Goal: Task Accomplishment & Management: Contribute content

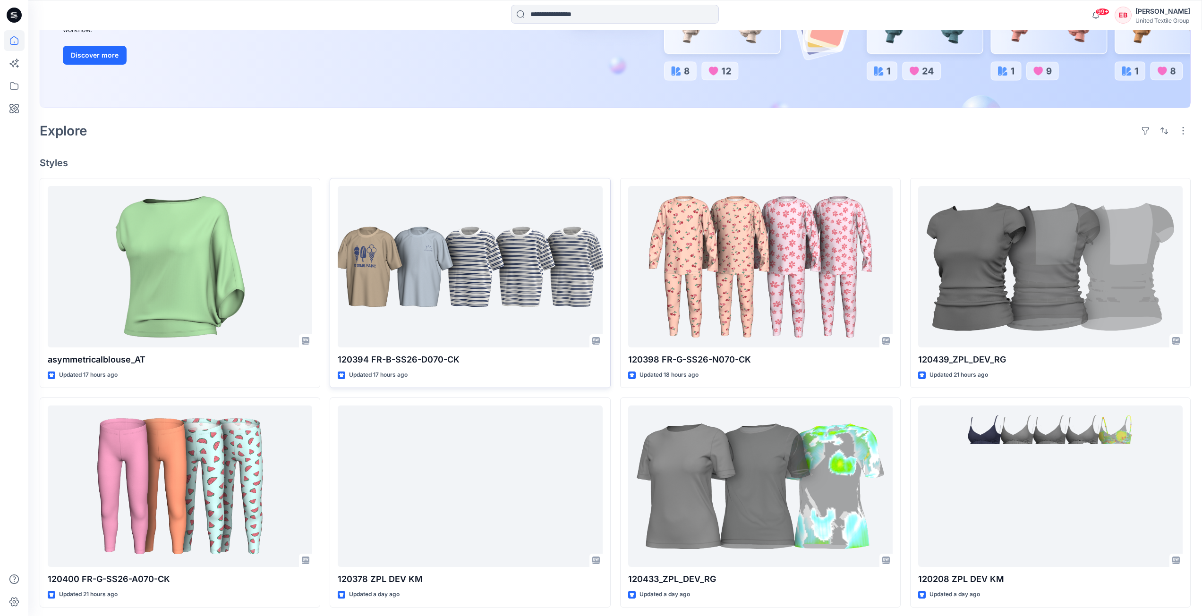
scroll to position [189, 0]
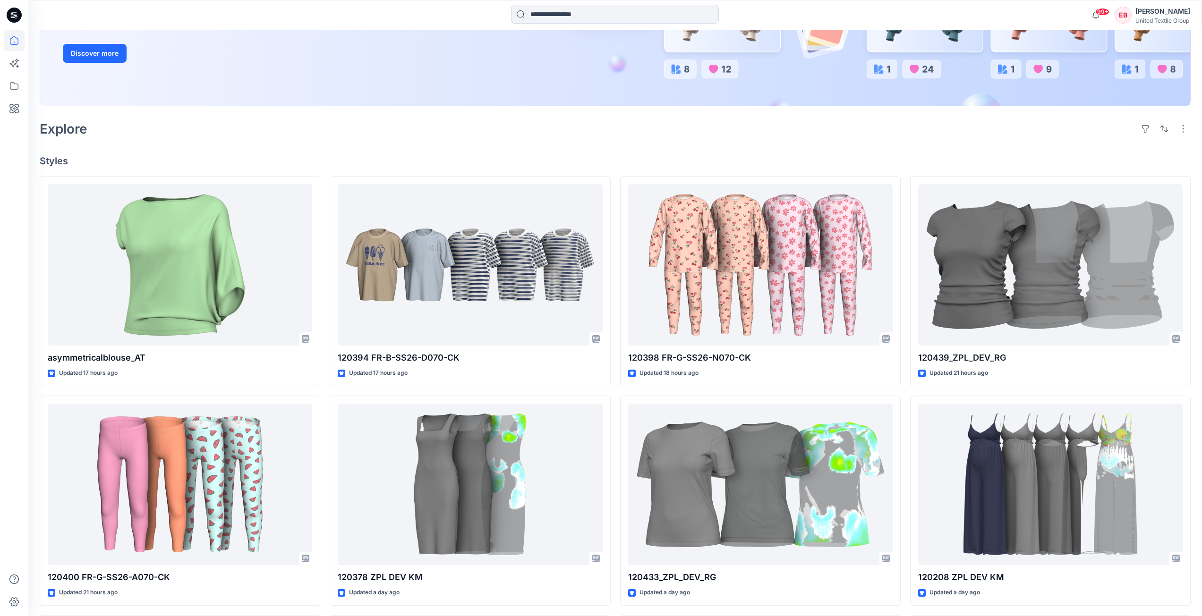
click at [631, 126] on div "Explore" at bounding box center [615, 129] width 1151 height 23
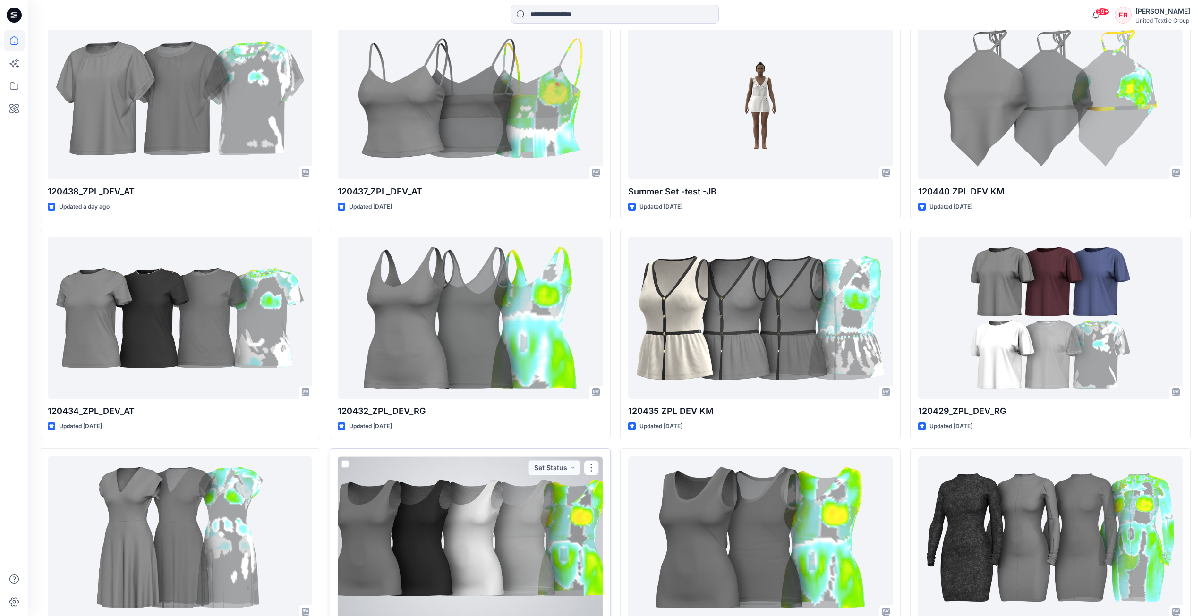
scroll to position [803, 0]
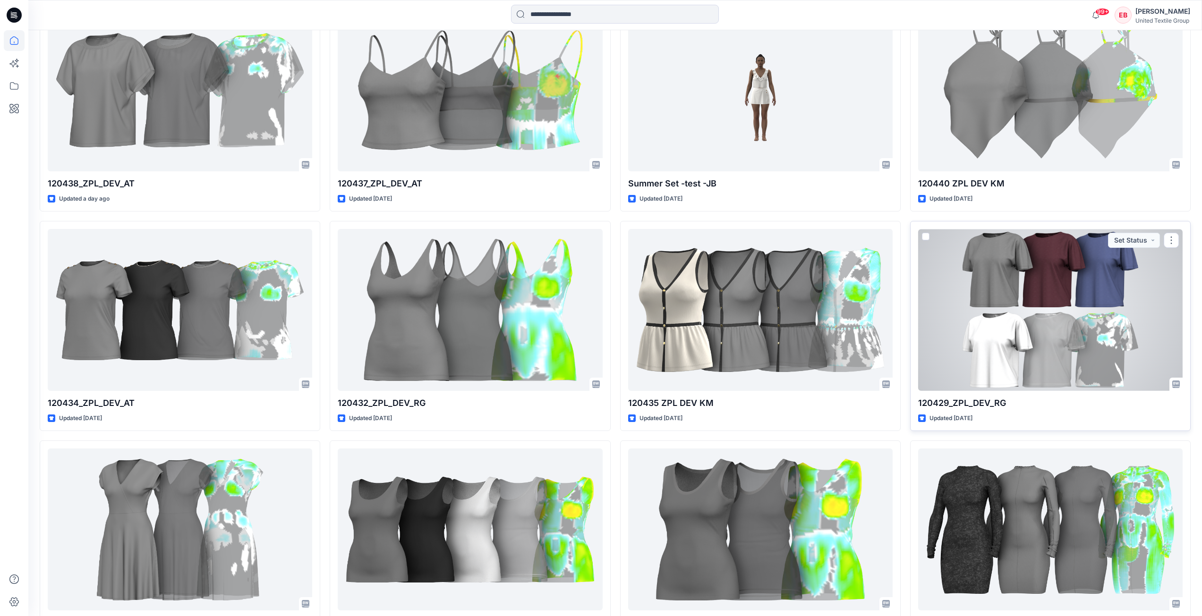
click at [1041, 347] on div at bounding box center [1050, 310] width 264 height 162
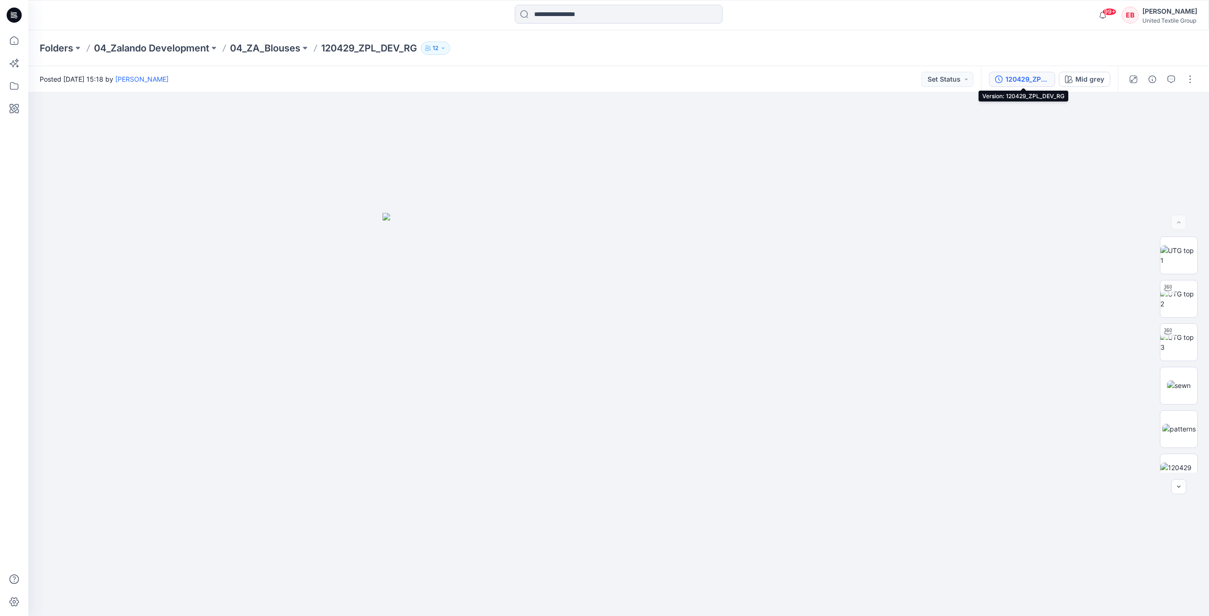
click at [1029, 77] on div "120429_ZPL_DEV_RG" at bounding box center [1026, 79] width 43 height 10
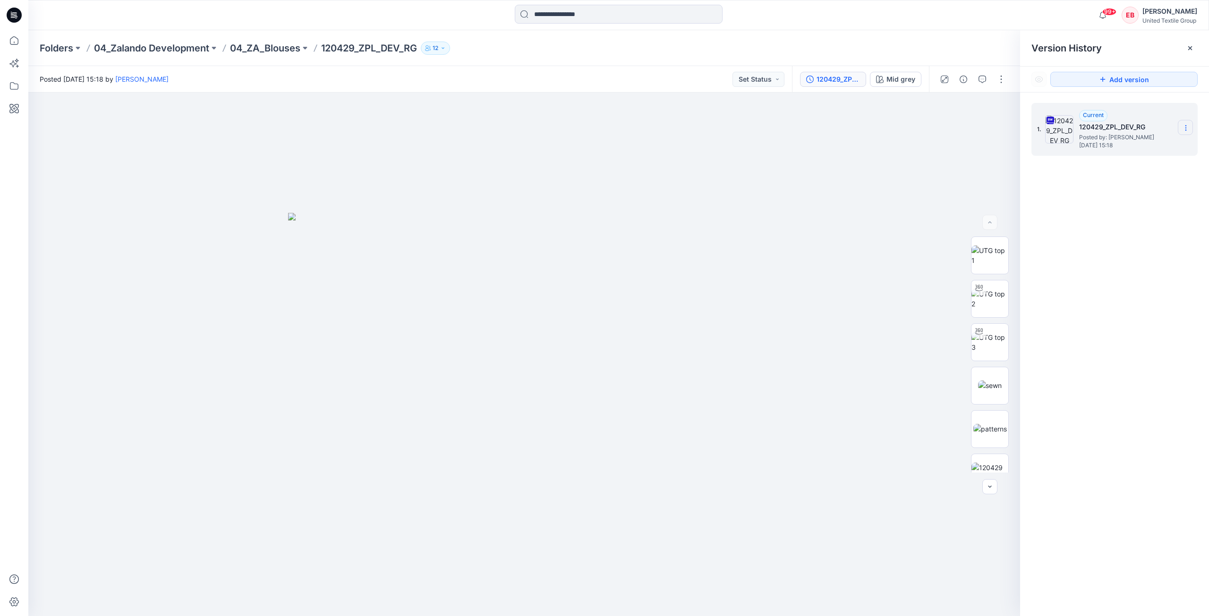
click at [1186, 127] on icon at bounding box center [1186, 128] width 8 height 8
click at [1155, 145] on span "Download Source BW File" at bounding box center [1137, 146] width 79 height 11
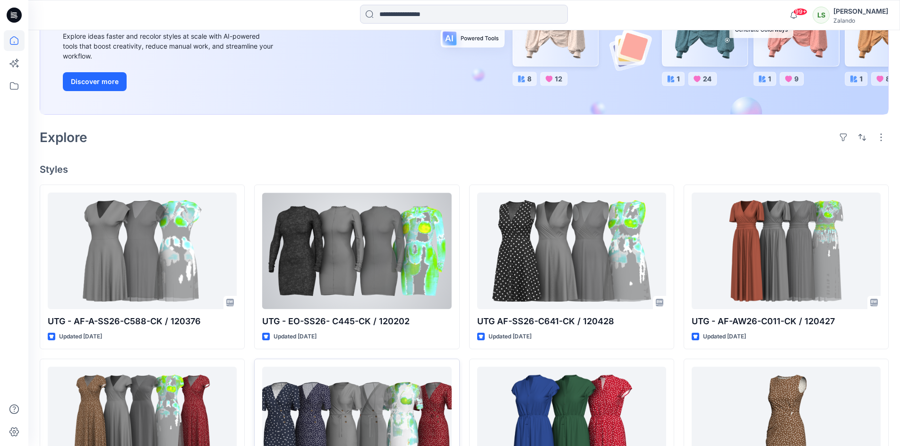
scroll to position [189, 0]
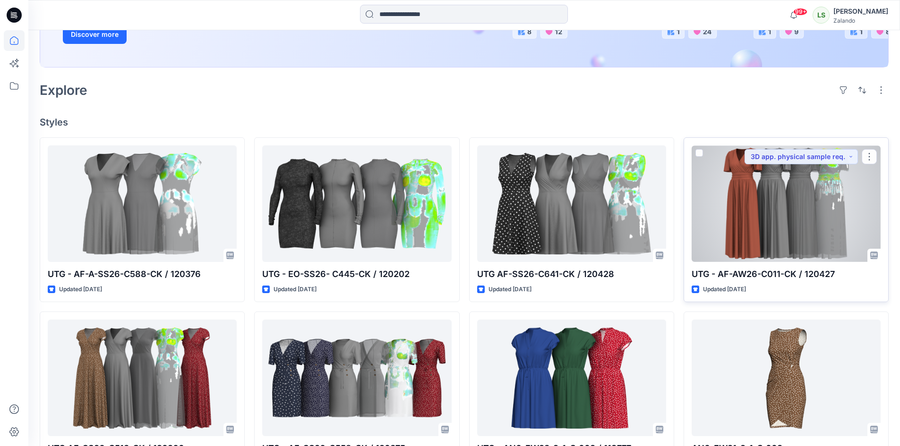
click at [763, 224] on div at bounding box center [785, 203] width 189 height 117
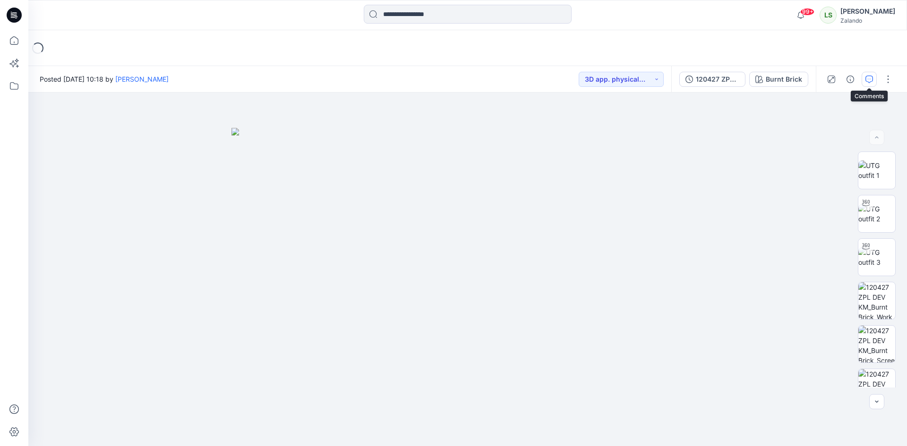
click at [866, 83] on icon "button" at bounding box center [869, 80] width 8 height 8
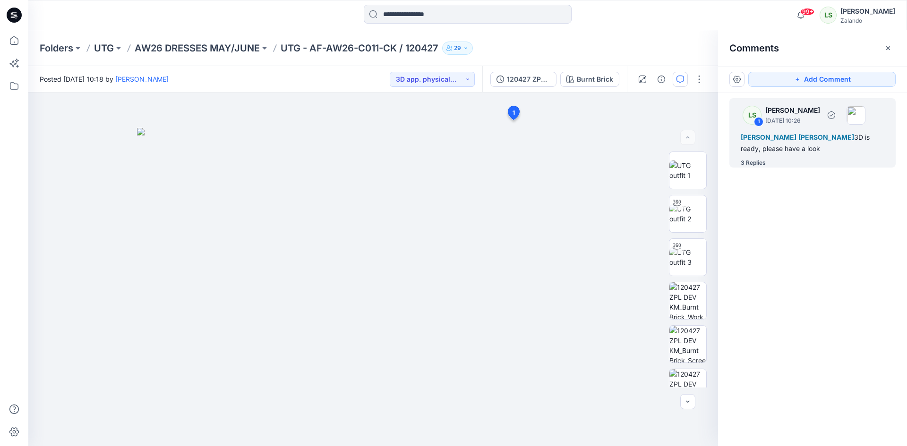
click at [767, 161] on div "3 Replies" at bounding box center [817, 162] width 155 height 9
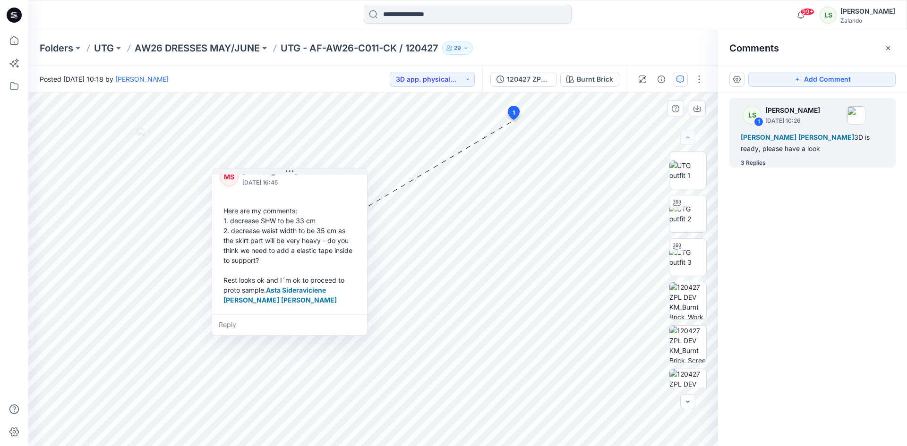
scroll to position [294, 0]
click at [604, 49] on div "Folders UTG AW26 DRESSES MAY/JUNE UTG - AF-AW26-C011-CK / 120427 29" at bounding box center [431, 48] width 782 height 13
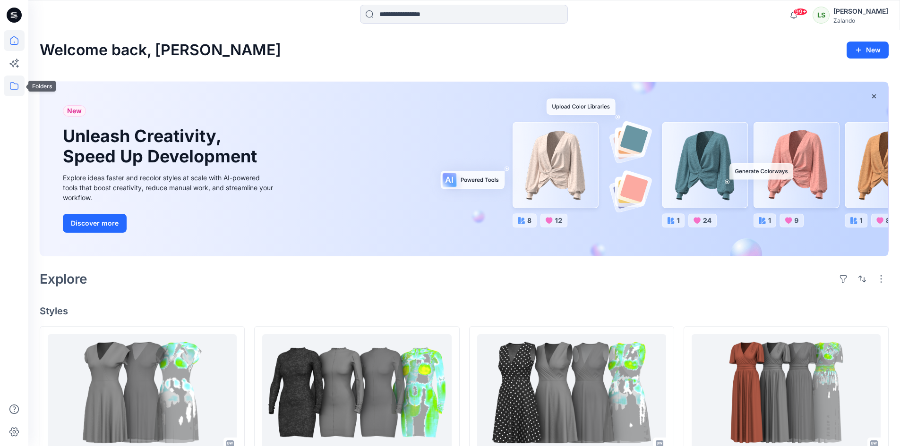
click at [17, 88] on icon at bounding box center [14, 86] width 21 height 21
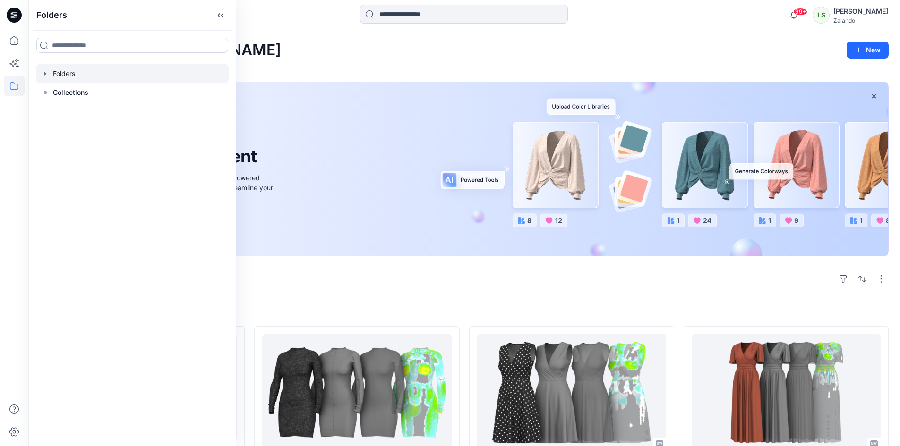
click at [55, 76] on div at bounding box center [132, 73] width 193 height 19
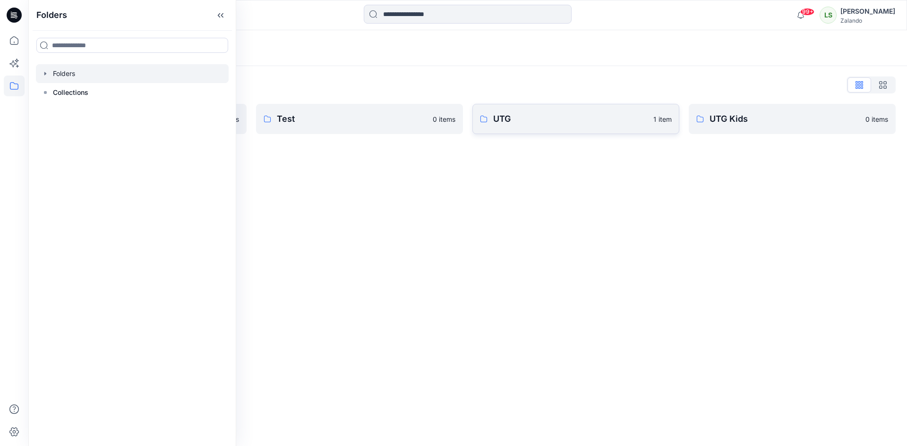
click at [533, 124] on p "UTG" at bounding box center [570, 118] width 154 height 13
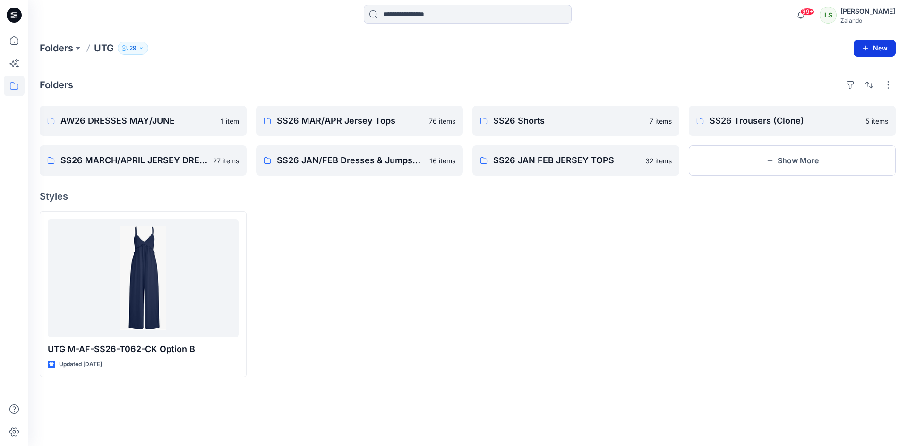
click at [875, 48] on button "New" at bounding box center [874, 48] width 42 height 17
click at [848, 92] on p "New Folder" at bounding box center [846, 90] width 35 height 10
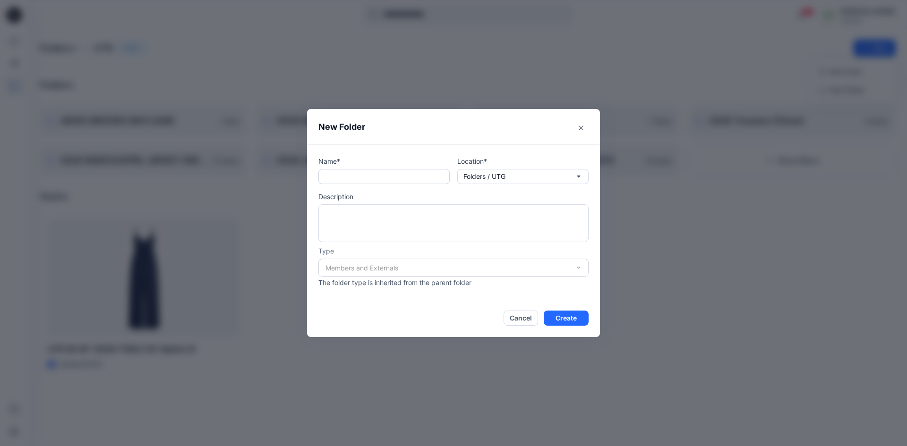
click at [363, 180] on input "text" at bounding box center [383, 176] width 131 height 15
click at [532, 127] on header "New Folder" at bounding box center [453, 126] width 293 height 35
click at [575, 127] on button "Close" at bounding box center [580, 127] width 15 height 15
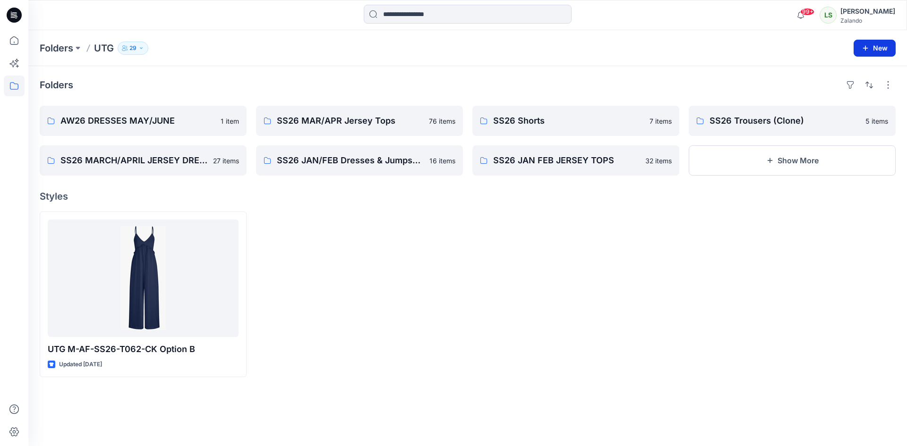
click at [875, 44] on button "New" at bounding box center [874, 48] width 42 height 17
click at [863, 70] on button "New Style" at bounding box center [852, 71] width 81 height 19
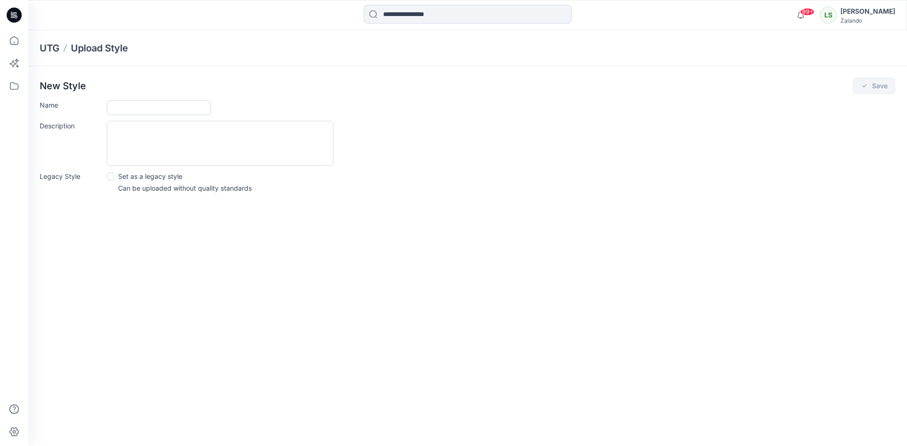
click at [139, 103] on input "Name" at bounding box center [159, 107] width 104 height 15
type input "**********"
click at [876, 91] on button "Save" at bounding box center [873, 85] width 43 height 17
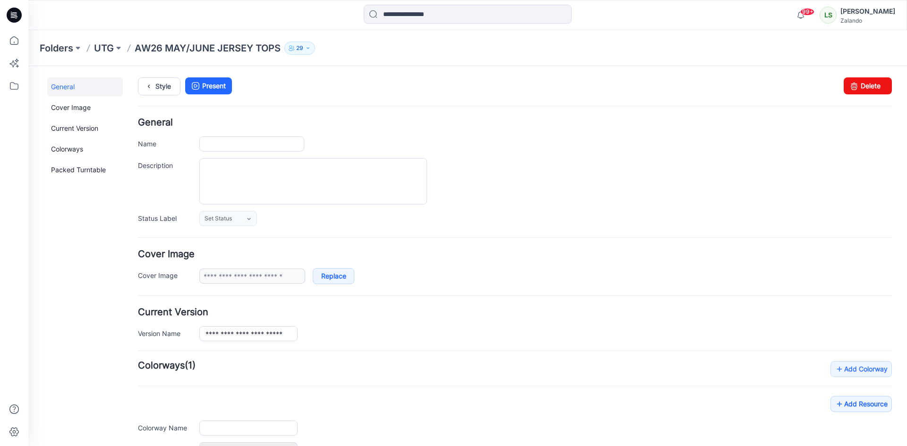
type input "**********"
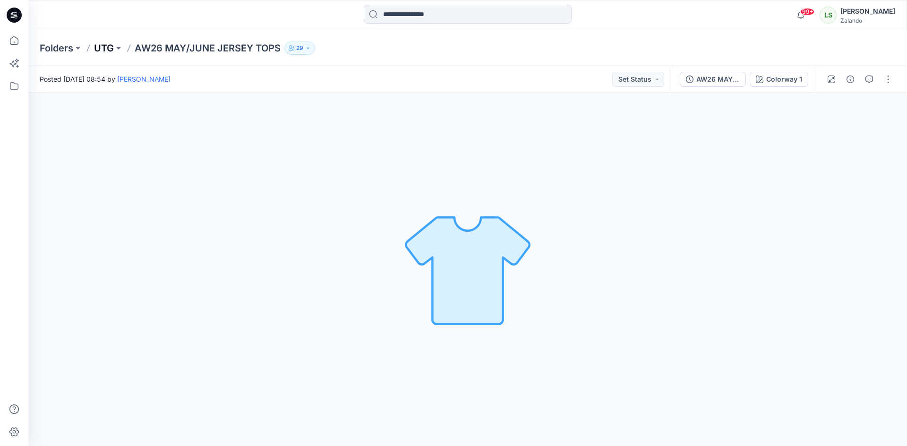
click at [100, 48] on p "UTG" at bounding box center [104, 48] width 20 height 13
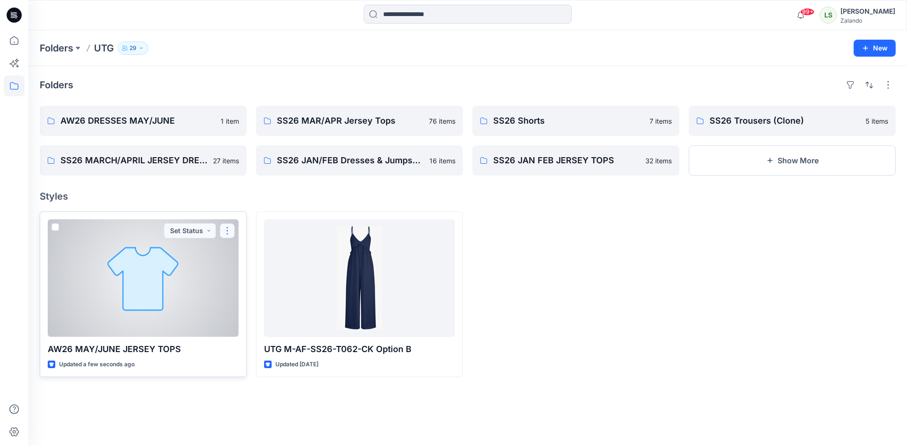
click at [224, 232] on button "button" at bounding box center [227, 230] width 15 height 15
click at [246, 249] on p "Edit" at bounding box center [244, 253] width 12 height 10
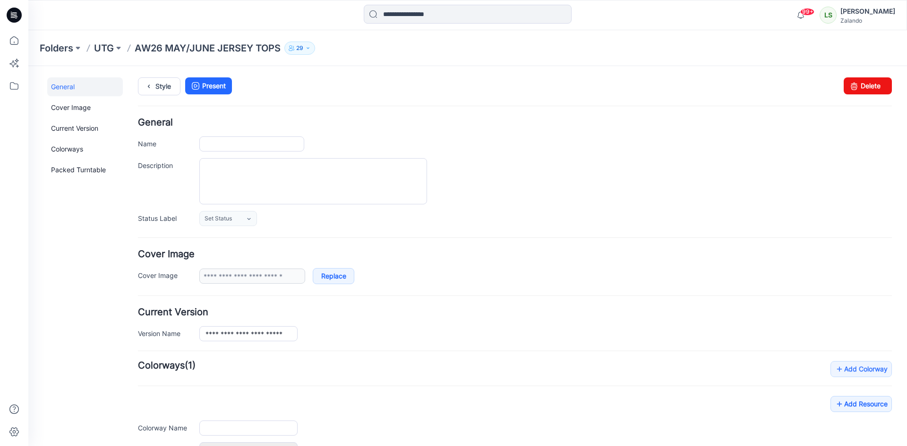
type input "**********"
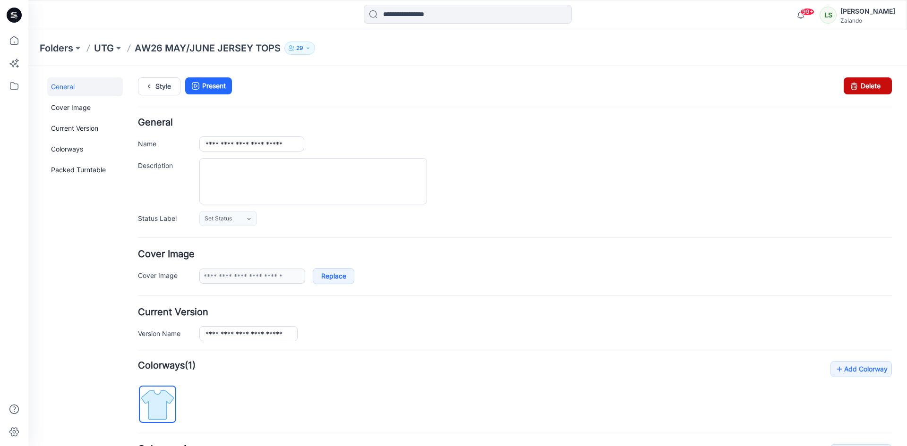
click at [866, 87] on link "Delete" at bounding box center [867, 85] width 48 height 17
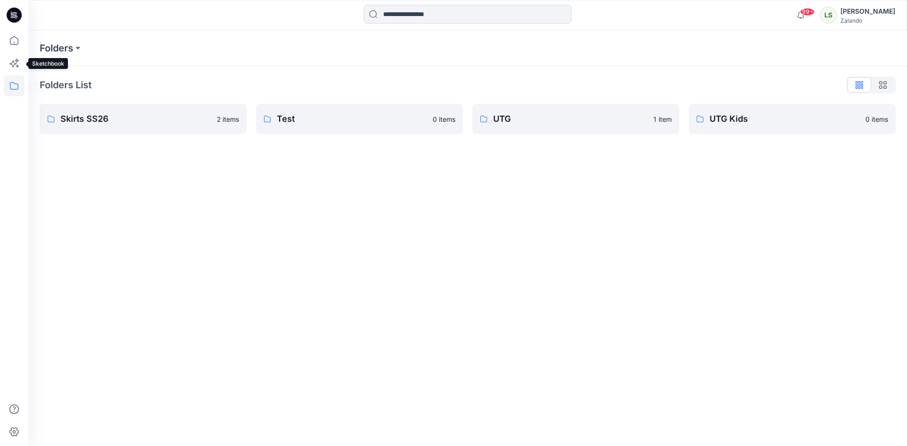
click at [14, 88] on icon at bounding box center [14, 86] width 21 height 21
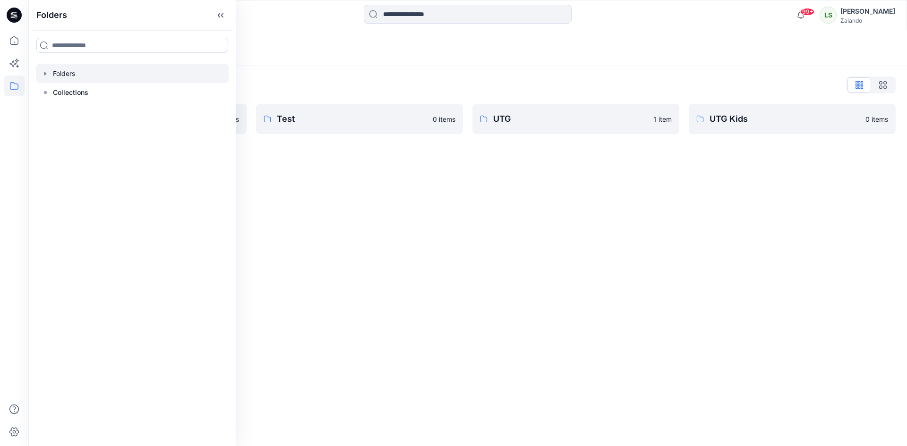
click at [72, 74] on div at bounding box center [132, 73] width 193 height 19
click at [492, 114] on link "UTG 1 item" at bounding box center [575, 119] width 207 height 30
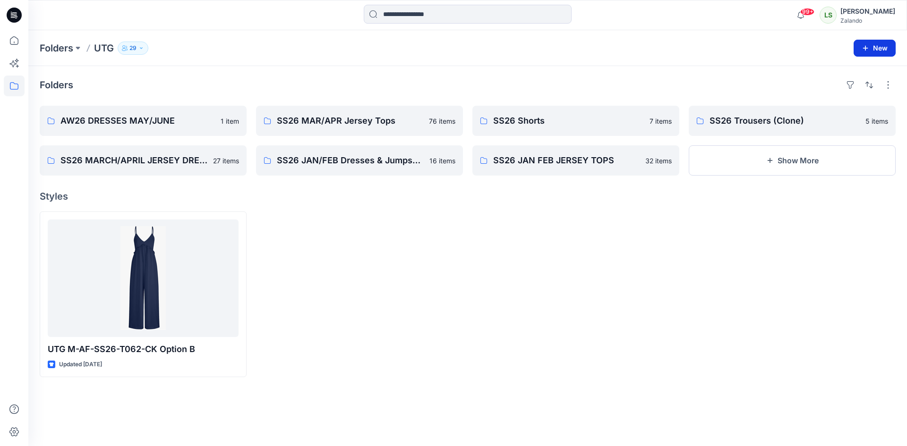
click at [874, 52] on button "New" at bounding box center [874, 48] width 42 height 17
click at [848, 91] on p "New Folder" at bounding box center [846, 90] width 35 height 10
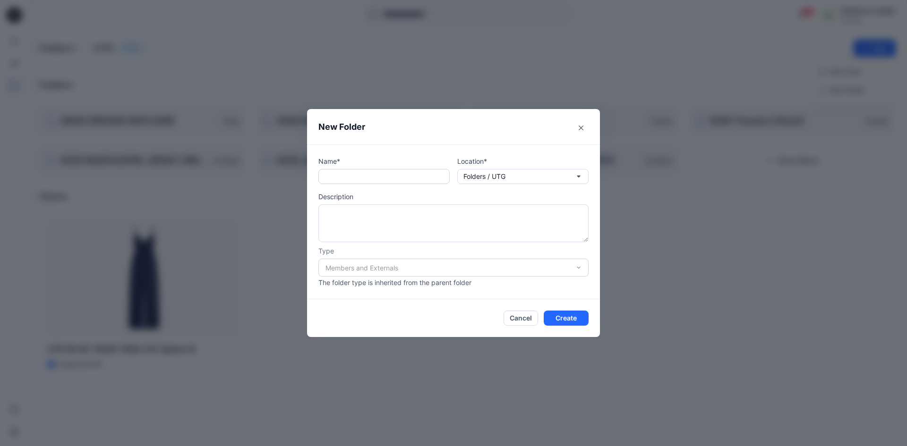
click at [399, 179] on input "text" at bounding box center [383, 176] width 131 height 15
type input "**********"
click at [578, 316] on button "Create" at bounding box center [565, 318] width 45 height 15
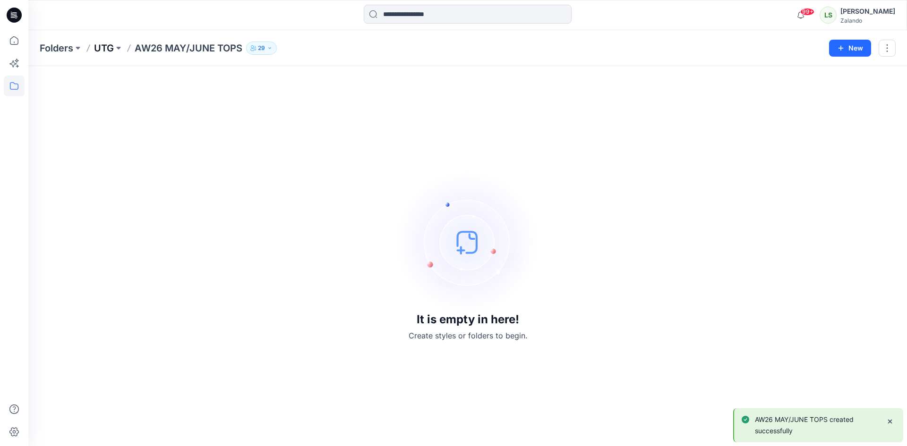
click at [109, 45] on p "UTG" at bounding box center [104, 48] width 20 height 13
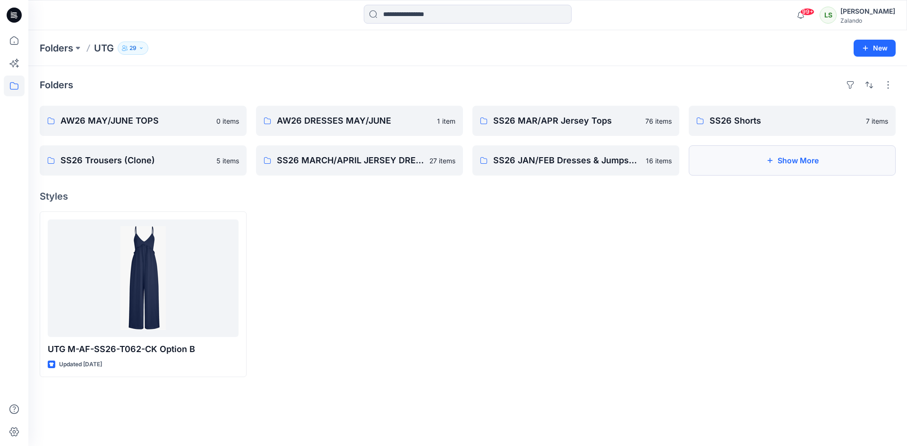
click at [758, 154] on button "Show More" at bounding box center [791, 160] width 207 height 30
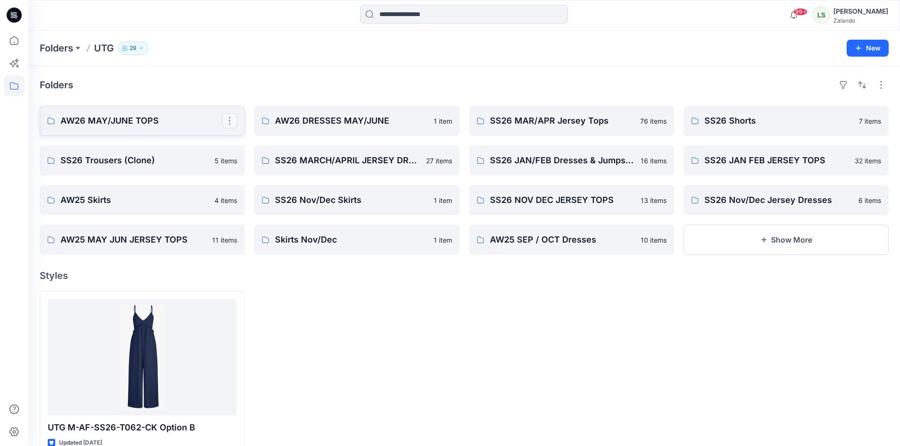
click at [231, 118] on button "button" at bounding box center [229, 120] width 15 height 15
click at [244, 146] on p "Edit" at bounding box center [247, 143] width 12 height 10
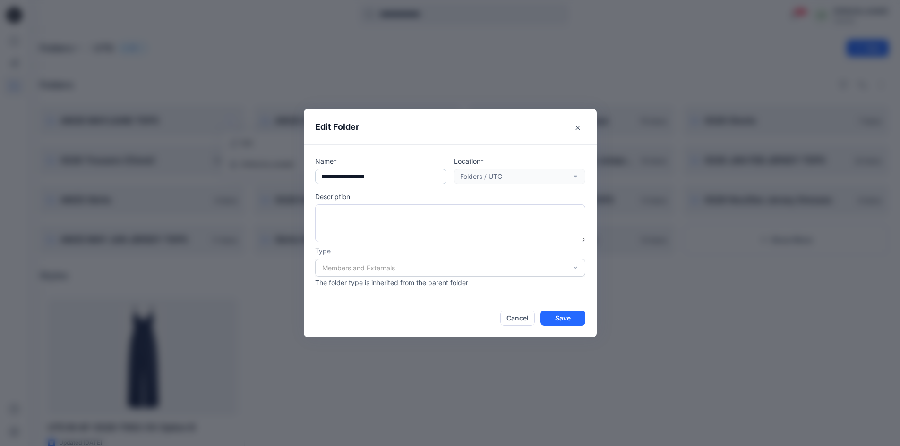
click at [380, 175] on input "**********" at bounding box center [380, 176] width 131 height 15
type input "**********"
click at [575, 318] on button "Save" at bounding box center [562, 318] width 45 height 15
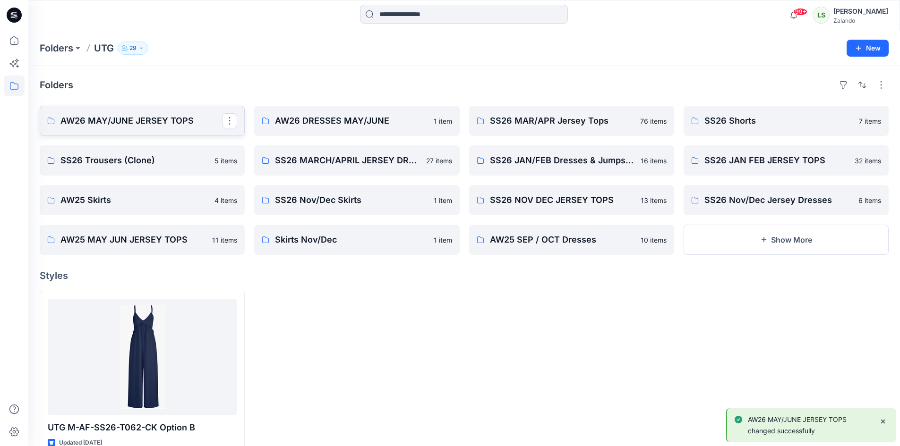
click at [162, 128] on link "AW26 MAY/JUNE JERSEY TOPS" at bounding box center [142, 121] width 205 height 30
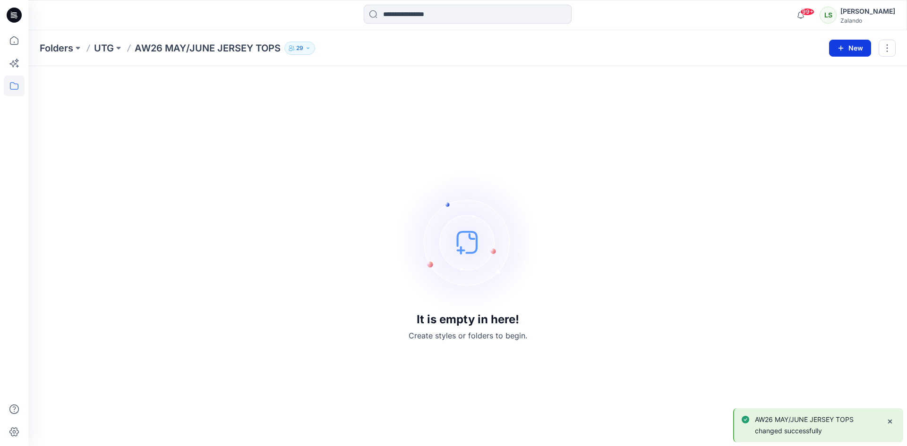
click at [841, 43] on button "New" at bounding box center [850, 48] width 42 height 17
click at [819, 68] on p "New Style" at bounding box center [821, 71] width 32 height 11
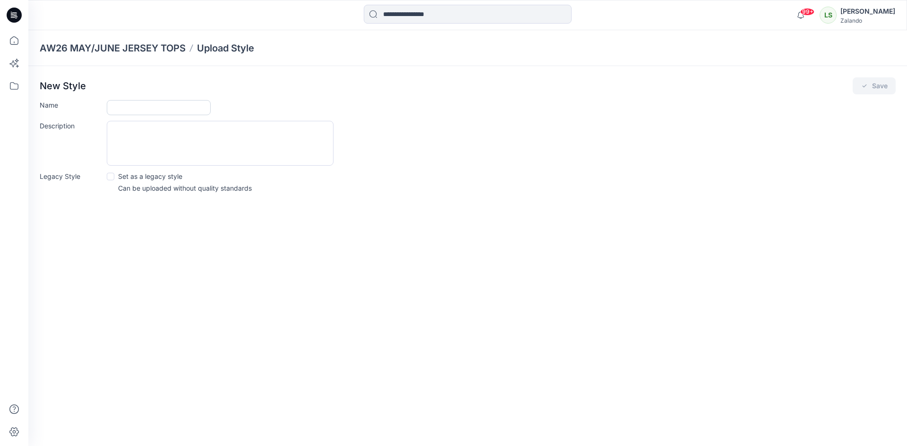
click at [123, 107] on input "Name" at bounding box center [159, 107] width 104 height 15
click at [156, 101] on input "Name" at bounding box center [159, 107] width 104 height 15
type input "**********"
click at [877, 86] on button "Save" at bounding box center [873, 85] width 43 height 17
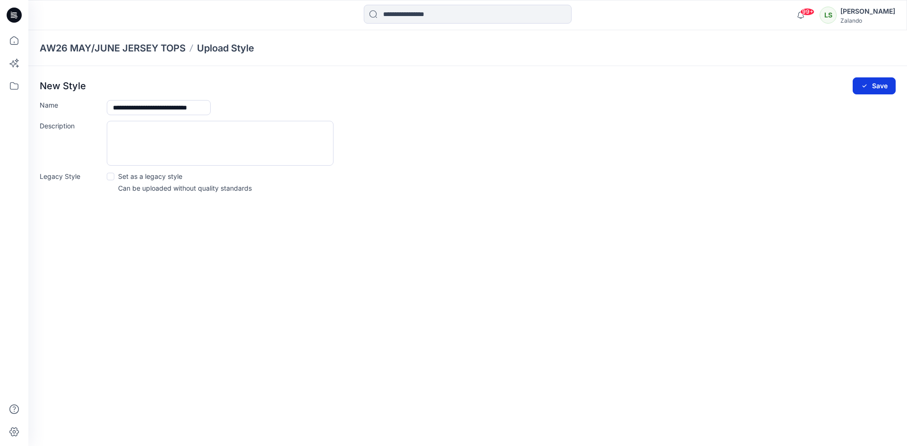
scroll to position [0, 0]
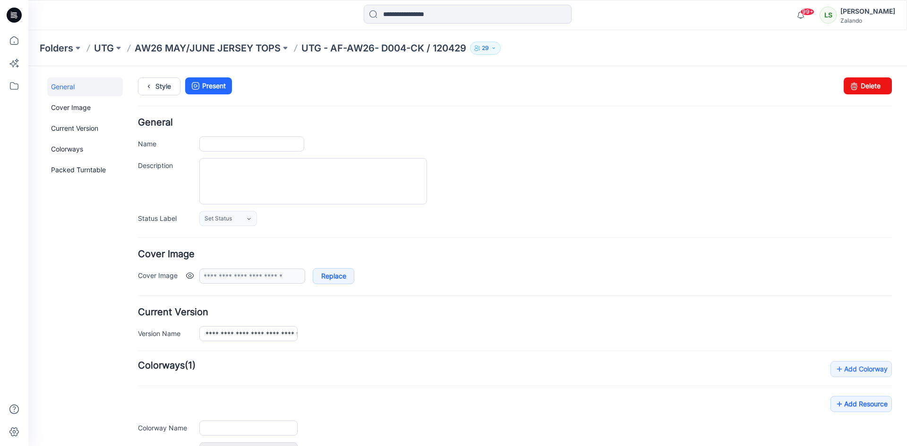
type input "**********"
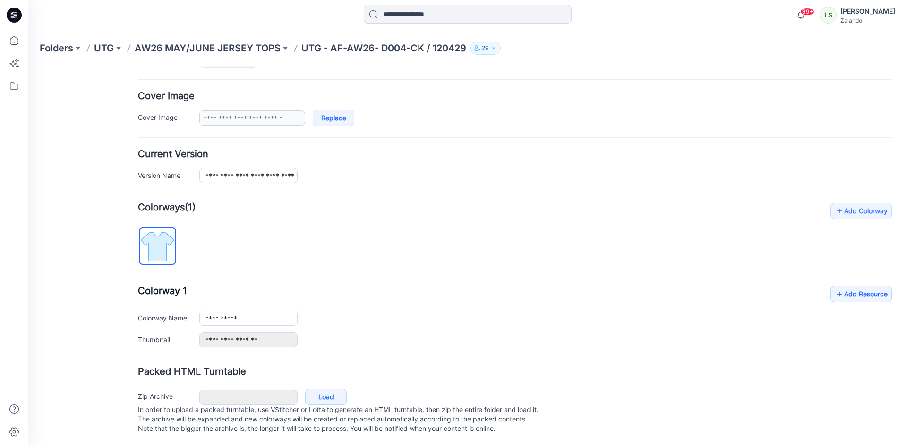
scroll to position [168, 0]
click at [857, 203] on link "Add Colorway" at bounding box center [860, 211] width 61 height 16
type input "**********"
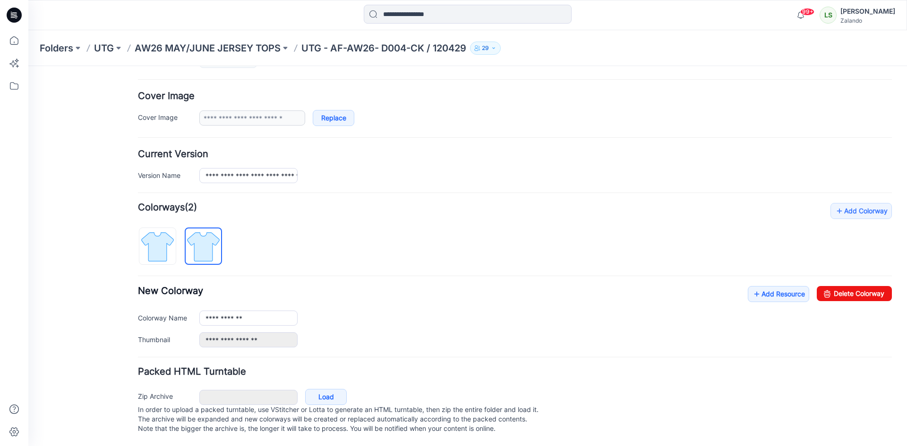
drag, startPoint x: 203, startPoint y: 212, endPoint x: 324, endPoint y: 233, distance: 122.7
click at [329, 233] on div "**********" at bounding box center [515, 275] width 754 height 144
click at [224, 233] on div at bounding box center [184, 241] width 92 height 49
click at [211, 234] on img at bounding box center [203, 246] width 35 height 35
drag, startPoint x: 211, startPoint y: 234, endPoint x: 359, endPoint y: 225, distance: 148.6
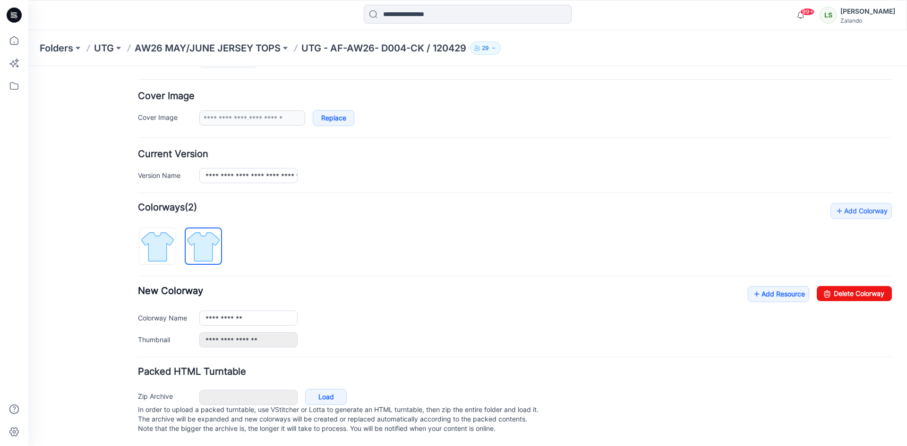
click at [359, 225] on div "**********" at bounding box center [515, 275] width 754 height 144
click at [773, 286] on link "Add Resource" at bounding box center [777, 294] width 61 height 16
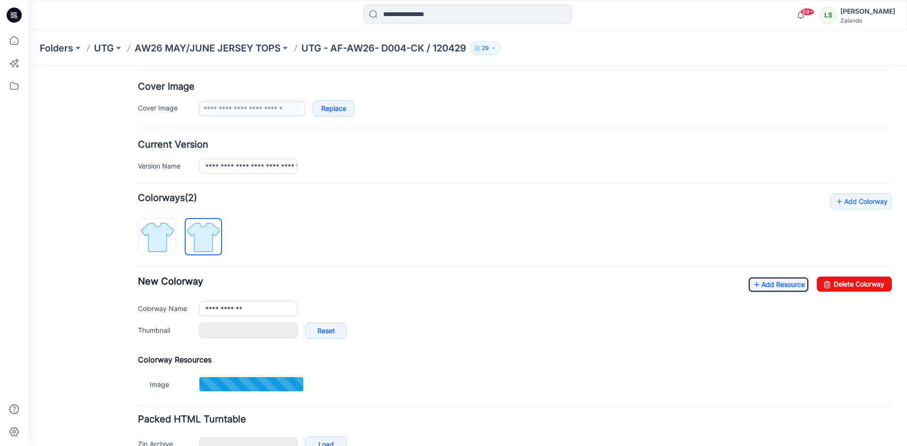
type input "**********"
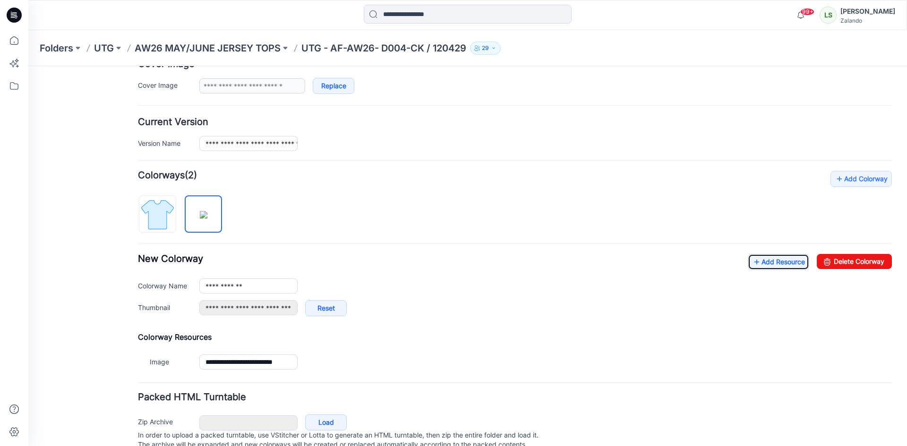
scroll to position [131, 0]
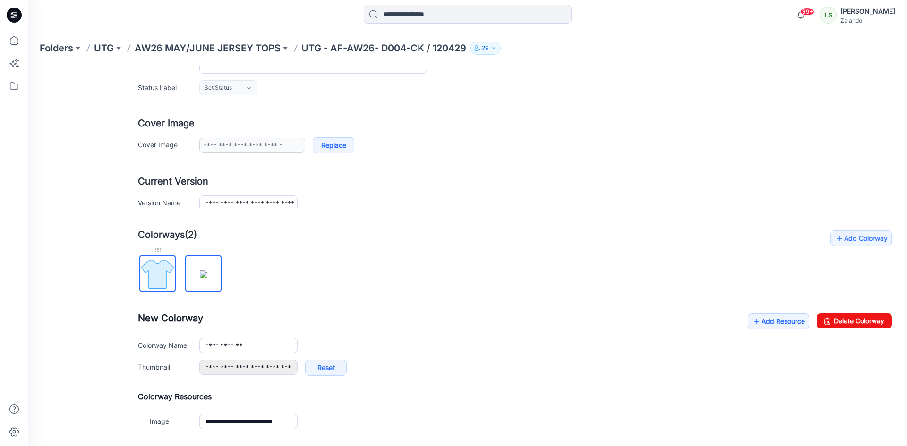
drag, startPoint x: 159, startPoint y: 252, endPoint x: 144, endPoint y: 249, distance: 14.4
click at [127, 252] on div "**********" at bounding box center [461, 233] width 867 height 596
click at [151, 249] on div at bounding box center [157, 250] width 37 height 9
click at [157, 266] on img at bounding box center [157, 273] width 35 height 35
type input "**********"
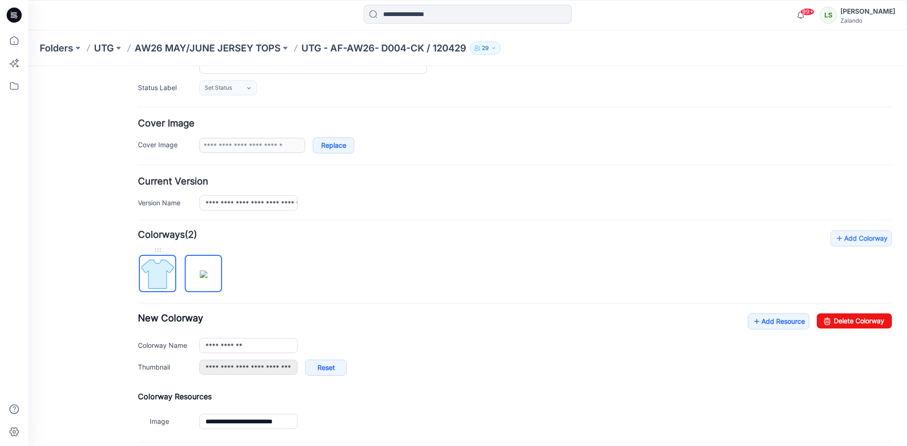
type input "**********"
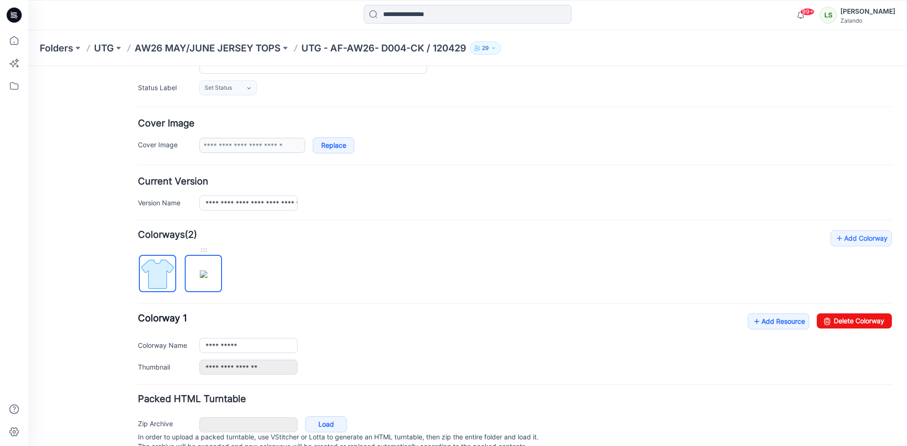
click at [200, 271] on img at bounding box center [204, 275] width 8 height 8
type input "**********"
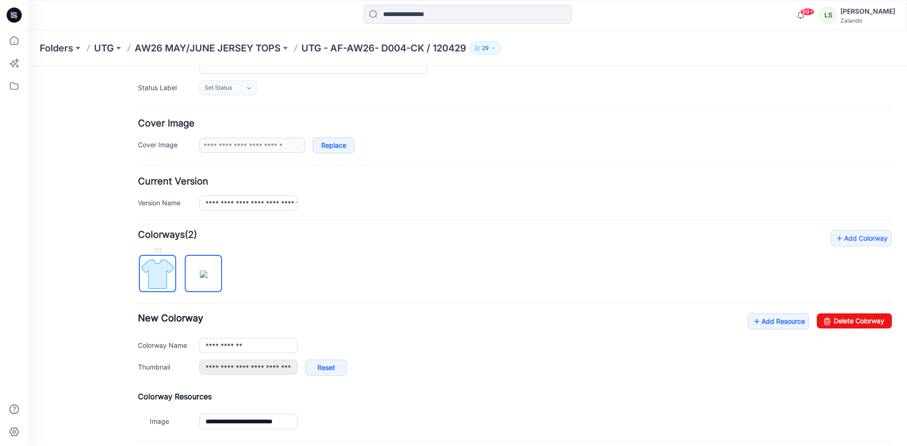
click at [164, 283] on img at bounding box center [157, 273] width 35 height 35
type input "**********"
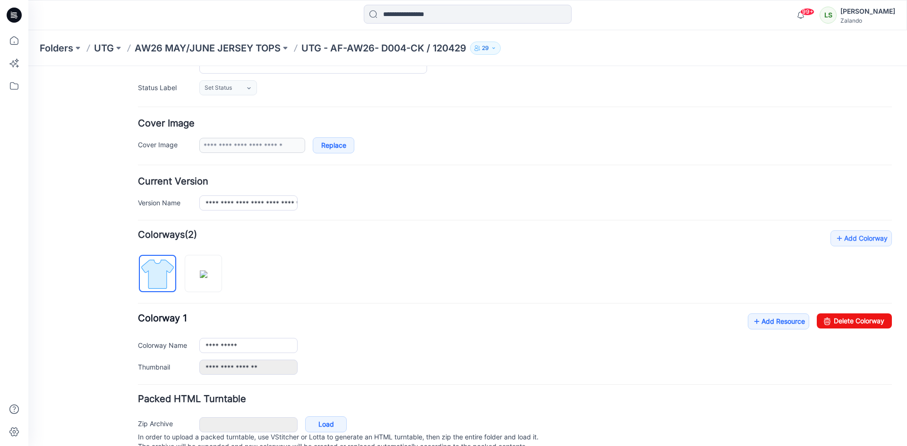
drag, startPoint x: 154, startPoint y: 278, endPoint x: 421, endPoint y: 280, distance: 266.8
click at [421, 280] on div "**********" at bounding box center [515, 302] width 754 height 144
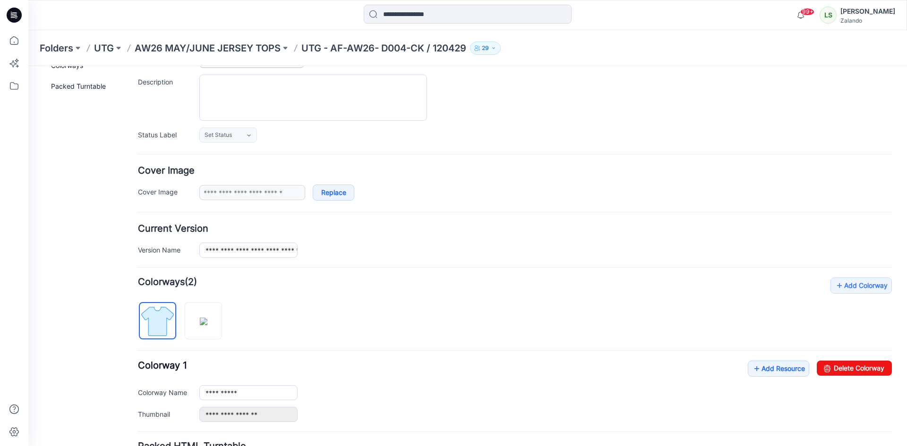
scroll to position [0, 0]
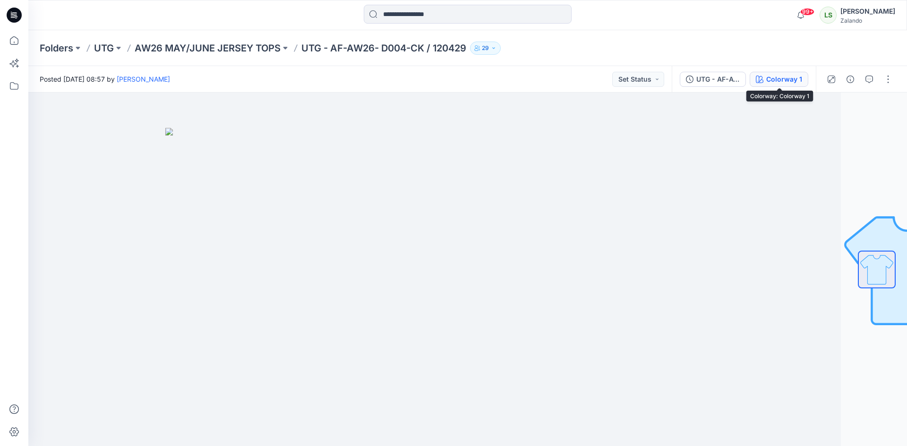
click at [793, 77] on div "Colorway 1" at bounding box center [784, 79] width 36 height 10
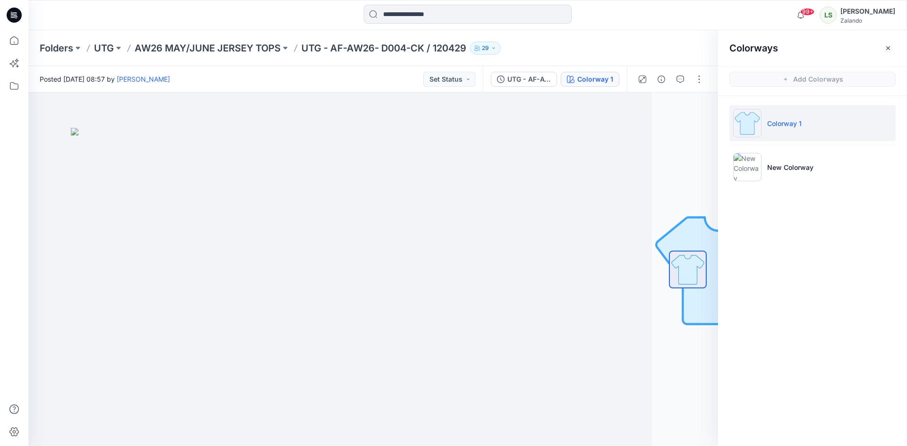
drag, startPoint x: 873, startPoint y: 125, endPoint x: 858, endPoint y: 127, distance: 14.9
click at [858, 127] on li "Colorway 1" at bounding box center [812, 123] width 166 height 36
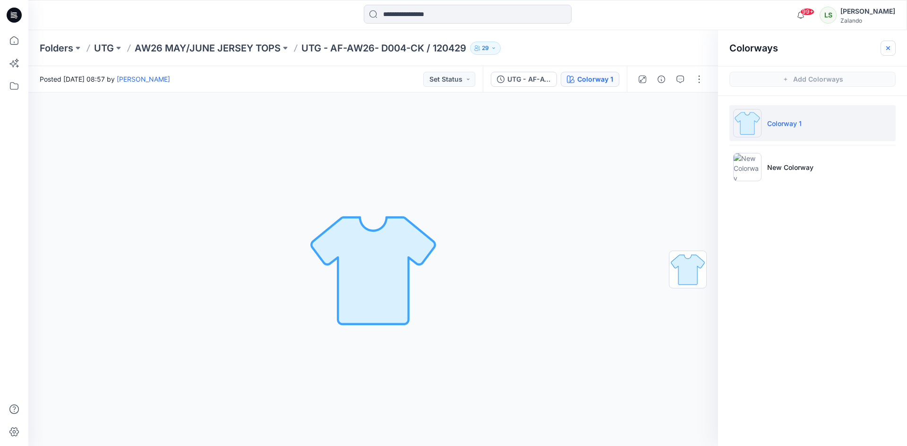
click at [890, 52] on button "button" at bounding box center [887, 48] width 15 height 15
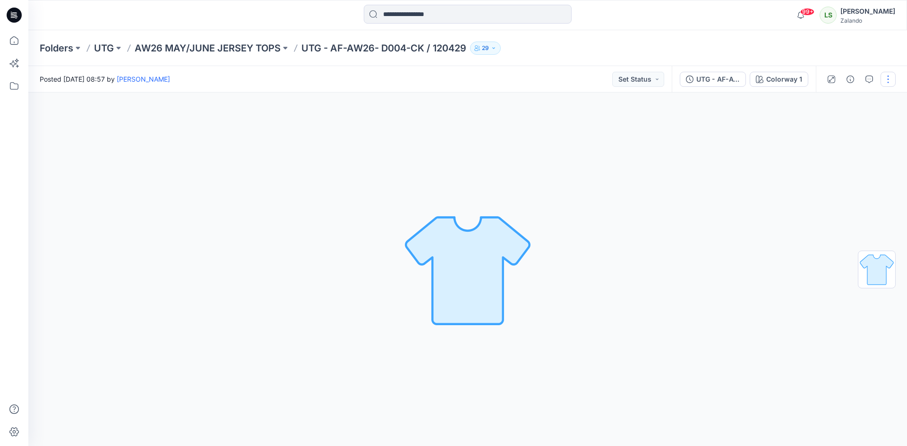
click at [888, 73] on button "button" at bounding box center [887, 79] width 15 height 15
click at [834, 124] on button "Edit" at bounding box center [848, 127] width 87 height 17
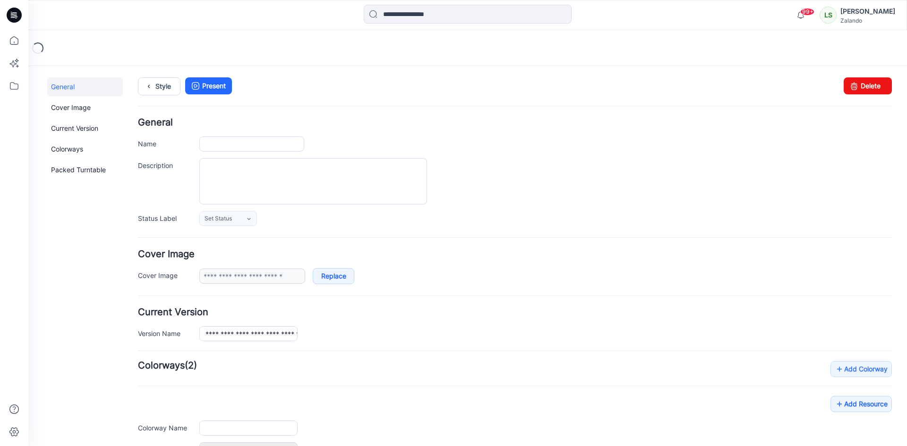
type input "**********"
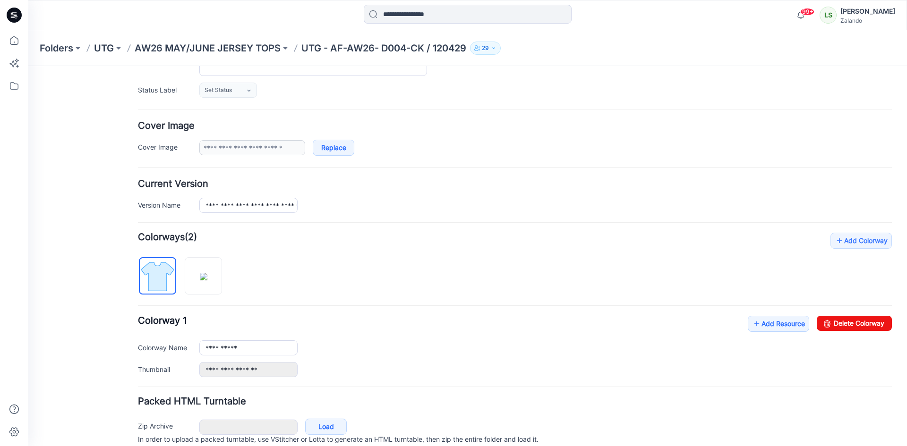
scroll to position [142, 0]
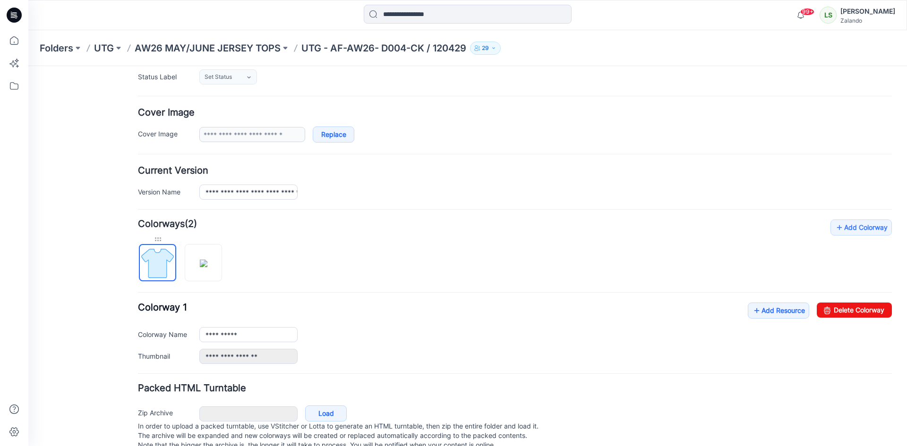
drag, startPoint x: 165, startPoint y: 256, endPoint x: 151, endPoint y: 238, distance: 22.6
click at [151, 238] on div at bounding box center [157, 239] width 37 height 9
click at [203, 259] on img at bounding box center [203, 263] width 35 height 35
drag, startPoint x: 204, startPoint y: 259, endPoint x: 454, endPoint y: 274, distance: 251.2
click at [451, 274] on div "**********" at bounding box center [515, 292] width 754 height 144
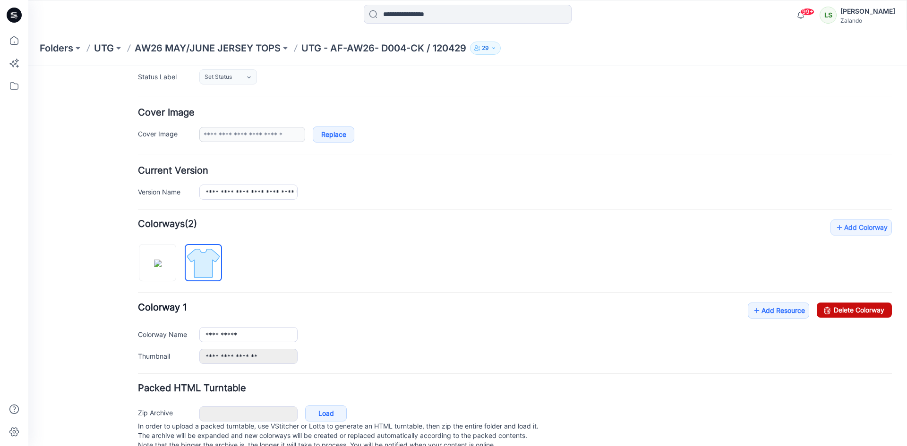
drag, startPoint x: 831, startPoint y: 314, endPoint x: 531, endPoint y: 115, distance: 359.4
click at [831, 314] on link "Delete Colorway" at bounding box center [853, 310] width 75 height 15
type input "**********"
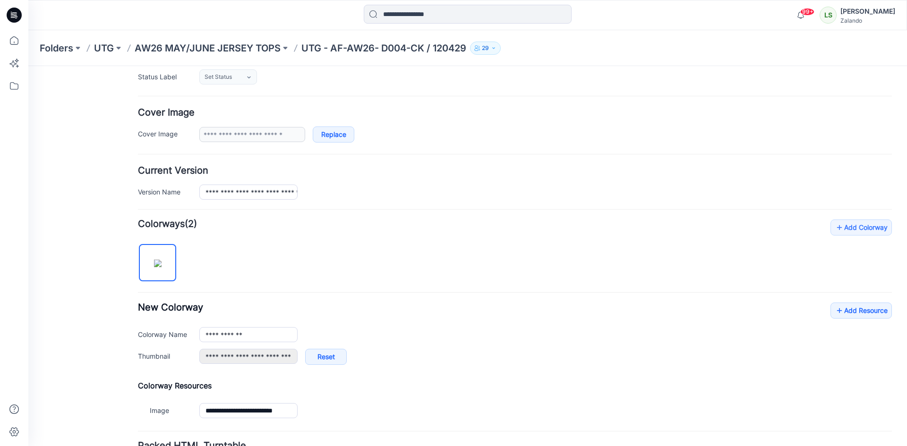
click at [196, 223] on span "(2)" at bounding box center [191, 223] width 12 height 11
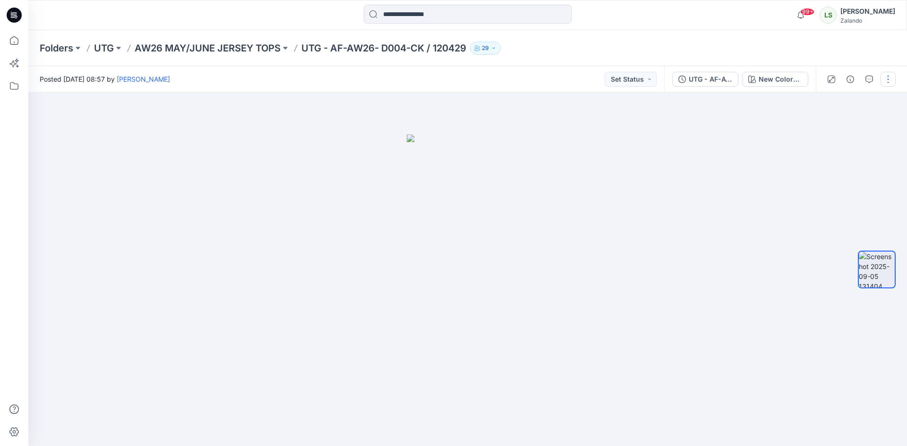
click at [890, 79] on button "button" at bounding box center [887, 79] width 15 height 15
click at [846, 134] on button "Edit" at bounding box center [848, 127] width 87 height 17
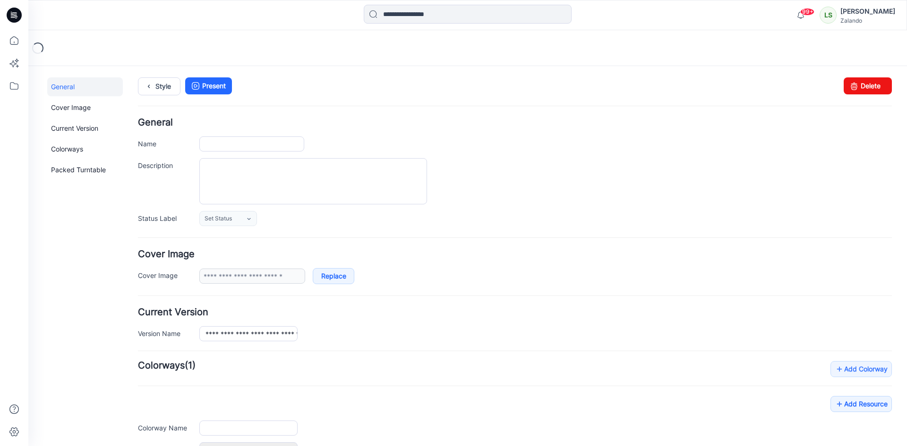
type input "**********"
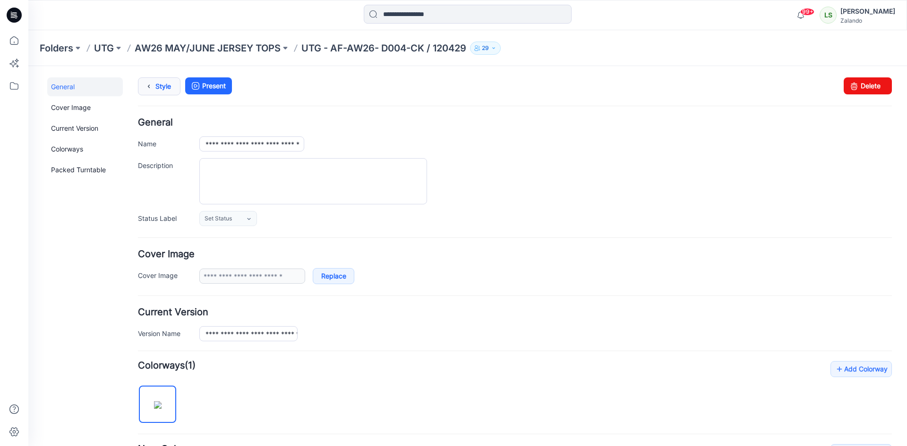
click at [168, 93] on link "Style" at bounding box center [159, 86] width 42 height 18
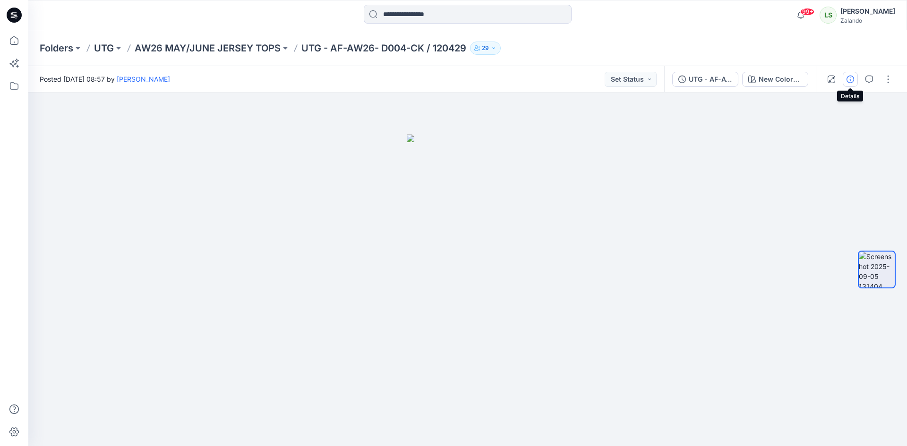
click at [853, 82] on icon "button" at bounding box center [850, 80] width 8 height 8
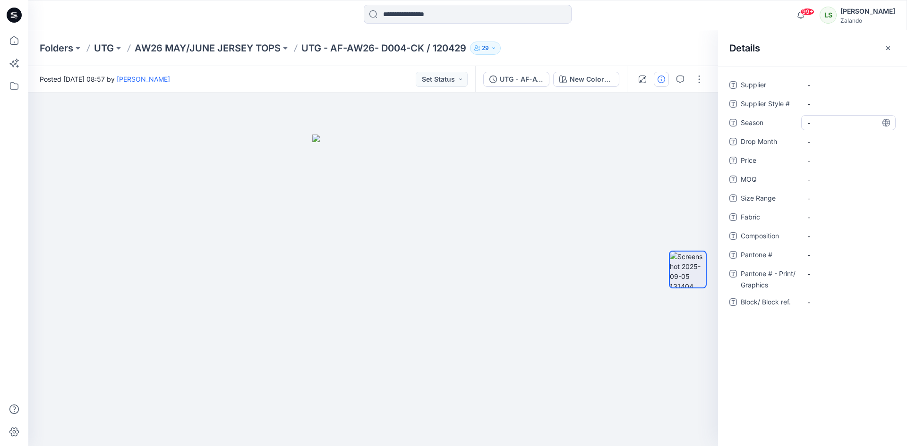
click at [825, 125] on span "-" at bounding box center [848, 123] width 82 height 10
click at [889, 43] on button "button" at bounding box center [887, 48] width 15 height 15
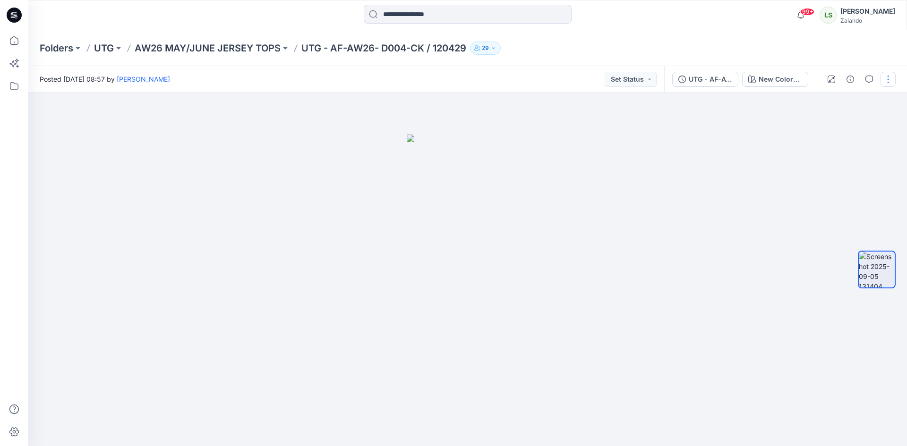
click at [893, 73] on button "button" at bounding box center [887, 79] width 15 height 15
click at [857, 121] on button "Edit" at bounding box center [848, 127] width 87 height 17
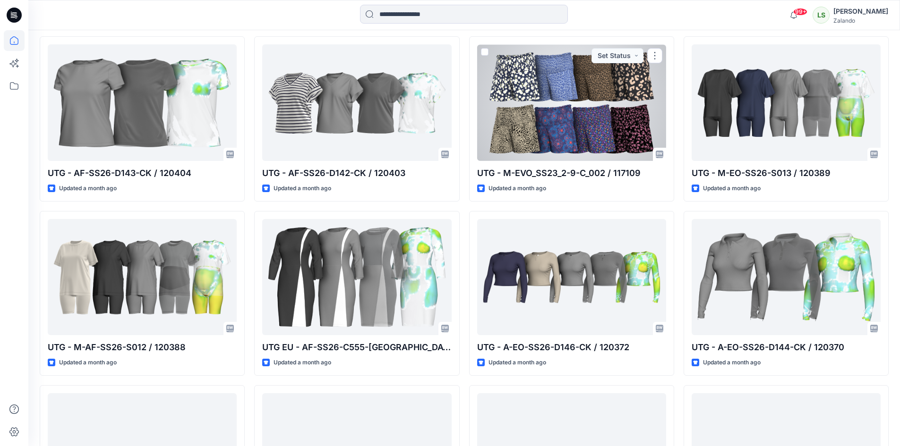
scroll to position [1336, 0]
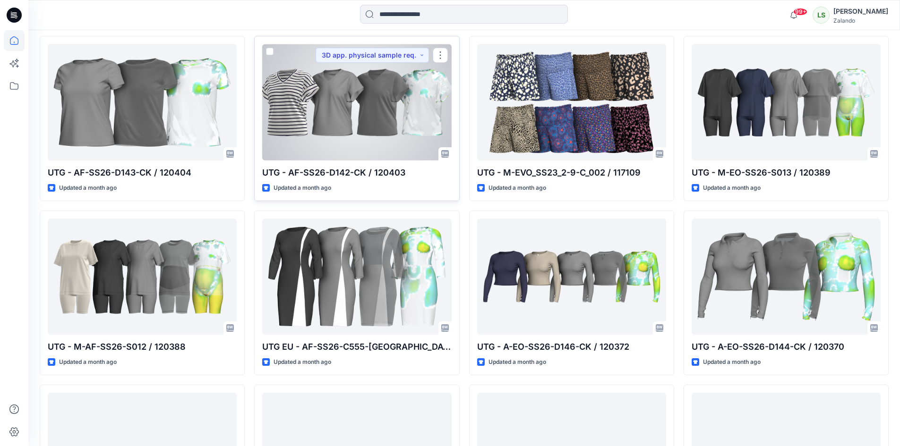
click at [359, 132] on div at bounding box center [356, 102] width 189 height 117
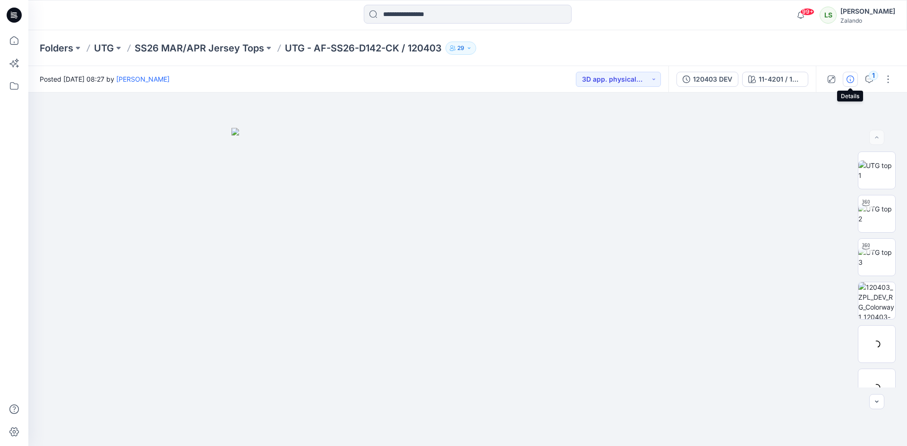
click at [848, 82] on icon "button" at bounding box center [850, 80] width 8 height 8
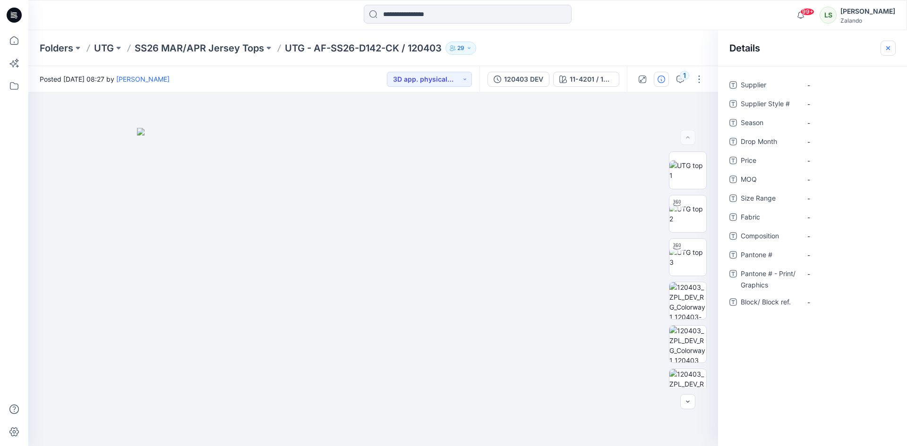
click at [886, 48] on icon "button" at bounding box center [888, 48] width 8 height 8
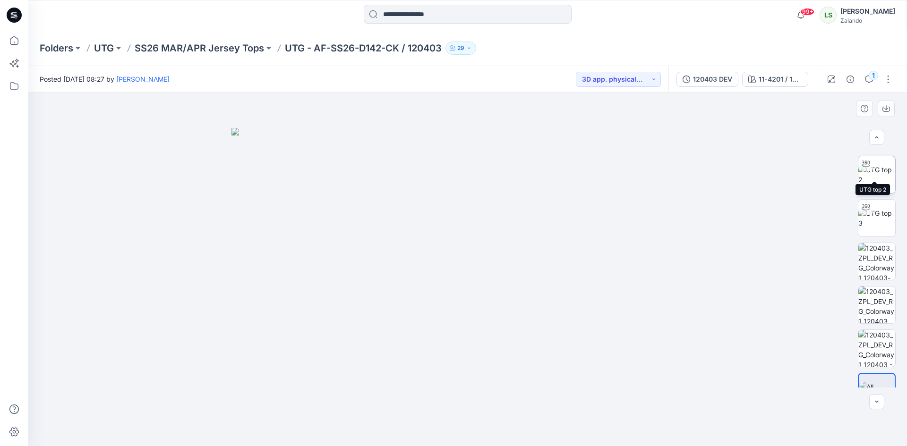
scroll to position [62, 0]
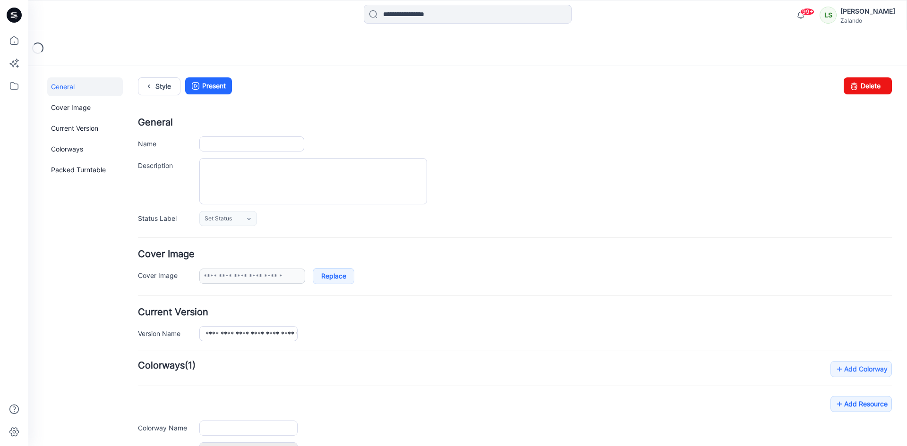
type input "**********"
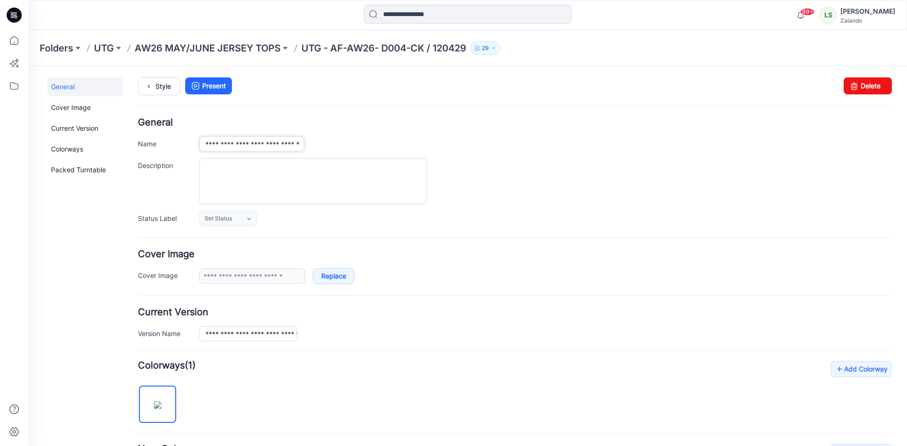
click at [261, 143] on input "**********" at bounding box center [251, 143] width 105 height 15
type input "**********"
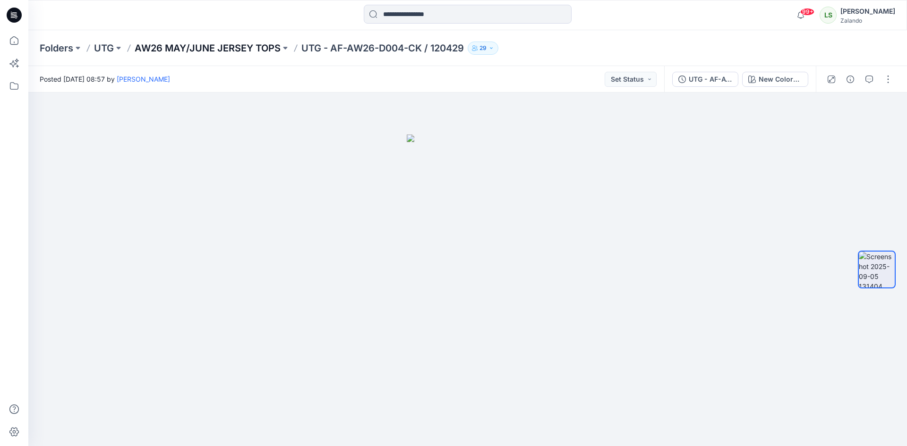
click at [230, 51] on p "AW26 MAY/JUNE JERSEY TOPS" at bounding box center [208, 48] width 146 height 13
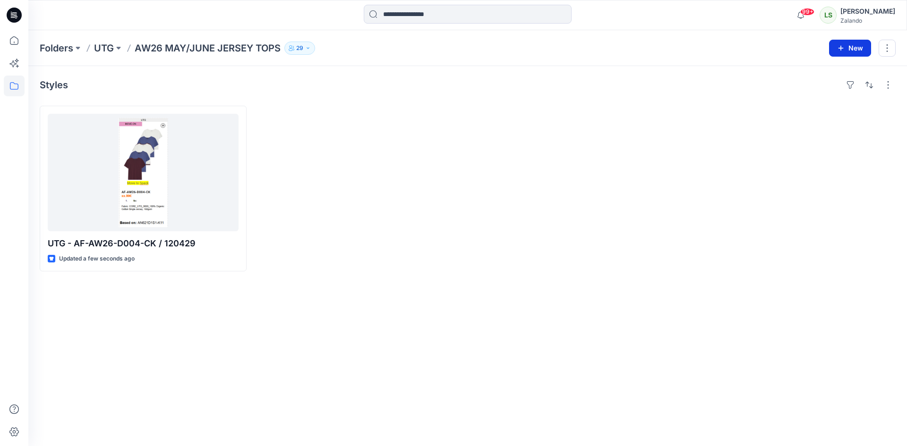
click at [860, 45] on button "New" at bounding box center [850, 48] width 42 height 17
click at [807, 75] on p "New Style" at bounding box center [821, 71] width 32 height 11
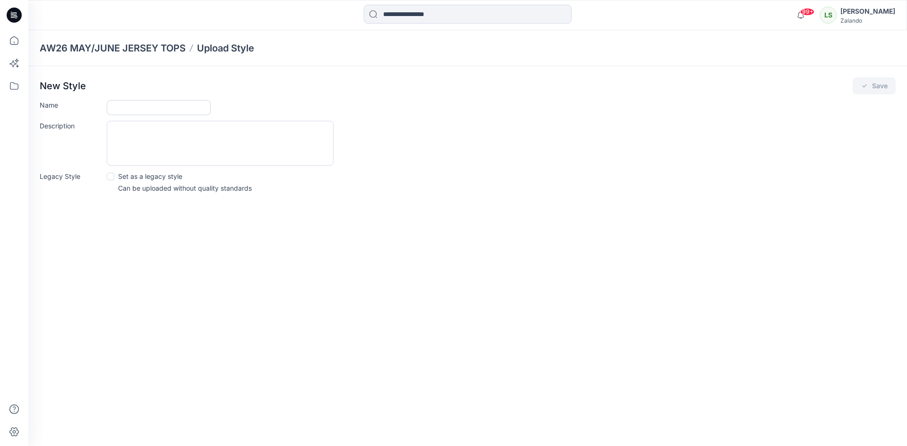
click at [178, 112] on input "Name" at bounding box center [159, 107] width 104 height 15
type input "**********"
click at [861, 82] on button "Save" at bounding box center [873, 85] width 43 height 17
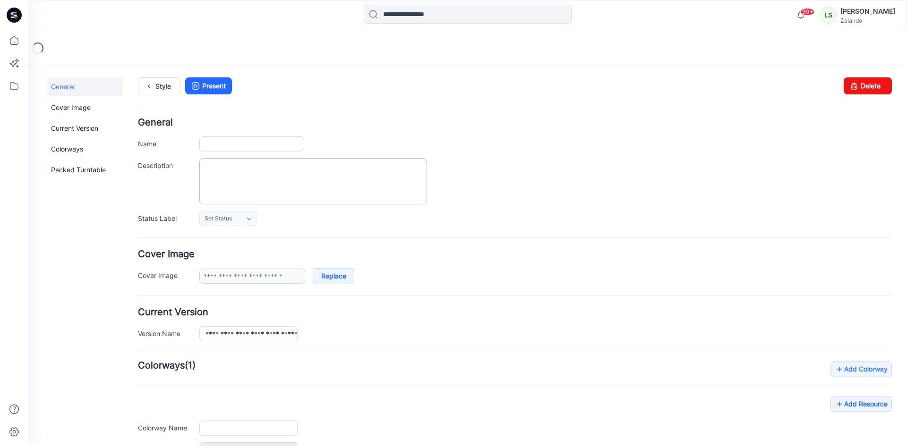
type input "**********"
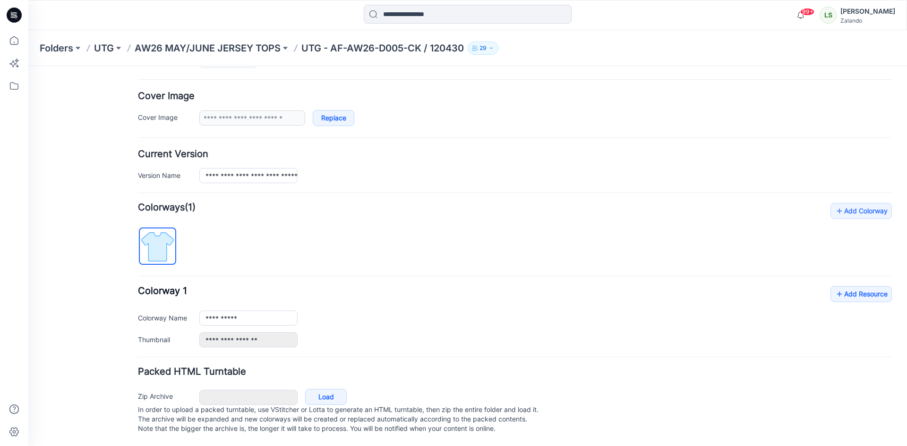
scroll to position [168, 0]
click at [851, 286] on link "Add Resource" at bounding box center [860, 294] width 61 height 16
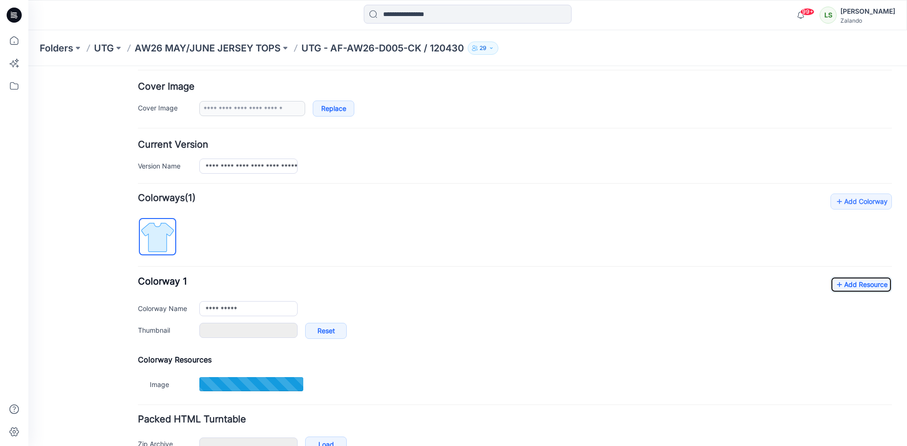
type input "**********"
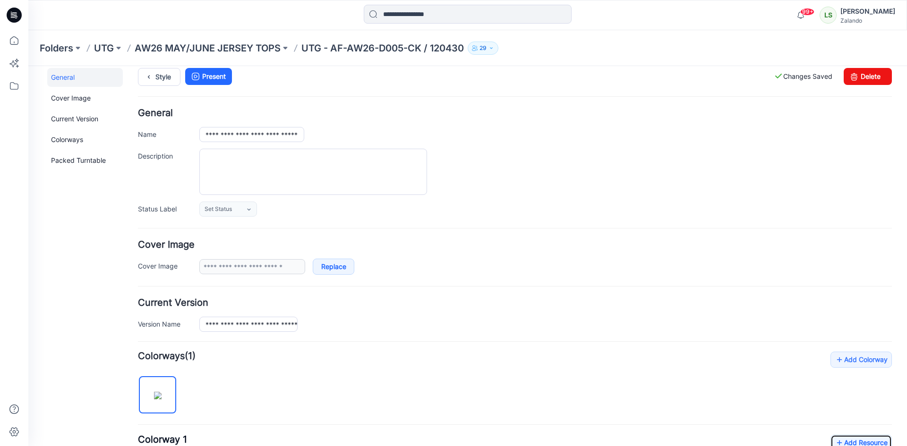
scroll to position [0, 0]
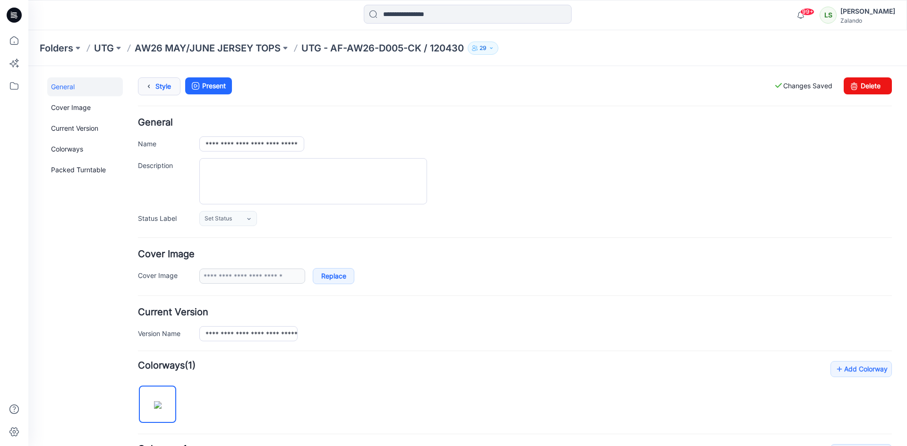
click at [158, 94] on link "Style" at bounding box center [159, 86] width 42 height 18
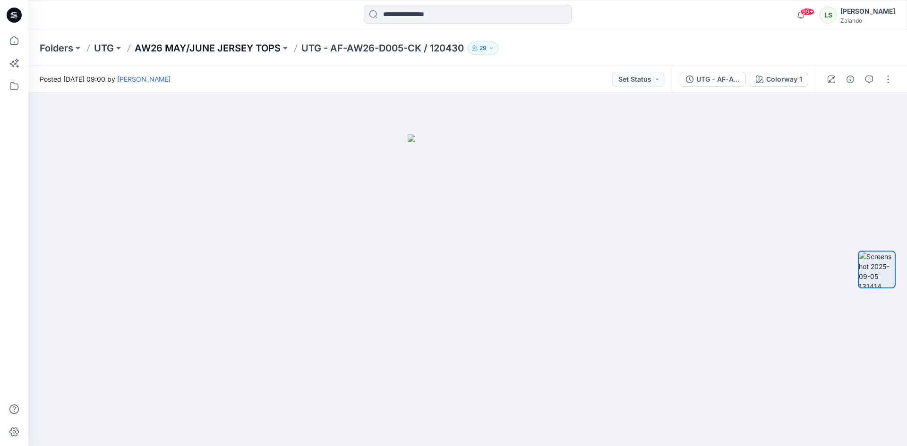
click at [231, 51] on p "AW26 MAY/JUNE JERSEY TOPS" at bounding box center [208, 48] width 146 height 13
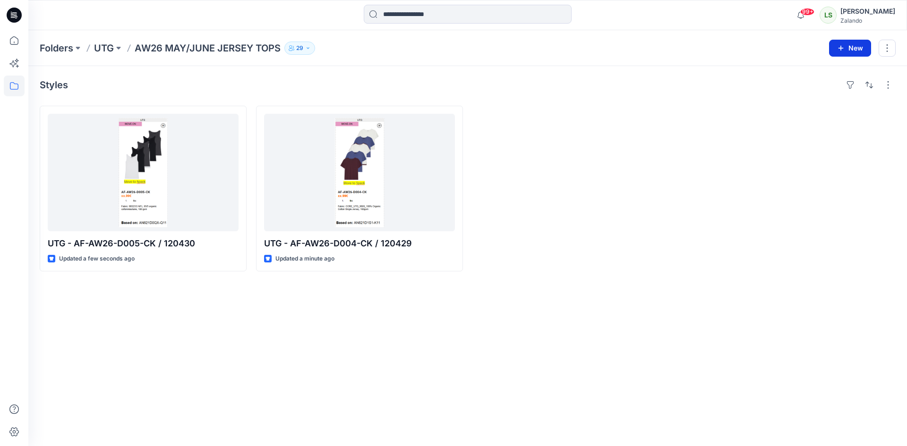
click at [849, 48] on button "New" at bounding box center [850, 48] width 42 height 17
click at [833, 69] on p "New Style" at bounding box center [821, 71] width 32 height 11
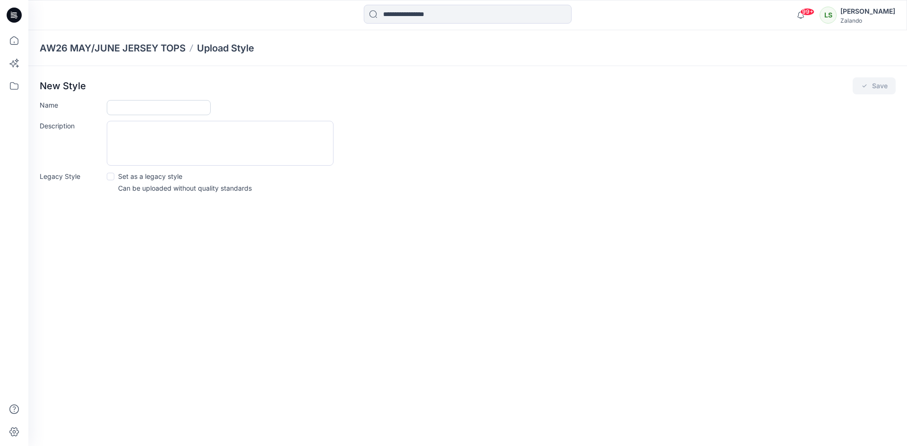
click at [169, 110] on input "Name" at bounding box center [159, 107] width 104 height 15
type input "**********"
click at [872, 92] on button "Save" at bounding box center [873, 85] width 43 height 17
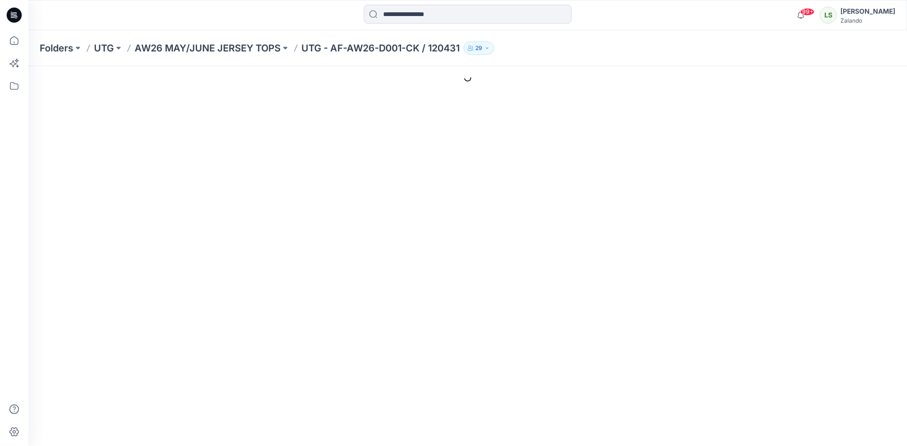
type input "**********"
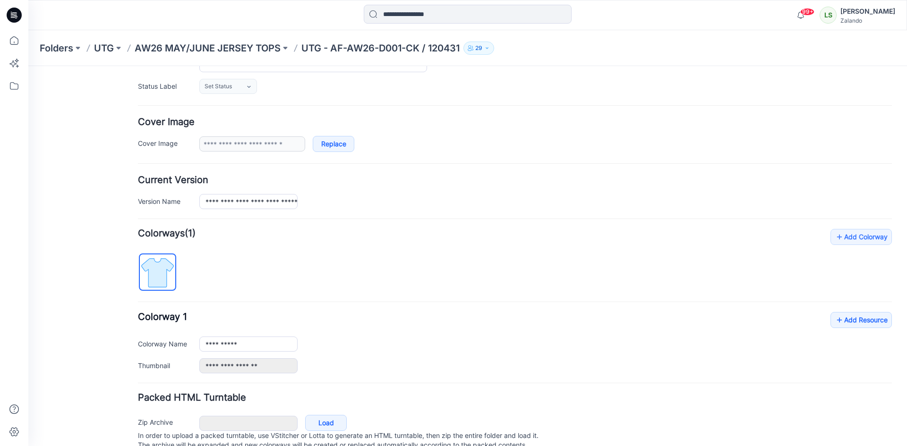
scroll to position [168, 0]
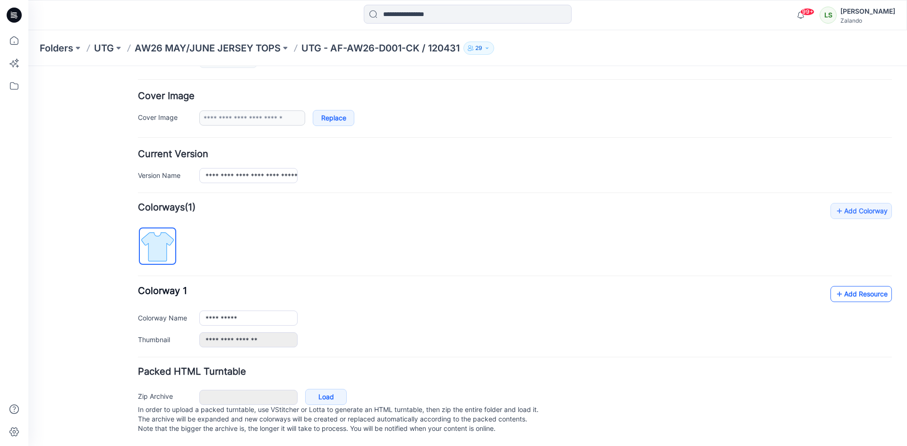
click at [850, 290] on link "Add Resource" at bounding box center [860, 294] width 61 height 16
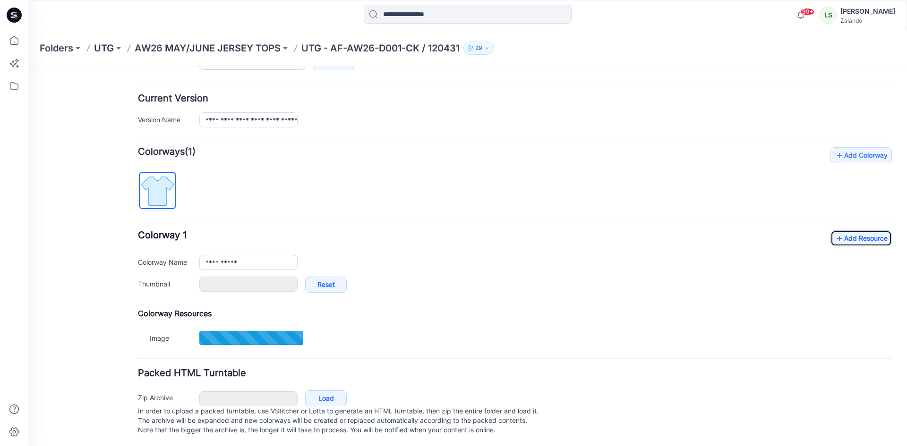
scroll to position [215, 0]
type input "**********"
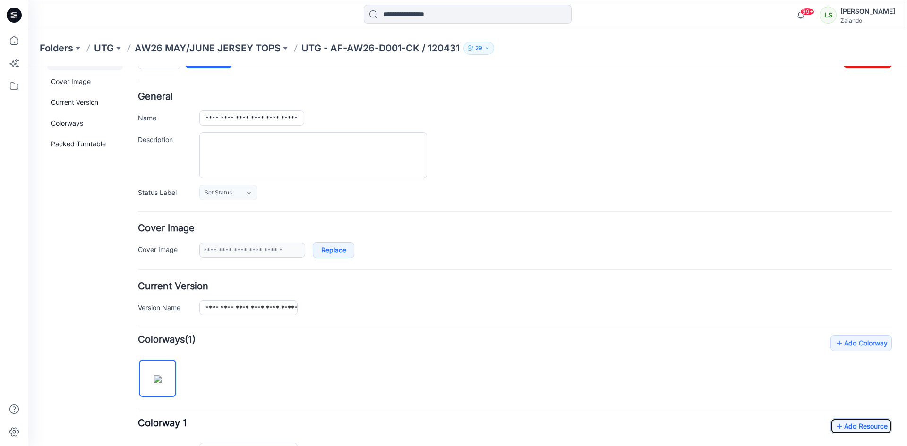
scroll to position [0, 0]
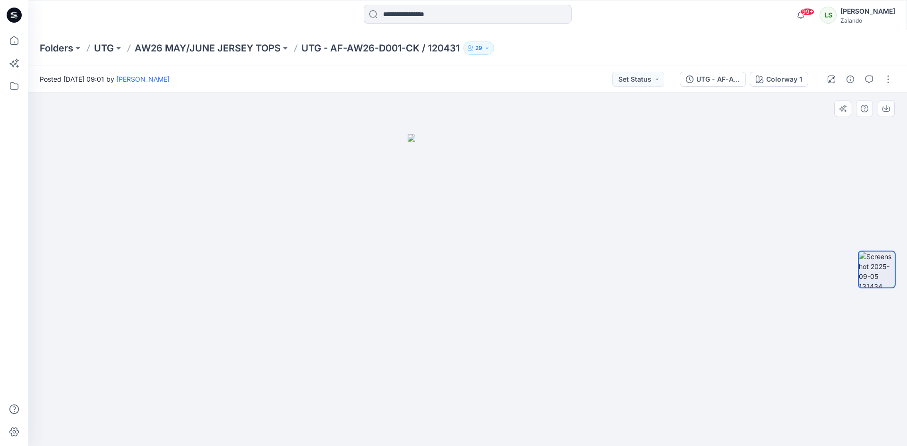
click at [677, 261] on div at bounding box center [467, 270] width 878 height 354
click at [248, 54] on p "AW26 MAY/JUNE JERSEY TOPS" at bounding box center [208, 48] width 146 height 13
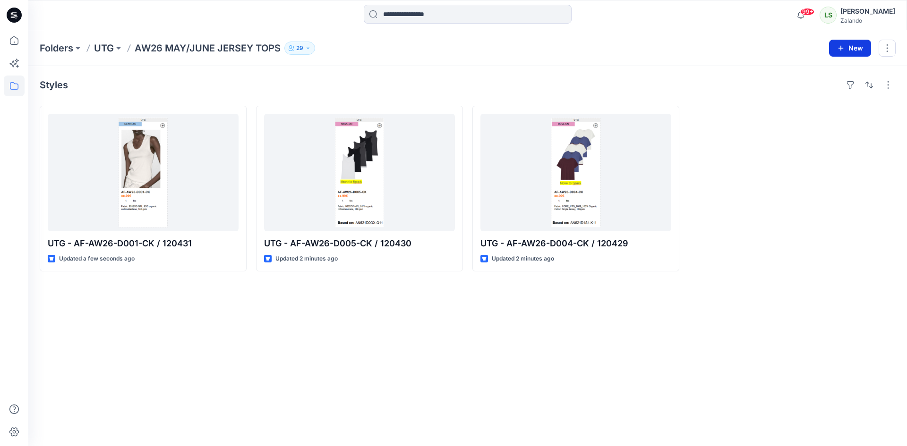
click at [849, 50] on button "New" at bounding box center [850, 48] width 42 height 17
click at [822, 72] on p "New Style" at bounding box center [821, 71] width 32 height 11
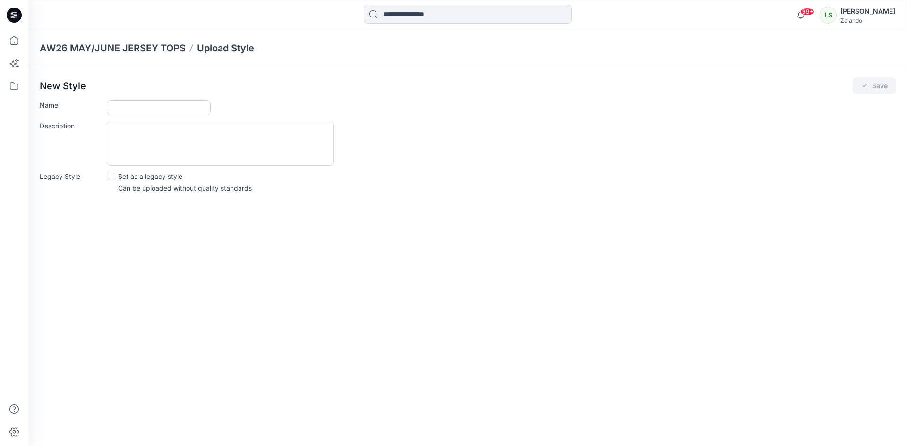
click at [154, 109] on input "Name" at bounding box center [159, 107] width 104 height 15
type input "**********"
click at [866, 89] on icon "submit" at bounding box center [864, 86] width 8 height 8
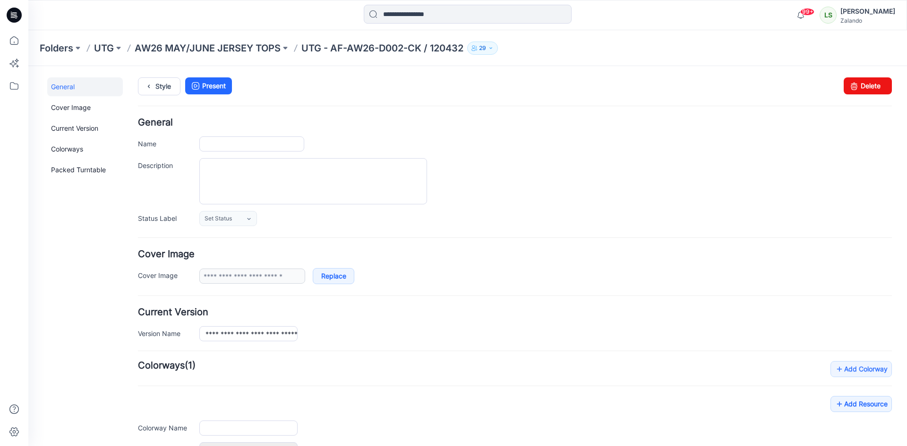
type input "**********"
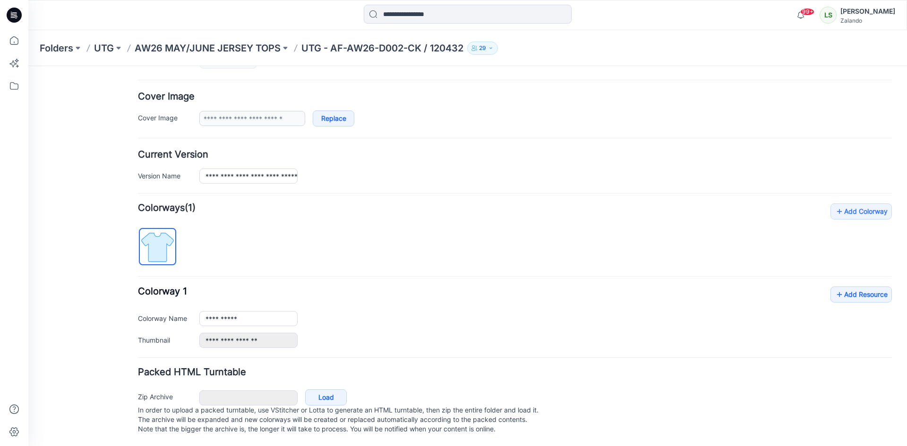
scroll to position [168, 0]
click at [851, 286] on link "Add Resource" at bounding box center [860, 294] width 61 height 16
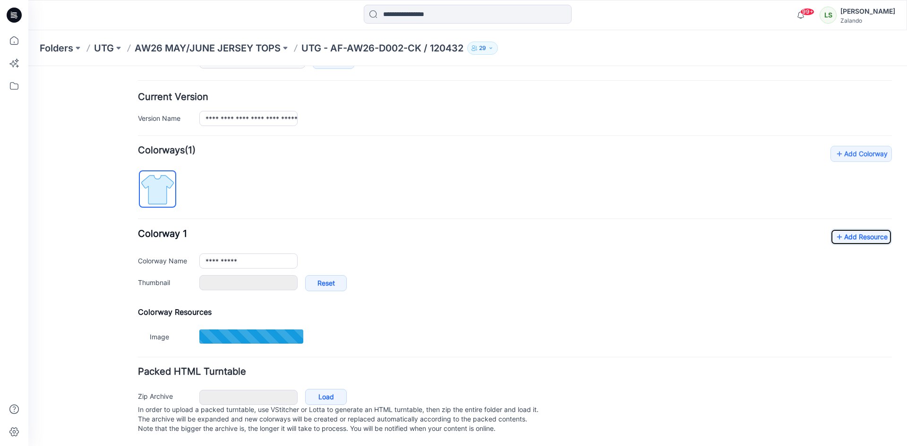
scroll to position [178, 0]
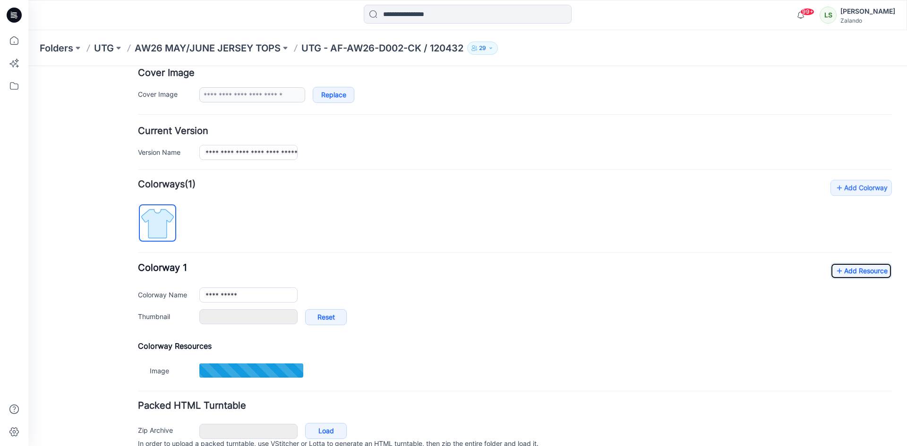
type input "**********"
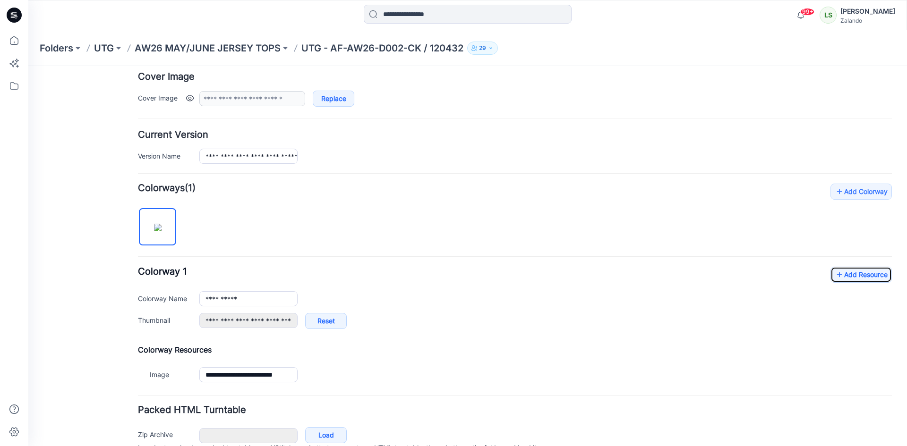
scroll to position [0, 0]
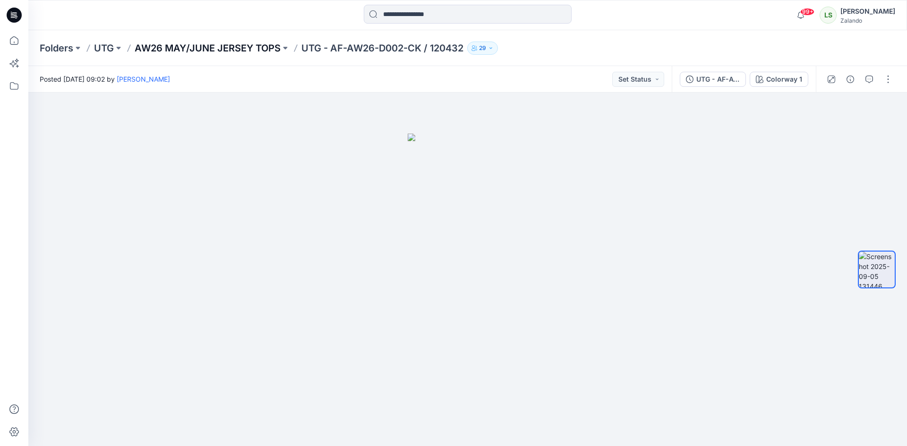
click at [269, 51] on p "AW26 MAY/JUNE JERSEY TOPS" at bounding box center [208, 48] width 146 height 13
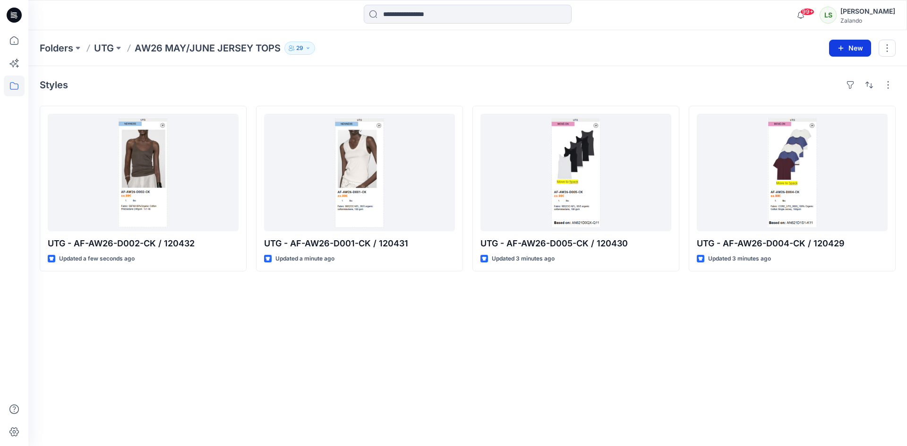
click at [843, 51] on icon "button" at bounding box center [841, 48] width 8 height 8
click at [817, 73] on p "New Style" at bounding box center [821, 71] width 32 height 11
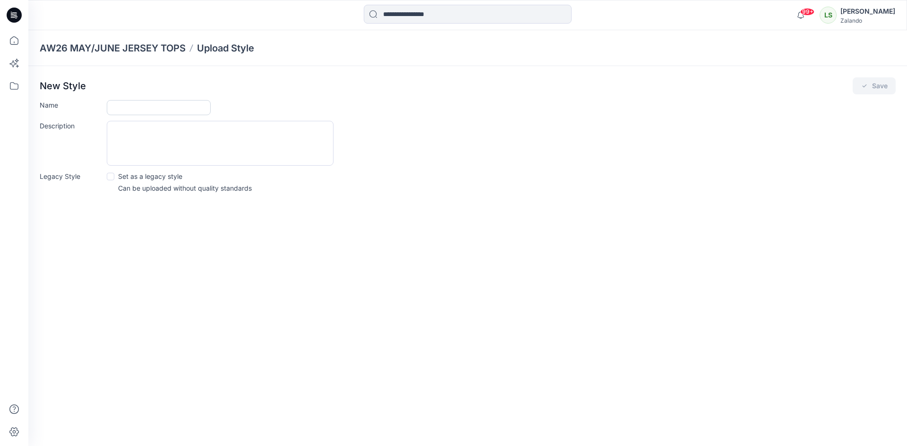
click at [127, 102] on input "Name" at bounding box center [159, 107] width 104 height 15
type input "**********"
click at [883, 85] on button "Save" at bounding box center [873, 85] width 43 height 17
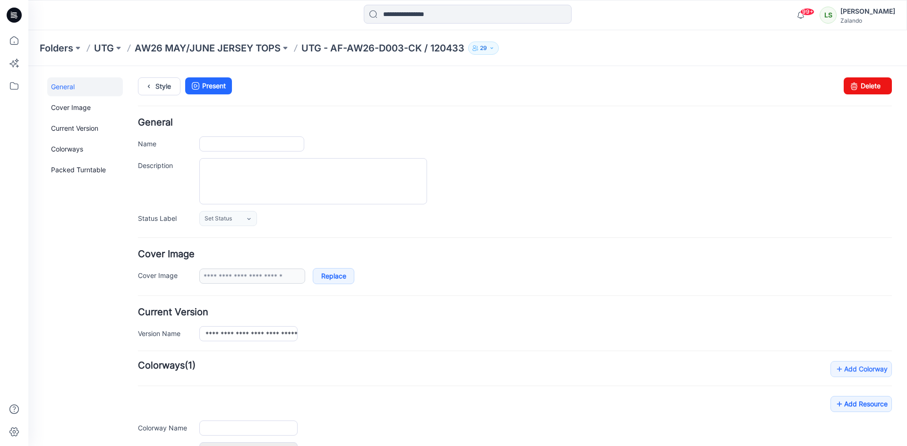
type input "**********"
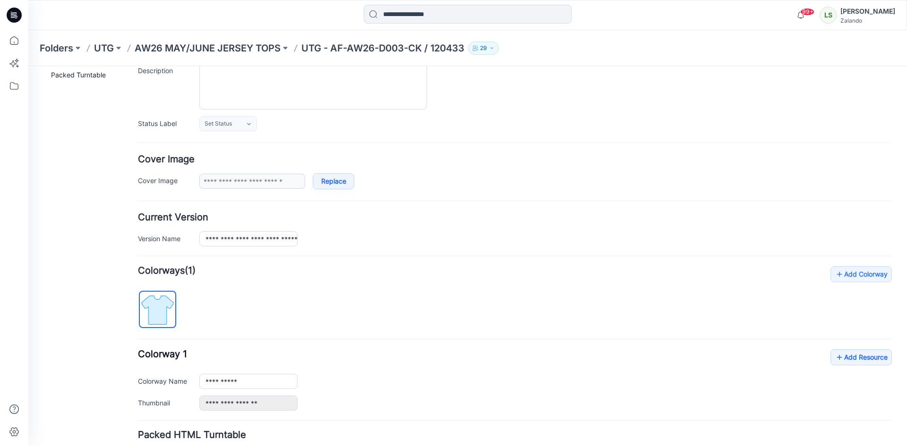
scroll to position [168, 0]
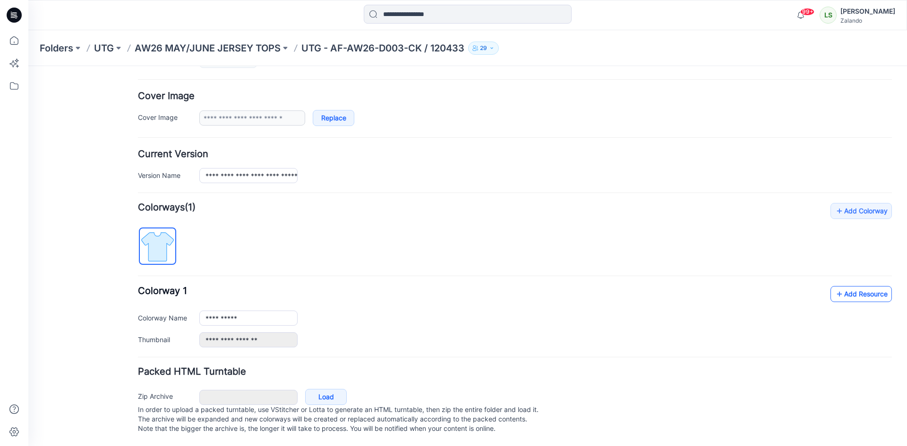
click at [856, 289] on link "Add Resource" at bounding box center [860, 294] width 61 height 16
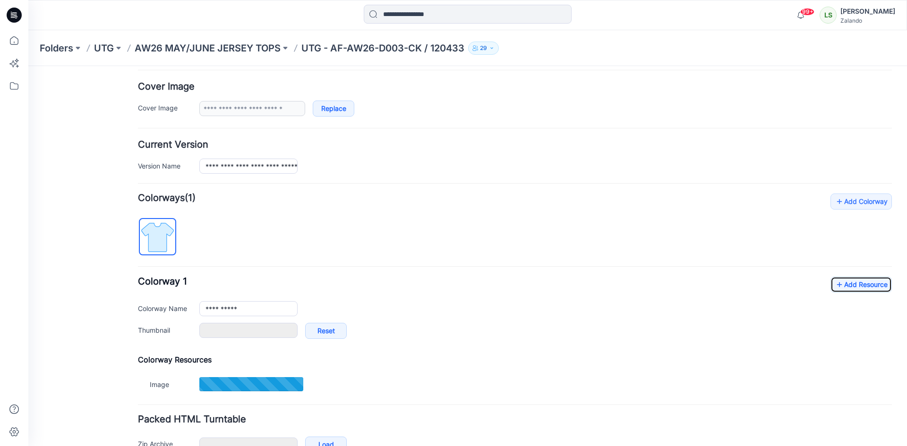
type input "**********"
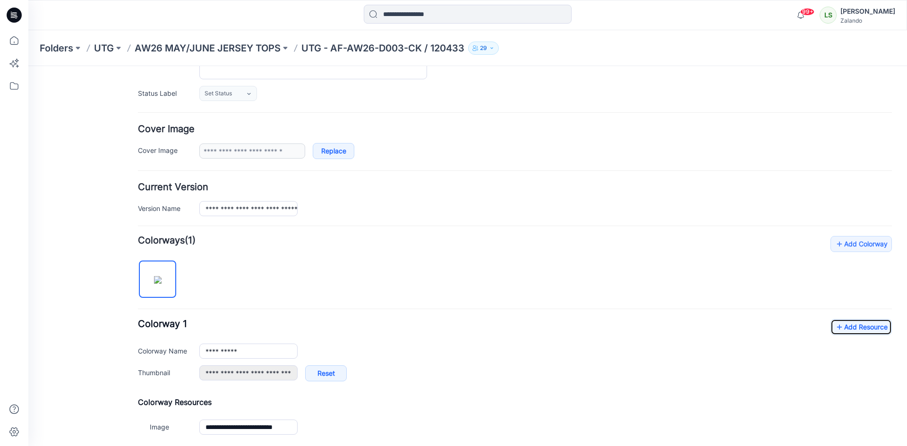
scroll to position [0, 0]
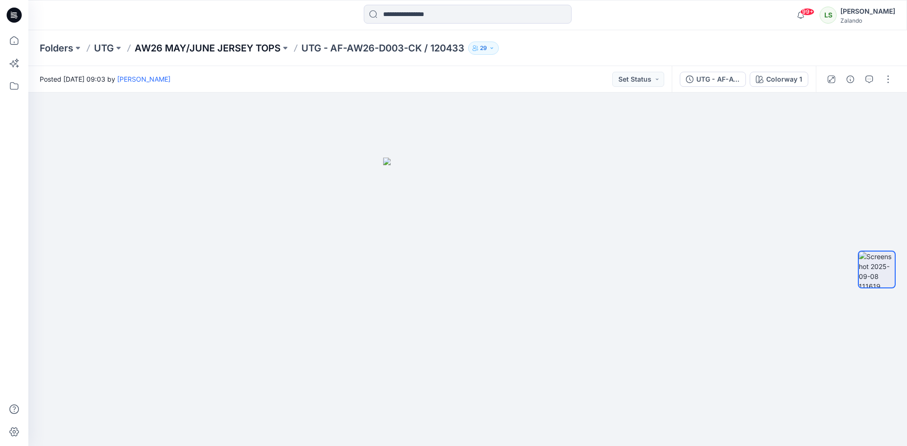
click at [234, 50] on p "AW26 MAY/JUNE JERSEY TOPS" at bounding box center [208, 48] width 146 height 13
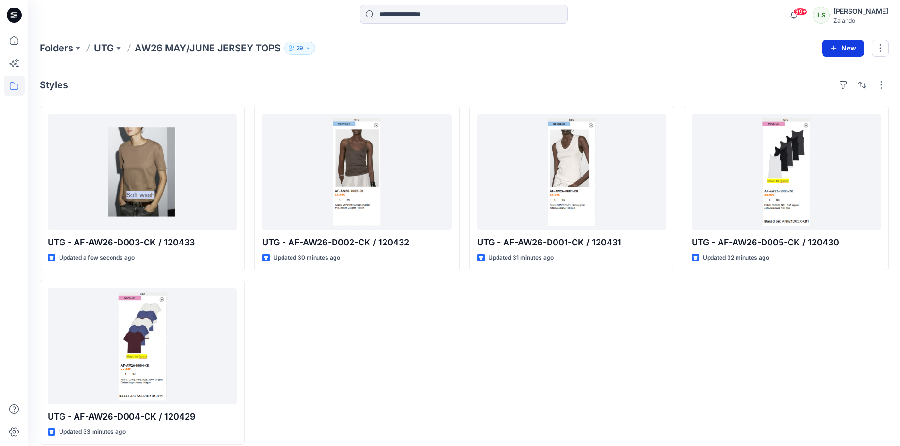
click at [829, 52] on button "New" at bounding box center [843, 48] width 42 height 17
click at [816, 73] on p "New Style" at bounding box center [814, 71] width 32 height 11
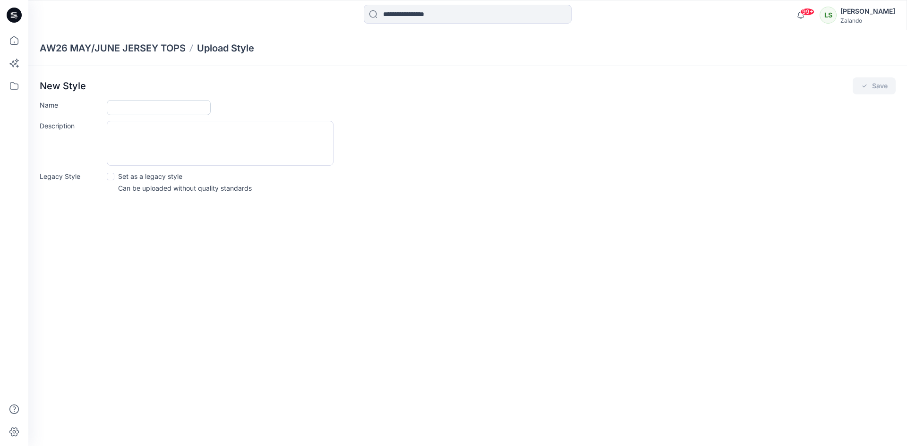
click at [174, 104] on input "Name" at bounding box center [159, 107] width 104 height 15
type input "**********"
click at [876, 85] on button "Save" at bounding box center [873, 85] width 43 height 17
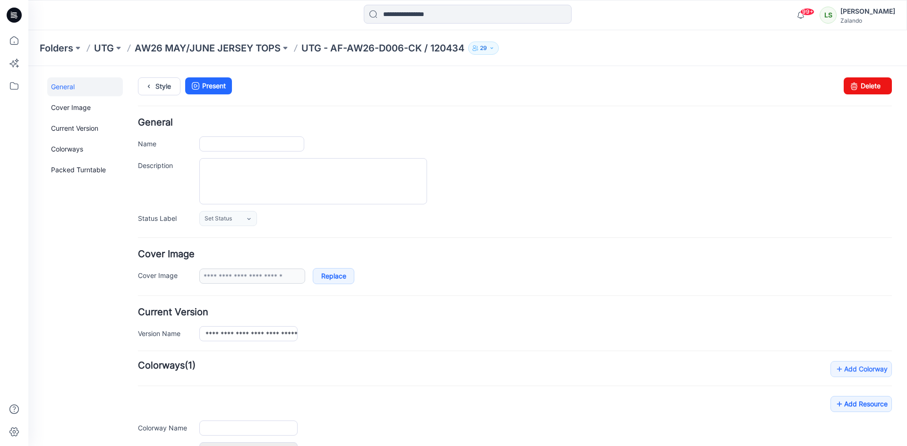
type input "**********"
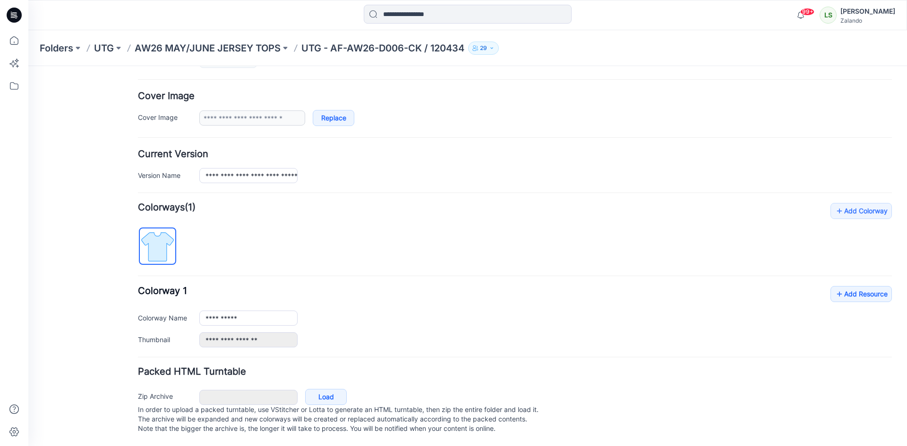
scroll to position [168, 0]
click at [863, 286] on link "Add Resource" at bounding box center [860, 294] width 61 height 16
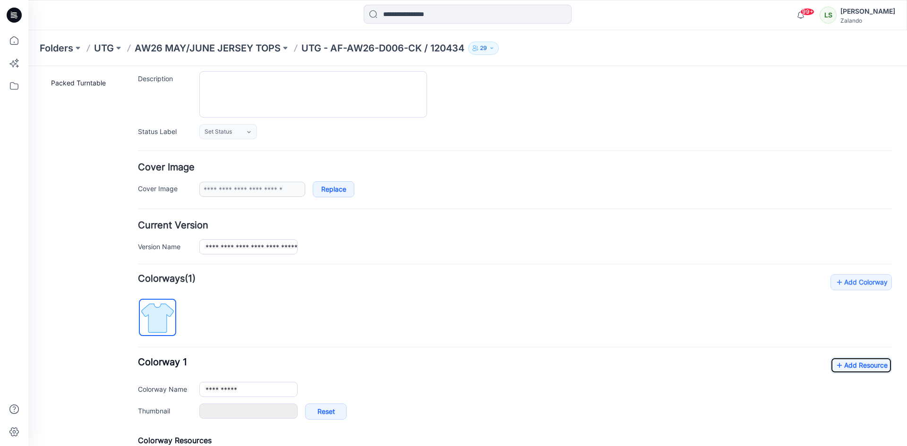
scroll to position [83, 0]
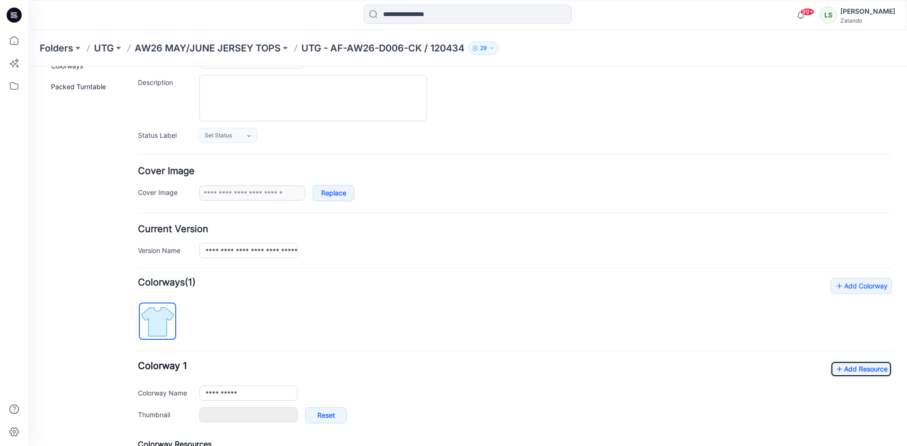
type input "**********"
click at [258, 47] on p "AW26 MAY/JUNE JERSEY TOPS" at bounding box center [208, 48] width 146 height 13
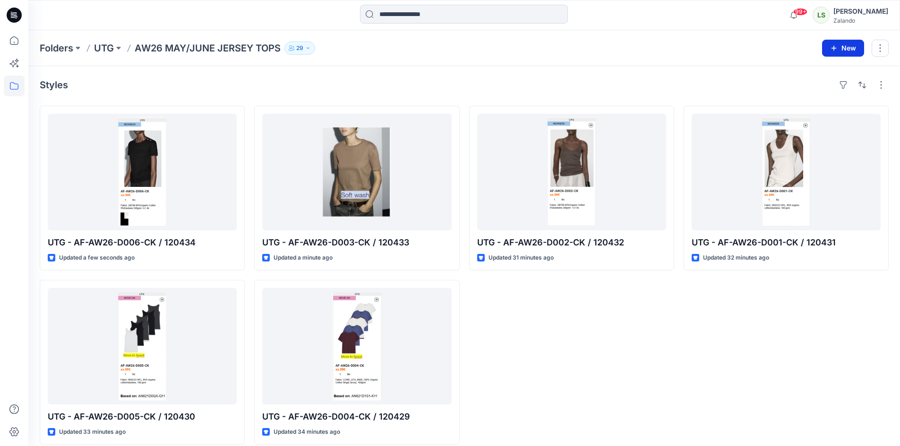
click at [848, 51] on button "New" at bounding box center [843, 48] width 42 height 17
click at [806, 70] on p "New Style" at bounding box center [814, 71] width 32 height 11
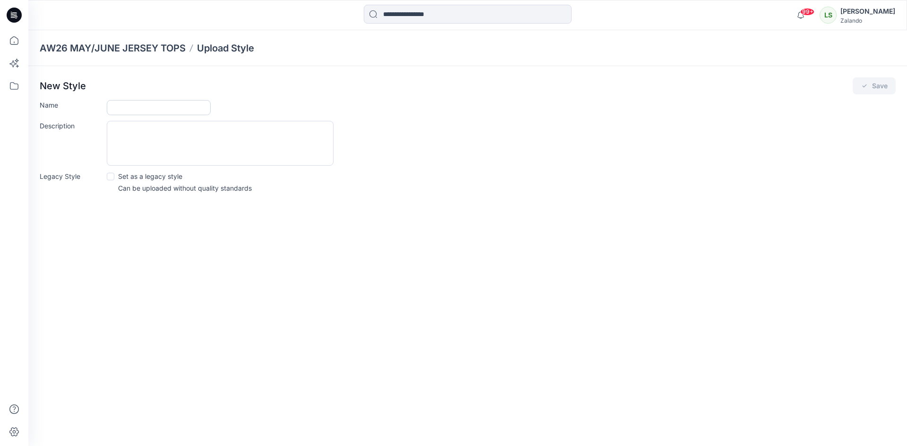
click at [167, 107] on input "Name" at bounding box center [159, 107] width 104 height 15
type input "**********"
click at [874, 74] on div "**********" at bounding box center [467, 138] width 878 height 144
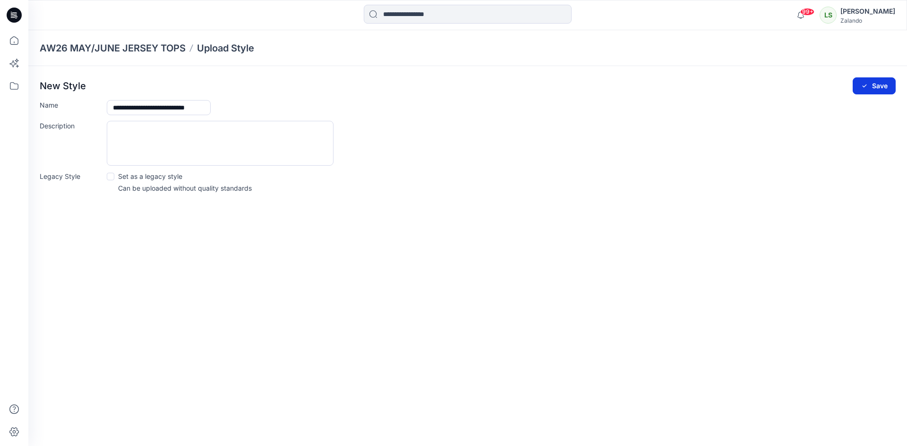
click at [873, 85] on button "Save" at bounding box center [873, 85] width 43 height 17
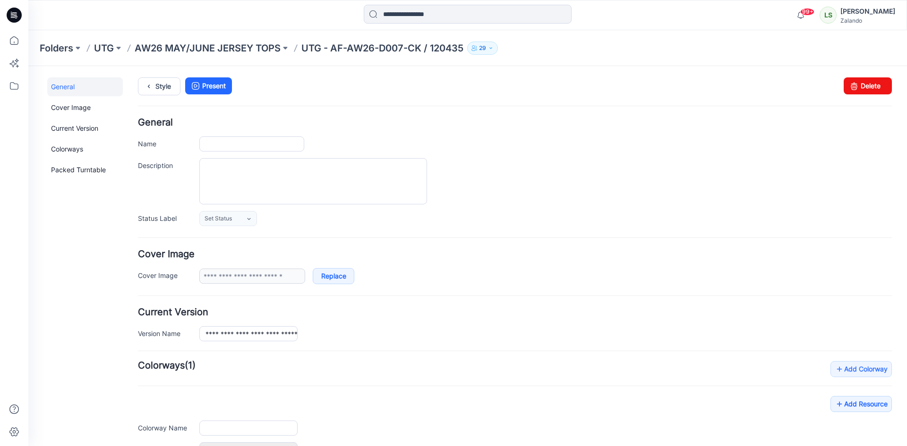
type input "**********"
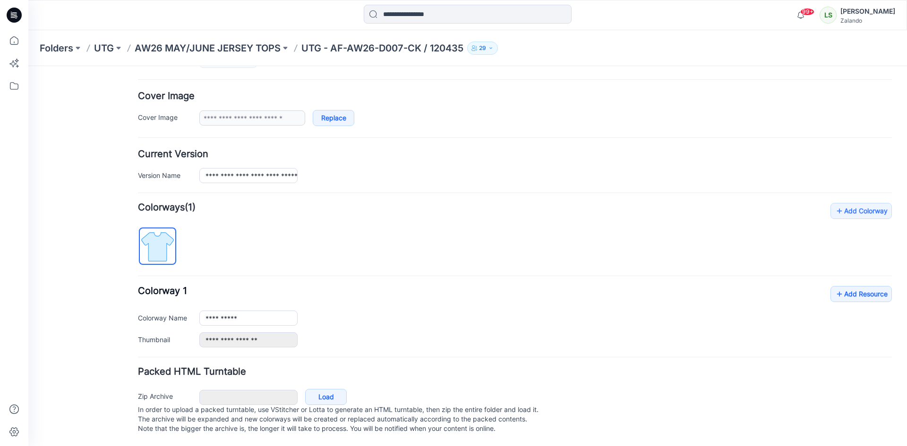
scroll to position [168, 0]
click at [849, 286] on link "Add Resource" at bounding box center [860, 294] width 61 height 16
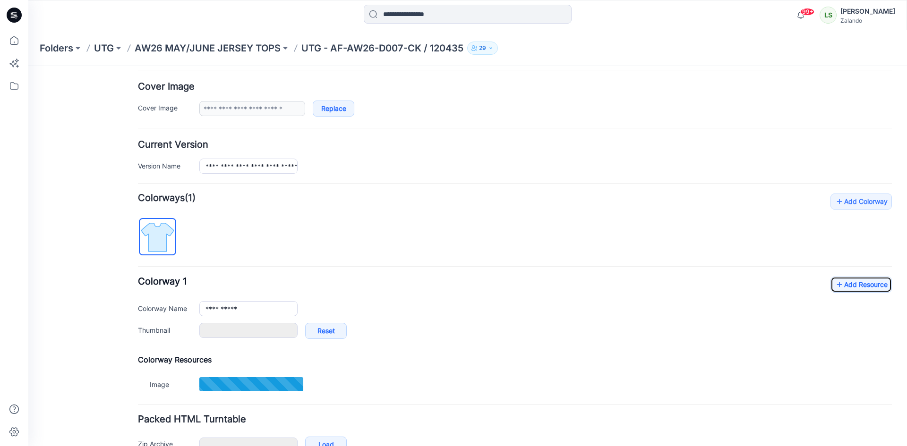
type input "**********"
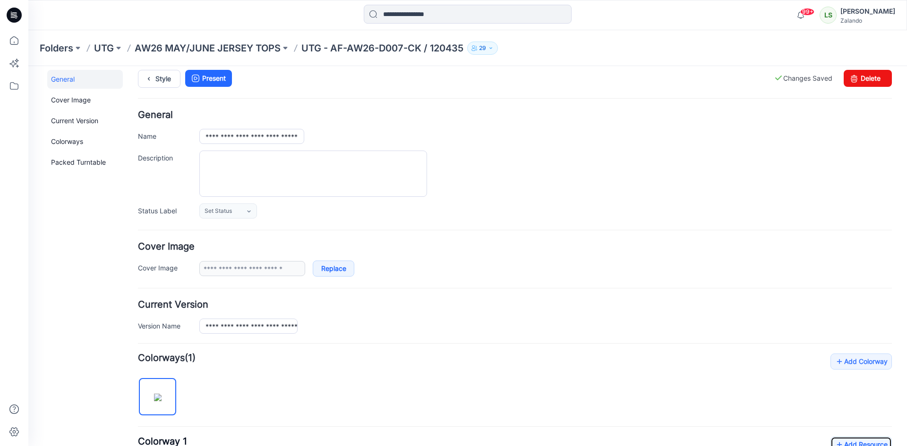
scroll to position [0, 0]
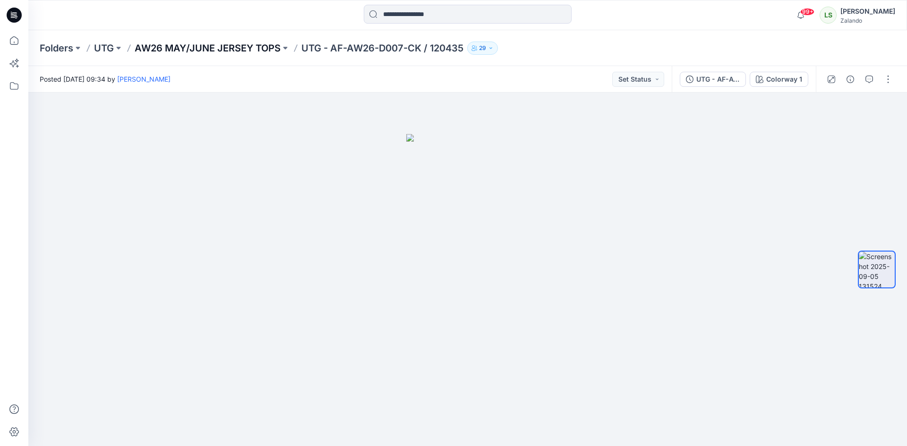
click at [249, 49] on p "AW26 MAY/JUNE JERSEY TOPS" at bounding box center [208, 48] width 146 height 13
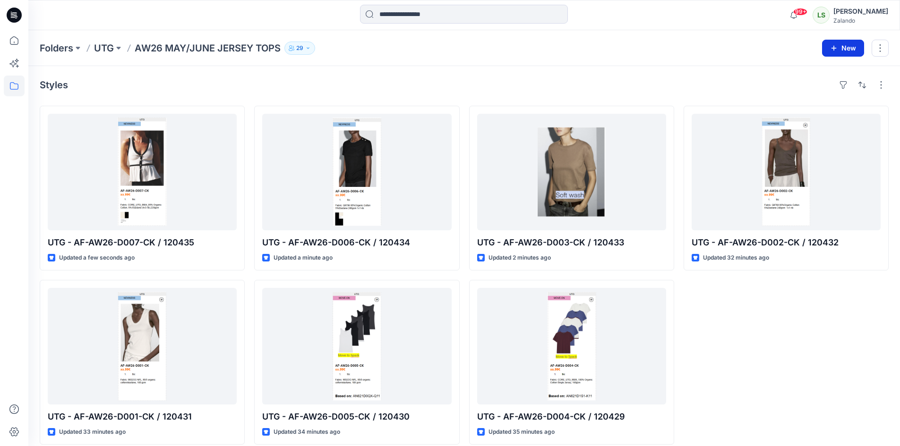
click at [844, 52] on button "New" at bounding box center [843, 48] width 42 height 17
click at [792, 68] on icon "button" at bounding box center [790, 72] width 8 height 8
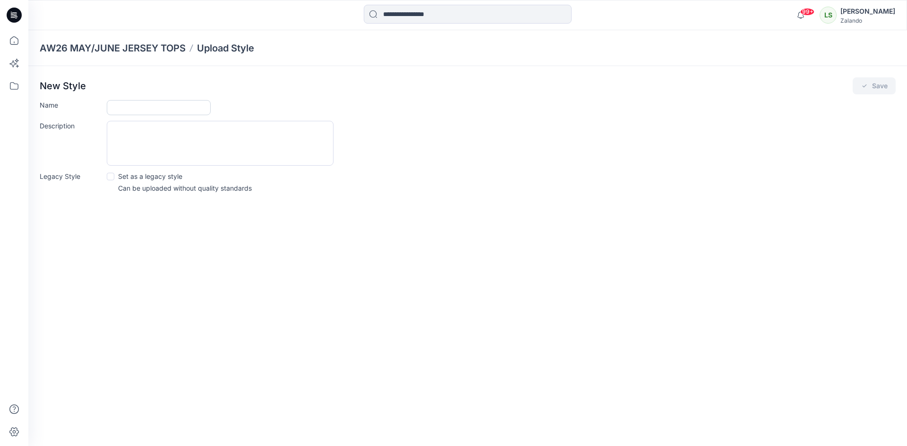
click at [190, 108] on input "Name" at bounding box center [159, 107] width 104 height 15
type input "**********"
click at [885, 82] on button "Save" at bounding box center [873, 85] width 43 height 17
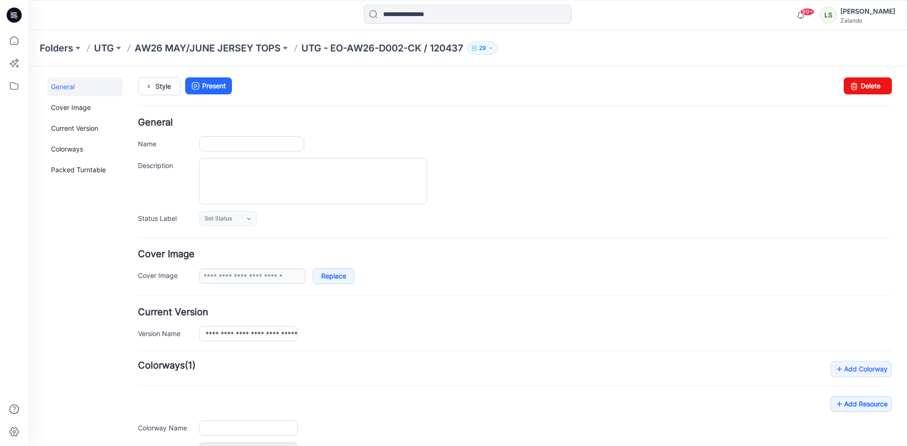
type input "**********"
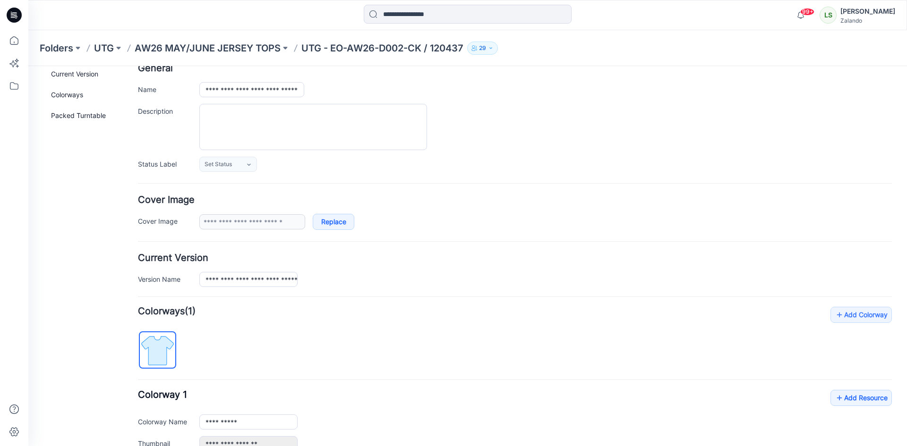
scroll to position [168, 0]
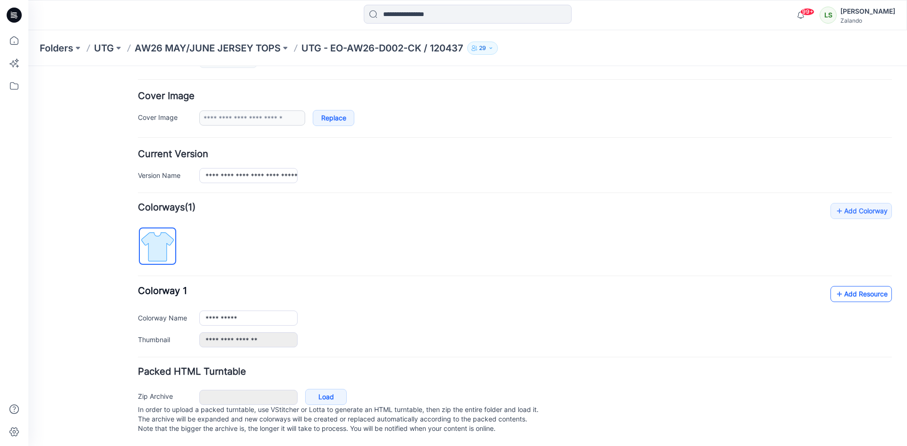
click at [855, 286] on link "Add Resource" at bounding box center [860, 294] width 61 height 16
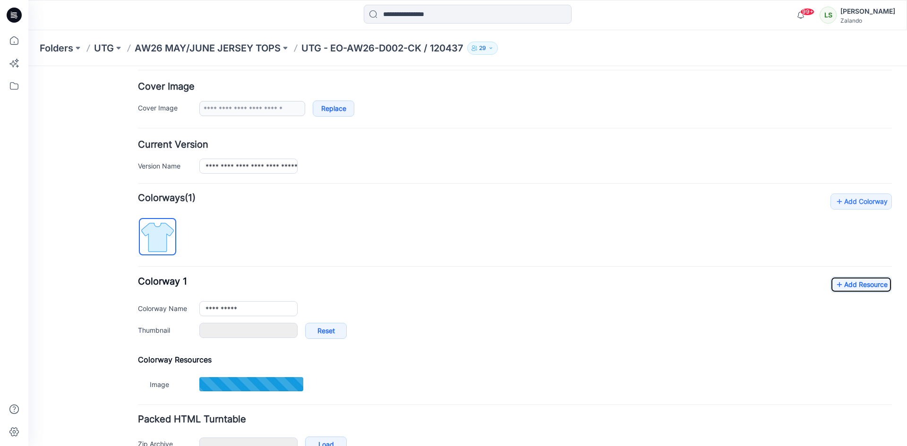
scroll to position [215, 0]
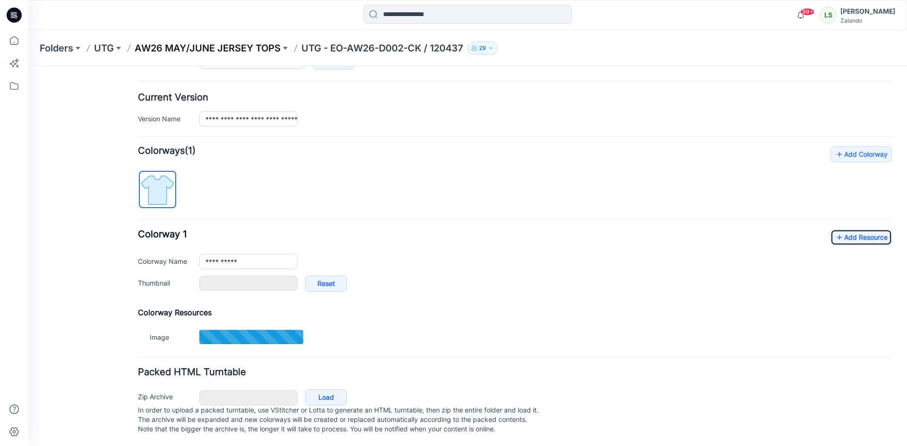
type input "**********"
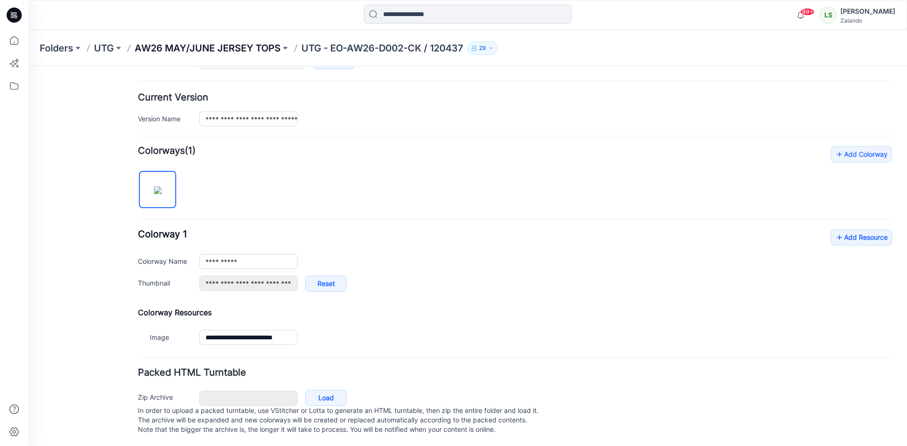
click at [242, 45] on p "AW26 MAY/JUNE JERSEY TOPS" at bounding box center [208, 48] width 146 height 13
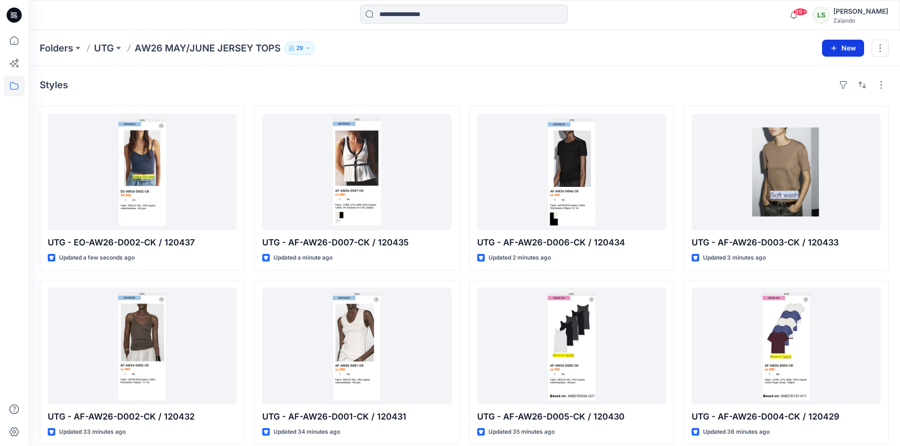
click at [853, 51] on button "New" at bounding box center [843, 48] width 42 height 17
click at [822, 73] on p "New Style" at bounding box center [814, 71] width 32 height 11
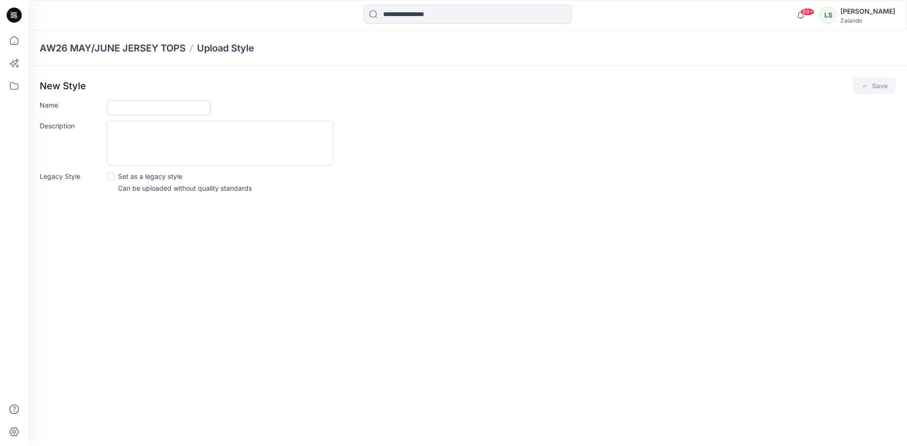
click at [150, 103] on input "Name" at bounding box center [159, 107] width 104 height 15
type input "**********"
click at [873, 84] on button "Save" at bounding box center [873, 85] width 43 height 17
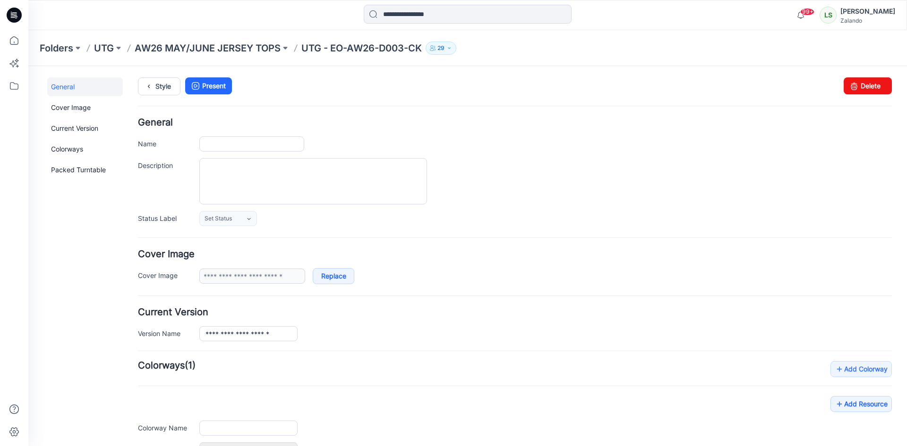
type input "**********"
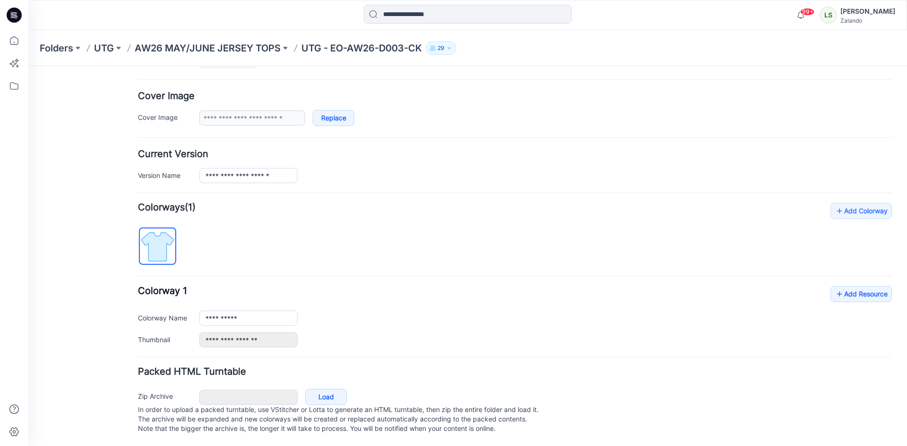
scroll to position [168, 0]
click at [846, 290] on link "Add Resource" at bounding box center [860, 294] width 61 height 16
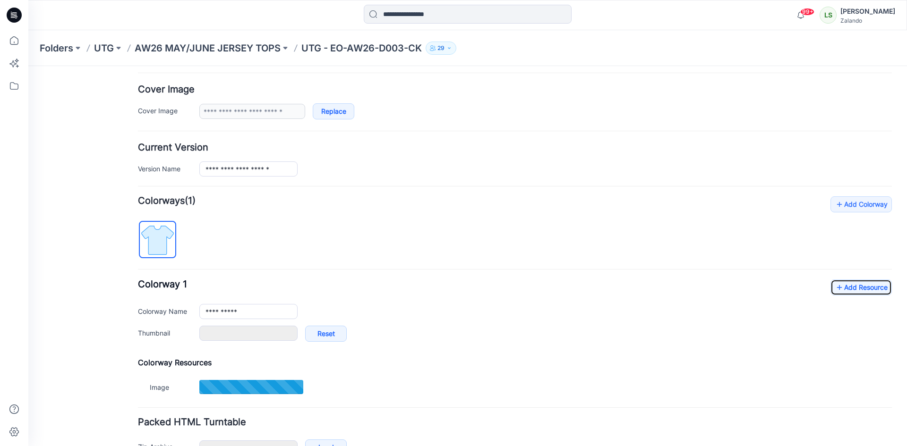
scroll to position [225, 0]
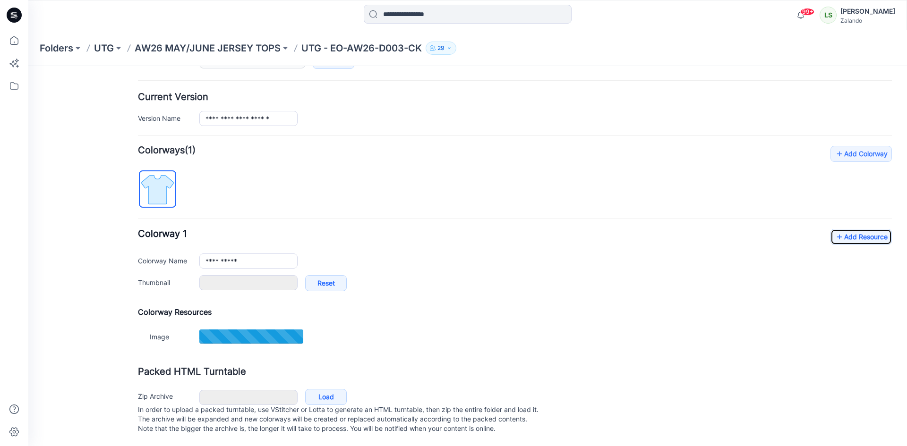
type input "**********"
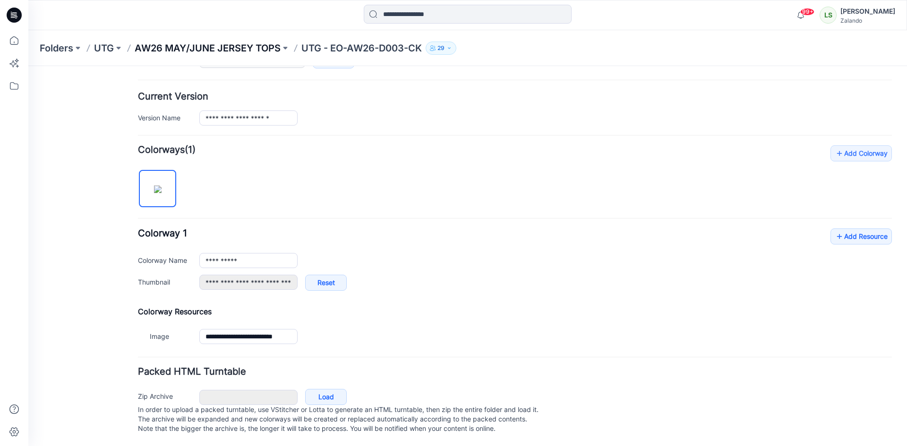
click at [232, 42] on p "AW26 MAY/JUNE JERSEY TOPS" at bounding box center [208, 48] width 146 height 13
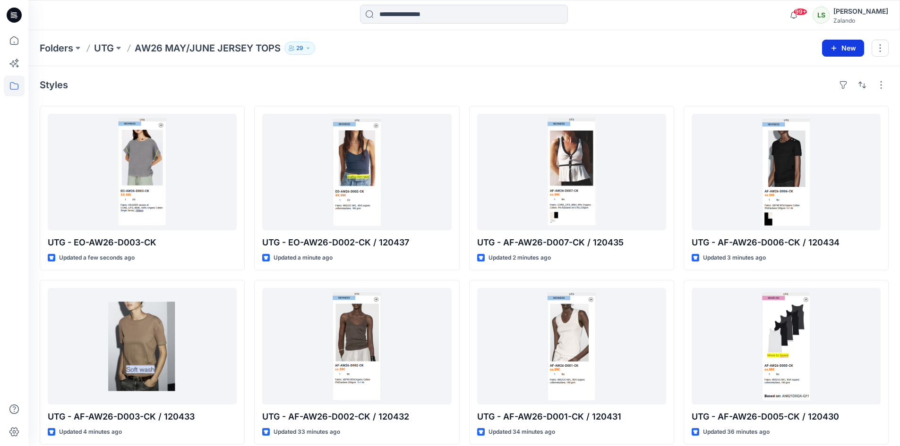
click at [848, 48] on button "New" at bounding box center [843, 48] width 42 height 17
click at [803, 71] on p "New Style" at bounding box center [814, 71] width 32 height 11
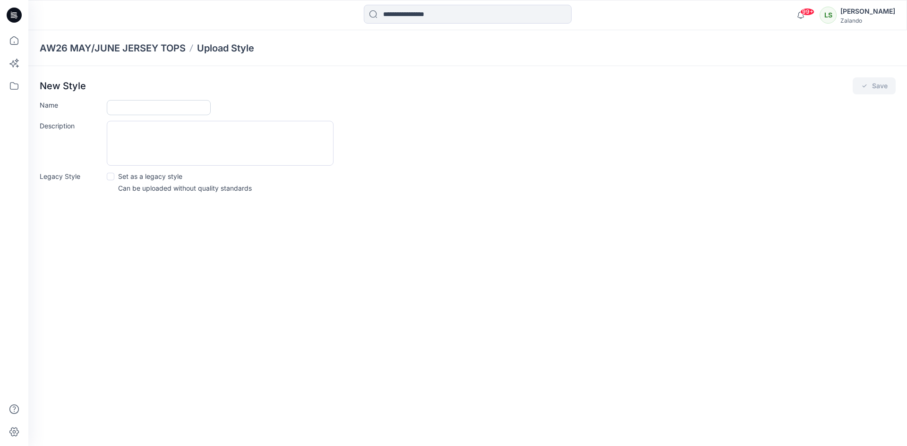
click at [159, 107] on input "Name" at bounding box center [159, 107] width 104 height 15
type input "**********"
click at [858, 88] on button "Save" at bounding box center [873, 85] width 43 height 17
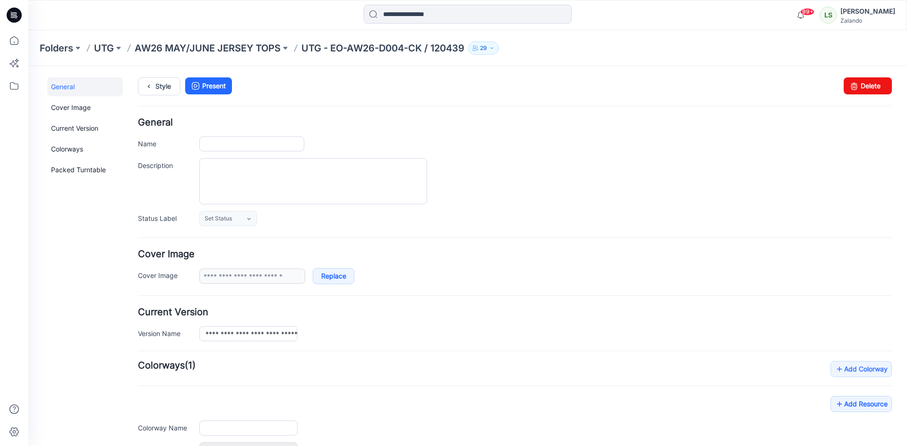
type input "**********"
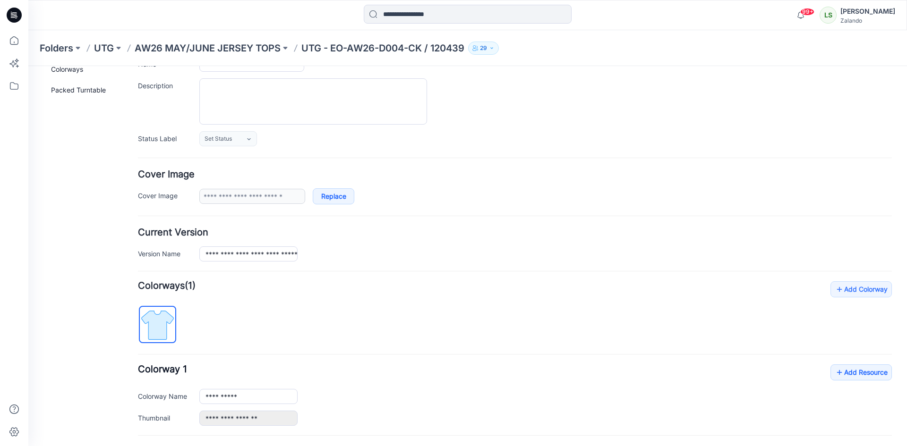
scroll to position [94, 0]
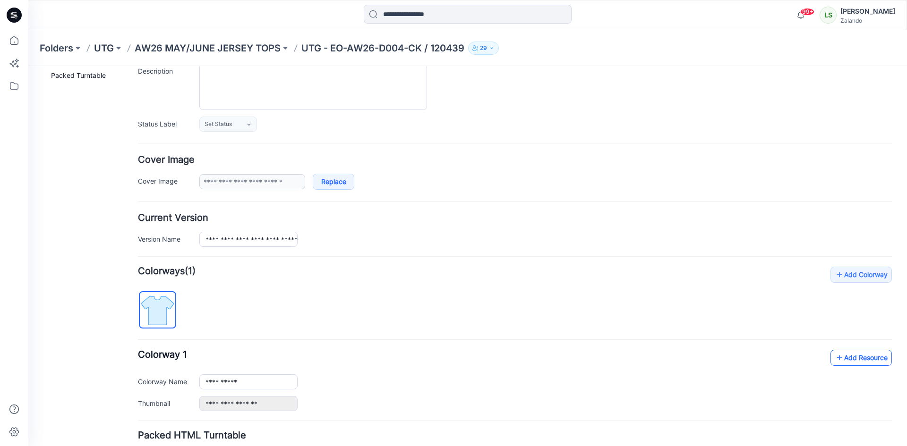
click at [853, 353] on link "Add Resource" at bounding box center [860, 358] width 61 height 16
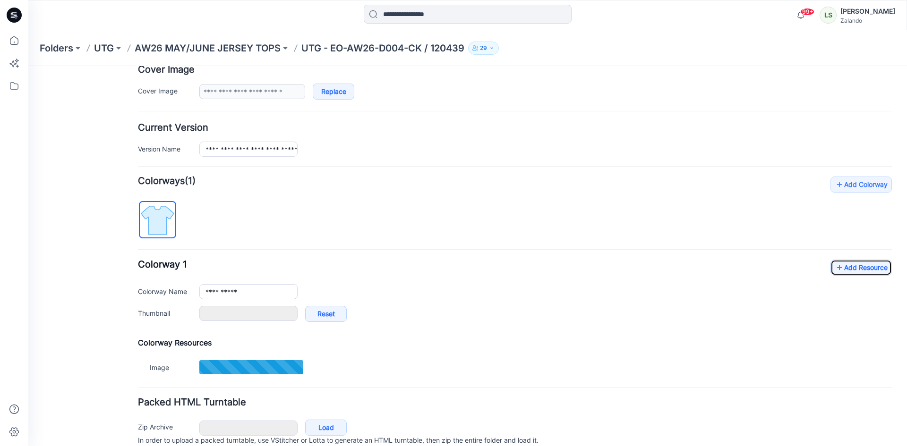
scroll to position [189, 0]
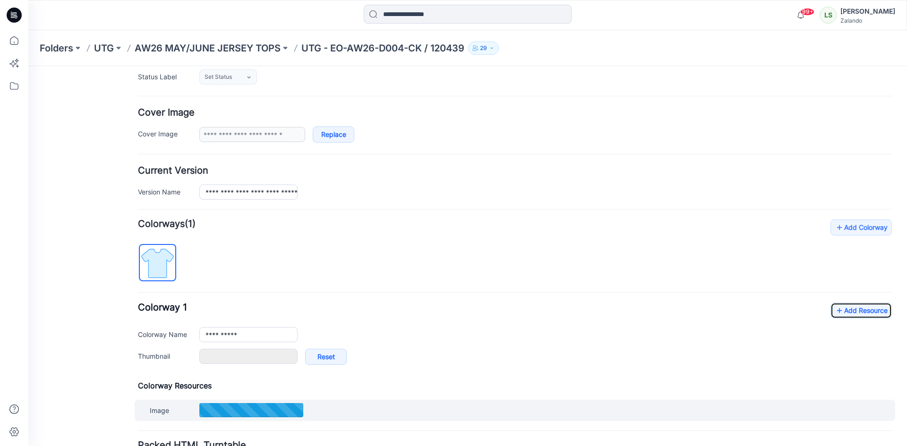
type input "**********"
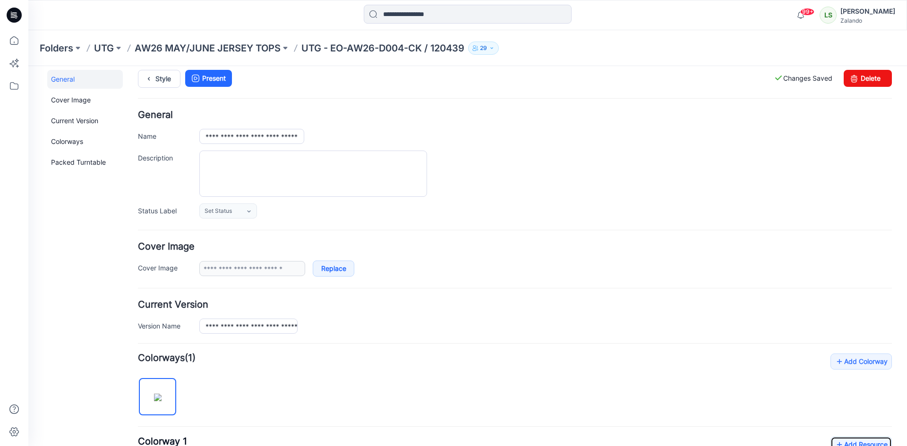
scroll to position [0, 0]
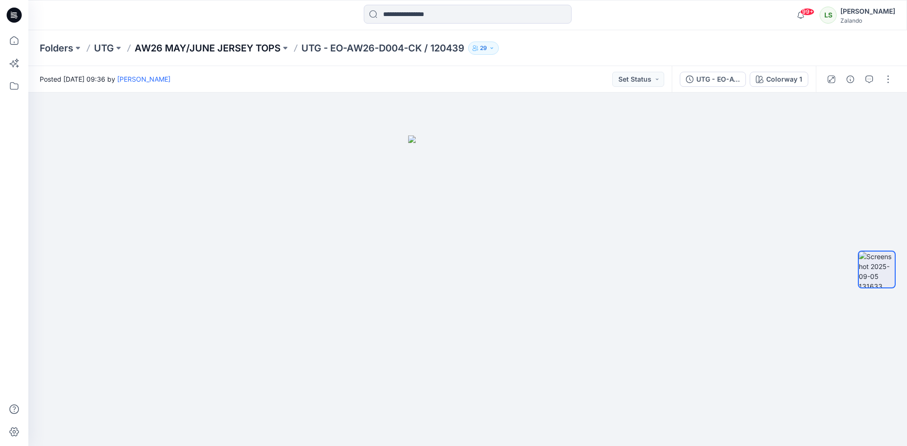
click at [265, 52] on p "AW26 MAY/JUNE JERSEY TOPS" at bounding box center [208, 48] width 146 height 13
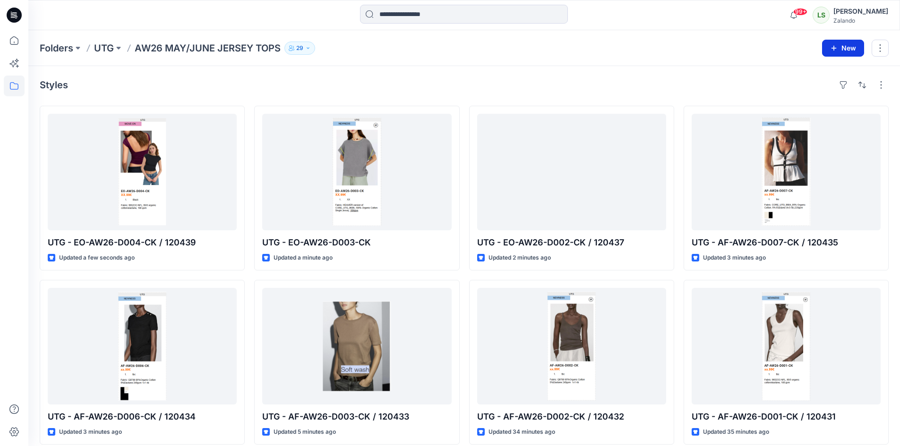
click at [849, 53] on button "New" at bounding box center [843, 48] width 42 height 17
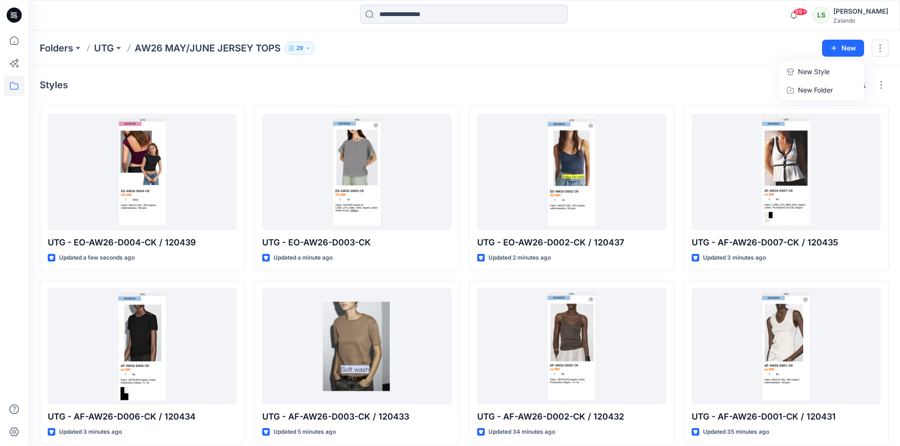
click at [835, 74] on button "New Style" at bounding box center [821, 71] width 81 height 19
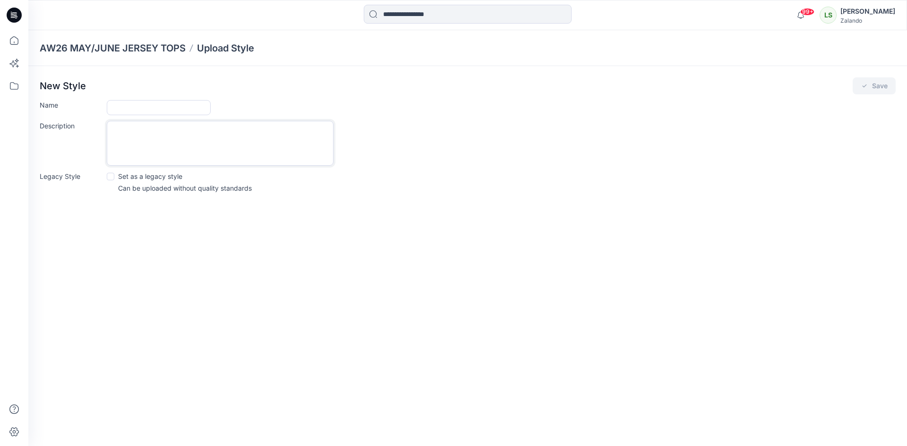
click at [147, 121] on textarea "Description" at bounding box center [220, 143] width 227 height 45
click at [143, 111] on input "Name" at bounding box center [159, 107] width 104 height 15
type input "**********"
click at [886, 83] on button "Save" at bounding box center [873, 85] width 43 height 17
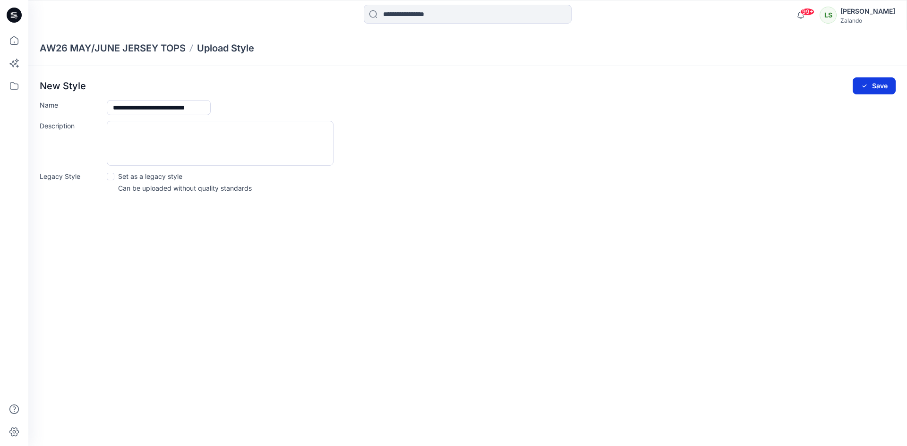
scroll to position [0, 0]
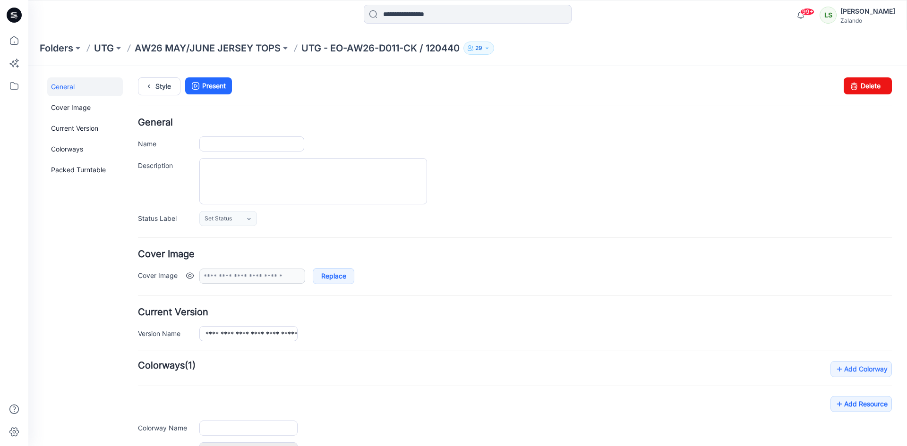
type input "**********"
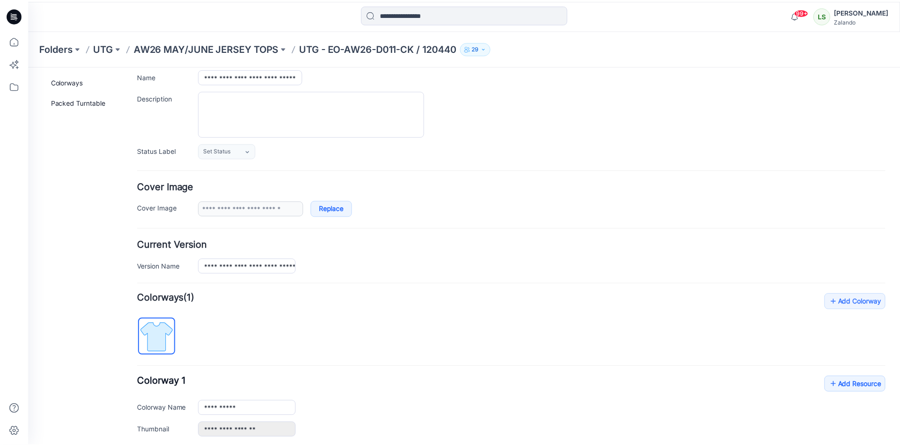
scroll to position [168, 0]
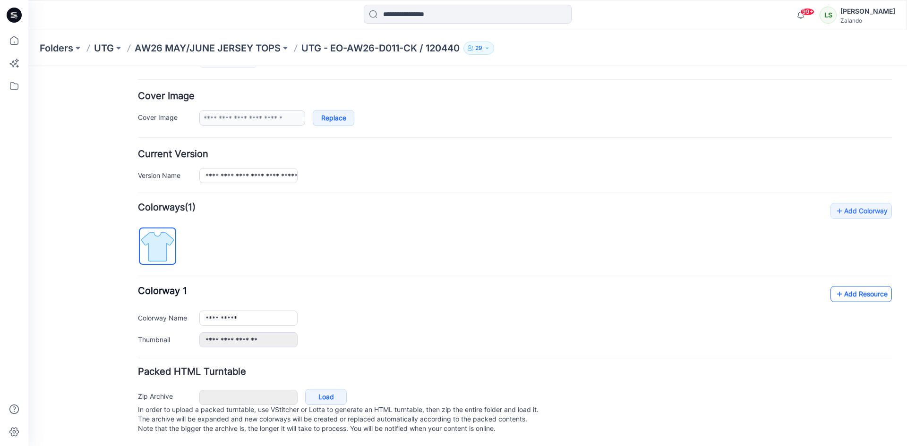
click at [850, 286] on link "Add Resource" at bounding box center [860, 294] width 61 height 16
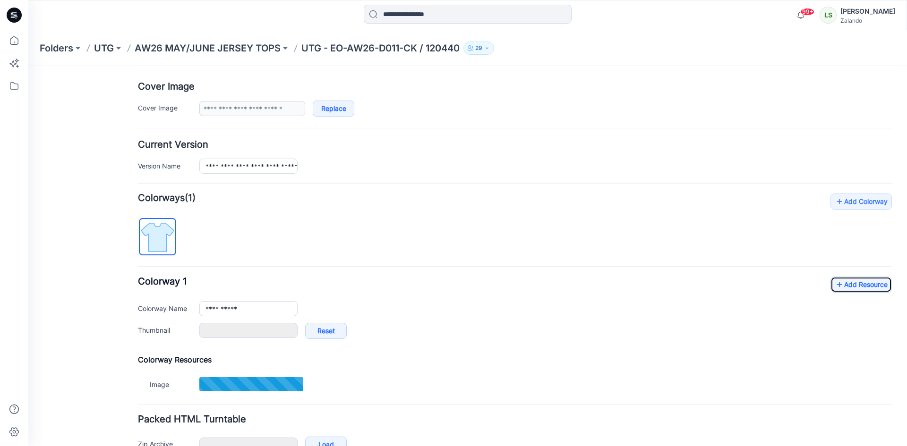
type input "**********"
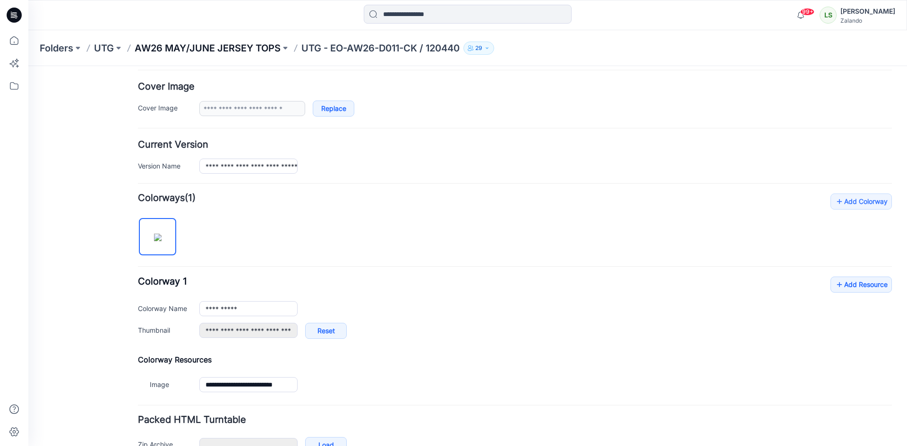
click at [247, 54] on p "AW26 MAY/JUNE JERSEY TOPS" at bounding box center [208, 48] width 146 height 13
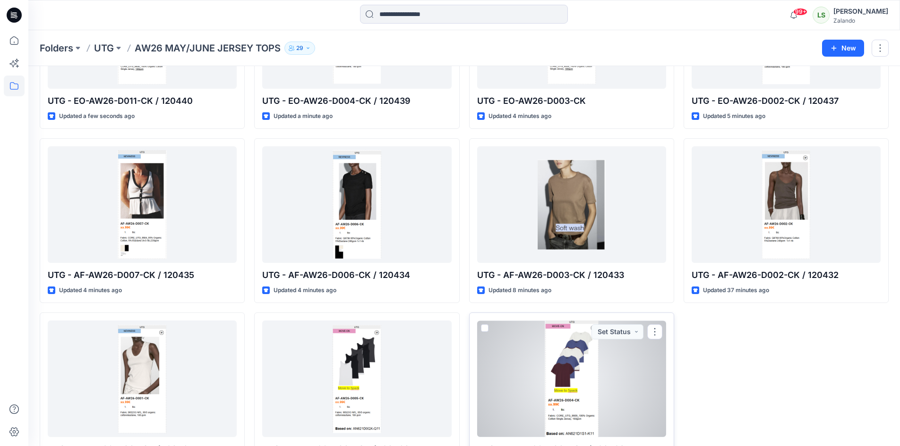
scroll to position [185, 0]
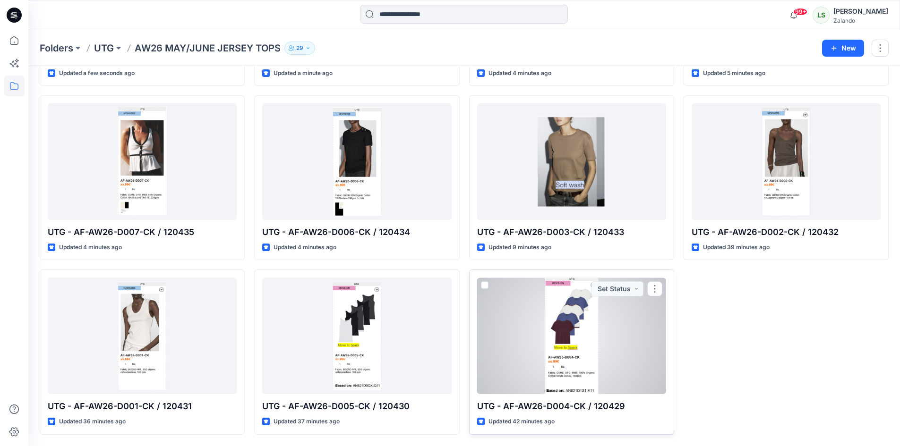
click at [605, 368] on div at bounding box center [571, 336] width 189 height 117
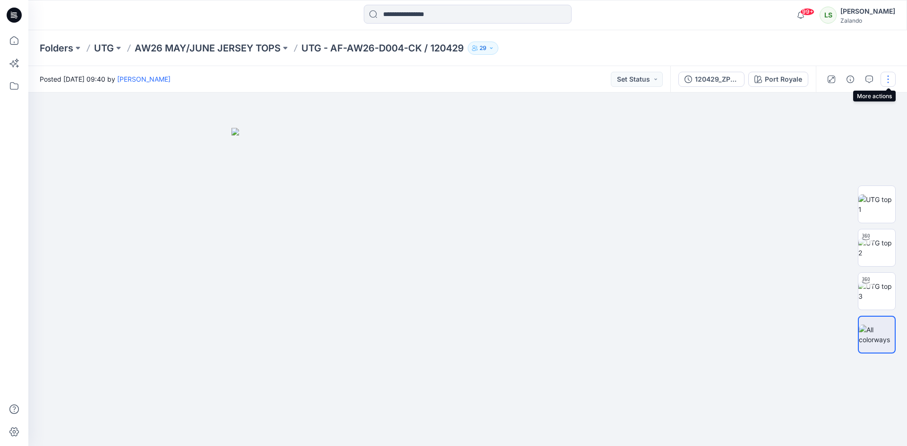
click at [888, 76] on button "button" at bounding box center [887, 79] width 15 height 15
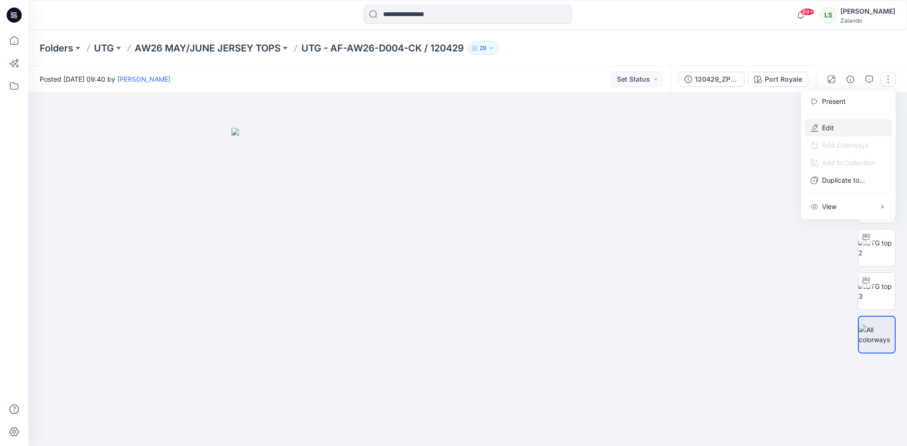
click at [835, 123] on button "Edit" at bounding box center [848, 127] width 87 height 17
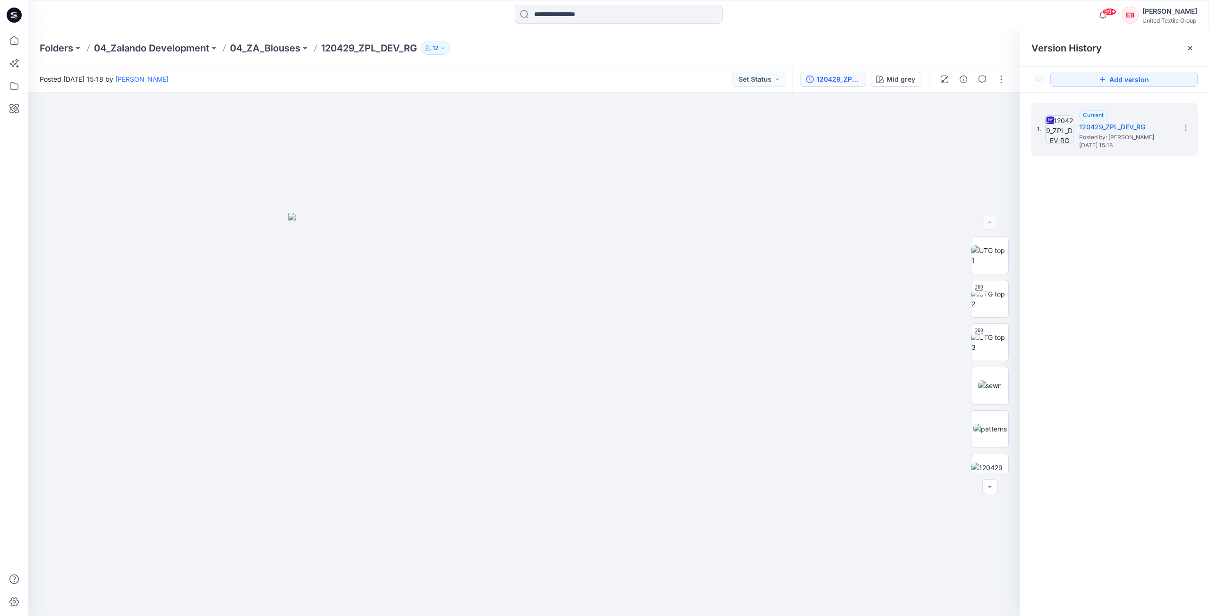
click at [16, 21] on icon at bounding box center [14, 15] width 15 height 15
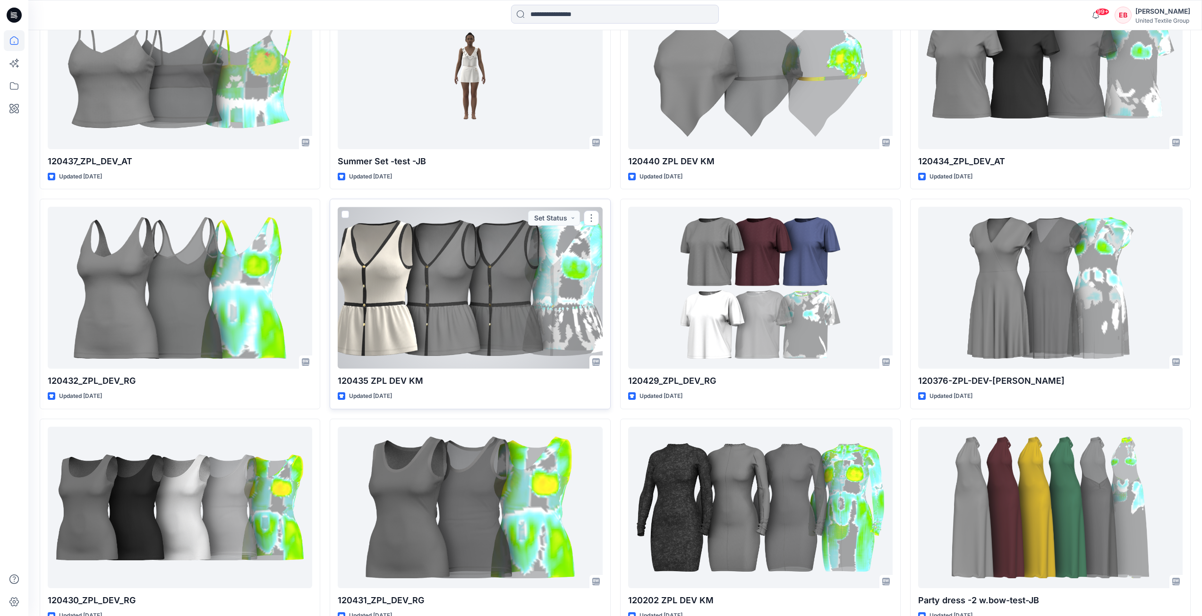
scroll to position [1103, 0]
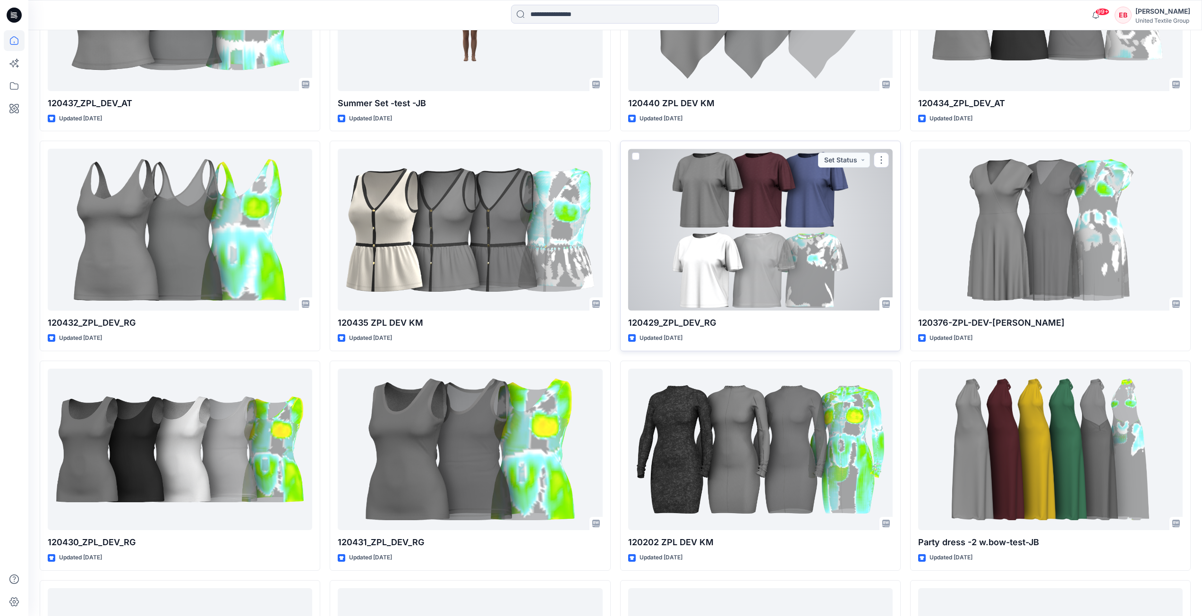
click at [766, 250] on div at bounding box center [760, 230] width 264 height 162
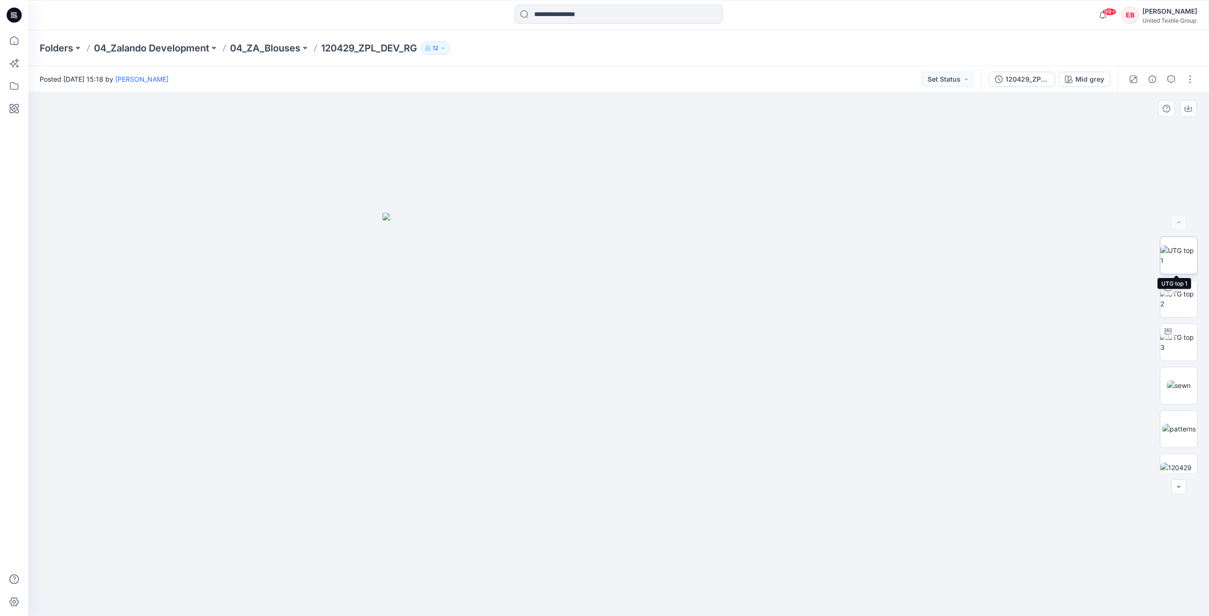
click at [1184, 262] on img at bounding box center [1178, 256] width 37 height 20
click at [1190, 111] on icon "button" at bounding box center [1188, 109] width 8 height 5
click at [1181, 328] on img at bounding box center [1179, 323] width 24 height 10
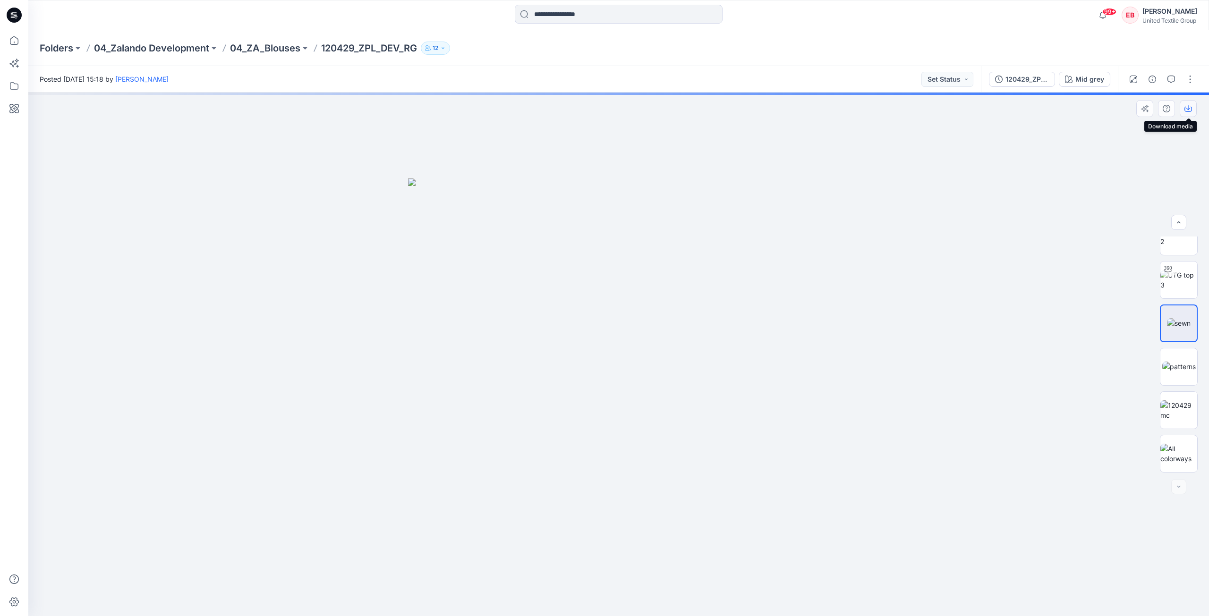
click at [1186, 108] on icon "button" at bounding box center [1188, 109] width 8 height 8
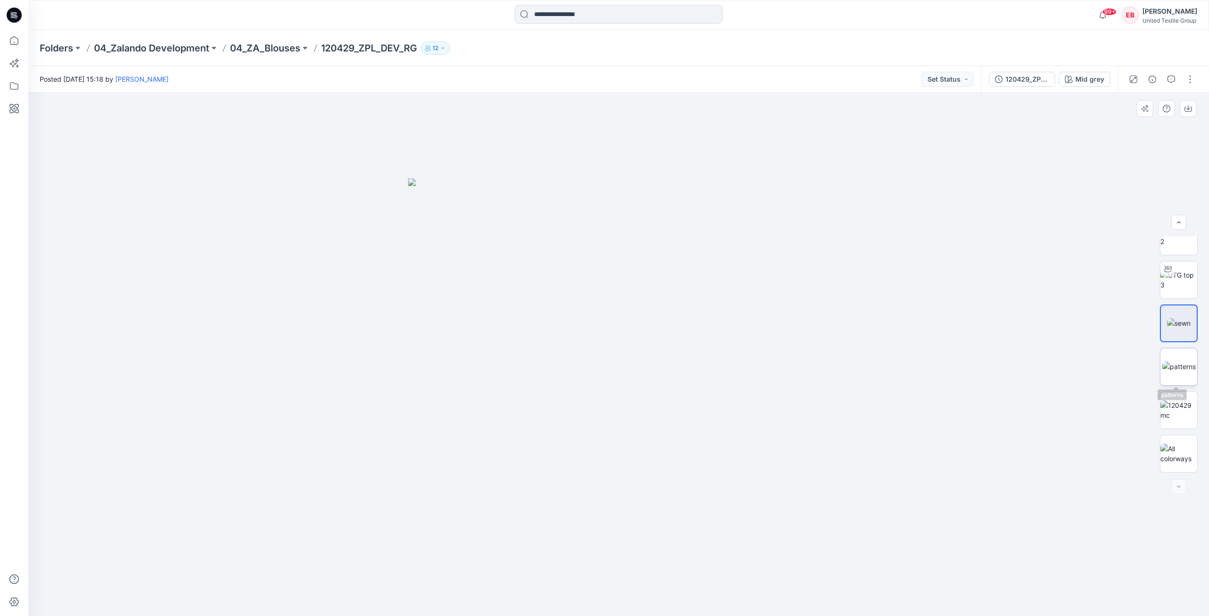
drag, startPoint x: 1184, startPoint y: 373, endPoint x: 1184, endPoint y: 363, distance: 9.9
click at [1184, 372] on img at bounding box center [1179, 367] width 34 height 10
click at [1188, 109] on icon "button" at bounding box center [1188, 107] width 4 height 5
drag, startPoint x: 1179, startPoint y: 407, endPoint x: 1188, endPoint y: 354, distance: 54.7
click at [1179, 407] on img at bounding box center [1178, 410] width 37 height 20
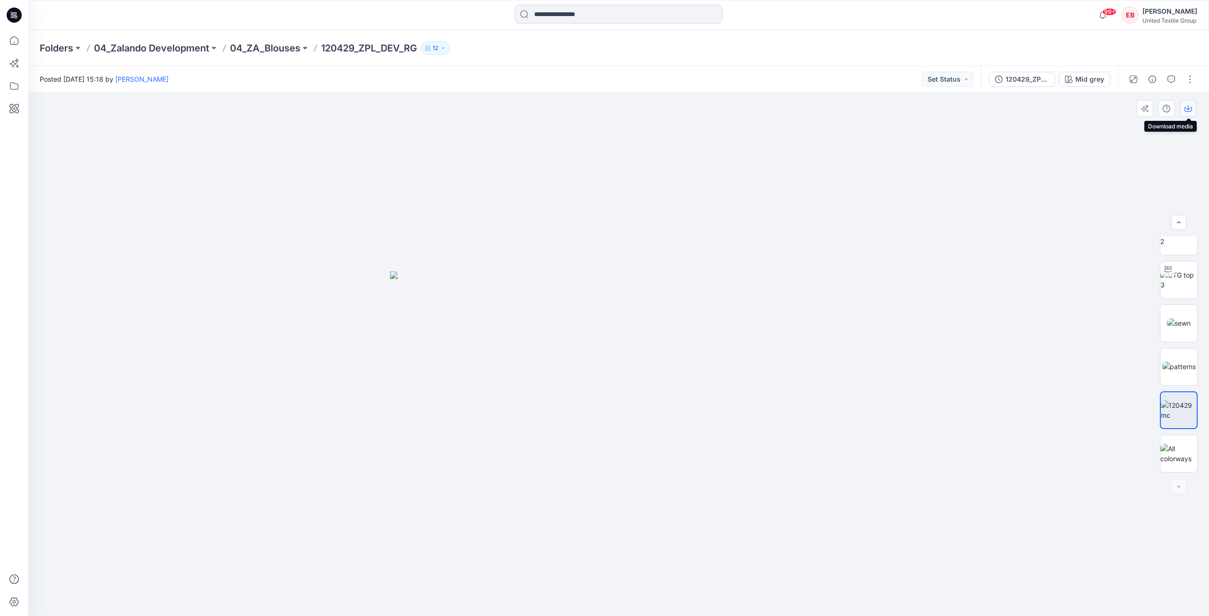
click at [1188, 110] on icon "button" at bounding box center [1188, 109] width 8 height 8
click at [265, 52] on p "04_ZA_Blouses" at bounding box center [265, 48] width 70 height 13
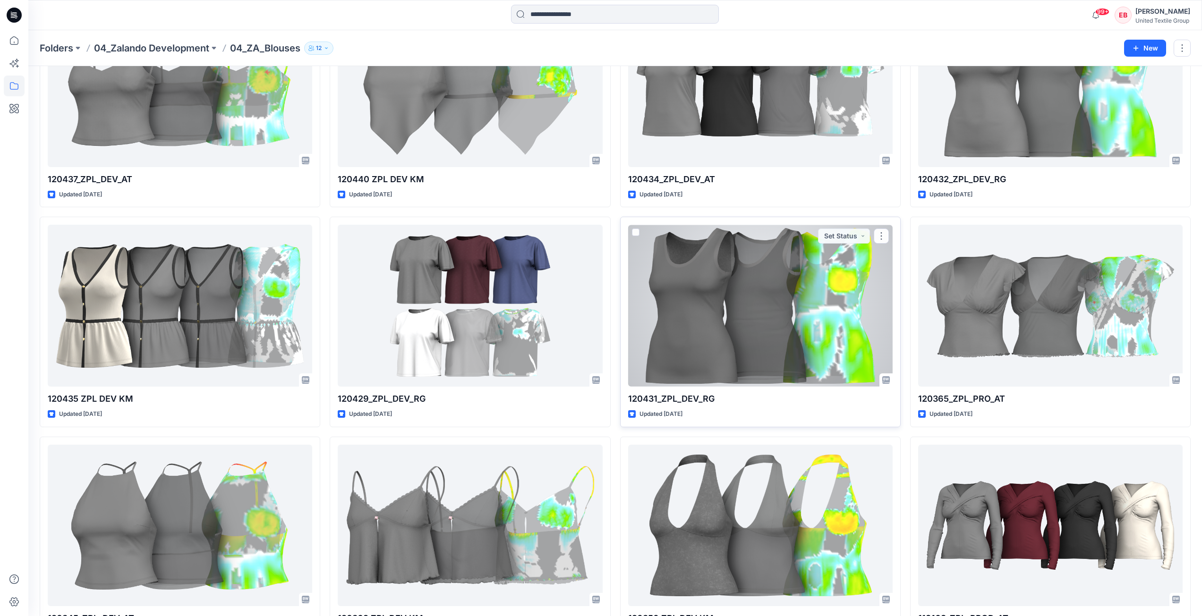
scroll to position [331, 0]
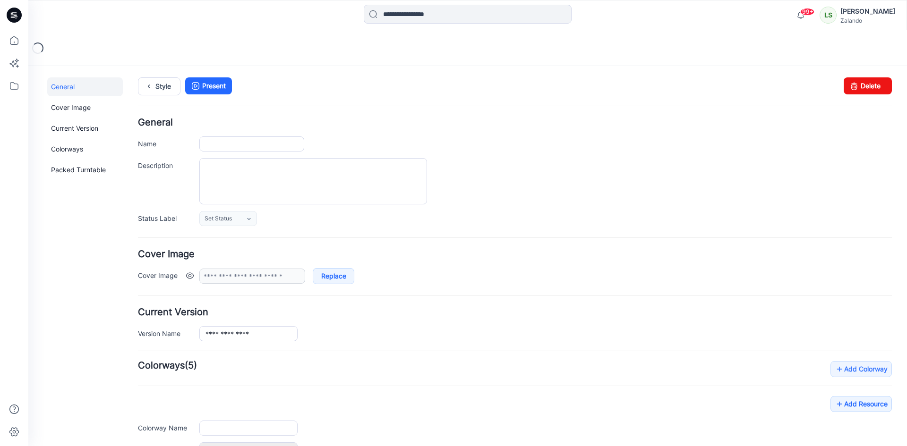
type input "**********"
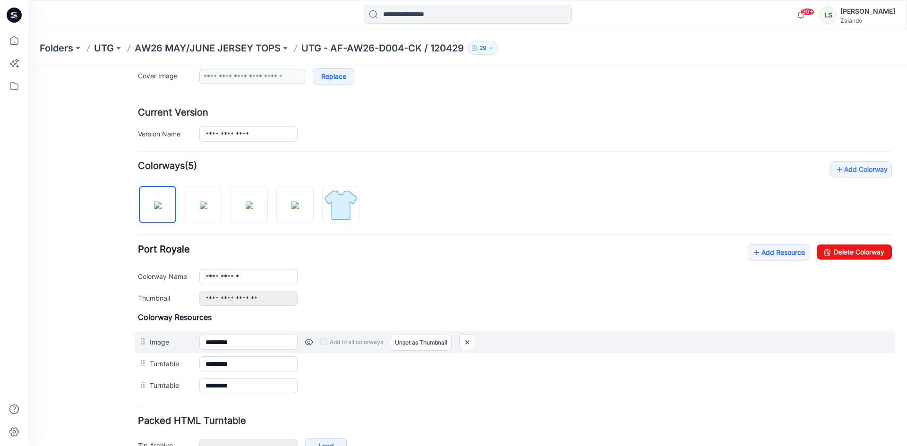
scroll to position [258, 0]
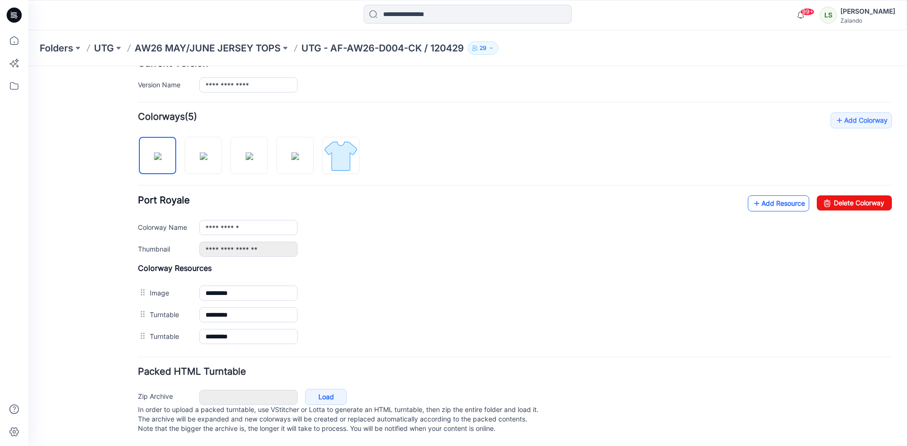
click at [781, 196] on link "Add Resource" at bounding box center [777, 203] width 61 height 16
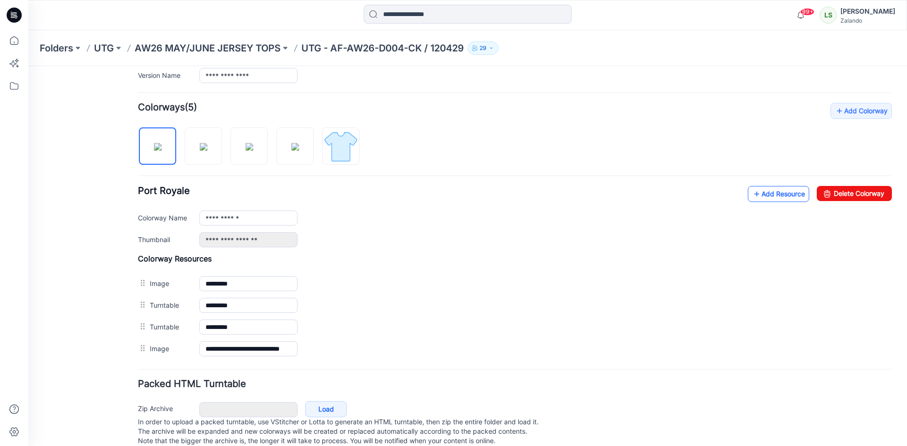
click at [776, 198] on link "Add Resource" at bounding box center [777, 194] width 61 height 16
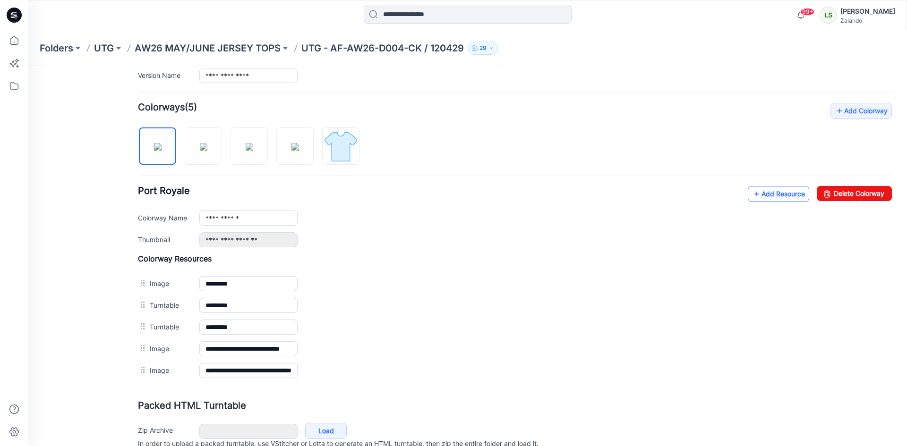
click at [766, 200] on link "Add Resource" at bounding box center [777, 194] width 61 height 16
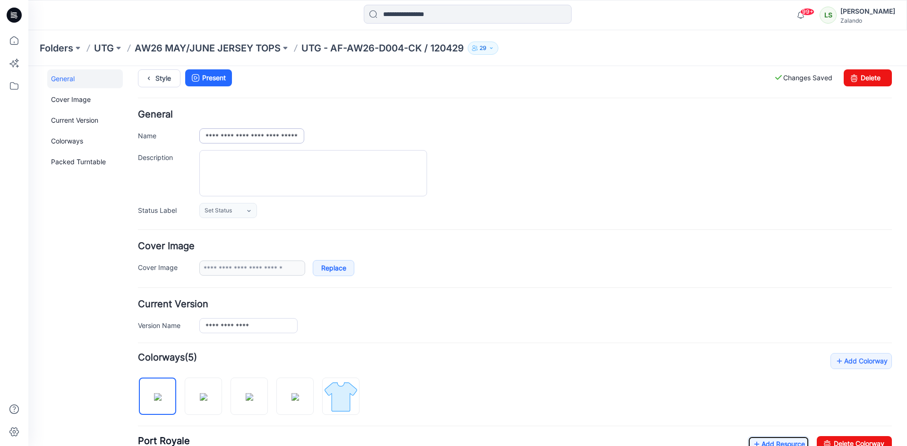
scroll to position [0, 0]
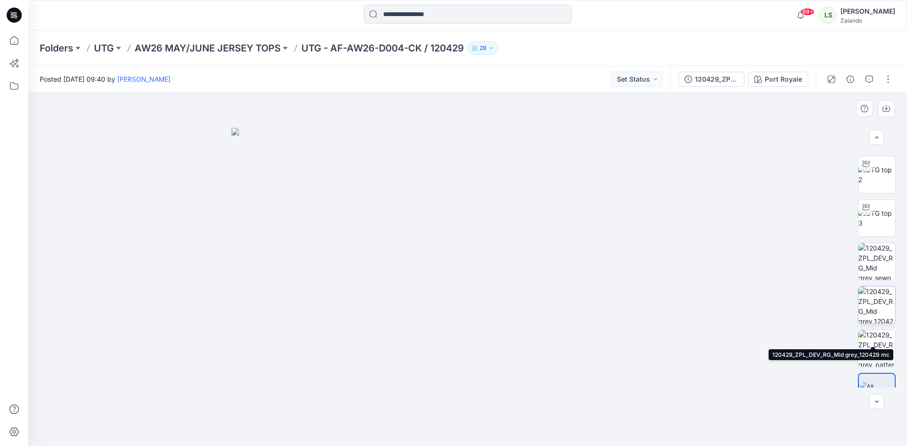
scroll to position [62, 0]
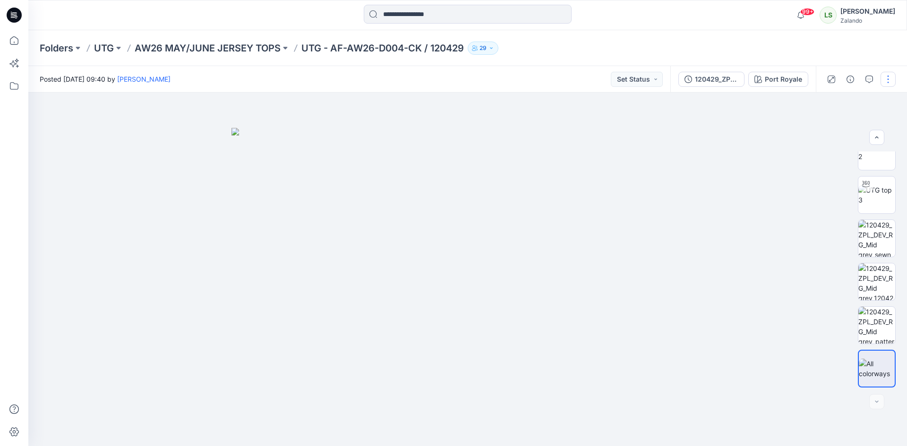
click at [885, 81] on button "button" at bounding box center [887, 79] width 15 height 15
click at [843, 126] on button "Edit" at bounding box center [848, 127] width 87 height 17
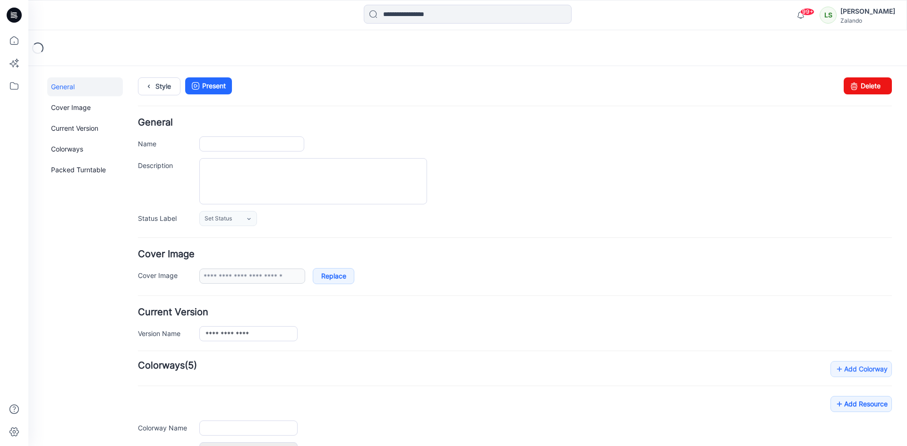
type input "**********"
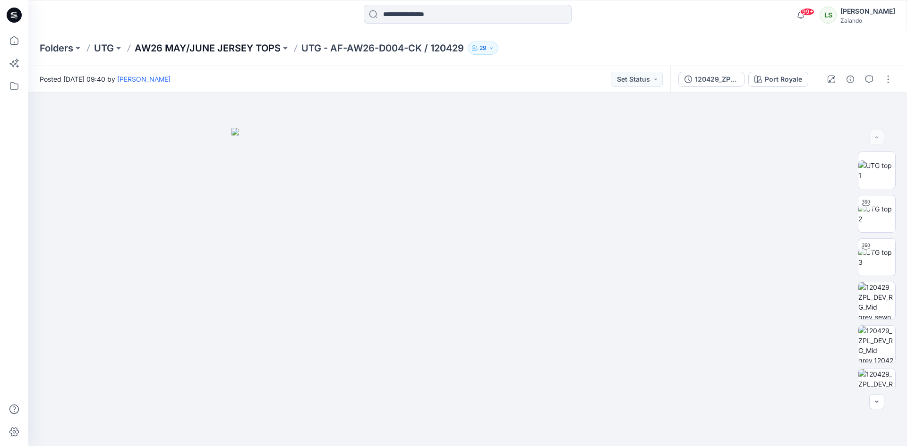
click at [262, 46] on p "AW26 MAY/JUNE JERSEY TOPS" at bounding box center [208, 48] width 146 height 13
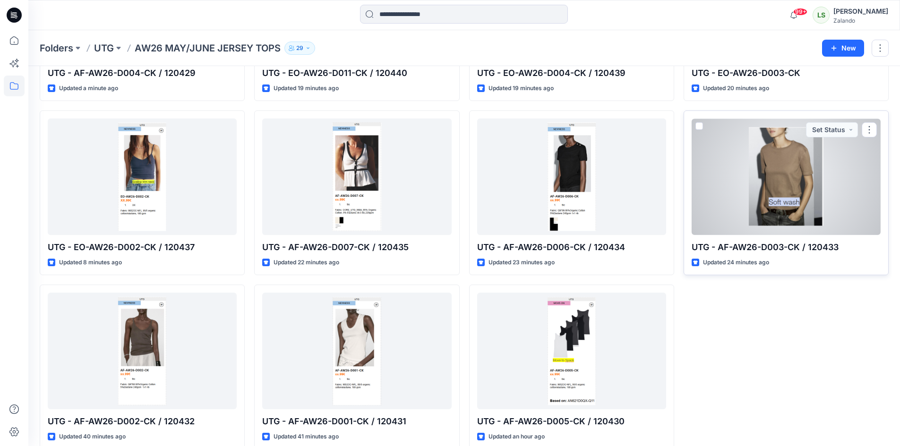
scroll to position [185, 0]
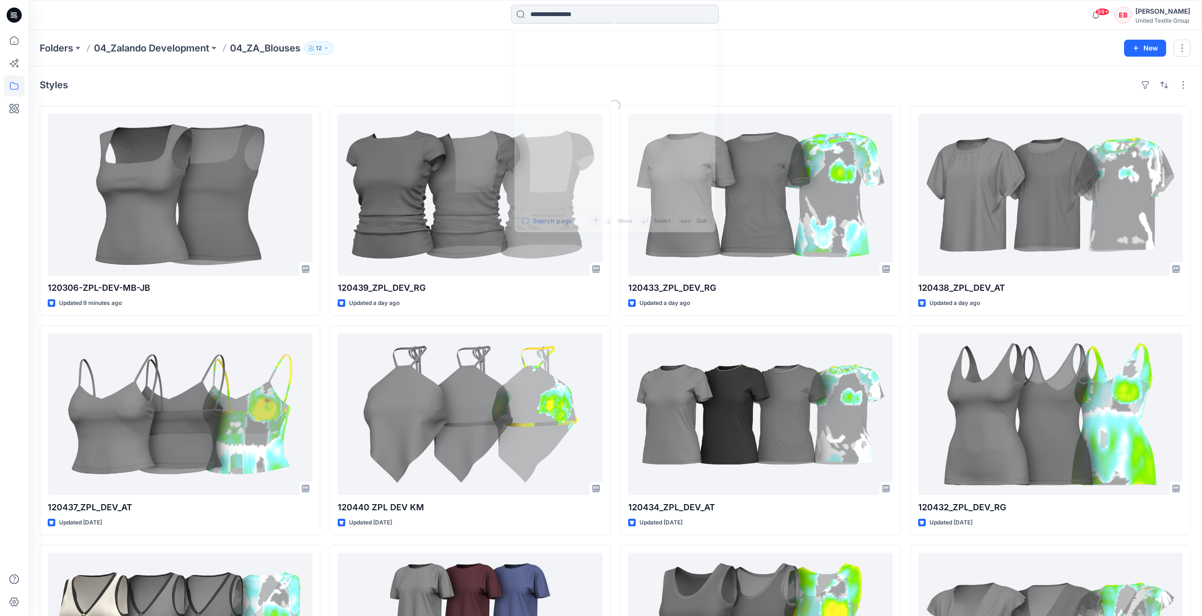
click at [622, 18] on input at bounding box center [615, 14] width 208 height 19
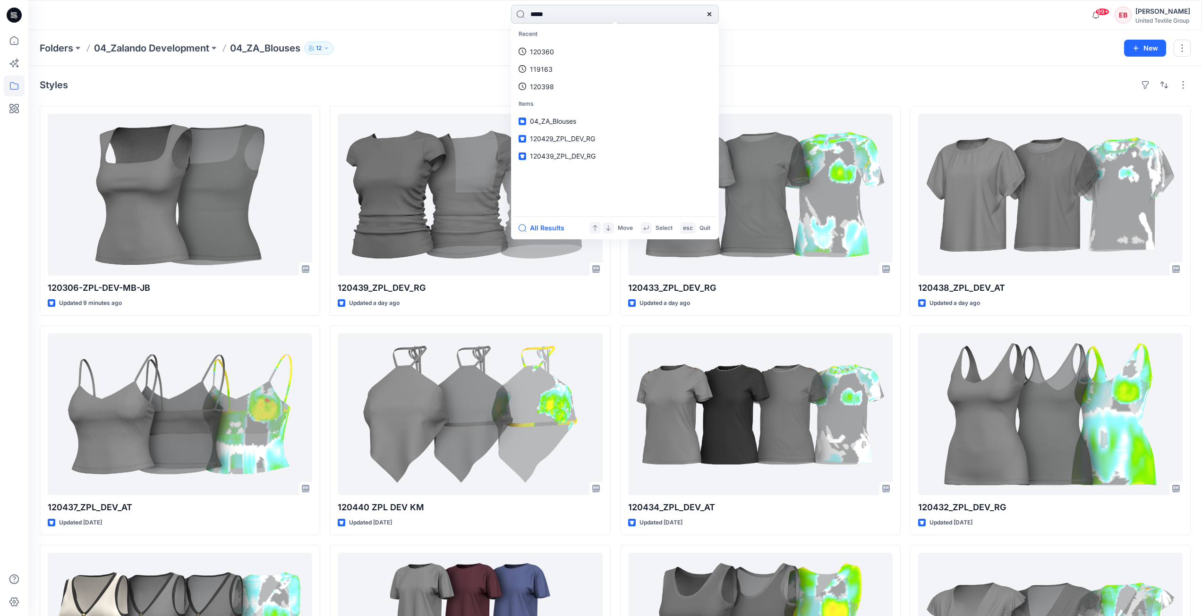
type input "******"
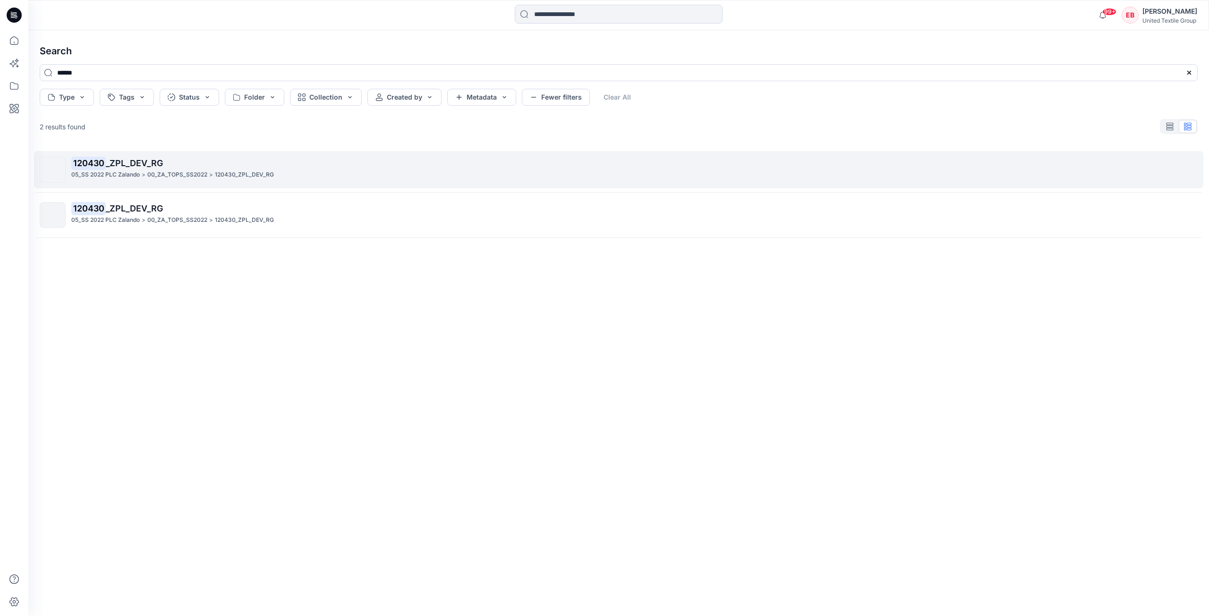
click at [343, 168] on p "120430 _ZPL_DEV_RG" at bounding box center [634, 163] width 1126 height 13
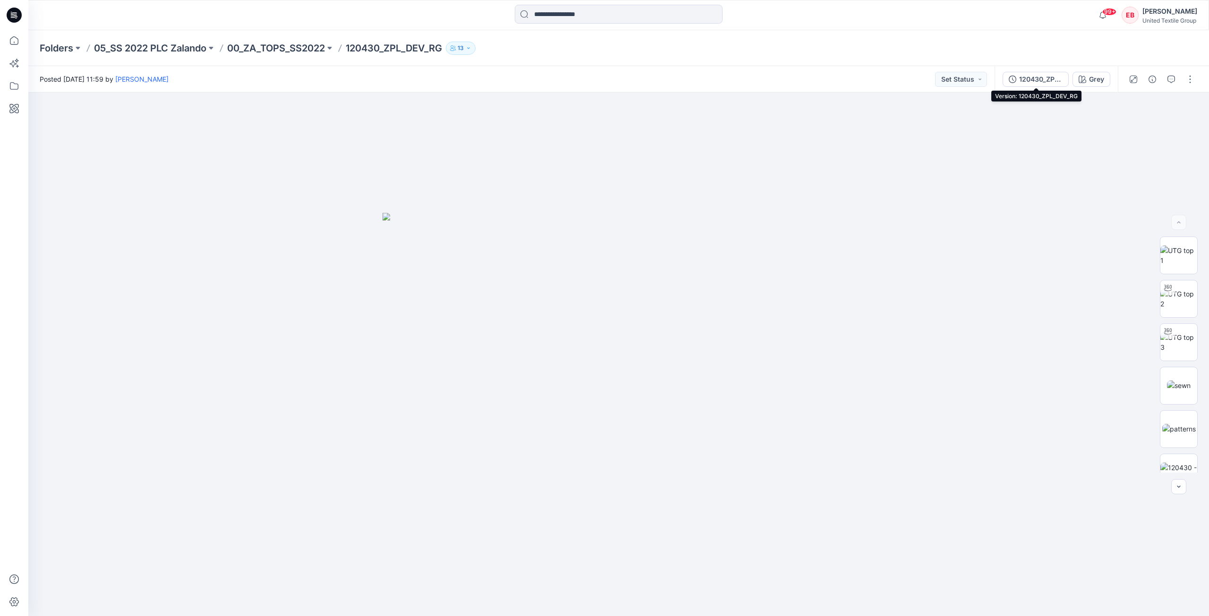
click at [1052, 84] on div "120430_ZPL_DEV_RG" at bounding box center [1040, 79] width 43 height 10
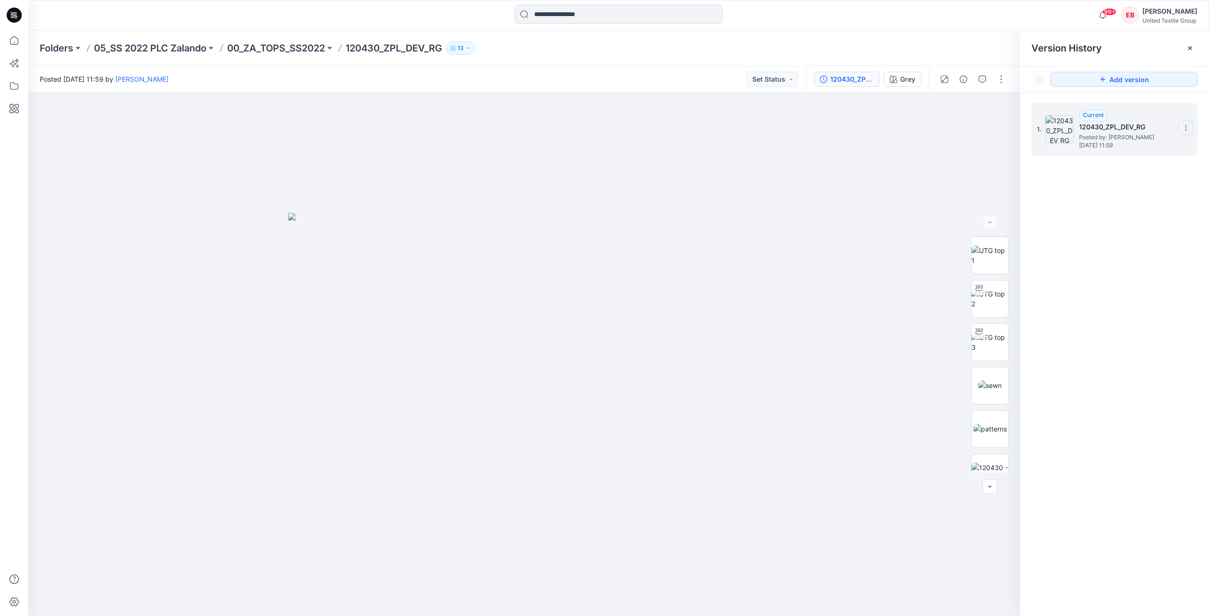
click at [1187, 126] on icon at bounding box center [1186, 128] width 8 height 8
click at [1151, 204] on div "1. Current 120430_ZPL_DEV_RG Posted by: [PERSON_NAME] [DATE] 11:59" at bounding box center [1114, 361] width 189 height 537
click at [1184, 130] on icon at bounding box center [1186, 128] width 8 height 8
click at [1167, 226] on div "1. Current 120430_ZPL_DEV_RG Posted by: [PERSON_NAME] [DATE] 11:59 Duplicate Ve…" at bounding box center [1114, 361] width 189 height 537
click at [907, 50] on div "Folders 05_SS 2022 PLC Zalando 00_ZA_TOPS_SS2022 120430_ZPL_DEV_RG 13" at bounding box center [582, 48] width 1084 height 13
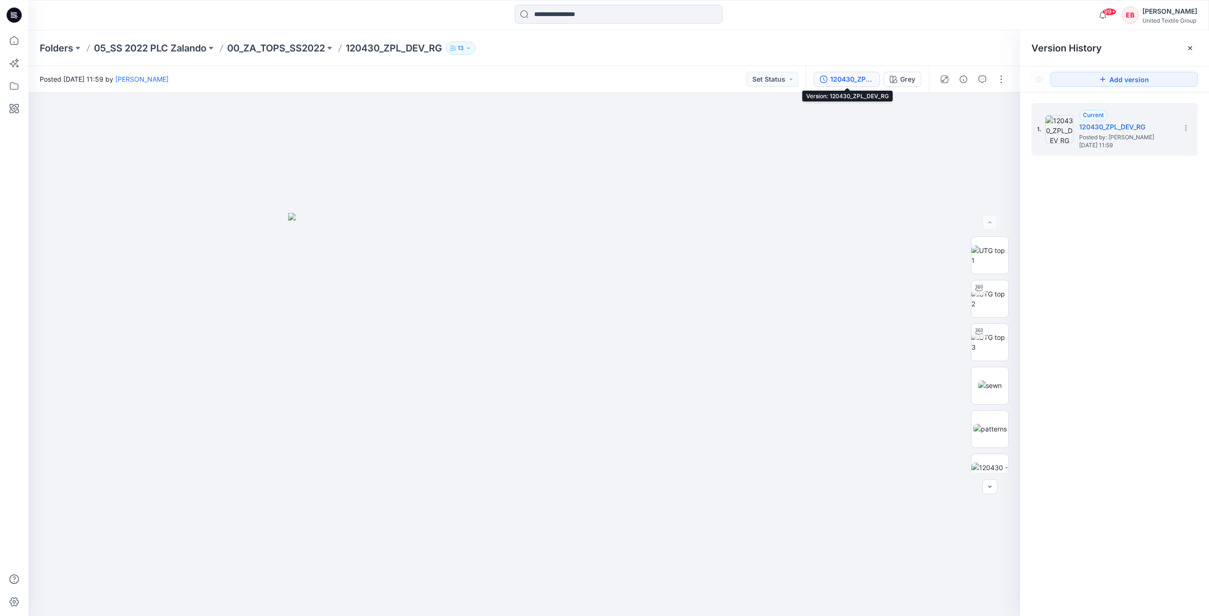
click at [869, 80] on div "120430_ZPL_DEV_RG" at bounding box center [851, 79] width 43 height 10
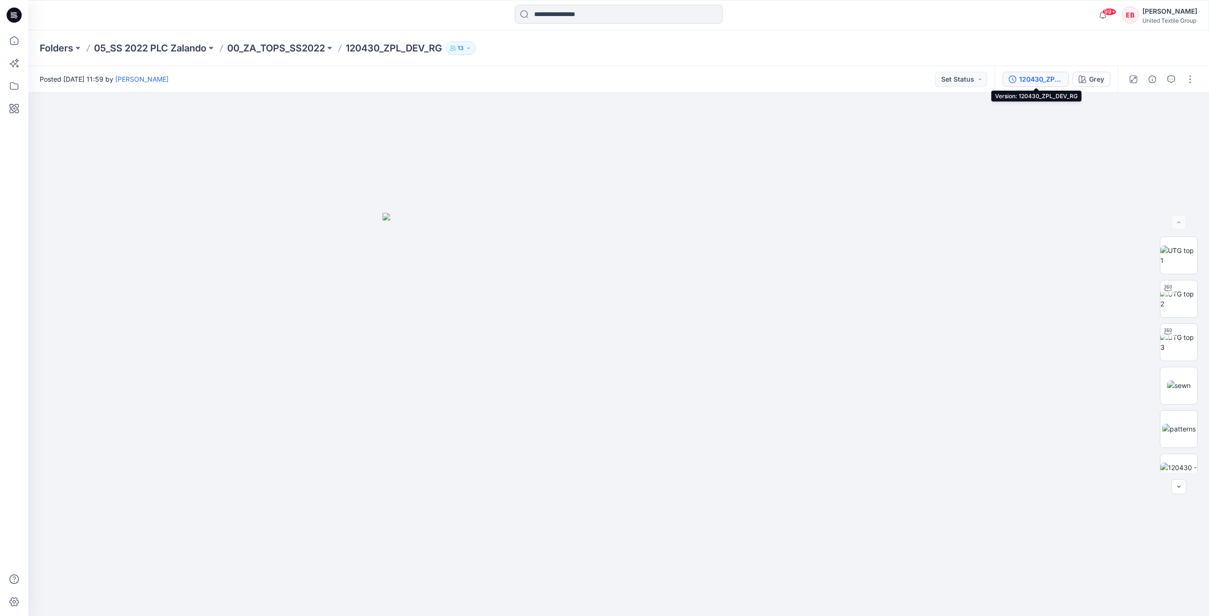
click at [1019, 75] on div "120430_ZPL_DEV_RG" at bounding box center [1040, 79] width 43 height 10
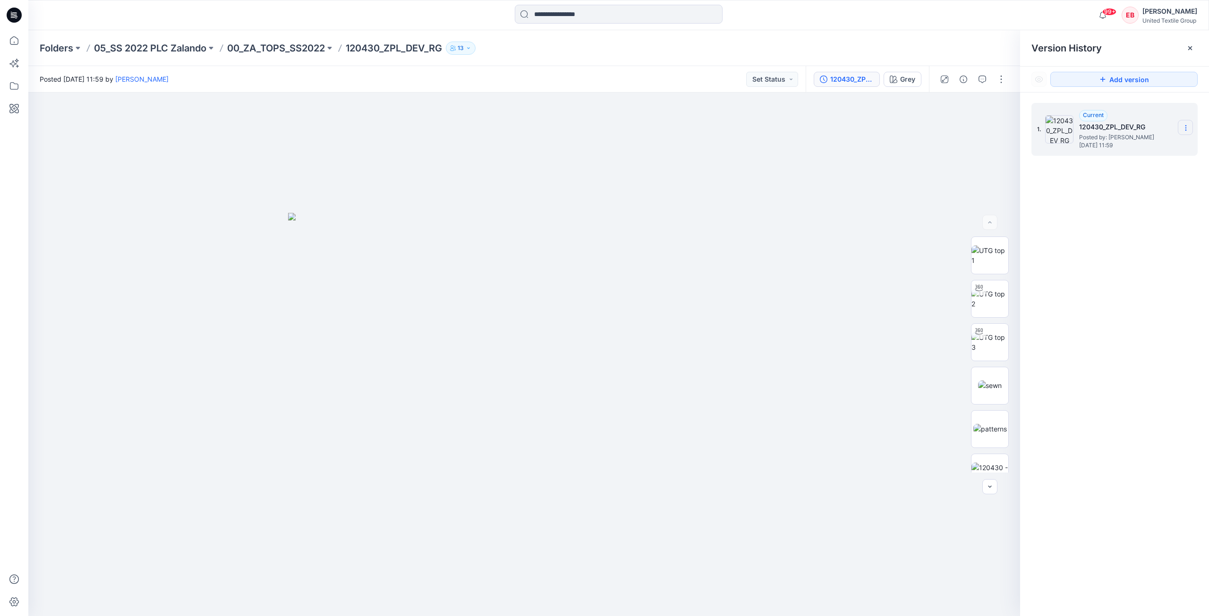
click at [1189, 128] on section at bounding box center [1185, 127] width 15 height 15
click at [1171, 205] on div "1. Current 120430_ZPL_DEV_RG Posted by: [PERSON_NAME] [DATE] 11:59" at bounding box center [1114, 361] width 189 height 537
click at [1188, 48] on icon at bounding box center [1190, 48] width 8 height 8
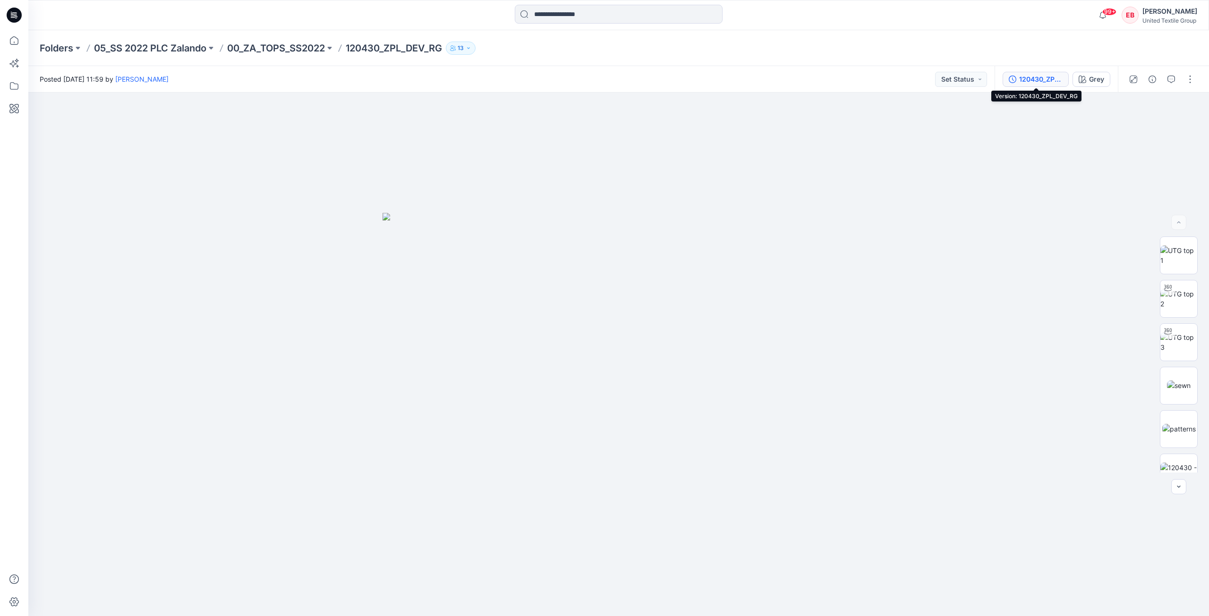
click at [1031, 83] on div "120430_ZPL_DEV_RG" at bounding box center [1040, 79] width 43 height 10
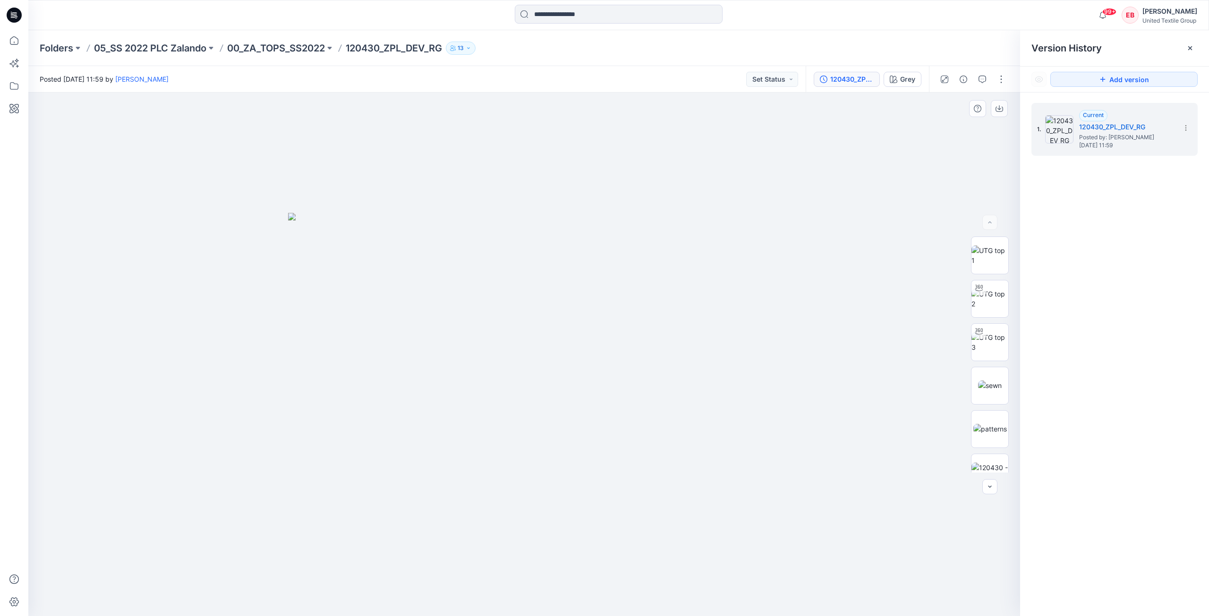
click at [943, 182] on div at bounding box center [524, 355] width 992 height 524
click at [1189, 45] on icon at bounding box center [1190, 48] width 8 height 8
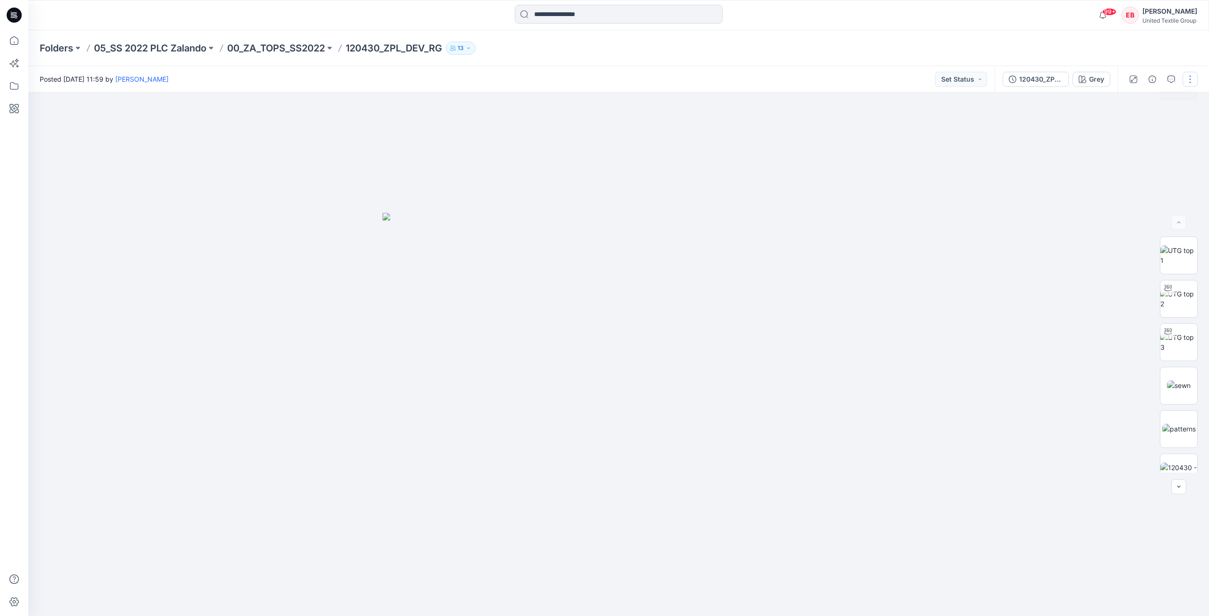
click at [1190, 77] on button "button" at bounding box center [1189, 79] width 15 height 15
click at [1052, 82] on div "120430_ZPL_DEV_RG" at bounding box center [1040, 79] width 43 height 10
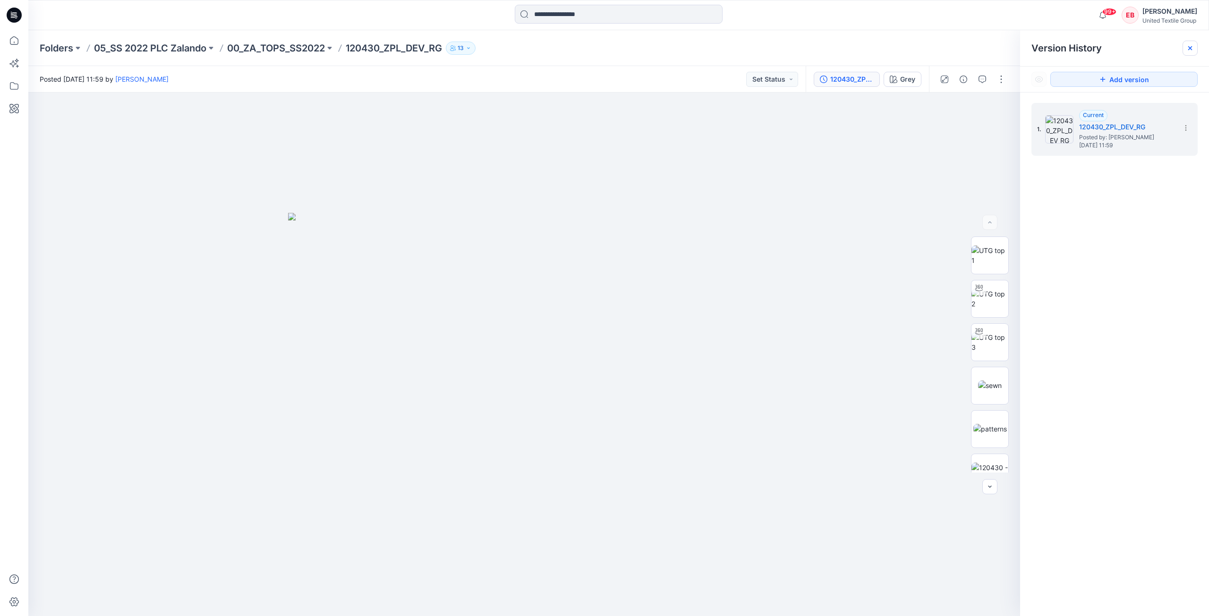
click at [1187, 50] on icon at bounding box center [1190, 48] width 8 height 8
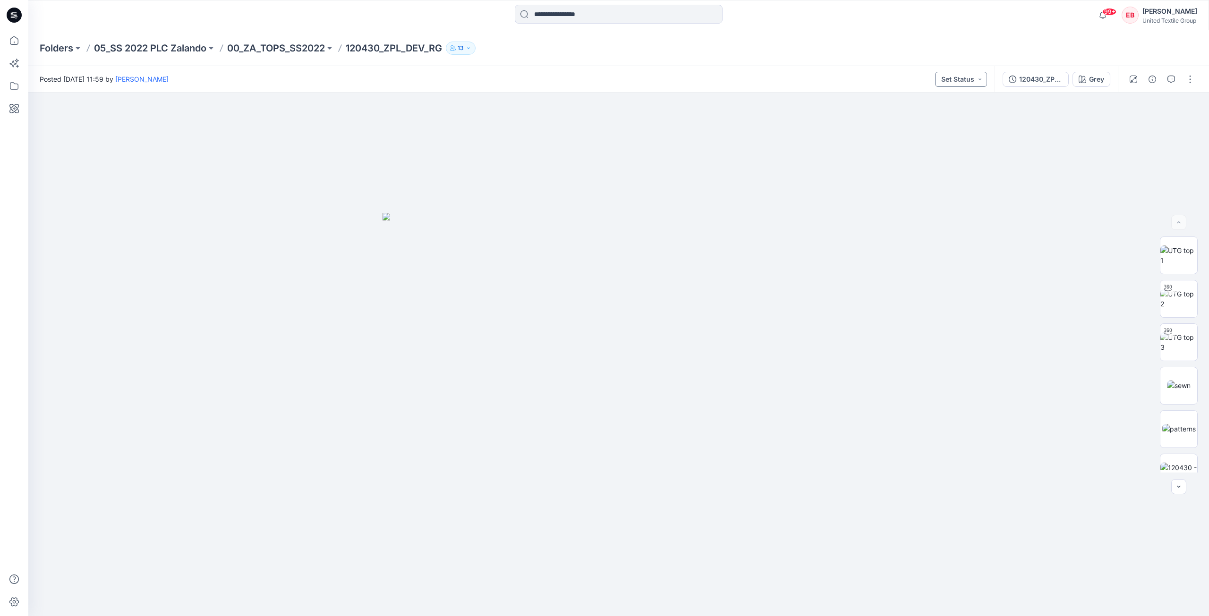
click at [980, 84] on button "Set Status" at bounding box center [961, 79] width 52 height 15
click at [999, 48] on div "Folders 05_SS 2022 PLC Zalando 00_ZA_TOPS_SS2022 120430_ZPL_DEV_RG 13" at bounding box center [582, 48] width 1084 height 13
click at [1045, 83] on div "120430_ZPL_DEV_RG" at bounding box center [1040, 79] width 43 height 10
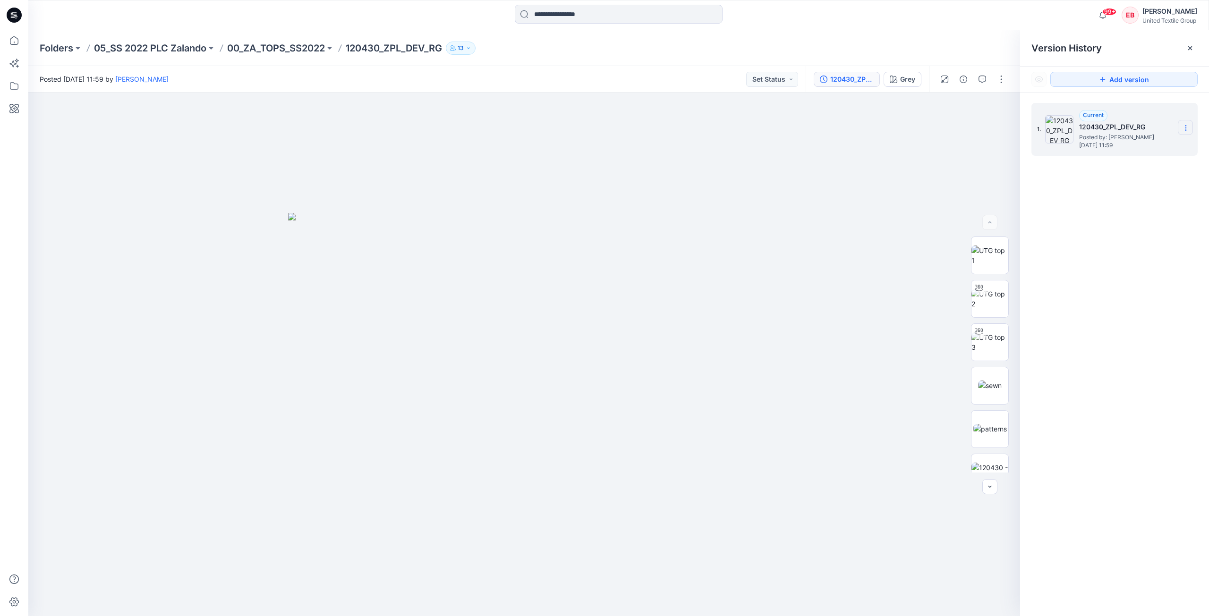
click at [1182, 122] on section at bounding box center [1185, 127] width 15 height 15
click at [1178, 235] on div "1. Current 120430_ZPL_DEV_RG Posted by: [PERSON_NAME] [DATE] 11:59" at bounding box center [1114, 361] width 189 height 537
click at [1191, 128] on section at bounding box center [1185, 127] width 15 height 15
click at [1101, 243] on div "1. Current 120430_ZPL_DEV_RG Posted by: [PERSON_NAME] [DATE] 11:59 Duplicate Ve…" at bounding box center [1114, 361] width 189 height 537
click at [1192, 49] on icon at bounding box center [1190, 48] width 8 height 8
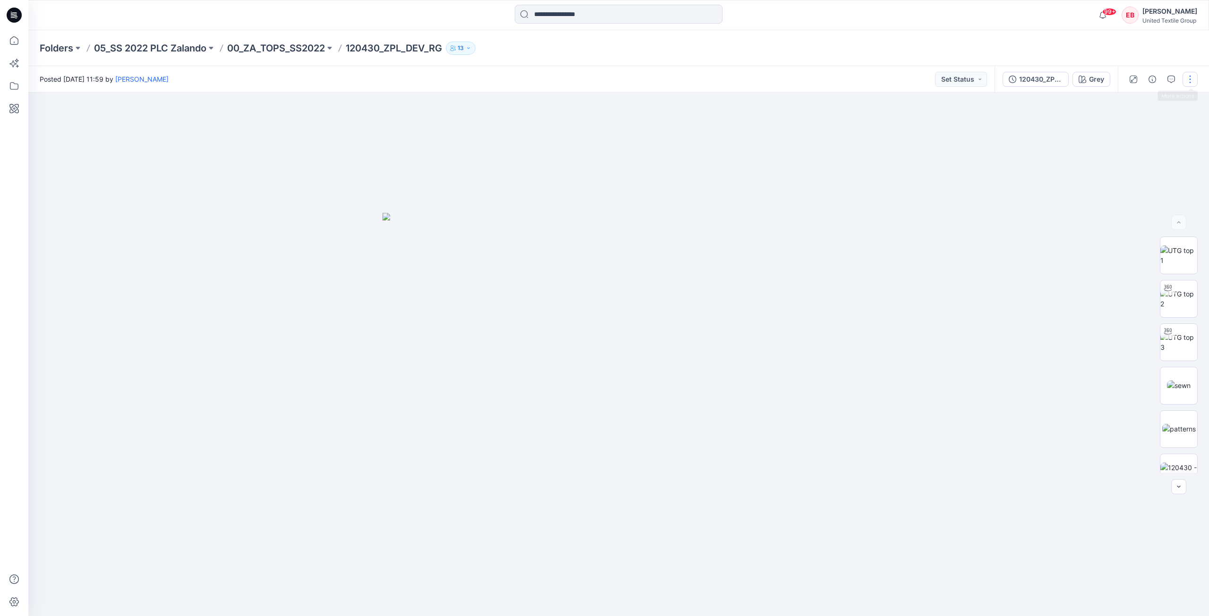
click at [1191, 78] on button "button" at bounding box center [1189, 79] width 15 height 15
click at [1055, 142] on div at bounding box center [618, 355] width 1180 height 524
click at [1063, 79] on button "120430_ZPL_DEV_RG" at bounding box center [1035, 79] width 66 height 15
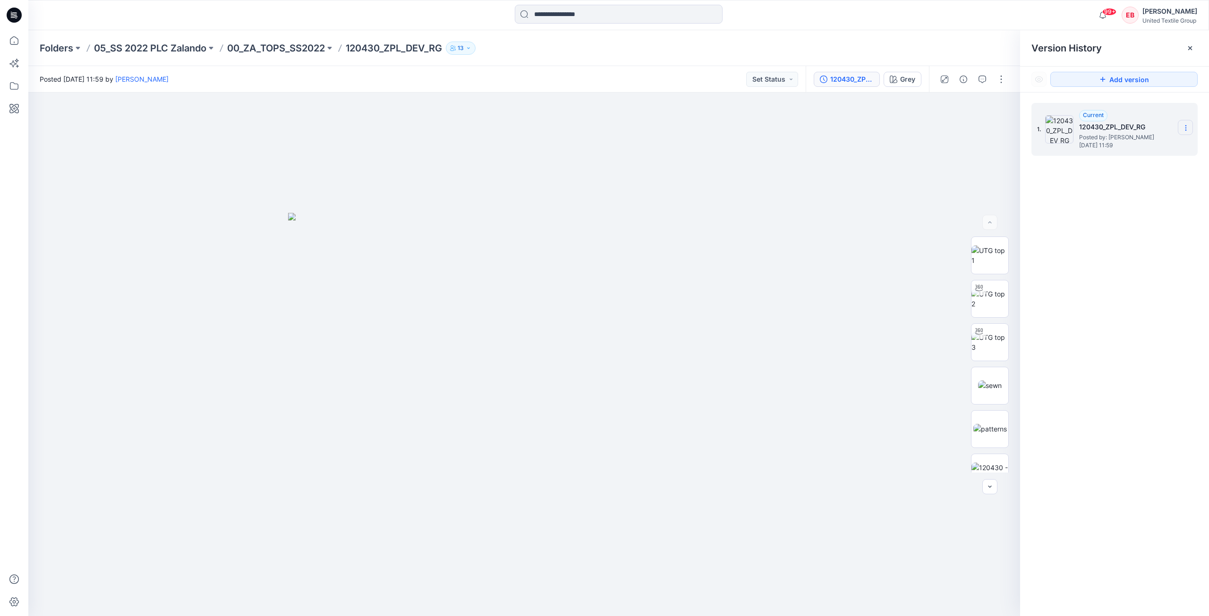
click at [1185, 127] on icon at bounding box center [1186, 128] width 8 height 8
click at [711, 57] on div "Folders 05_SS 2022 PLC Zalando 00_ZA_TOPS_SS2022 120430_ZPL_DEV_RG 13" at bounding box center [618, 48] width 1180 height 36
click at [1193, 47] on icon at bounding box center [1190, 48] width 8 height 8
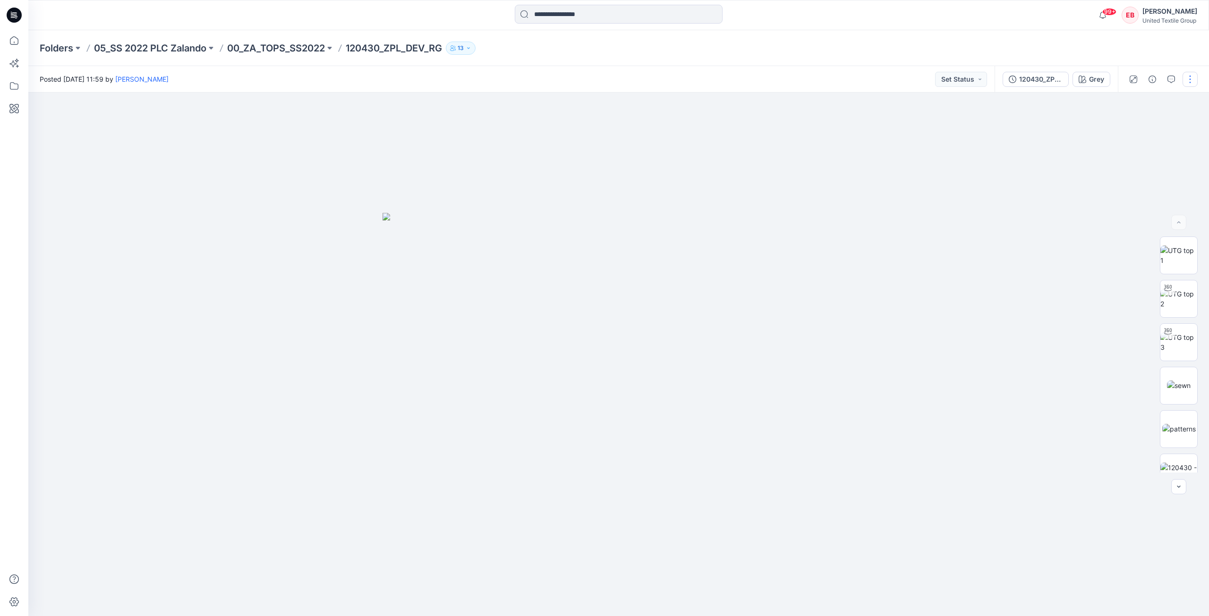
click at [1188, 81] on button "button" at bounding box center [1189, 79] width 15 height 15
click at [1132, 148] on p "Edit" at bounding box center [1130, 149] width 12 height 10
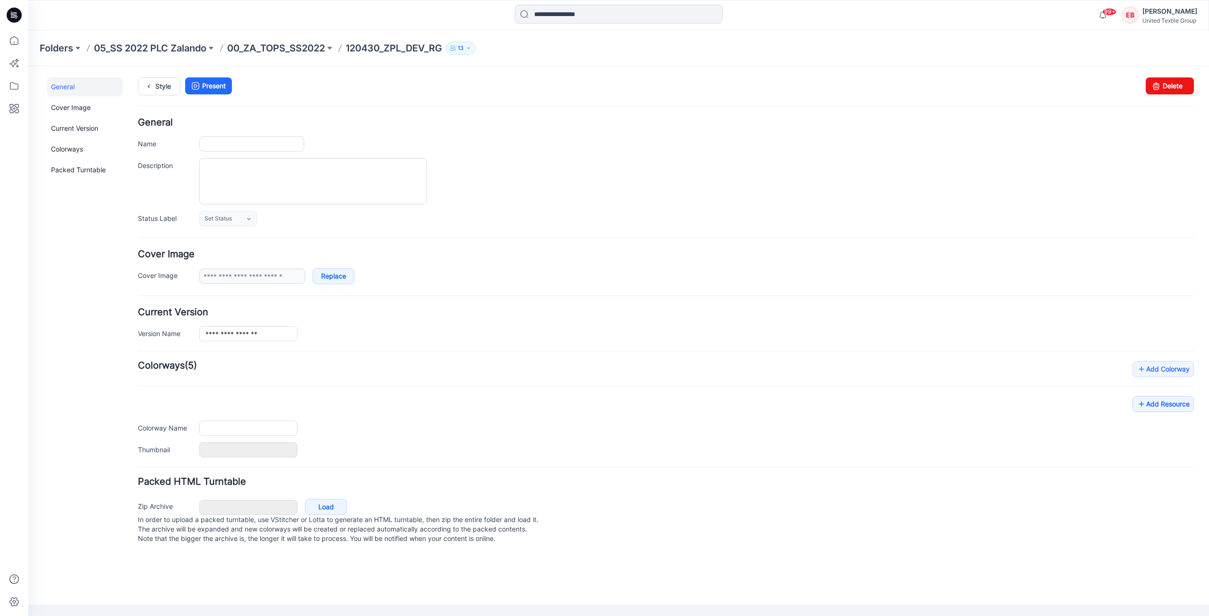
type input "**********"
type input "****"
type input "**********"
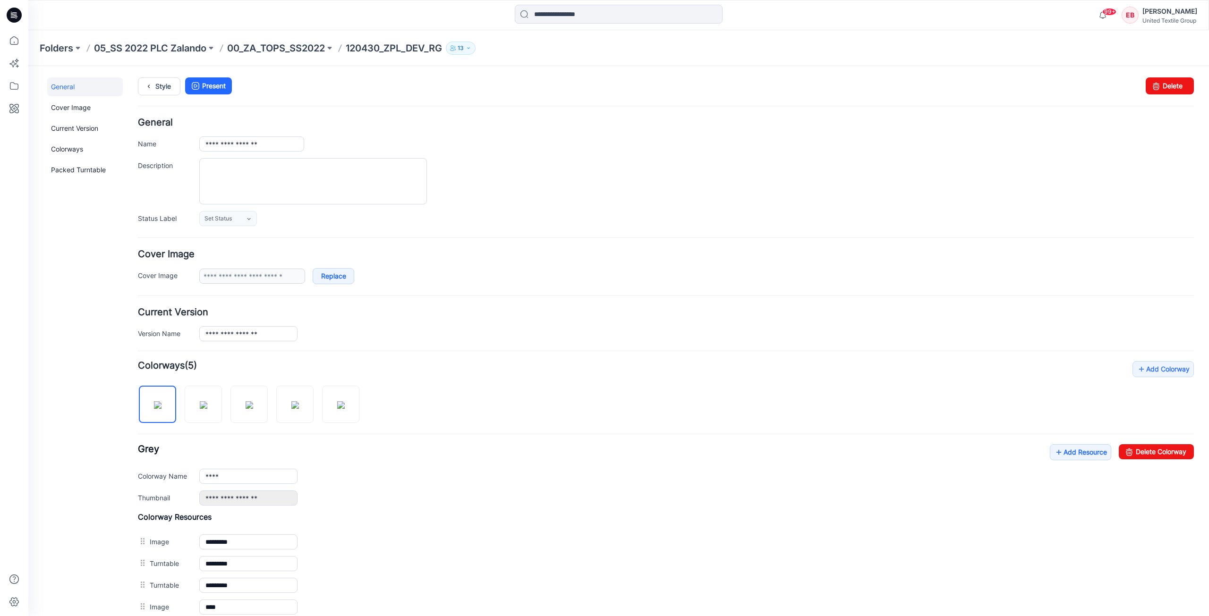
click at [531, 158] on div at bounding box center [696, 181] width 994 height 46
click at [255, 201] on textarea "Description" at bounding box center [313, 181] width 228 height 46
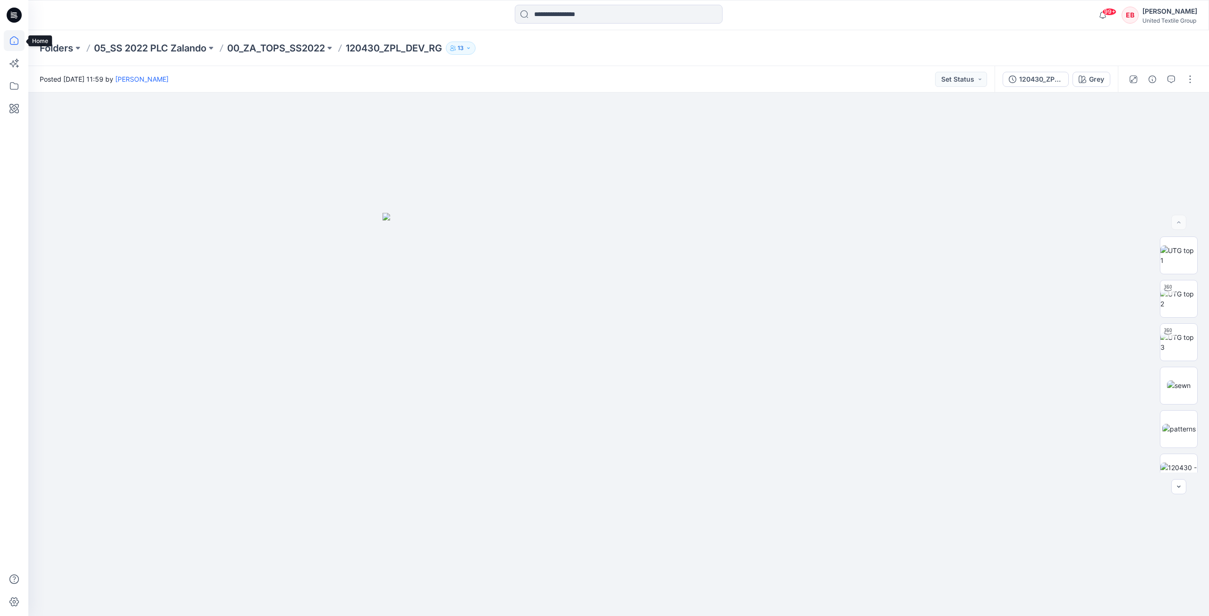
click at [19, 44] on icon at bounding box center [14, 40] width 21 height 21
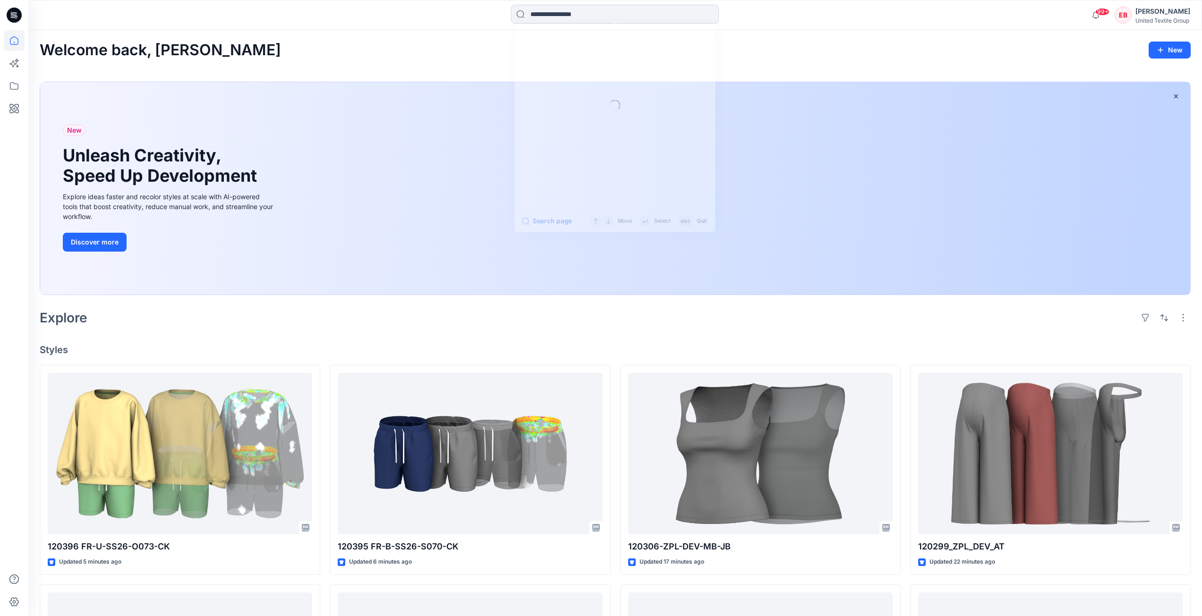
click at [548, 20] on input at bounding box center [615, 14] width 208 height 19
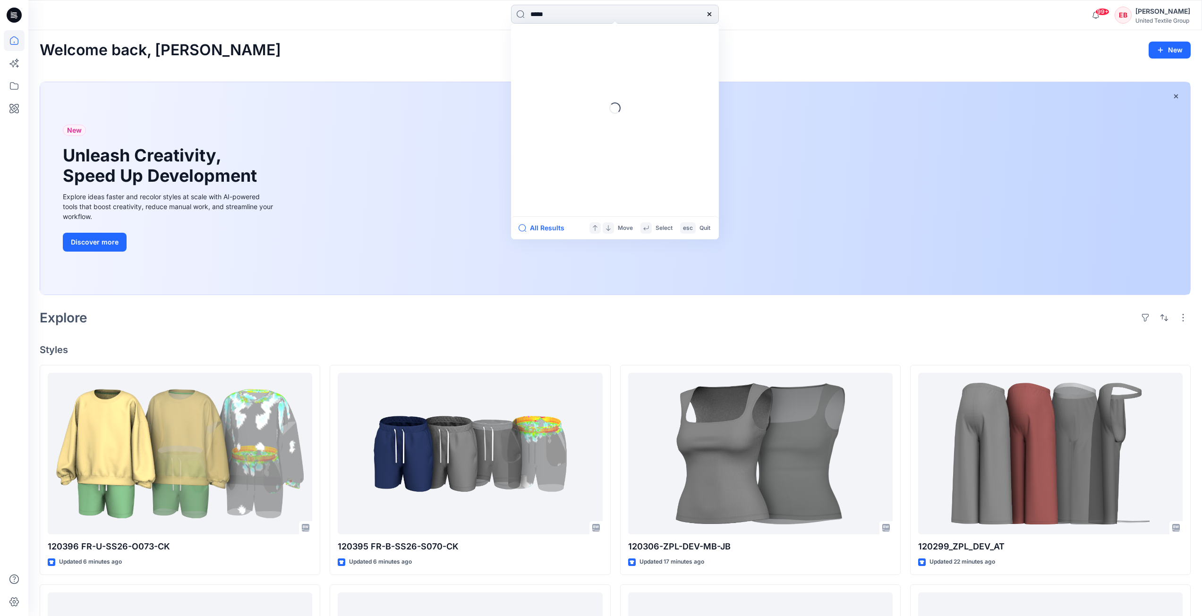
type input "******"
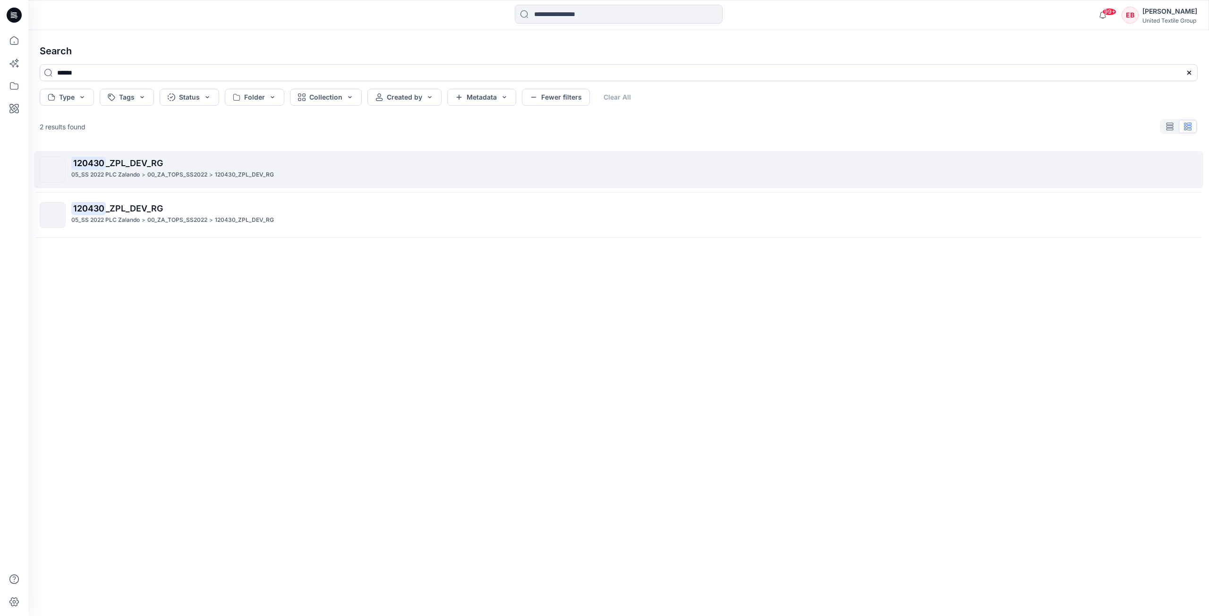
click at [402, 162] on p "120430 _ZPL_DEV_RG" at bounding box center [634, 163] width 1126 height 13
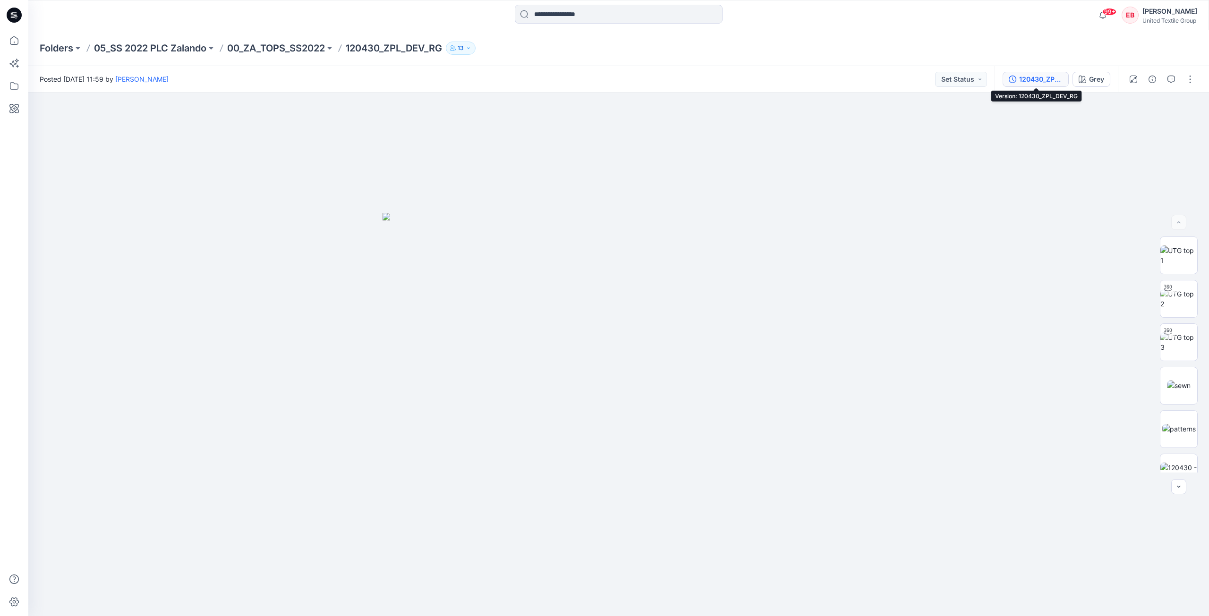
click at [1043, 83] on div "120430_ZPL_DEV_RG" at bounding box center [1040, 79] width 43 height 10
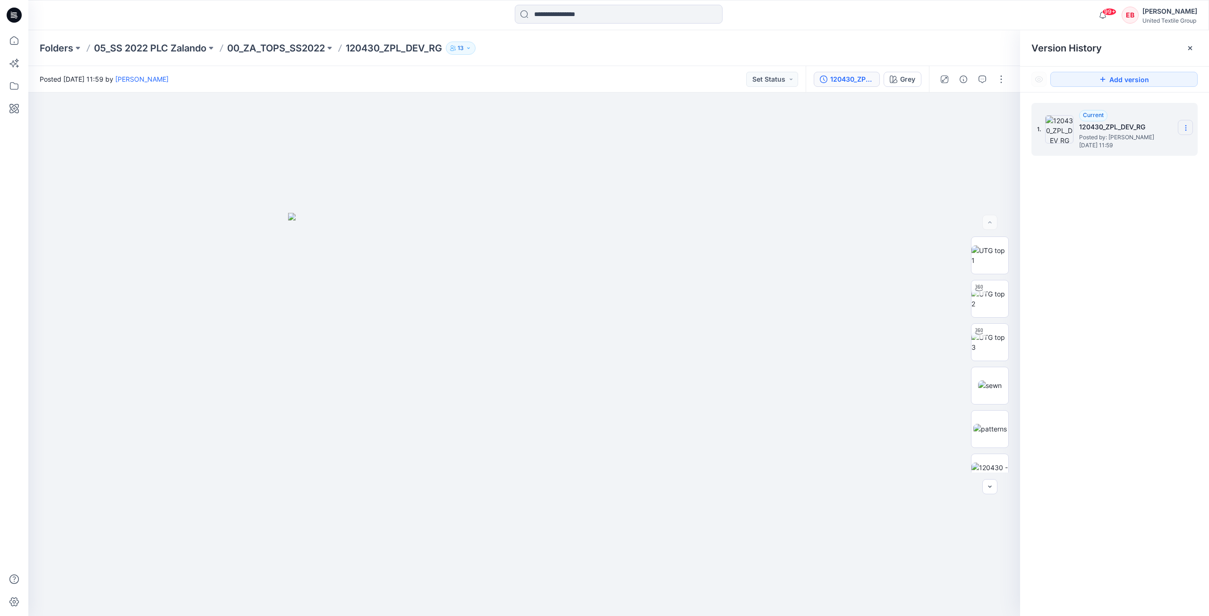
click at [1186, 130] on icon at bounding box center [1185, 130] width 0 height 0
click at [1192, 211] on div "1. Current 120430_ZPL_DEV_RG Posted by: [PERSON_NAME] [DATE] 11:59 Duplicate Ve…" at bounding box center [1114, 361] width 189 height 537
click at [997, 82] on button "button" at bounding box center [1000, 79] width 15 height 15
click at [271, 53] on p "00_ZA_TOPS_SS2022" at bounding box center [276, 48] width 98 height 13
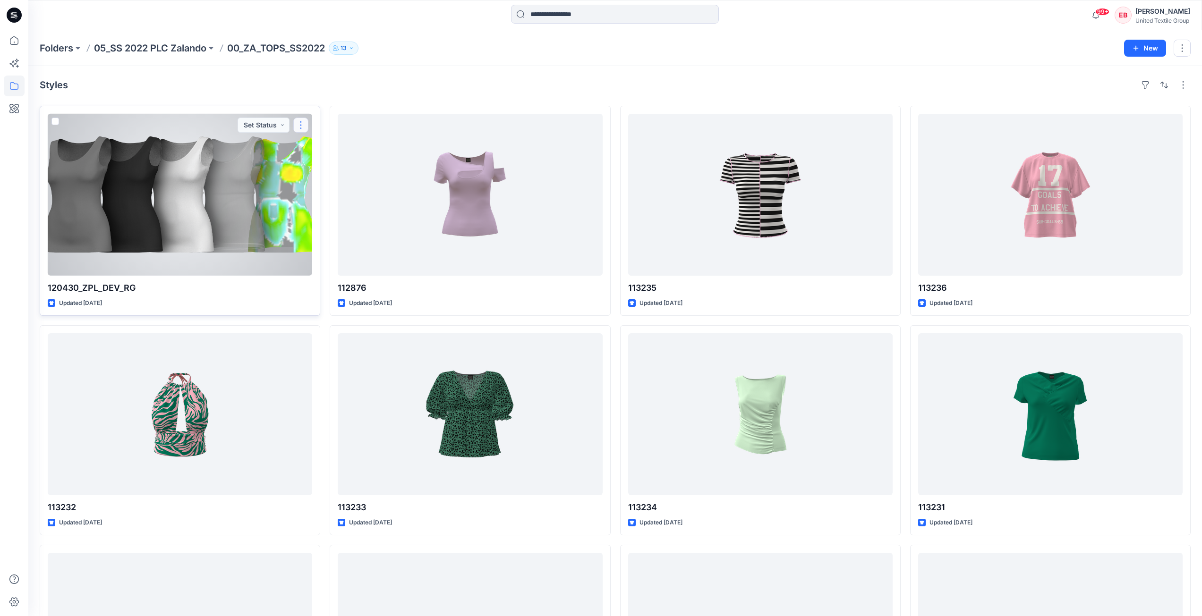
click at [301, 124] on button "button" at bounding box center [300, 125] width 15 height 15
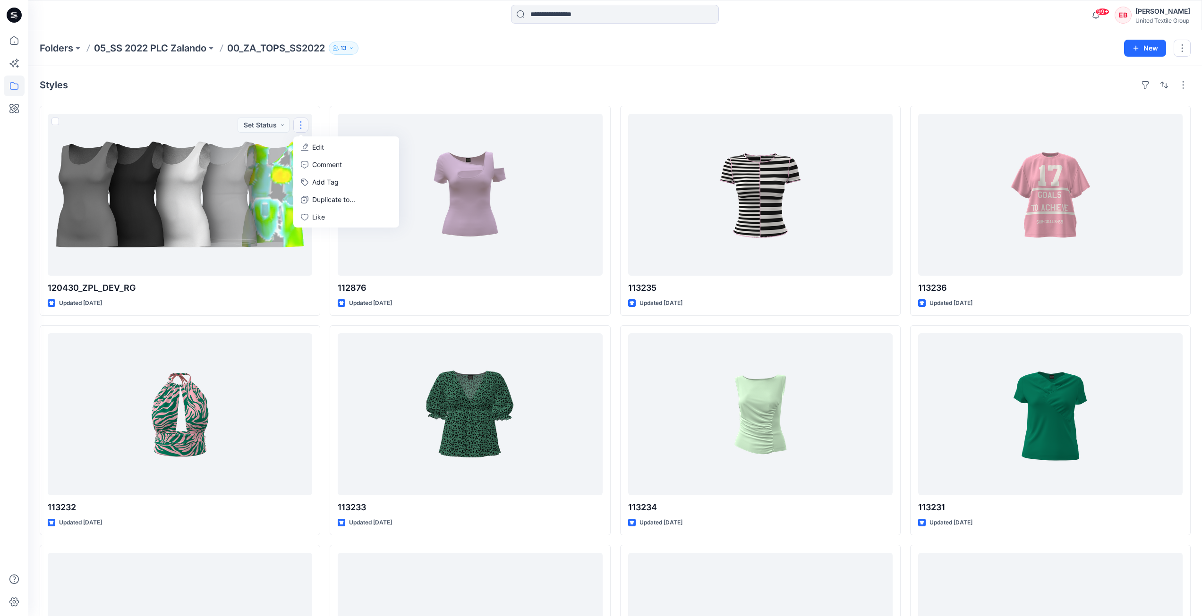
click at [354, 51] on icon "button" at bounding box center [351, 48] width 6 height 6
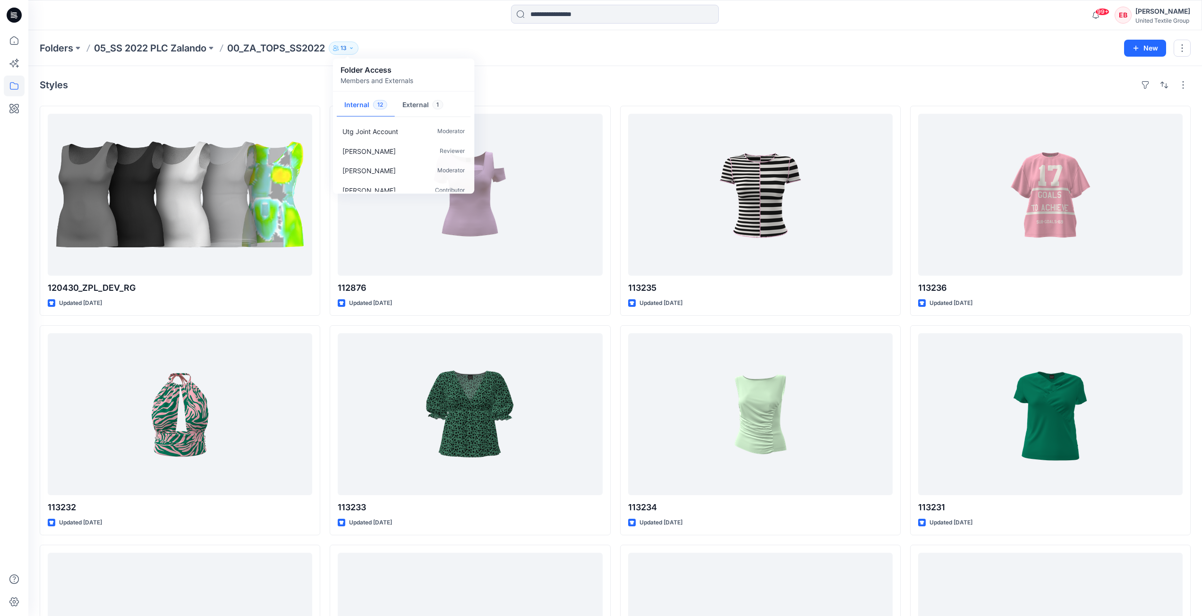
click at [567, 50] on div "Folders 05_SS 2022 PLC Zalando 00_ZA_TOPS_SS2022 13 Folder Access Members and E…" at bounding box center [578, 48] width 1077 height 13
click at [7, 35] on icon at bounding box center [14, 40] width 21 height 21
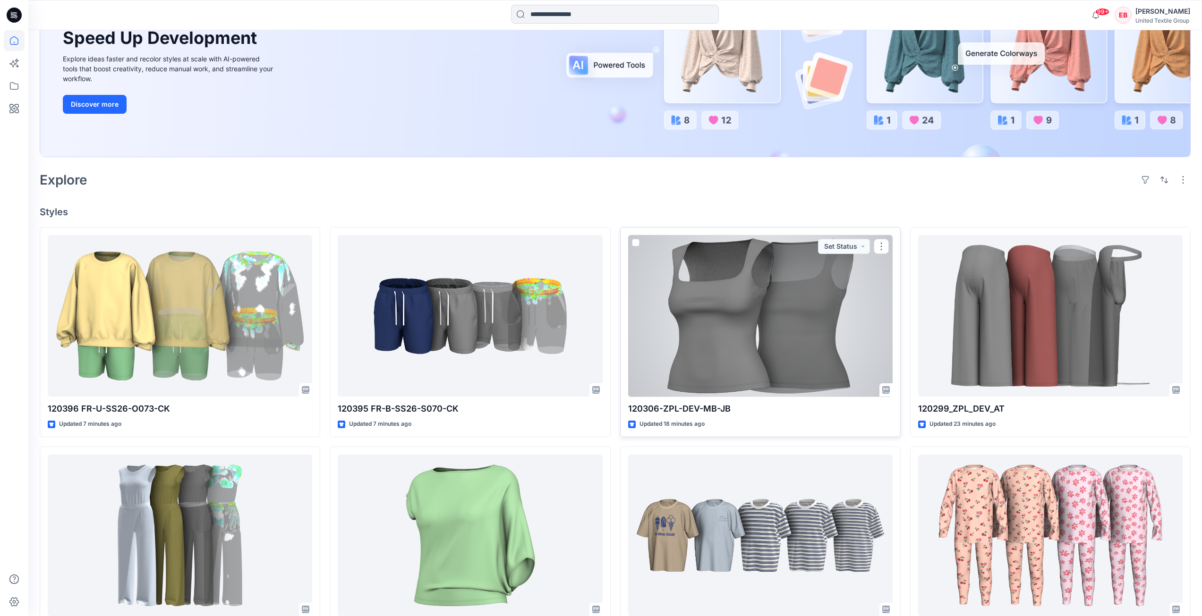
scroll to position [189, 0]
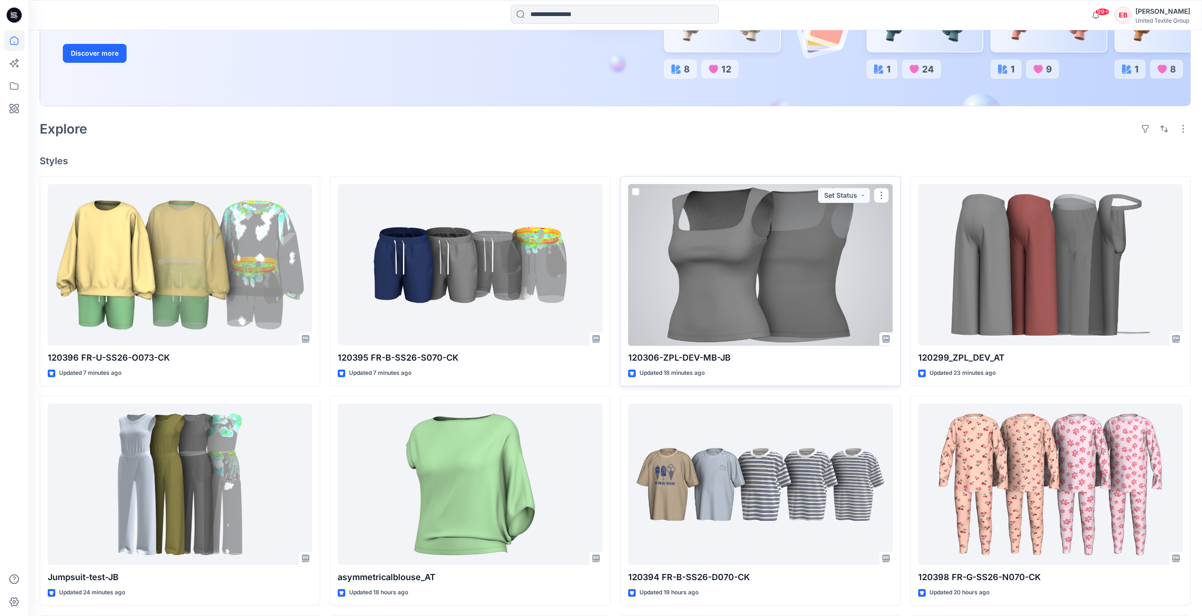
click at [739, 247] on div at bounding box center [760, 265] width 264 height 162
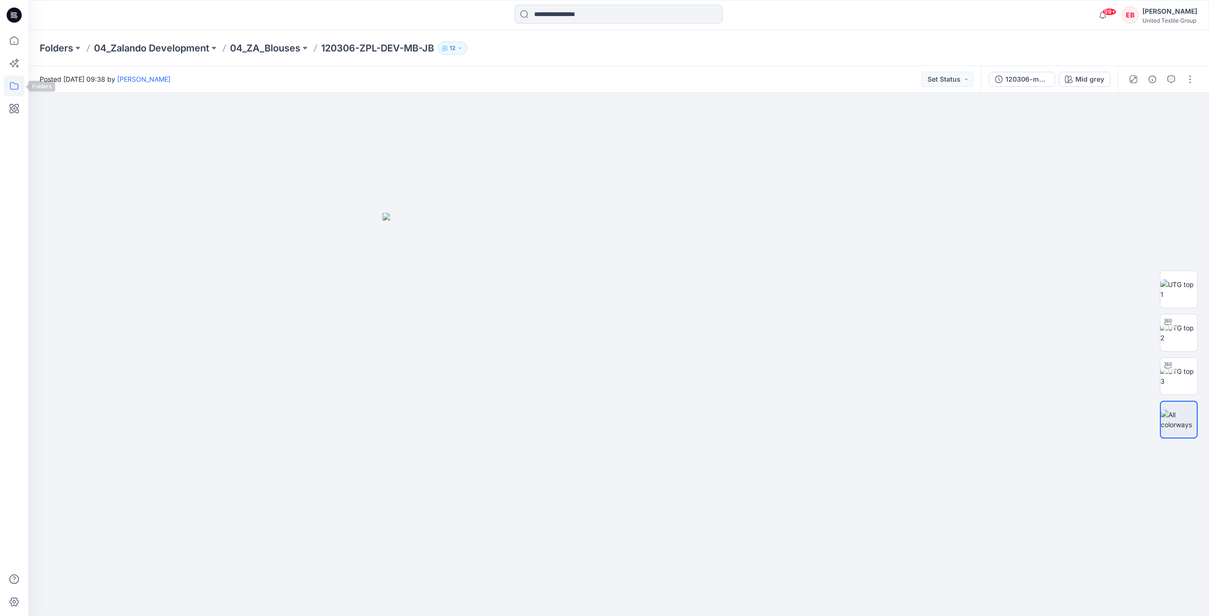
click at [20, 88] on icon at bounding box center [14, 86] width 21 height 21
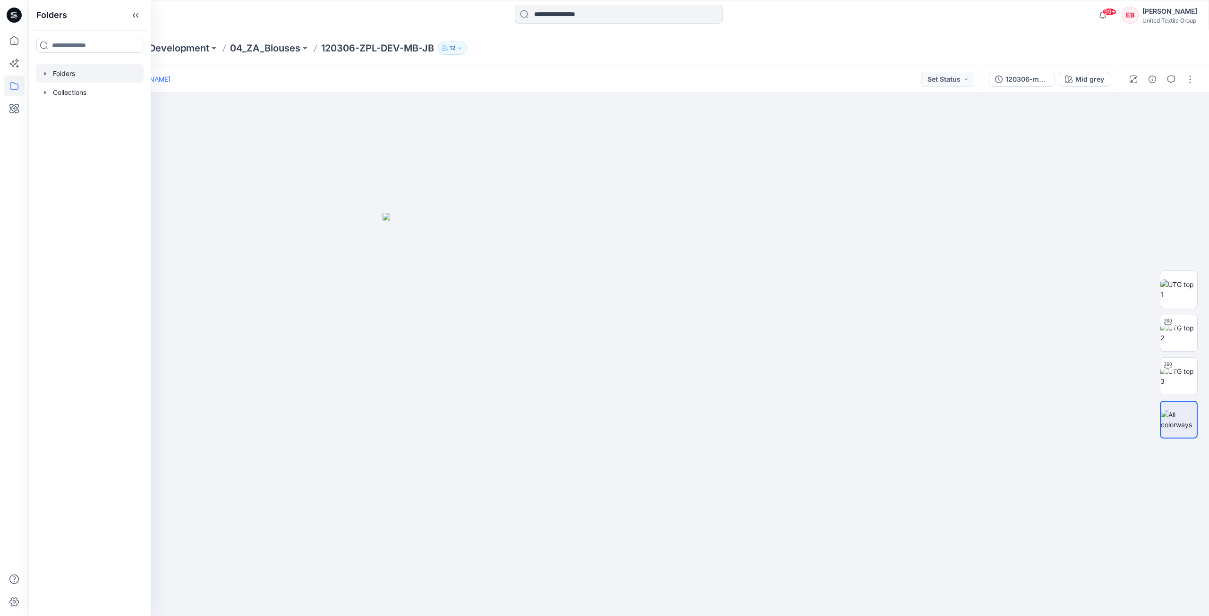
click at [94, 77] on div at bounding box center [90, 73] width 108 height 19
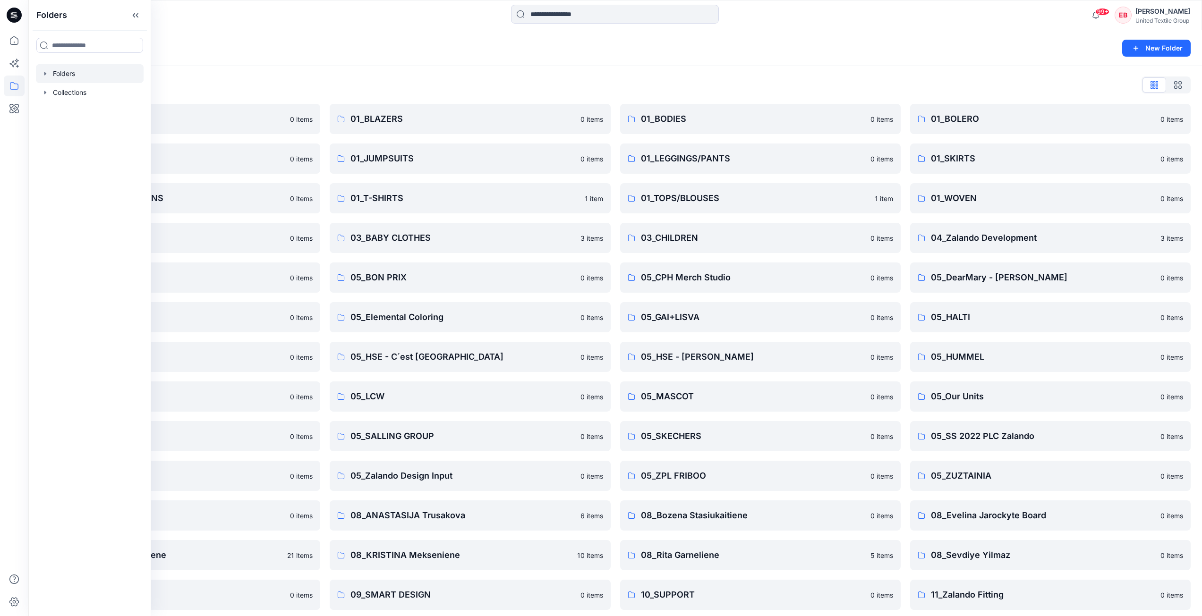
click at [725, 71] on div "Folders List 01_ACCESSORIES 0 items 01_DRESSES 0 items 01_SWEATS/CARDIGANS 0 it…" at bounding box center [614, 363] width 1173 height 595
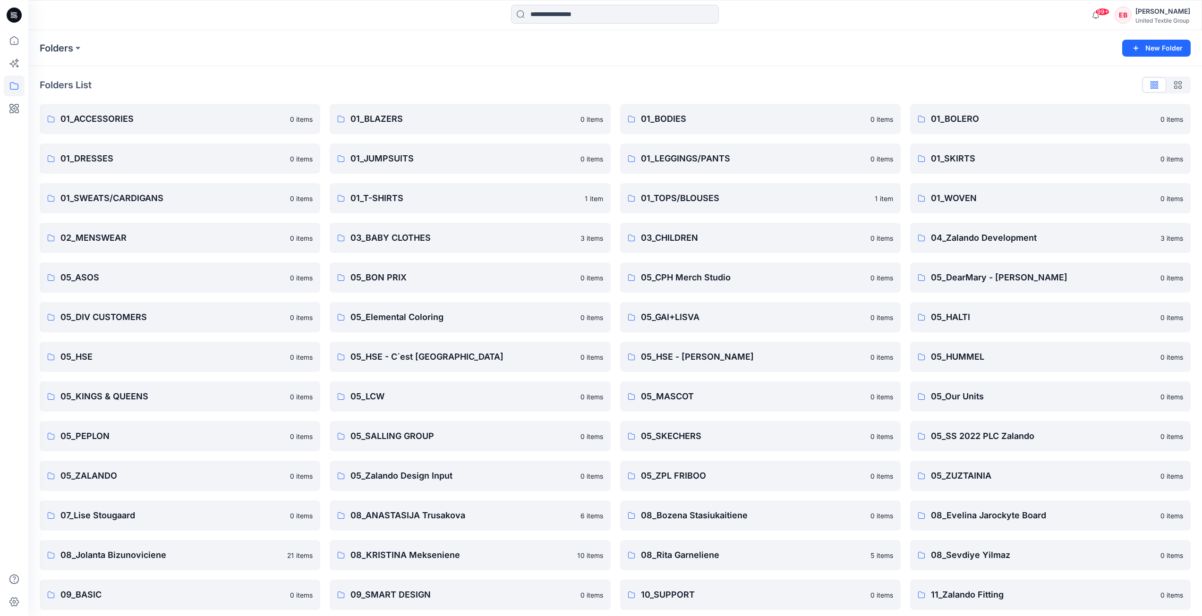
click at [16, 25] on icon at bounding box center [14, 15] width 15 height 30
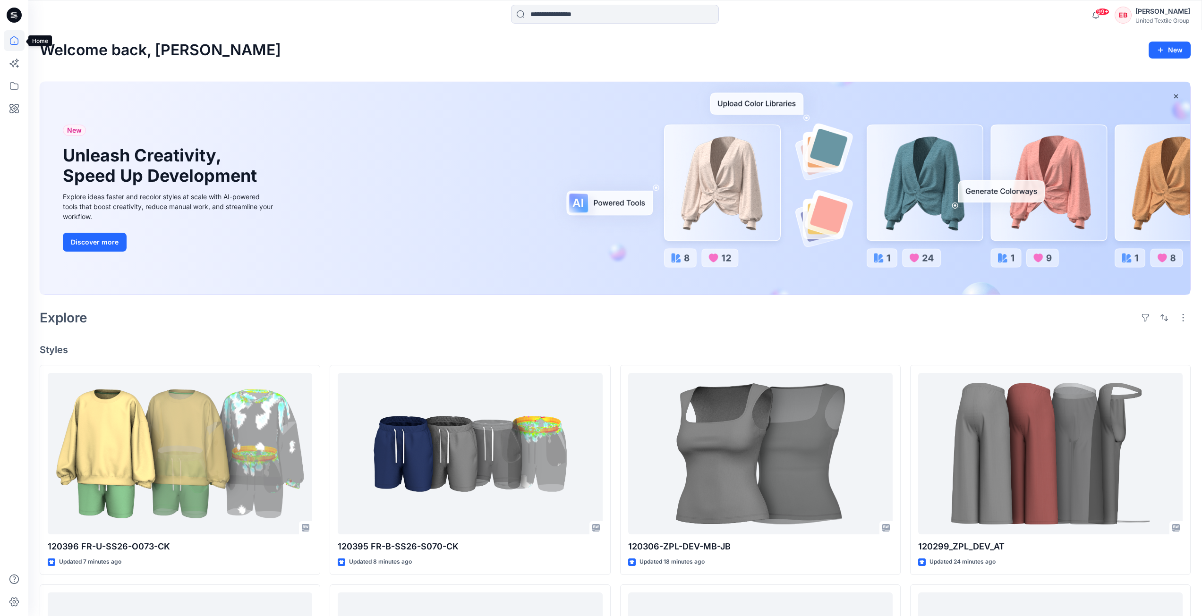
click at [15, 38] on icon at bounding box center [14, 40] width 21 height 21
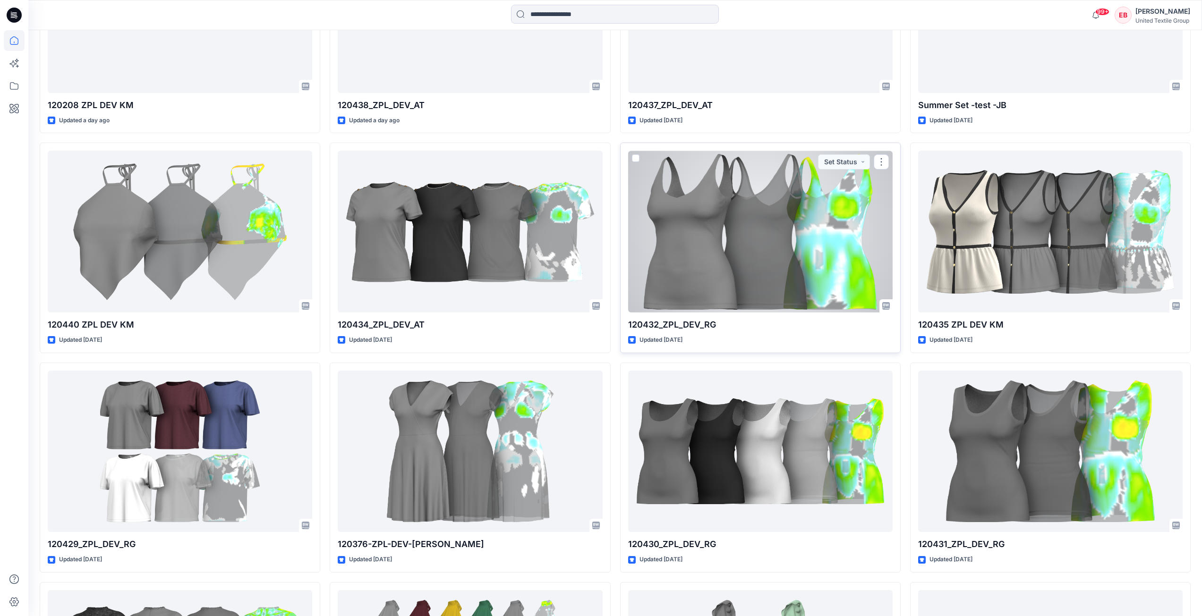
scroll to position [1101, 0]
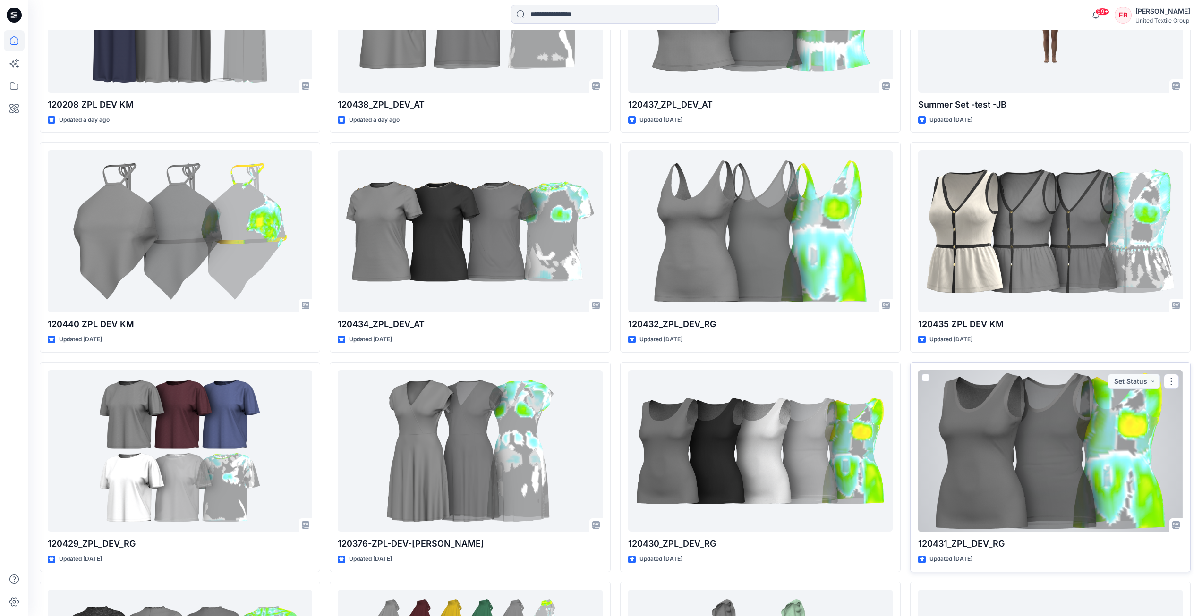
click at [983, 450] on div at bounding box center [1050, 451] width 264 height 162
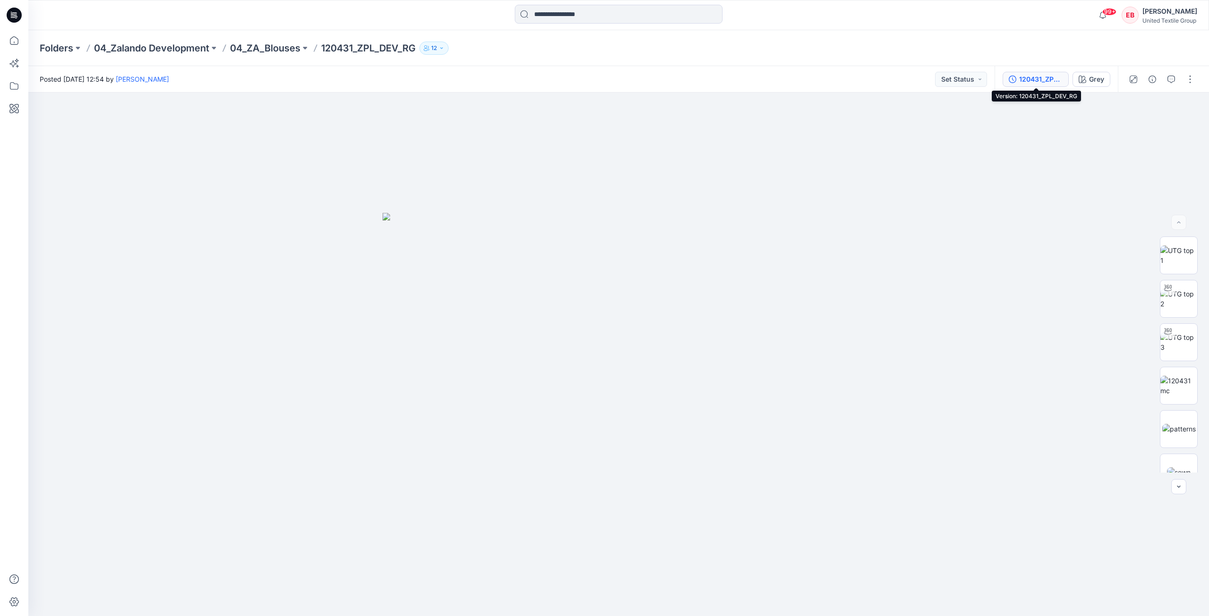
click at [1052, 85] on button "120431_ZPL_DEV_RG" at bounding box center [1035, 79] width 66 height 15
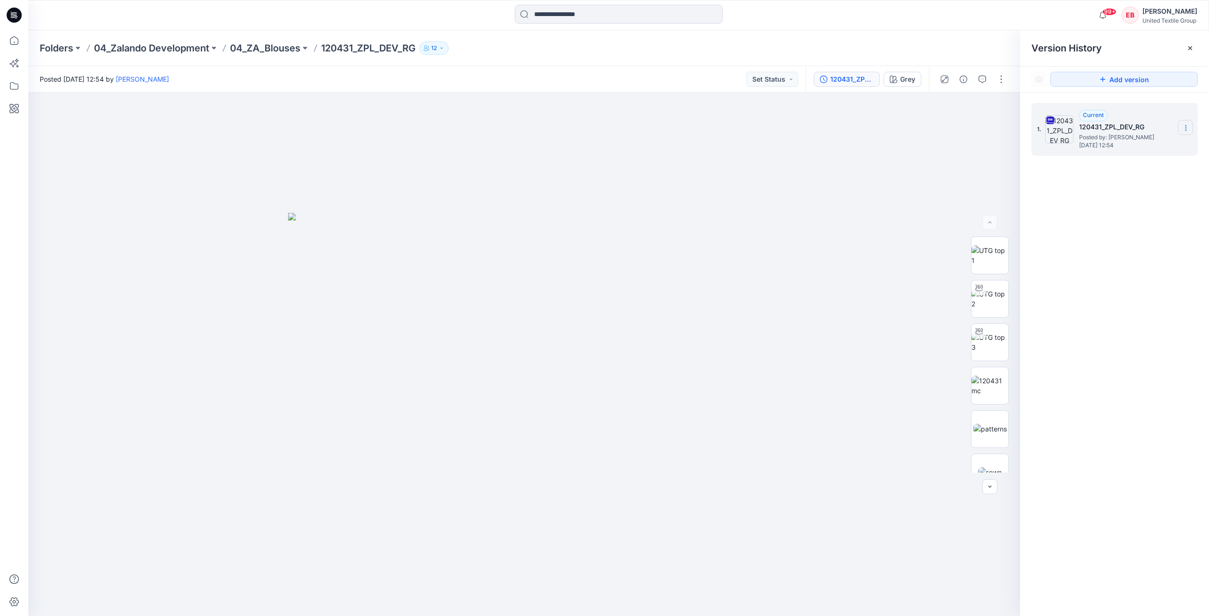
click at [1184, 127] on icon at bounding box center [1186, 128] width 8 height 8
click at [1159, 142] on span "Download Source BW File" at bounding box center [1137, 146] width 79 height 11
click at [1192, 48] on icon at bounding box center [1190, 48] width 8 height 8
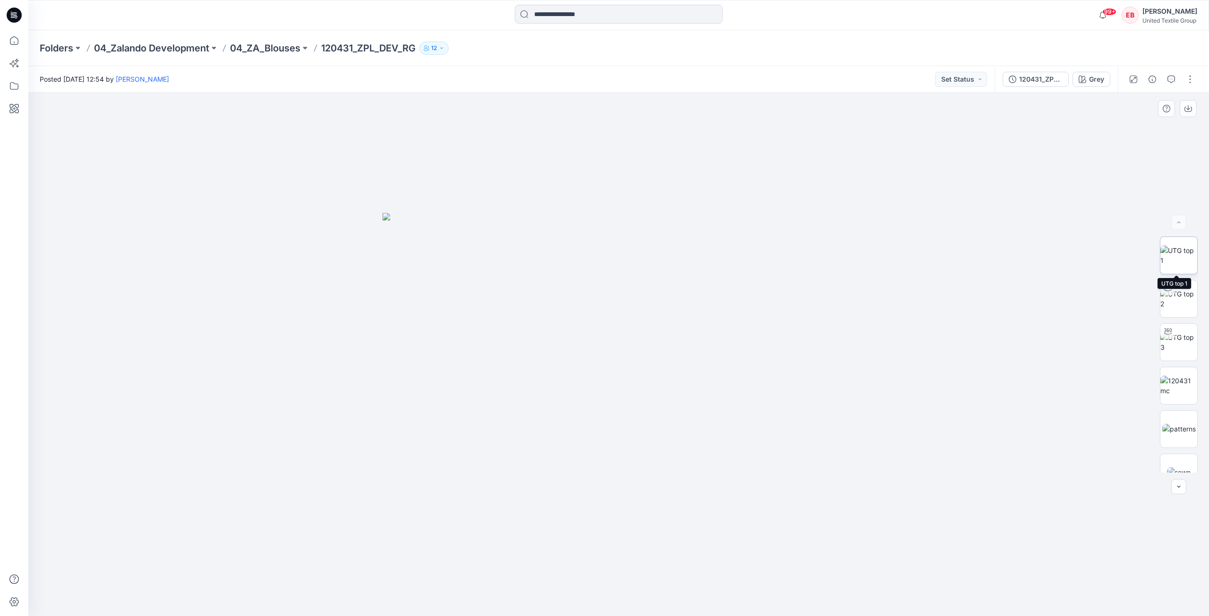
click at [1187, 256] on img at bounding box center [1178, 256] width 37 height 20
click at [1189, 114] on button "button" at bounding box center [1188, 108] width 17 height 17
click at [1179, 393] on img at bounding box center [1178, 386] width 37 height 20
click at [1192, 110] on button "button" at bounding box center [1188, 108] width 17 height 17
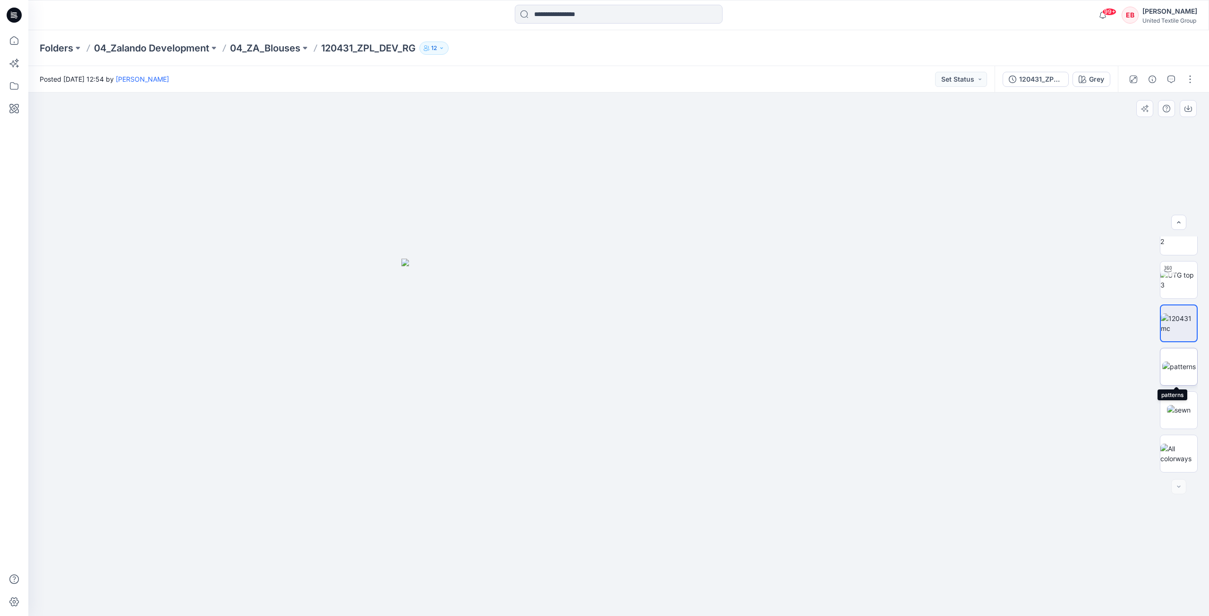
click at [1184, 372] on img at bounding box center [1179, 367] width 34 height 10
click at [1187, 108] on icon "button" at bounding box center [1188, 109] width 8 height 8
drag, startPoint x: 1185, startPoint y: 412, endPoint x: 1185, endPoint y: 406, distance: 6.1
click at [1185, 412] on img at bounding box center [1179, 410] width 24 height 10
click at [1187, 113] on button "button" at bounding box center [1188, 108] width 17 height 17
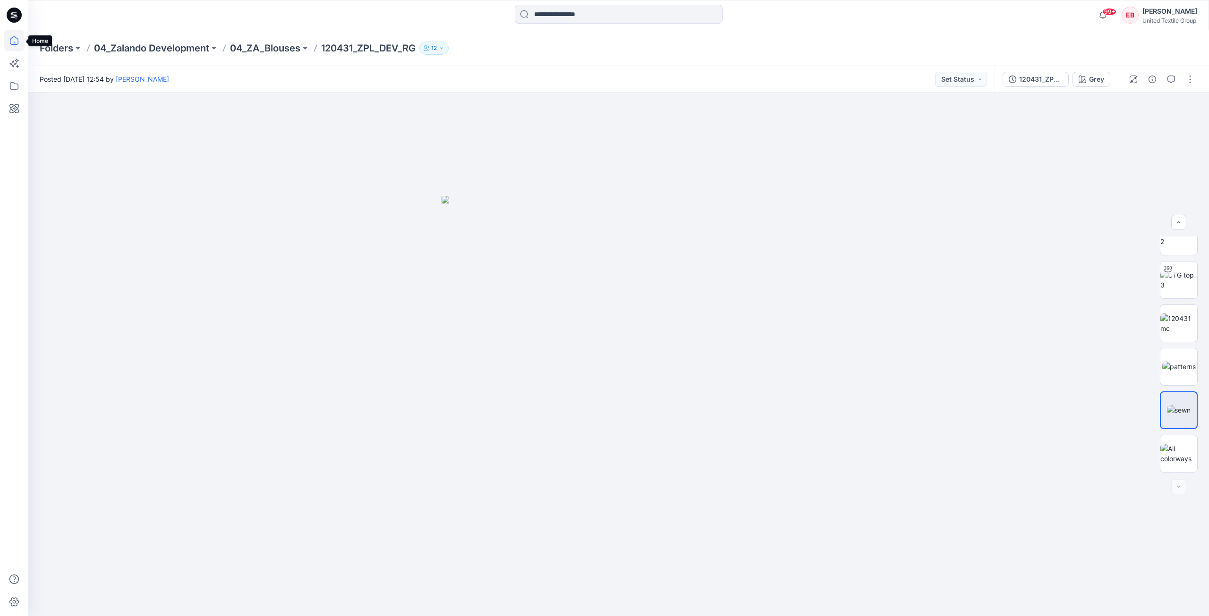
click at [12, 45] on icon at bounding box center [14, 40] width 21 height 21
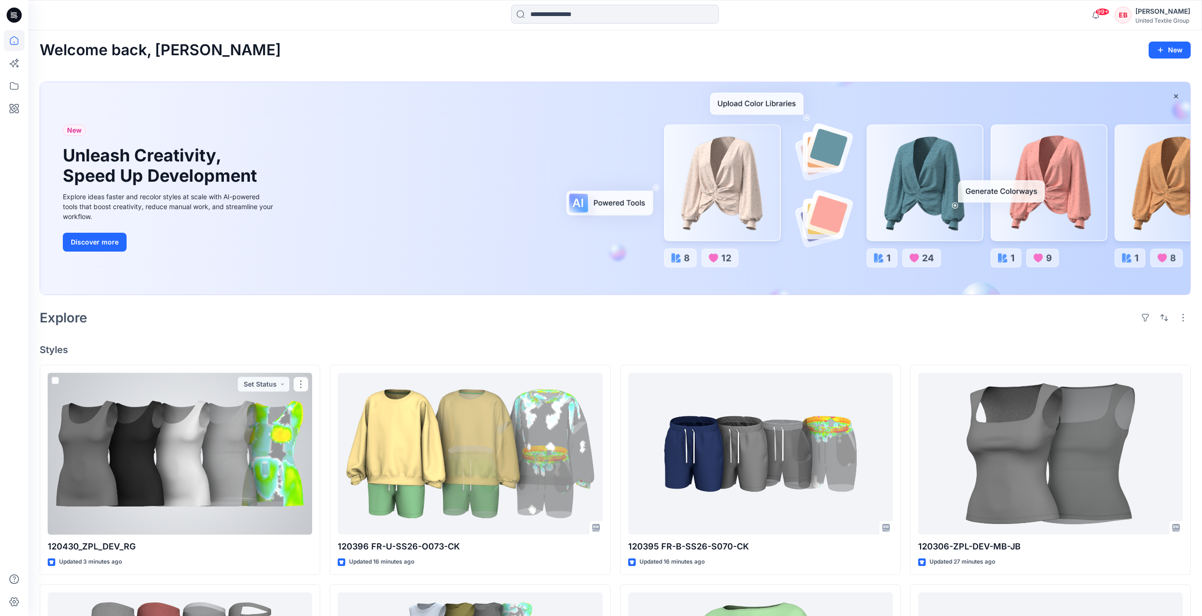
click at [166, 473] on div at bounding box center [180, 454] width 264 height 162
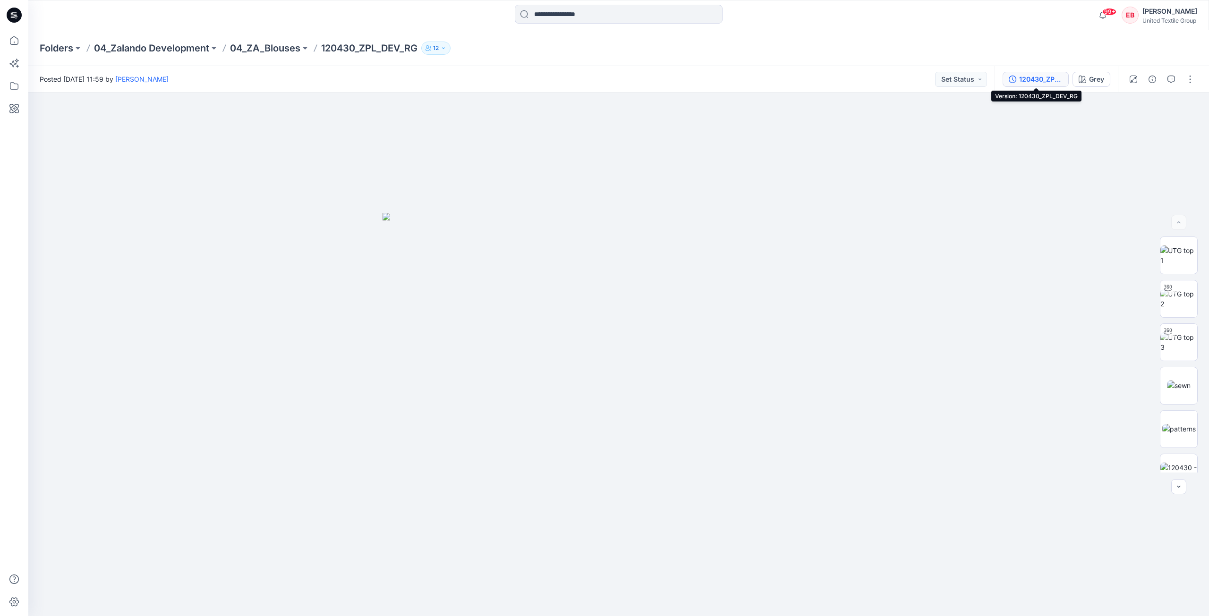
click at [1051, 84] on div "120430_ZPL_DEV_RG" at bounding box center [1040, 79] width 43 height 10
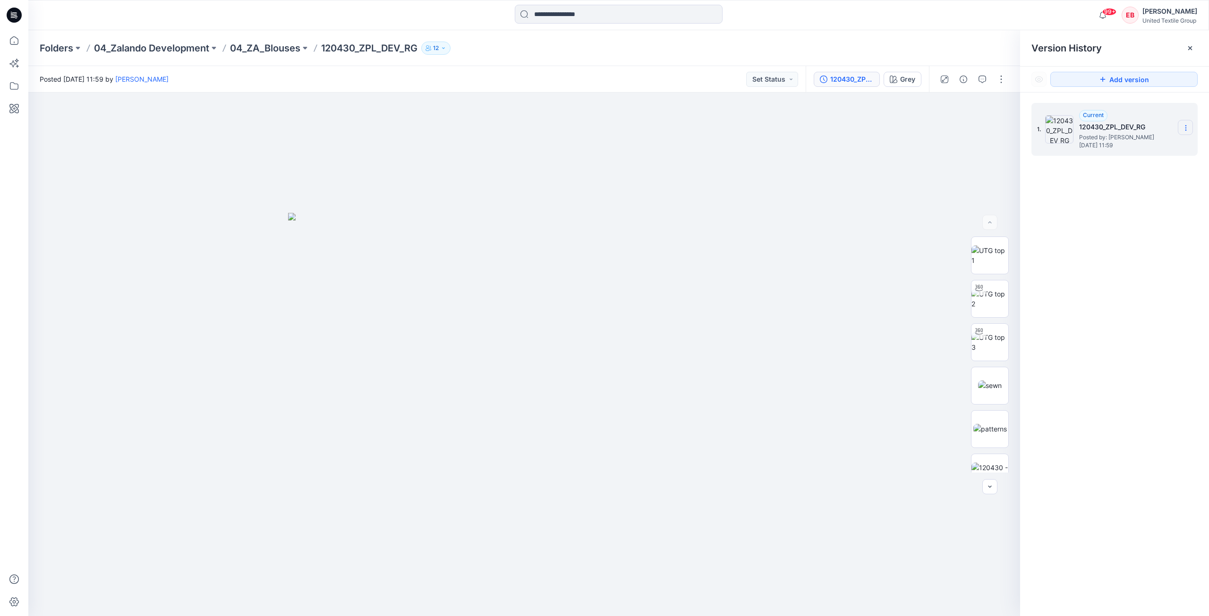
click at [1182, 127] on icon at bounding box center [1186, 128] width 8 height 8
click at [1137, 255] on div "1. Current 120430_ZPL_DEV_RG Posted by: [PERSON_NAME] [DATE] 11:59 Duplicate Ve…" at bounding box center [1114, 361] width 189 height 537
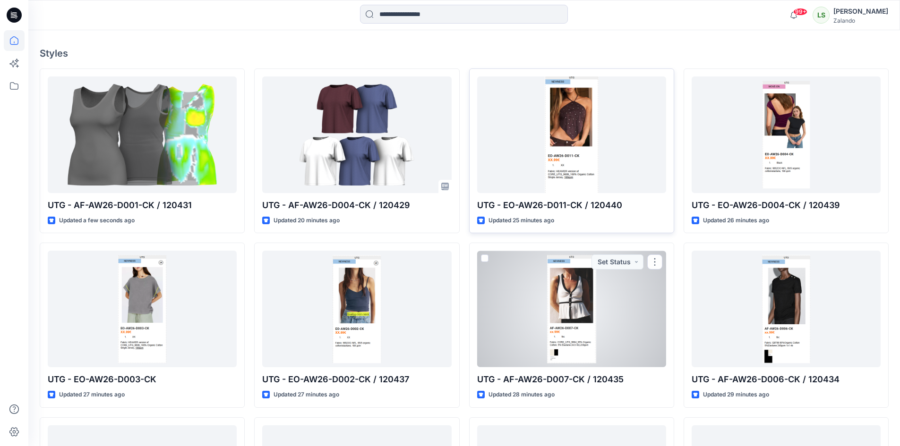
scroll to position [109, 0]
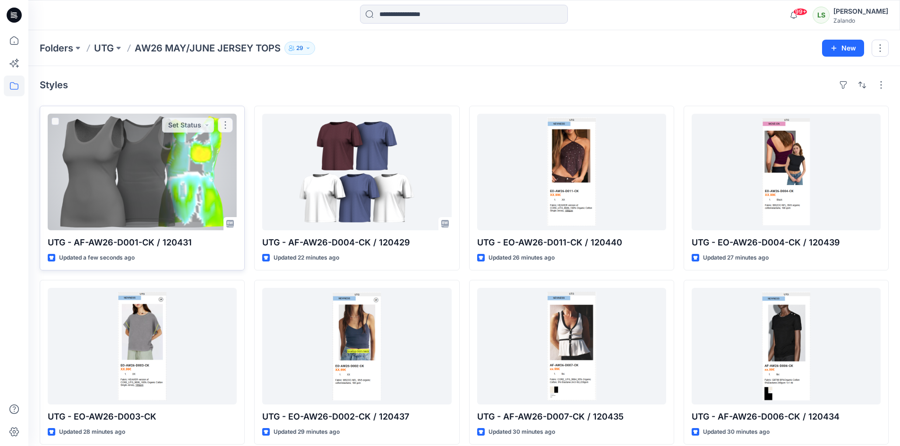
click at [154, 169] on div at bounding box center [142, 172] width 189 height 117
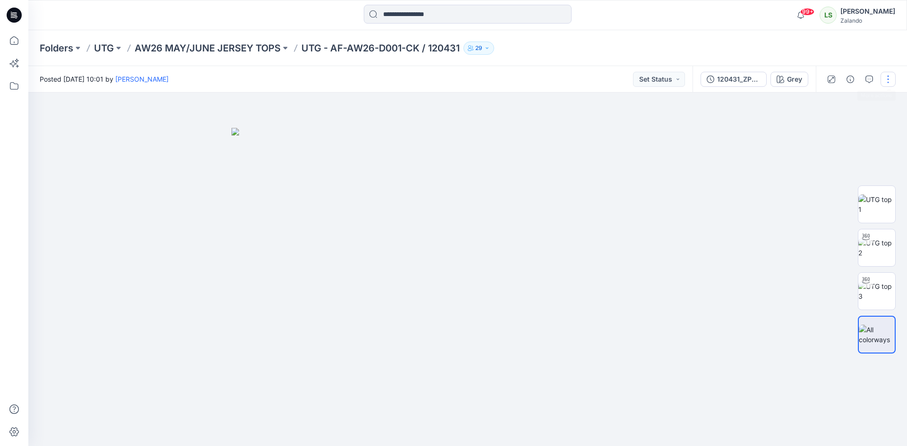
click at [888, 77] on button "button" at bounding box center [887, 79] width 15 height 15
click at [833, 123] on p "Edit" at bounding box center [828, 128] width 12 height 10
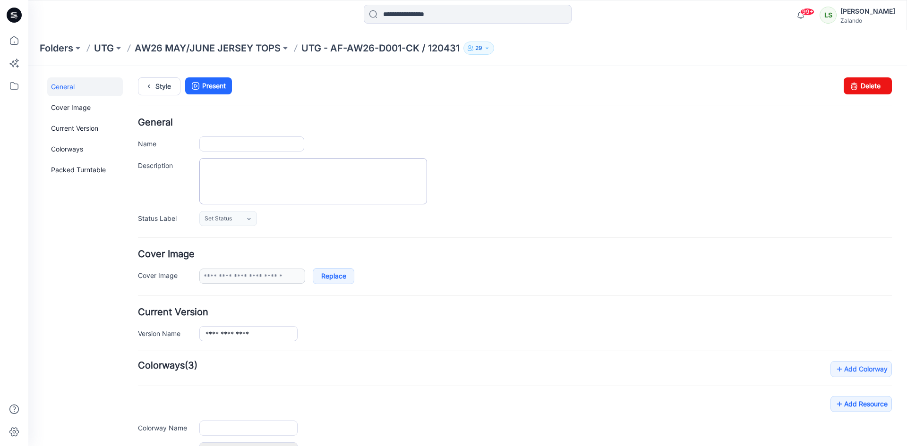
type input "**********"
type input "****"
type input "**********"
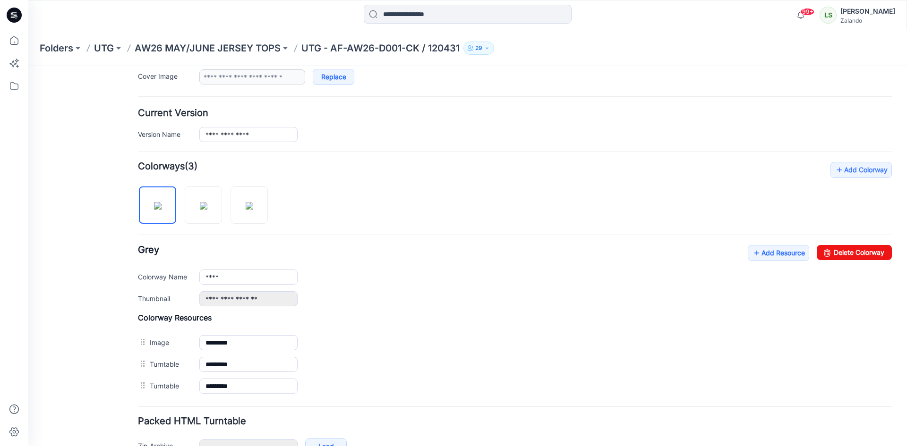
scroll to position [258, 0]
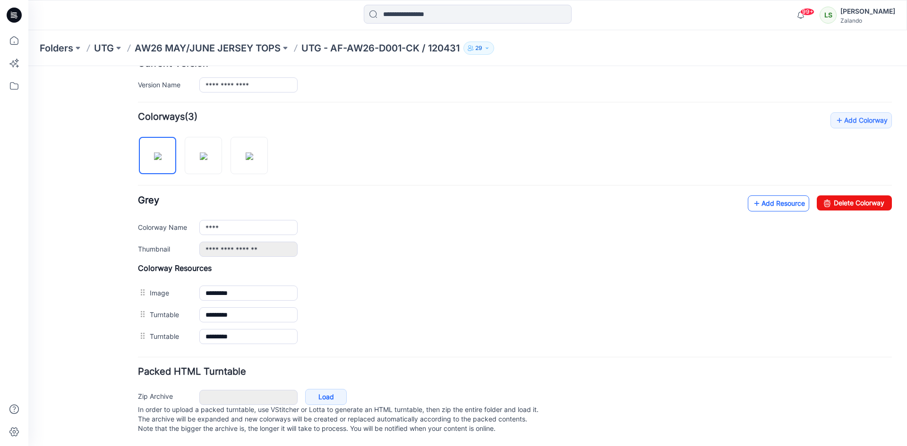
click at [762, 195] on link "Add Resource" at bounding box center [777, 203] width 61 height 16
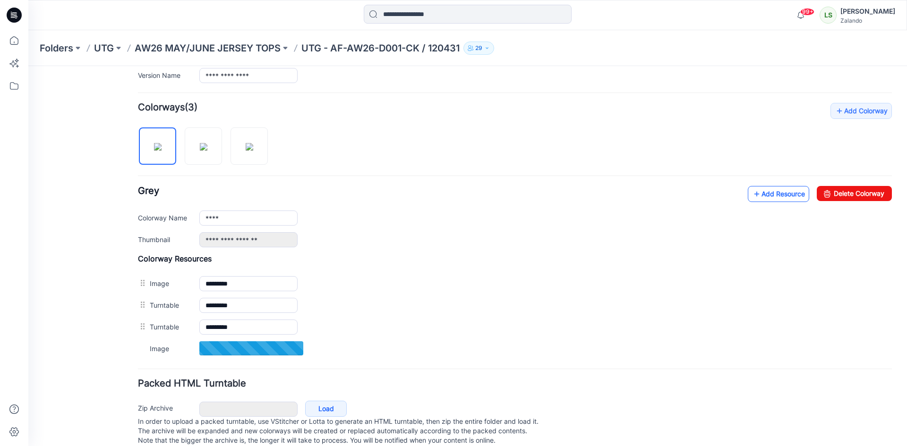
click at [752, 193] on icon at bounding box center [756, 194] width 9 height 15
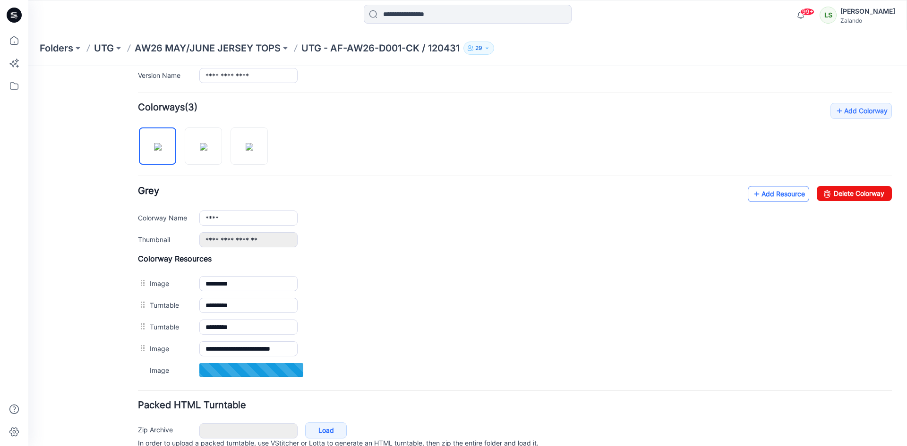
click at [772, 194] on link "Add Resource" at bounding box center [777, 194] width 61 height 16
click at [752, 193] on icon at bounding box center [756, 194] width 9 height 15
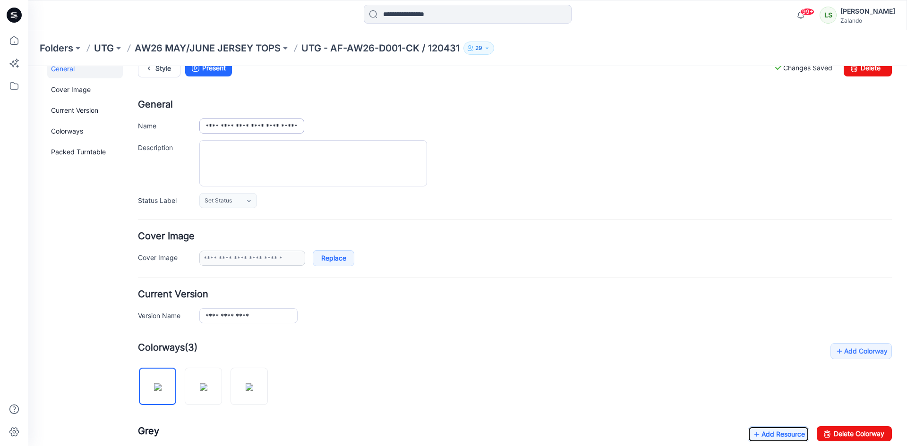
scroll to position [0, 0]
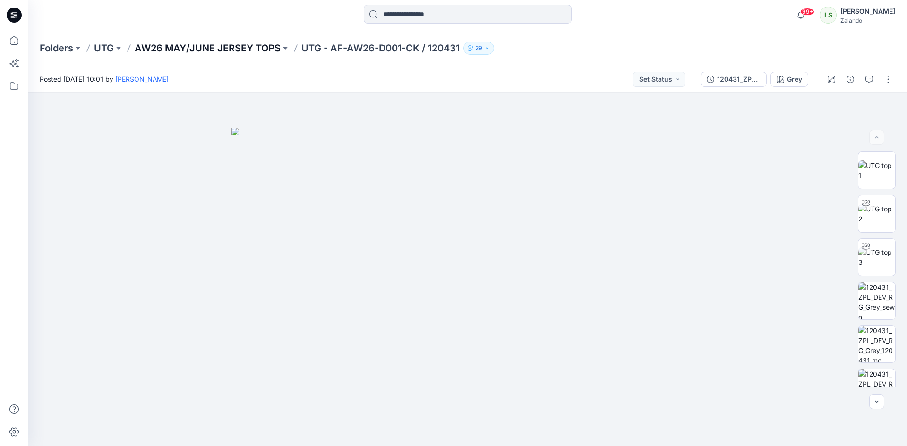
click at [256, 45] on p "AW26 MAY/JUNE JERSEY TOPS" at bounding box center [208, 48] width 146 height 13
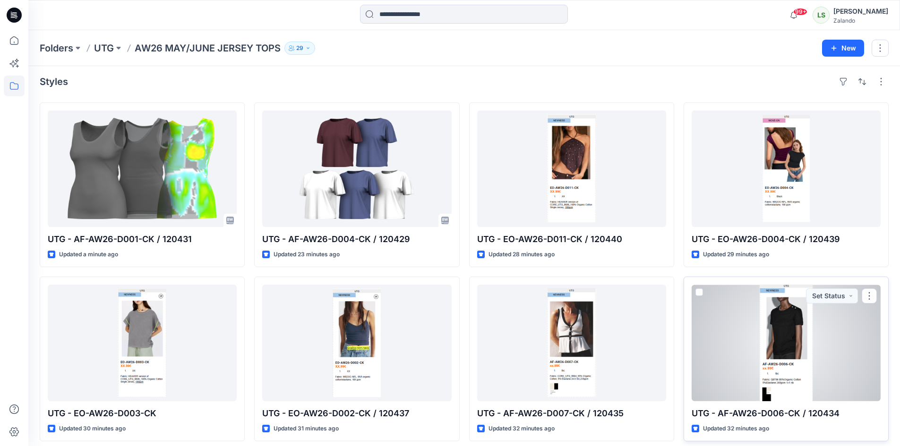
scroll to position [185, 0]
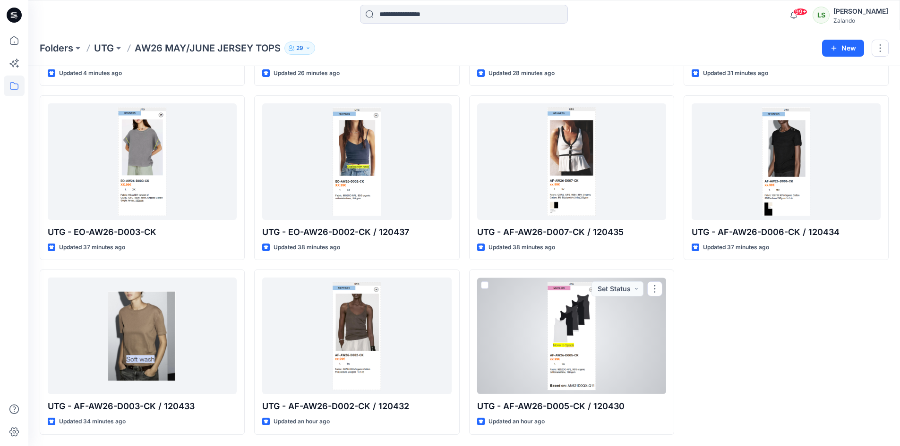
click at [580, 349] on div at bounding box center [571, 336] width 189 height 117
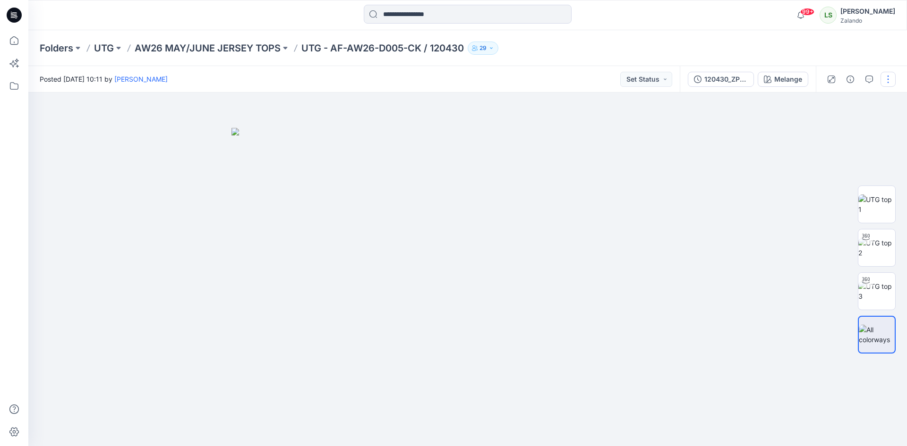
click at [885, 72] on button "button" at bounding box center [887, 79] width 15 height 15
click at [843, 127] on button "Edit" at bounding box center [848, 127] width 87 height 17
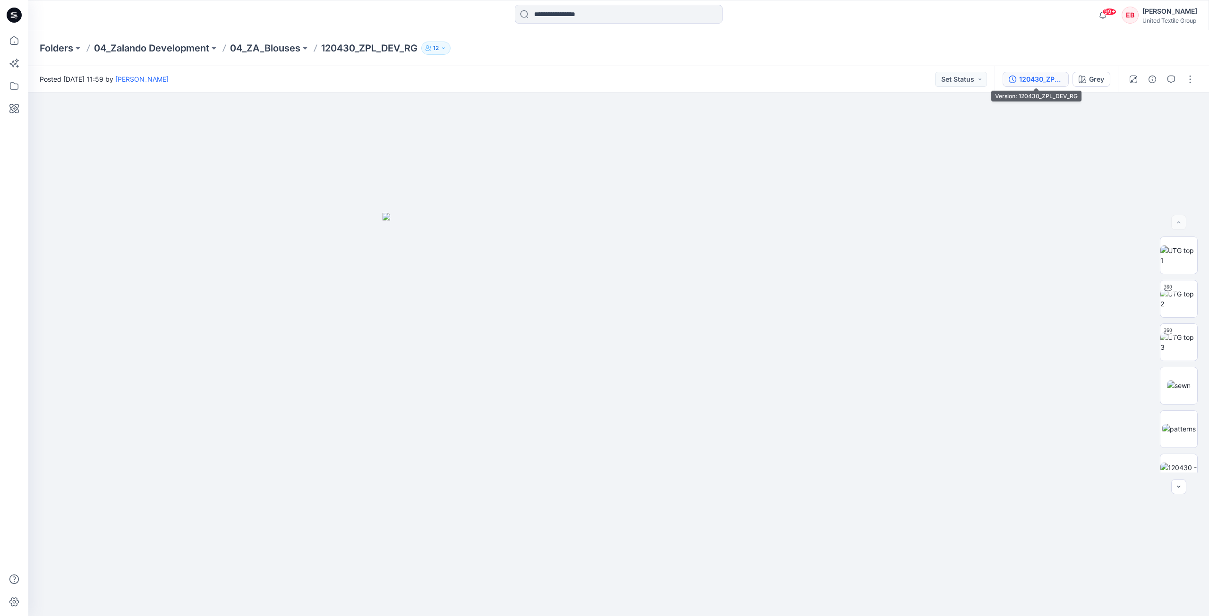
click at [1048, 85] on button "120430_ZPL_DEV_RG" at bounding box center [1035, 79] width 66 height 15
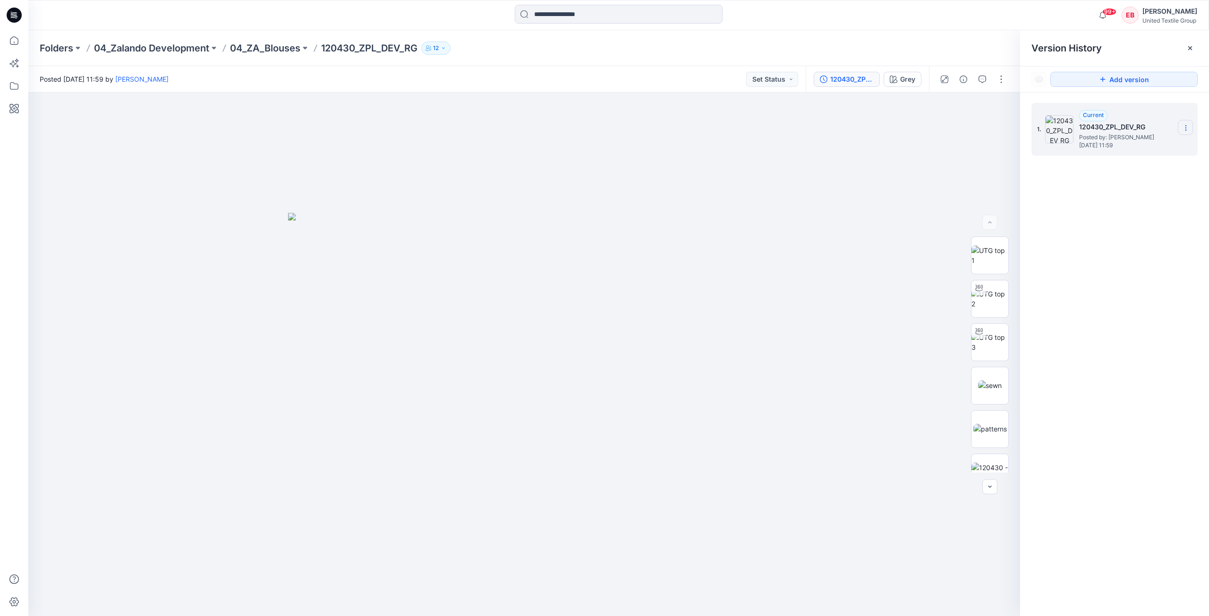
click at [1190, 126] on section at bounding box center [1185, 127] width 15 height 15
click at [1172, 253] on div "1. Current 120430_ZPL_DEV_RG Posted by: [PERSON_NAME] [DATE] 11:59" at bounding box center [1114, 361] width 189 height 537
click at [968, 36] on div "Folders 04_Zalando Development 04_ZA_Blouses 120430_ZPL_DEV_RG 12" at bounding box center [618, 48] width 1180 height 36
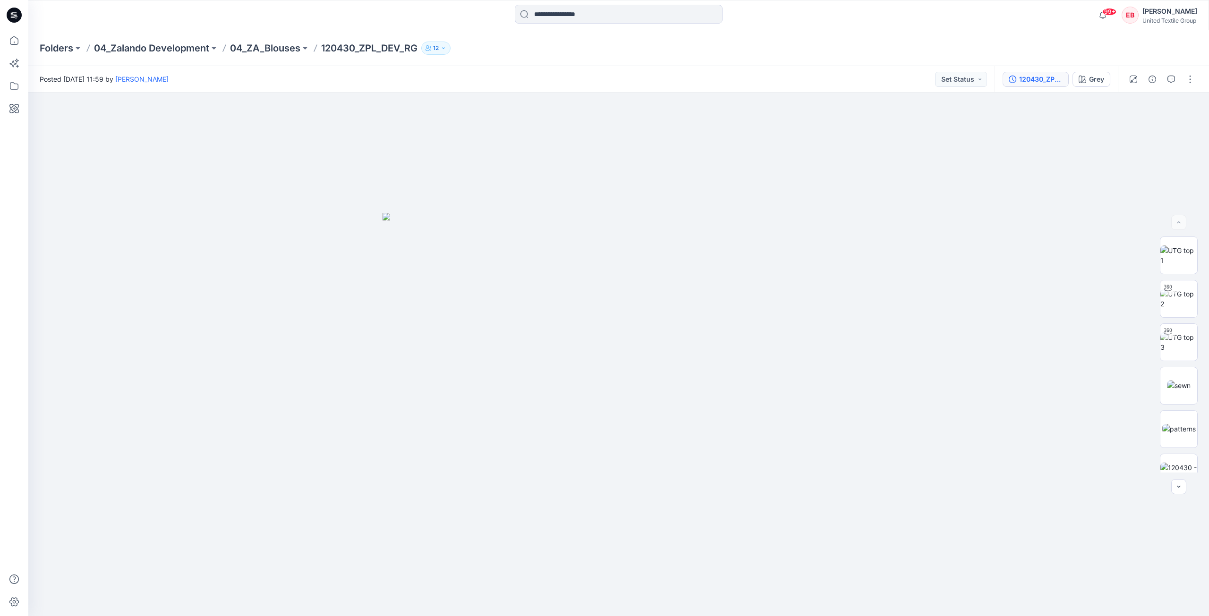
click at [1052, 79] on div "120430_ZPL_DEV_RG" at bounding box center [1040, 79] width 43 height 10
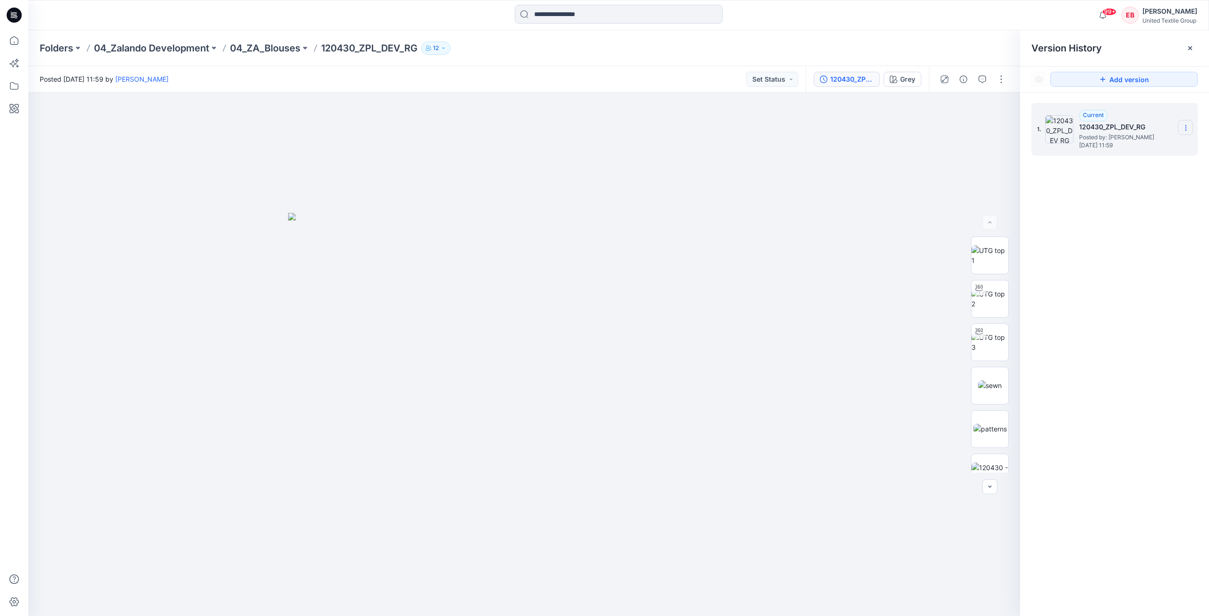
click at [1182, 124] on section at bounding box center [1185, 127] width 15 height 15
click at [1167, 231] on div "1. Current 120430_ZPL_DEV_RG Posted by: Rita Garneliene Tuesday, September 09, …" at bounding box center [1114, 361] width 189 height 537
click at [993, 409] on span "BW" at bounding box center [990, 410] width 18 height 17
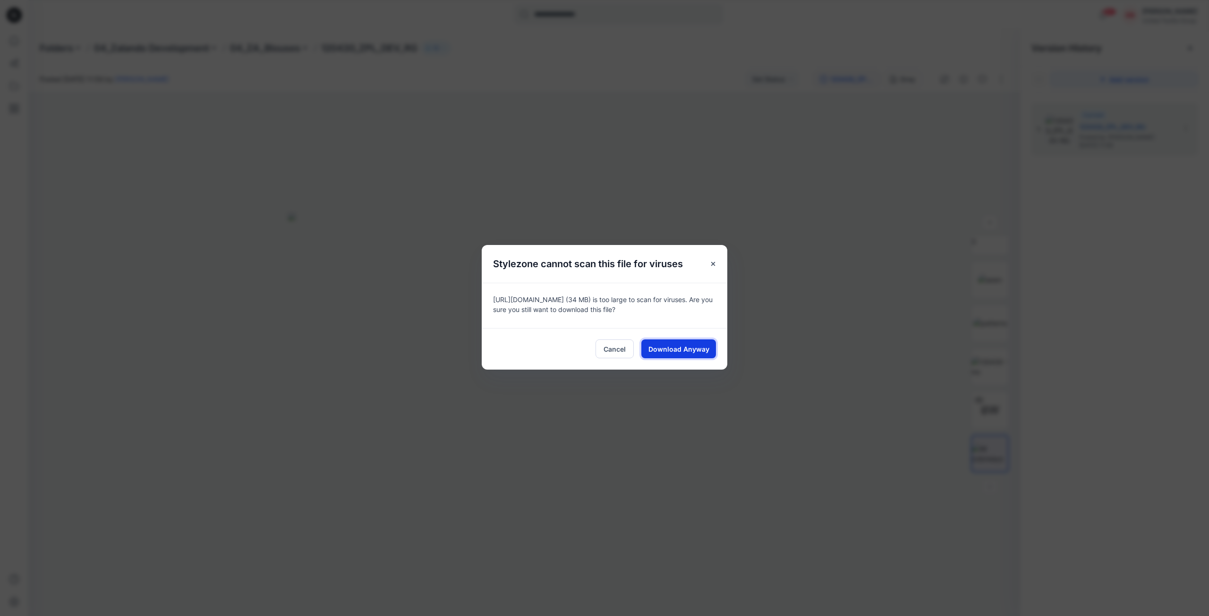
click at [686, 348] on span "Download Anyway" at bounding box center [678, 349] width 61 height 10
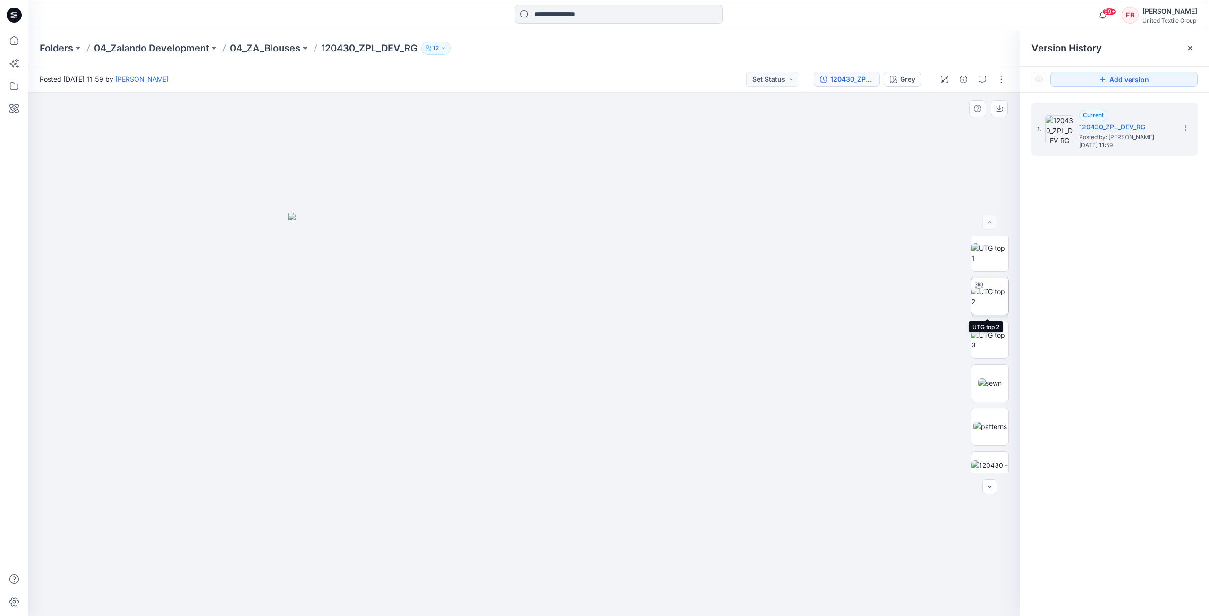
scroll to position [0, 0]
click at [1003, 261] on img at bounding box center [989, 256] width 37 height 20
click at [994, 107] on button "button" at bounding box center [999, 108] width 17 height 17
click at [992, 390] on img at bounding box center [990, 386] width 24 height 10
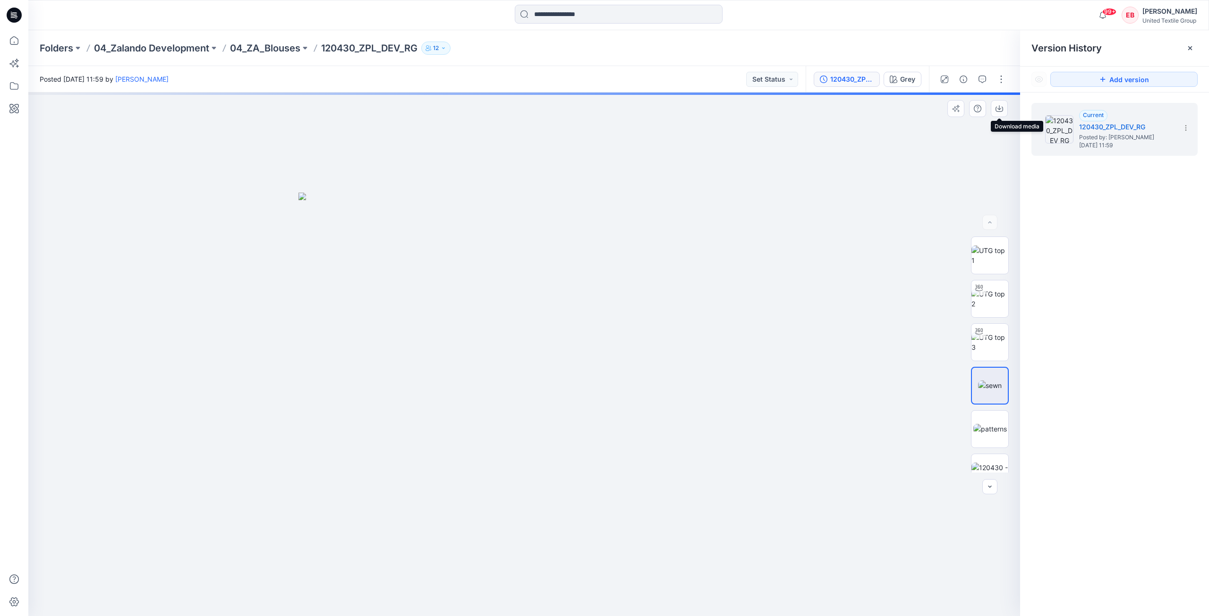
drag, startPoint x: 1003, startPoint y: 109, endPoint x: 1003, endPoint y: 147, distance: 37.8
click at [1003, 110] on button "button" at bounding box center [999, 108] width 17 height 17
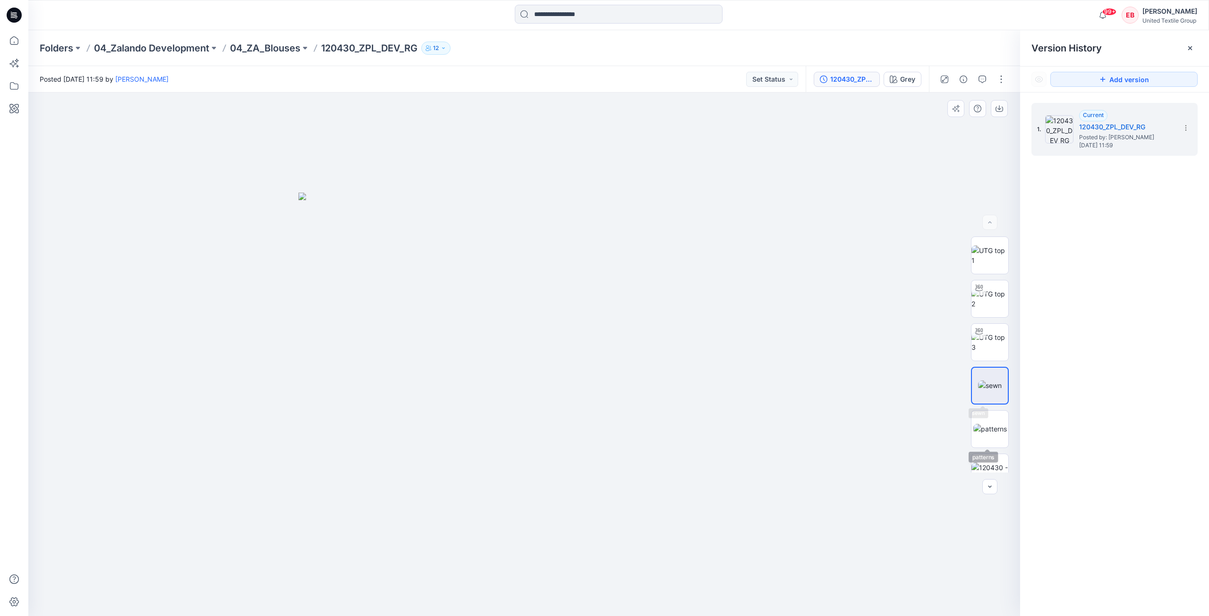
drag, startPoint x: 996, startPoint y: 423, endPoint x: 1009, endPoint y: 298, distance: 124.8
click at [996, 424] on img at bounding box center [990, 429] width 34 height 10
click at [995, 113] on button "button" at bounding box center [999, 108] width 17 height 17
drag, startPoint x: 987, startPoint y: 467, endPoint x: 988, endPoint y: 440, distance: 27.4
click at [987, 467] on img at bounding box center [989, 473] width 37 height 20
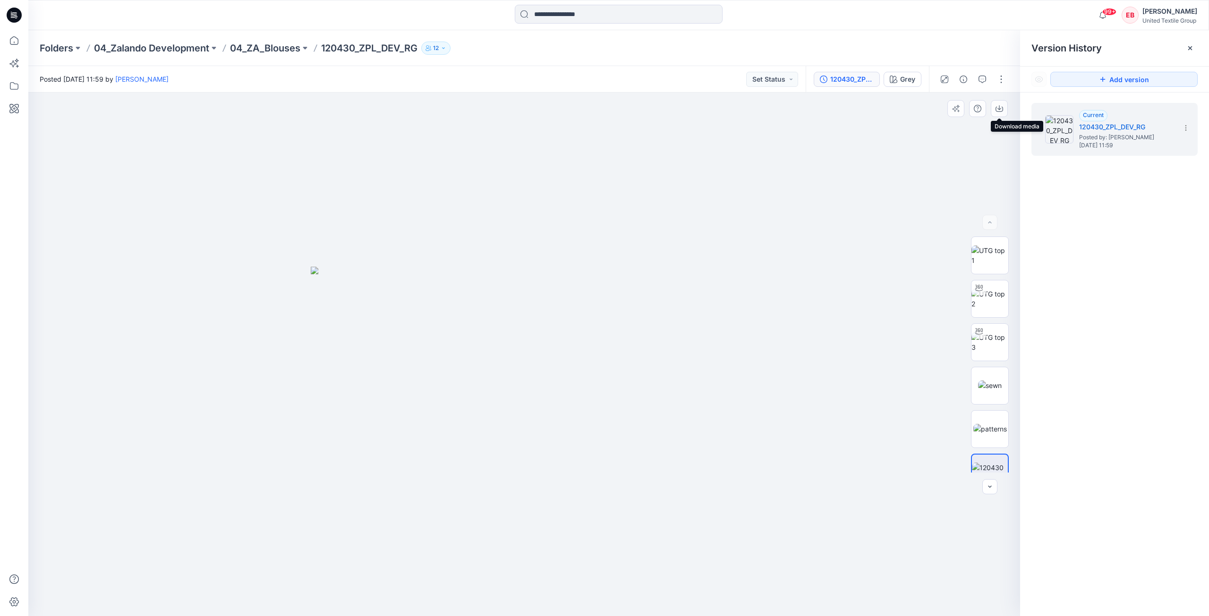
drag, startPoint x: 1002, startPoint y: 111, endPoint x: 1001, endPoint y: 184, distance: 73.2
click at [1001, 111] on icon "button" at bounding box center [999, 109] width 8 height 8
click at [252, 48] on p "04_ZA_Blouses" at bounding box center [265, 48] width 70 height 13
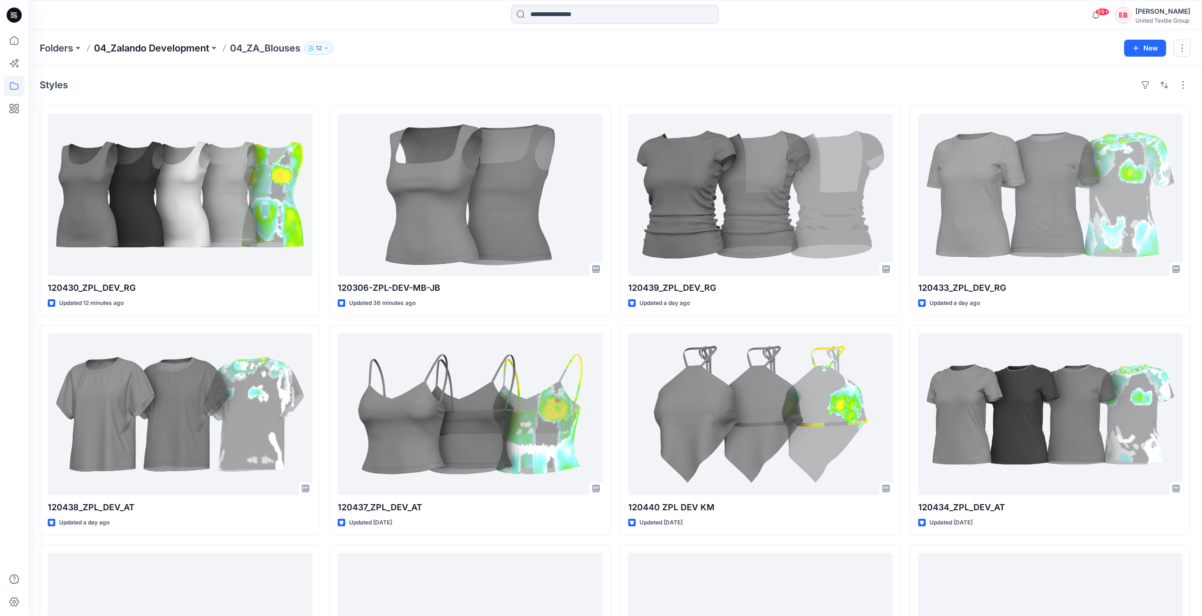
click at [195, 46] on p "04_Zalando Development" at bounding box center [151, 48] width 115 height 13
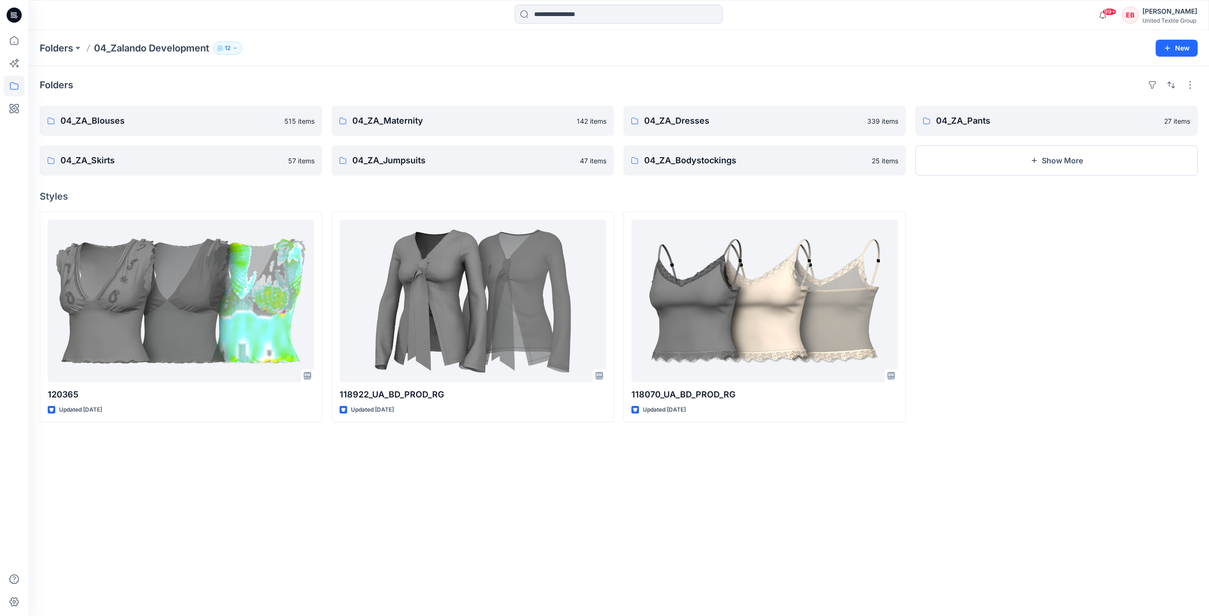
click at [10, 21] on icon at bounding box center [14, 15] width 15 height 15
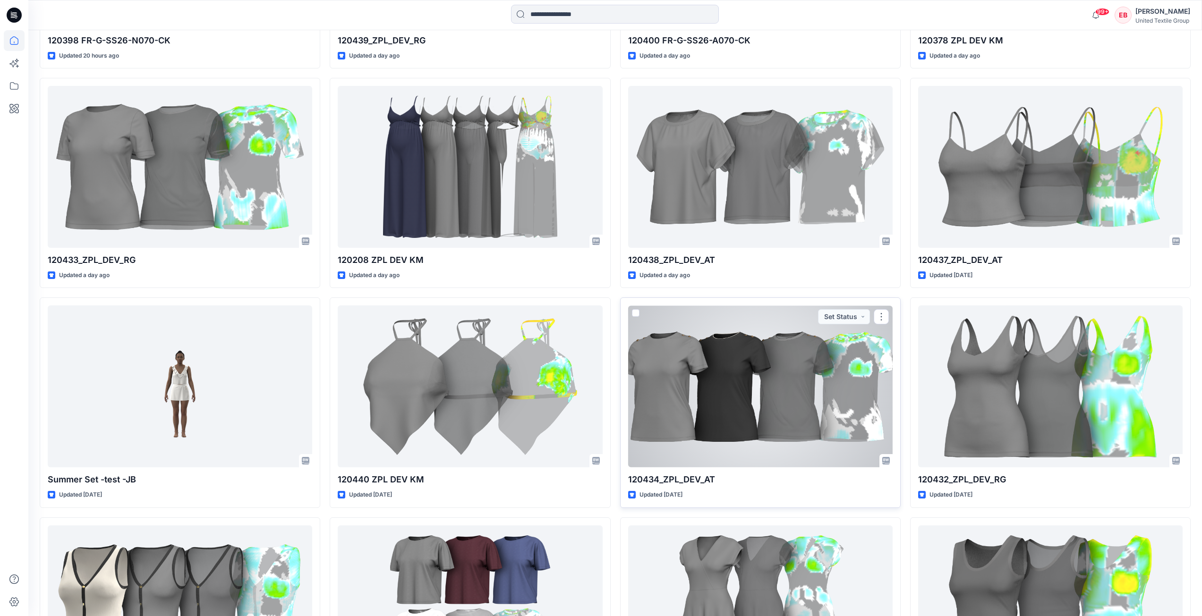
scroll to position [963, 0]
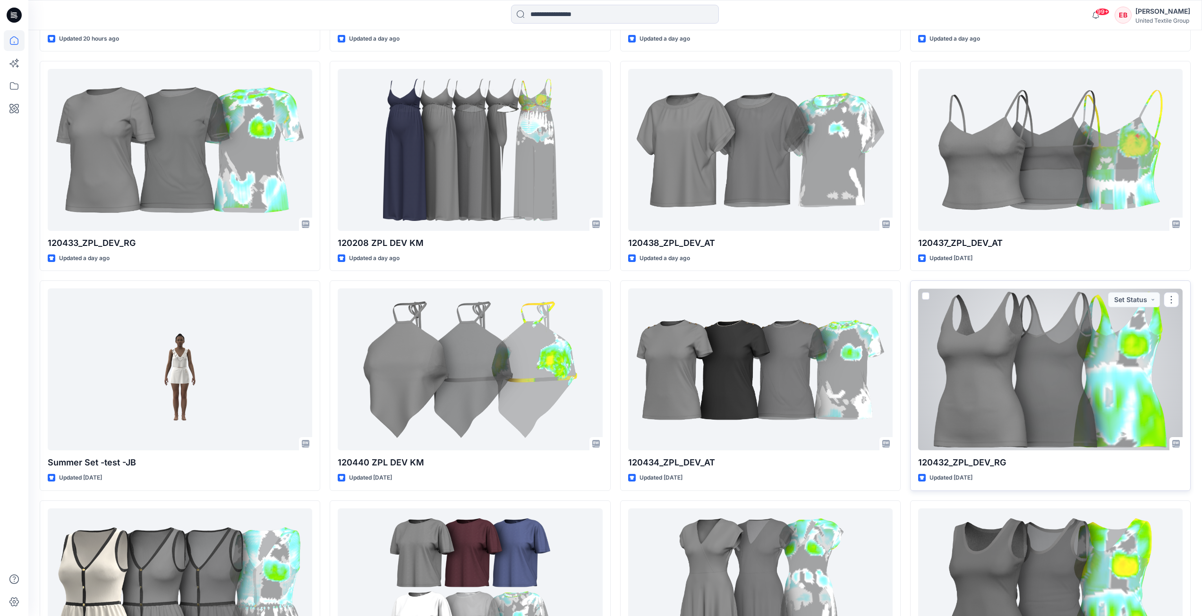
click at [993, 392] on div at bounding box center [1050, 370] width 264 height 162
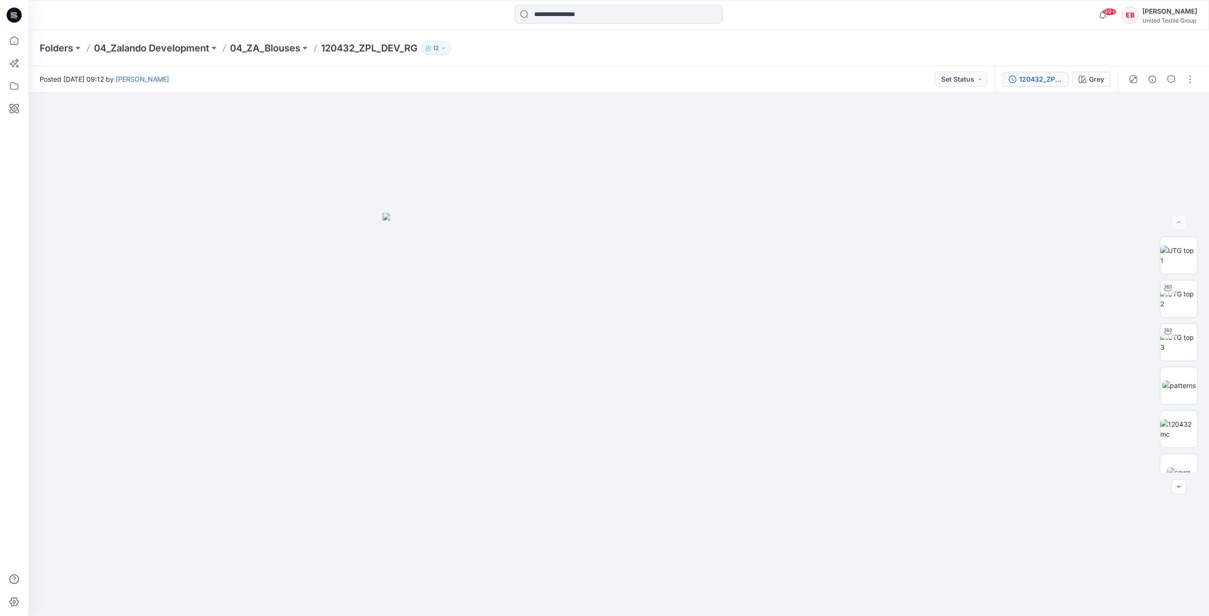
click at [1049, 81] on div "120432_ZPL_DEV_RG" at bounding box center [1040, 79] width 43 height 10
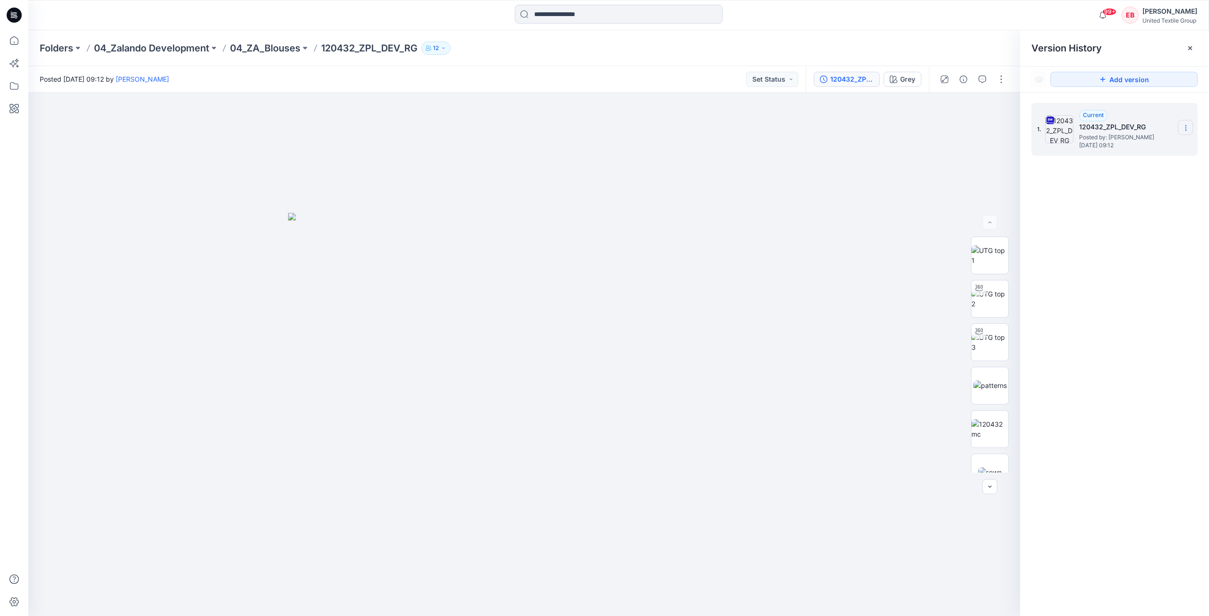
click at [1188, 126] on icon at bounding box center [1186, 128] width 8 height 8
click at [1171, 141] on span "Download Source BW File" at bounding box center [1137, 146] width 79 height 11
click at [995, 265] on img at bounding box center [989, 256] width 37 height 20
click at [1002, 109] on icon "button" at bounding box center [999, 109] width 8 height 8
click at [979, 349] on img at bounding box center [989, 342] width 37 height 20
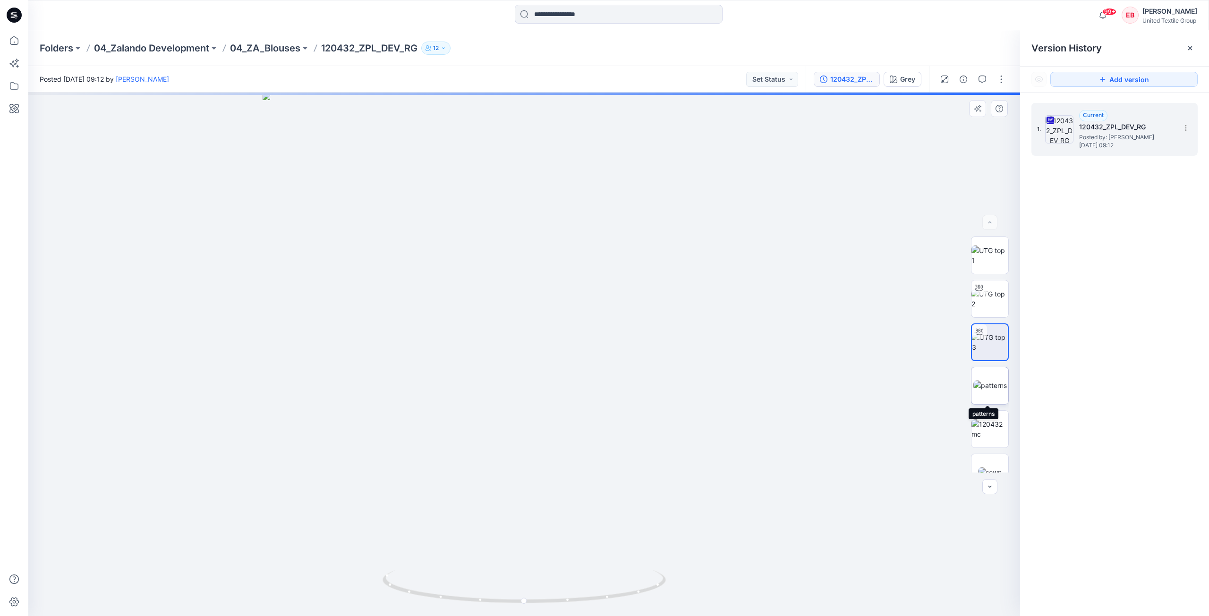
click at [997, 384] on img at bounding box center [990, 386] width 34 height 10
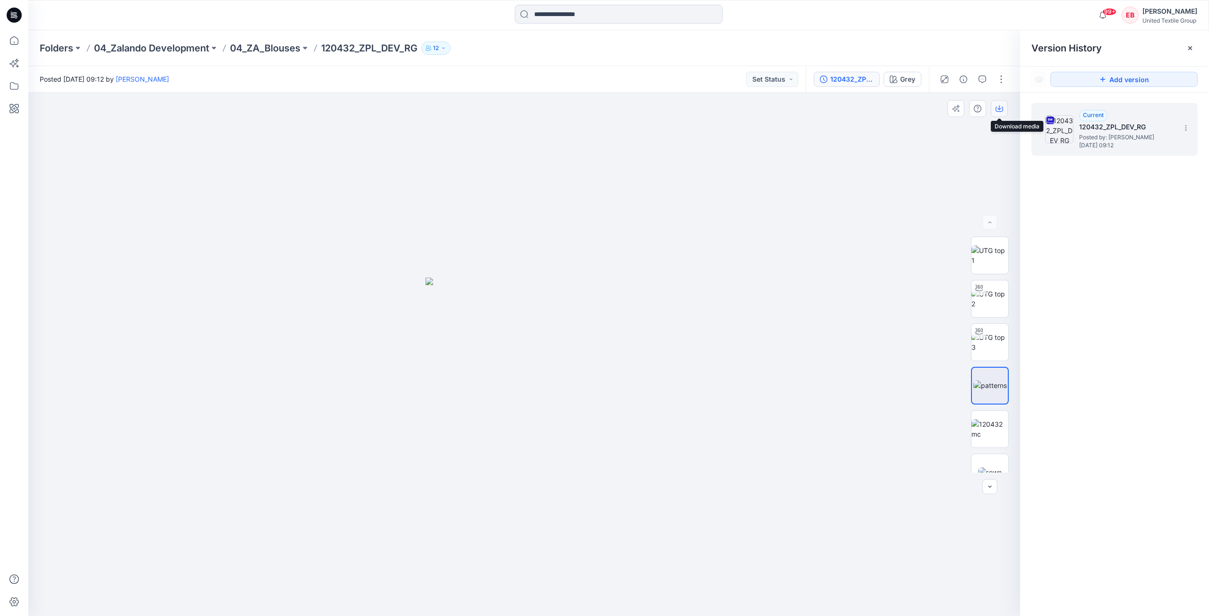
click at [997, 111] on icon "button" at bounding box center [999, 109] width 8 height 5
drag, startPoint x: 996, startPoint y: 436, endPoint x: 1003, endPoint y: 326, distance: 110.2
click at [996, 436] on img at bounding box center [989, 429] width 37 height 20
click at [999, 110] on icon "button" at bounding box center [999, 107] width 4 height 5
drag, startPoint x: 996, startPoint y: 465, endPoint x: 1022, endPoint y: 365, distance: 103.4
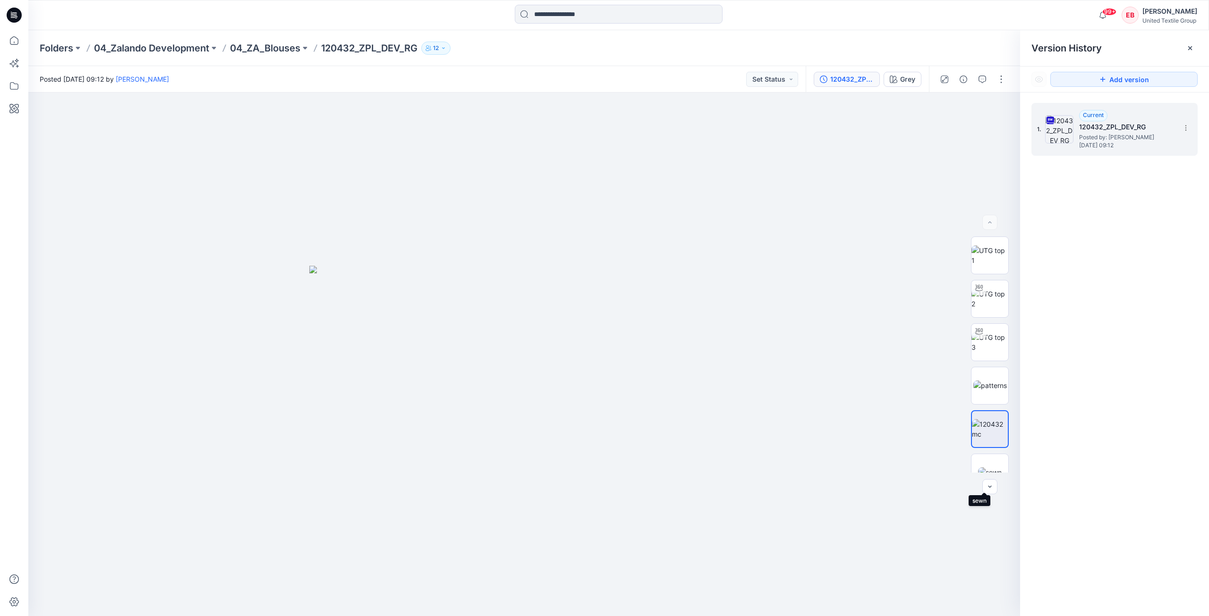
click at [996, 467] on img at bounding box center [990, 472] width 24 height 10
click at [1000, 107] on icon "button" at bounding box center [999, 109] width 8 height 8
click at [177, 46] on p "04_Zalando Development" at bounding box center [151, 48] width 115 height 13
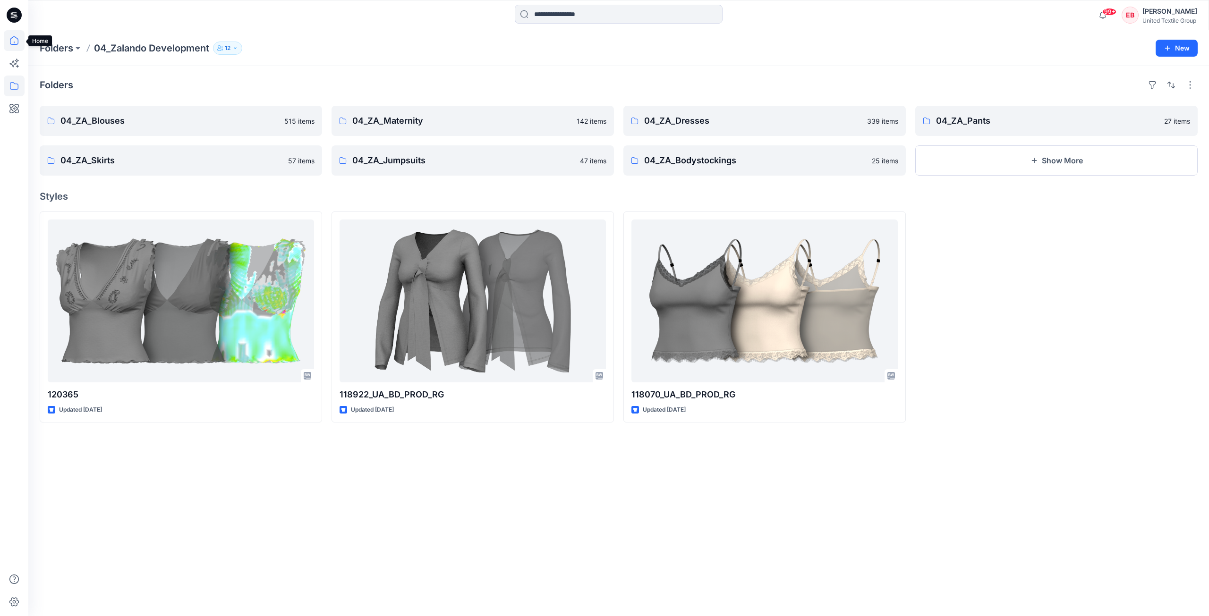
click at [14, 38] on icon at bounding box center [14, 40] width 21 height 21
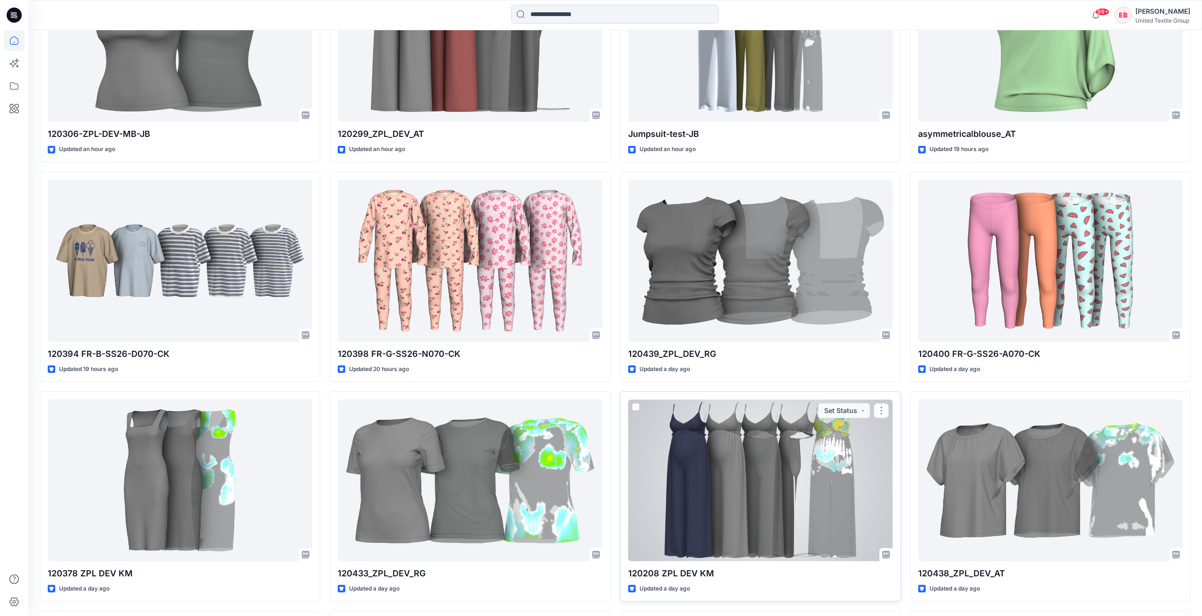
scroll to position [821, 0]
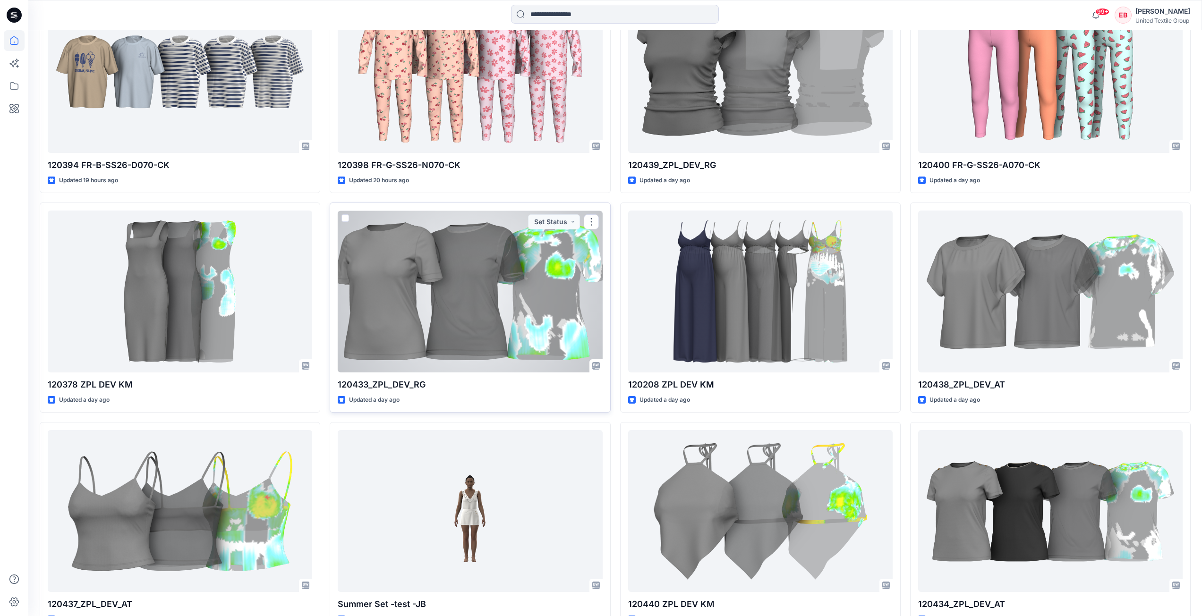
click at [470, 338] on div at bounding box center [470, 292] width 264 height 162
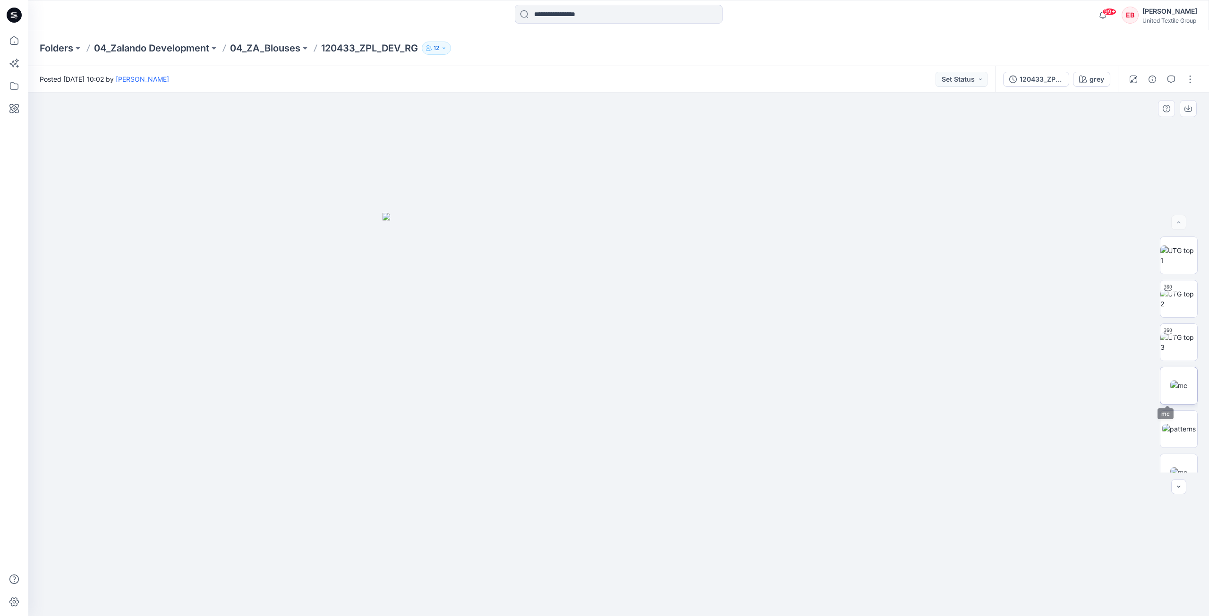
click at [1180, 381] on img at bounding box center [1178, 386] width 17 height 10
click at [1048, 83] on div "120433_ZPL_DEV_RG" at bounding box center [1040, 79] width 43 height 10
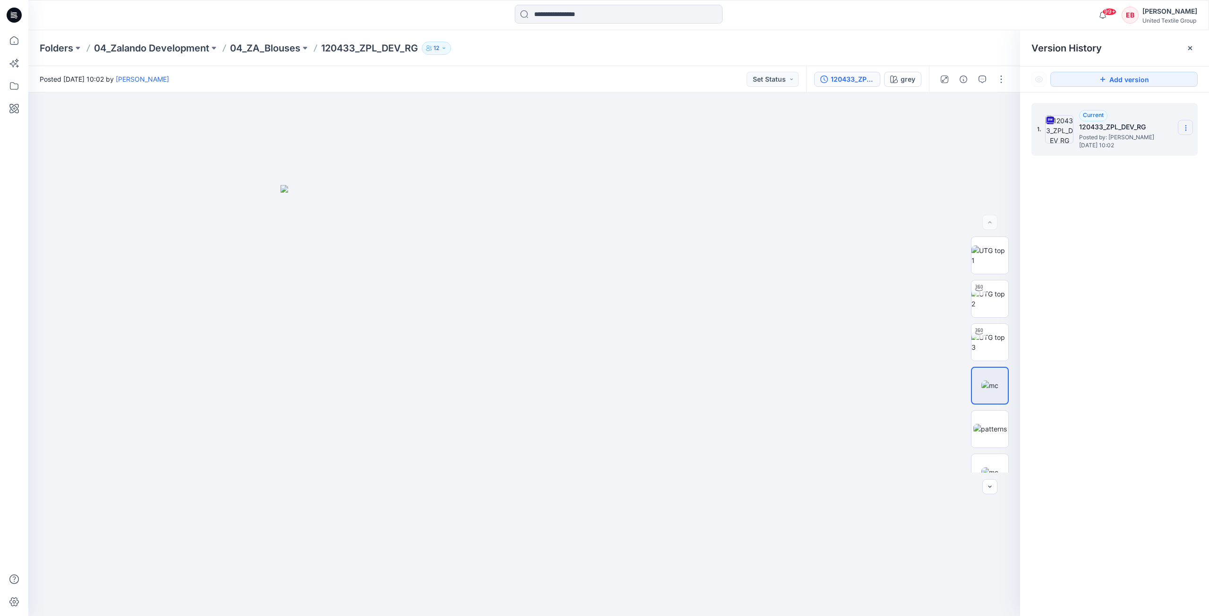
click at [1186, 129] on icon at bounding box center [1186, 128] width 8 height 8
click at [1154, 147] on span "Download Source BW File" at bounding box center [1137, 146] width 79 height 11
click at [982, 250] on img at bounding box center [989, 256] width 37 height 20
click at [1188, 48] on icon at bounding box center [1190, 48] width 8 height 8
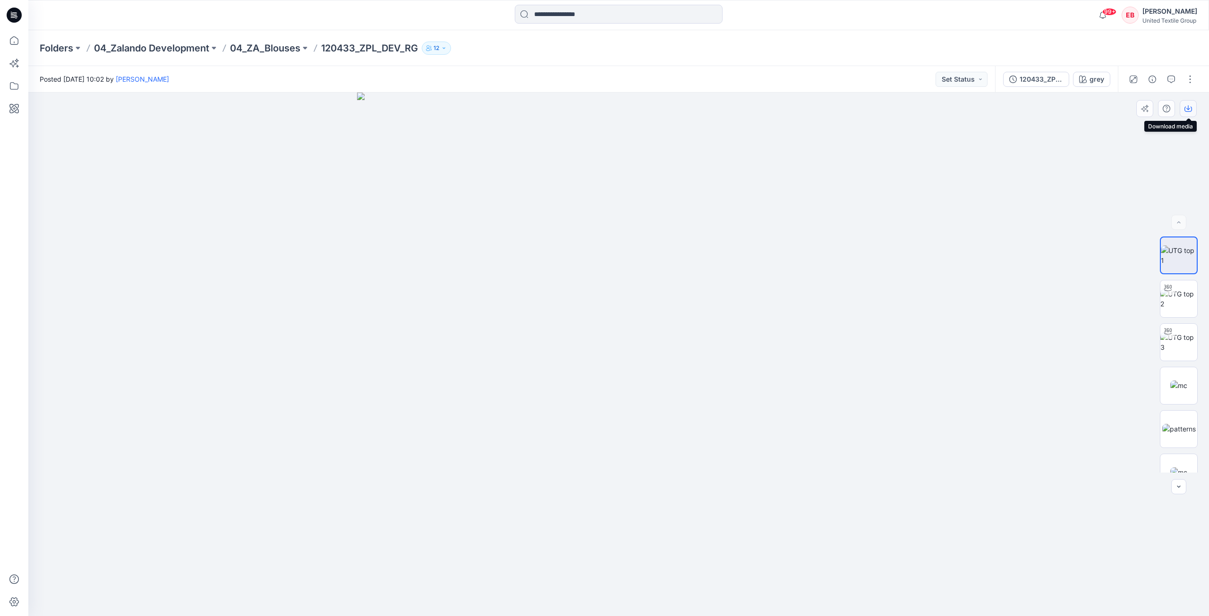
click at [1190, 106] on icon "button" at bounding box center [1188, 109] width 8 height 8
drag, startPoint x: 1180, startPoint y: 388, endPoint x: 1188, endPoint y: 299, distance: 88.6
click at [1180, 388] on img at bounding box center [1178, 386] width 17 height 10
click at [1188, 112] on icon "button" at bounding box center [1188, 109] width 8 height 5
drag, startPoint x: 1180, startPoint y: 426, endPoint x: 1185, endPoint y: 401, distance: 25.5
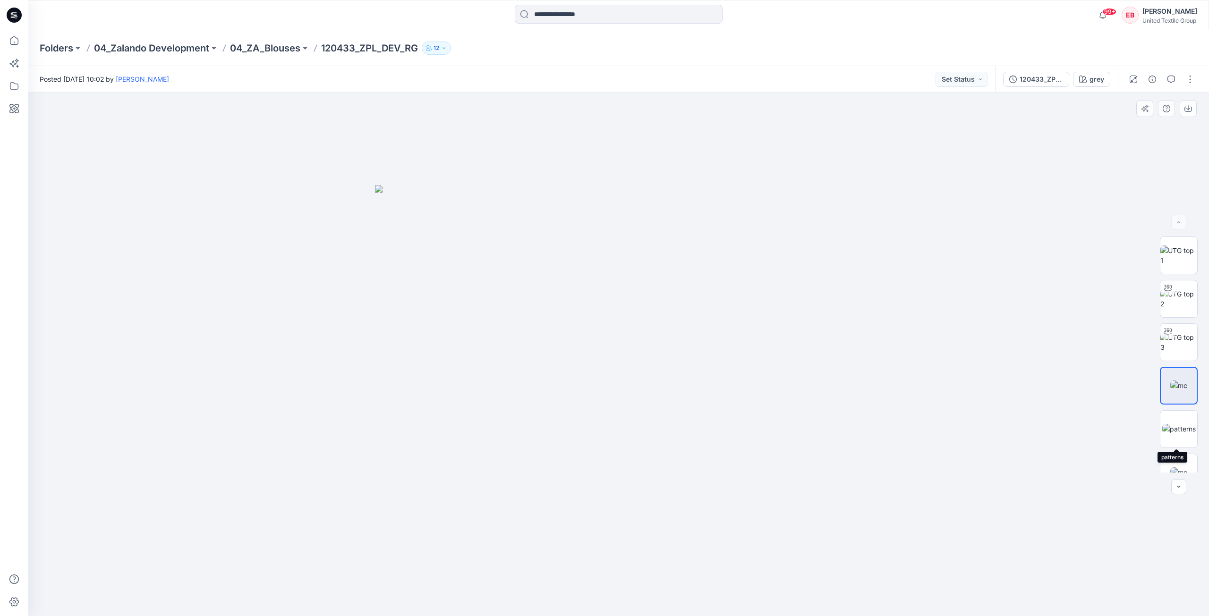
click at [1180, 426] on img at bounding box center [1179, 429] width 34 height 10
drag, startPoint x: 1191, startPoint y: 103, endPoint x: 1208, endPoint y: 413, distance: 309.8
click at [1191, 103] on button "button" at bounding box center [1188, 108] width 17 height 17
drag, startPoint x: 1179, startPoint y: 467, endPoint x: 1175, endPoint y: 436, distance: 30.9
click at [1179, 467] on img at bounding box center [1178, 472] width 17 height 10
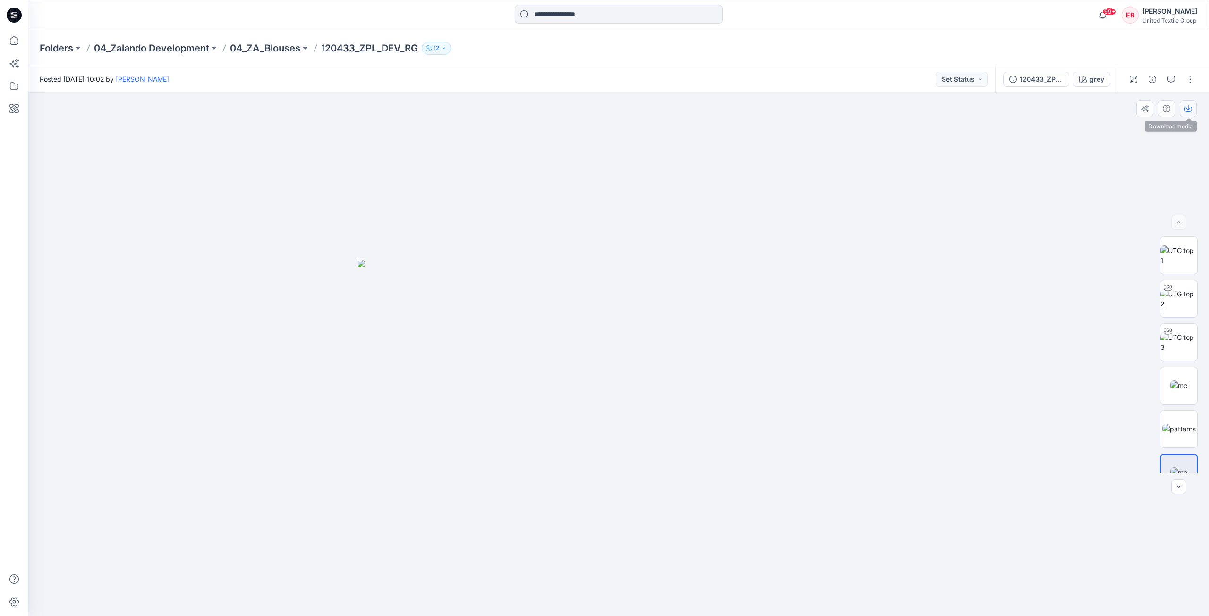
click at [1190, 112] on icon "button" at bounding box center [1188, 109] width 8 height 8
click at [16, 34] on icon at bounding box center [14, 40] width 21 height 21
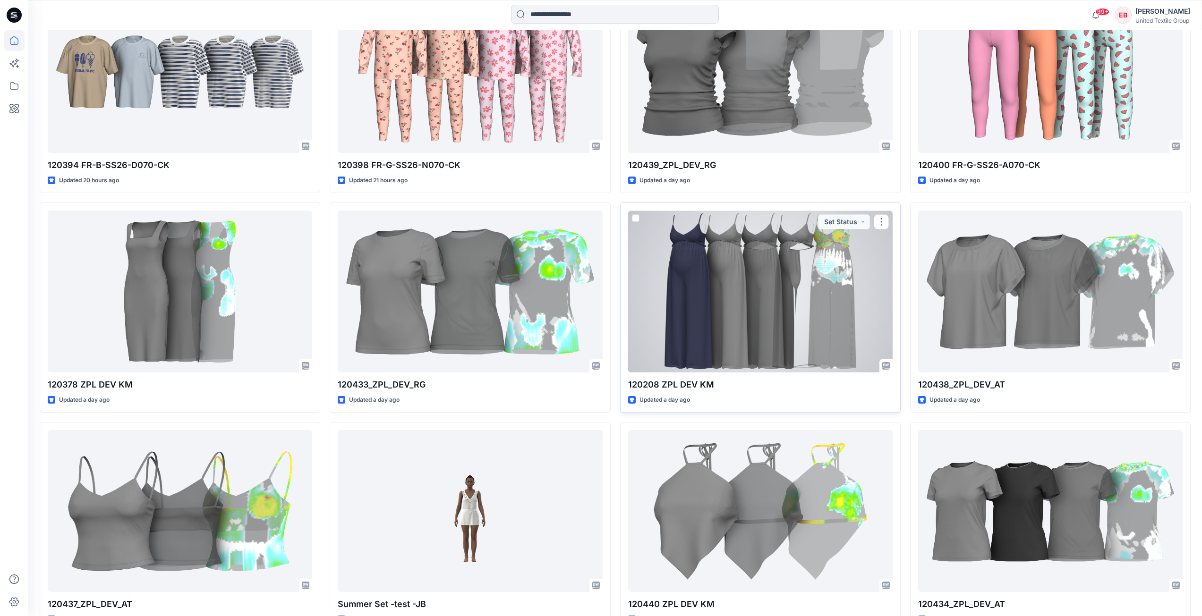
scroll to position [1010, 0]
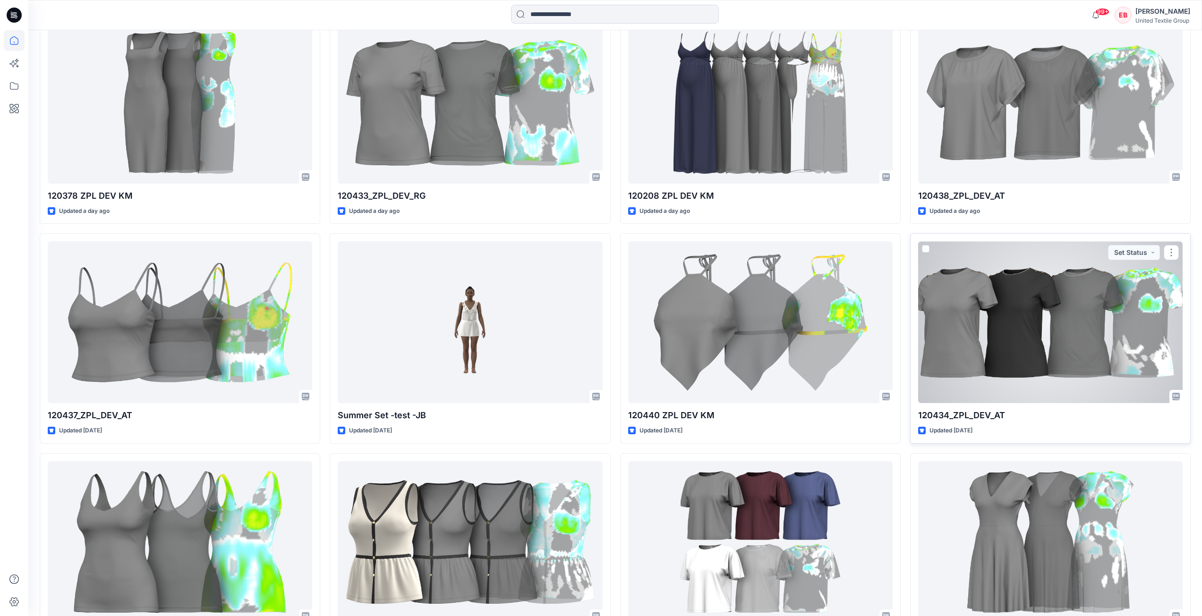
click at [1066, 332] on div at bounding box center [1050, 322] width 264 height 162
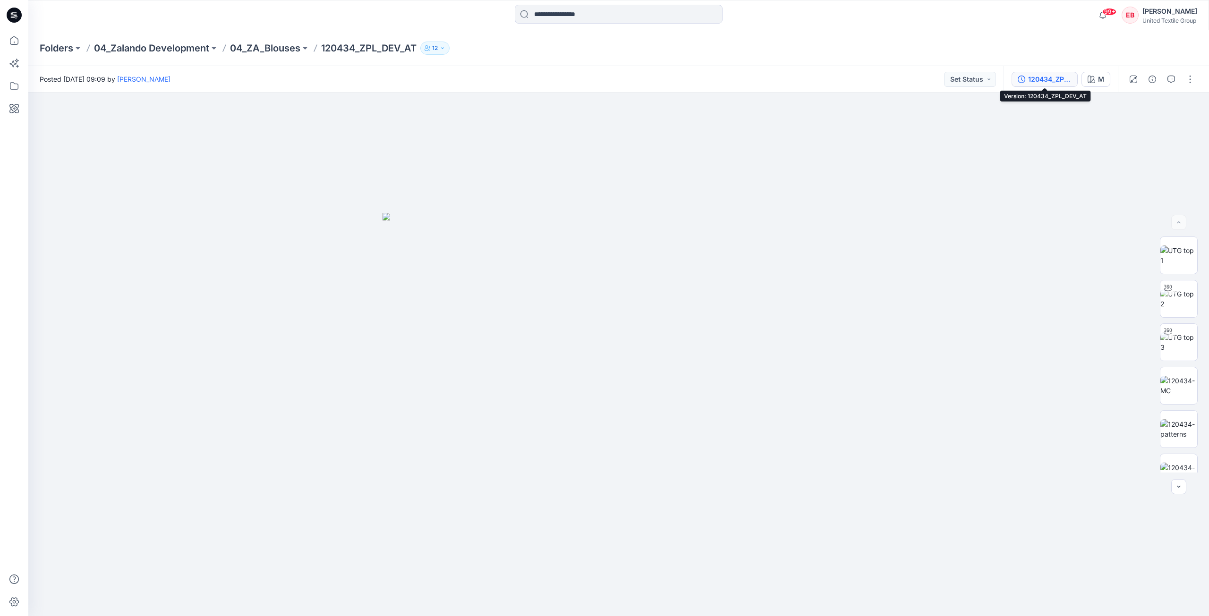
click at [1052, 72] on button "120434_ZPL_DEV_AT" at bounding box center [1044, 79] width 66 height 15
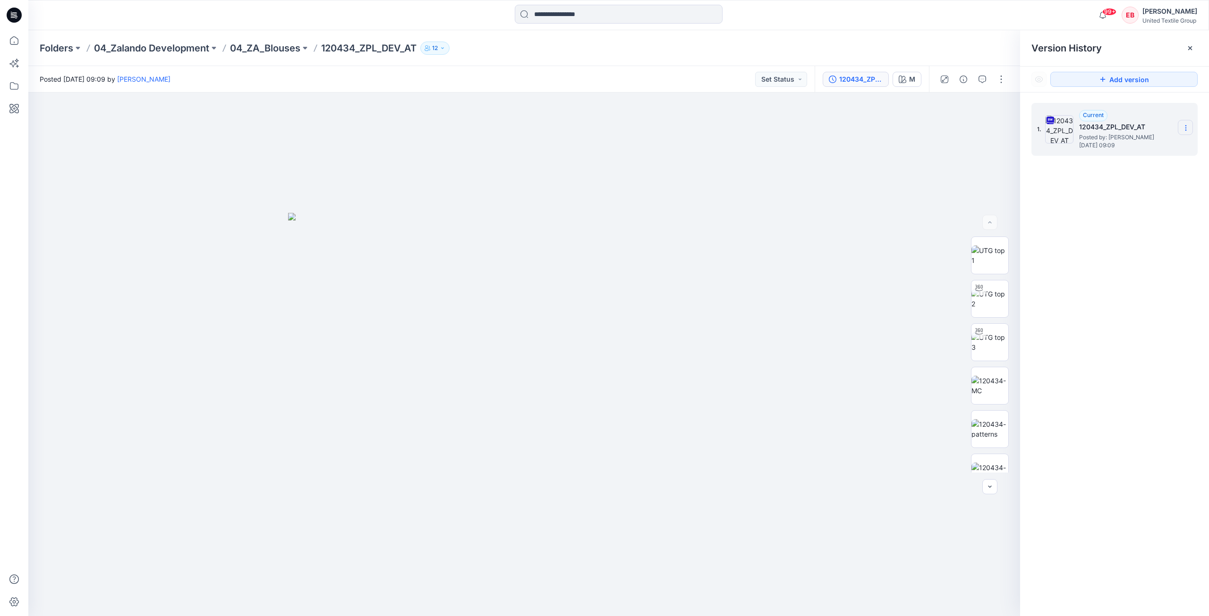
click at [1183, 127] on icon at bounding box center [1186, 128] width 8 height 8
click at [1149, 149] on span "Download Source BW File" at bounding box center [1137, 146] width 79 height 11
click at [1190, 41] on div at bounding box center [1189, 48] width 15 height 15
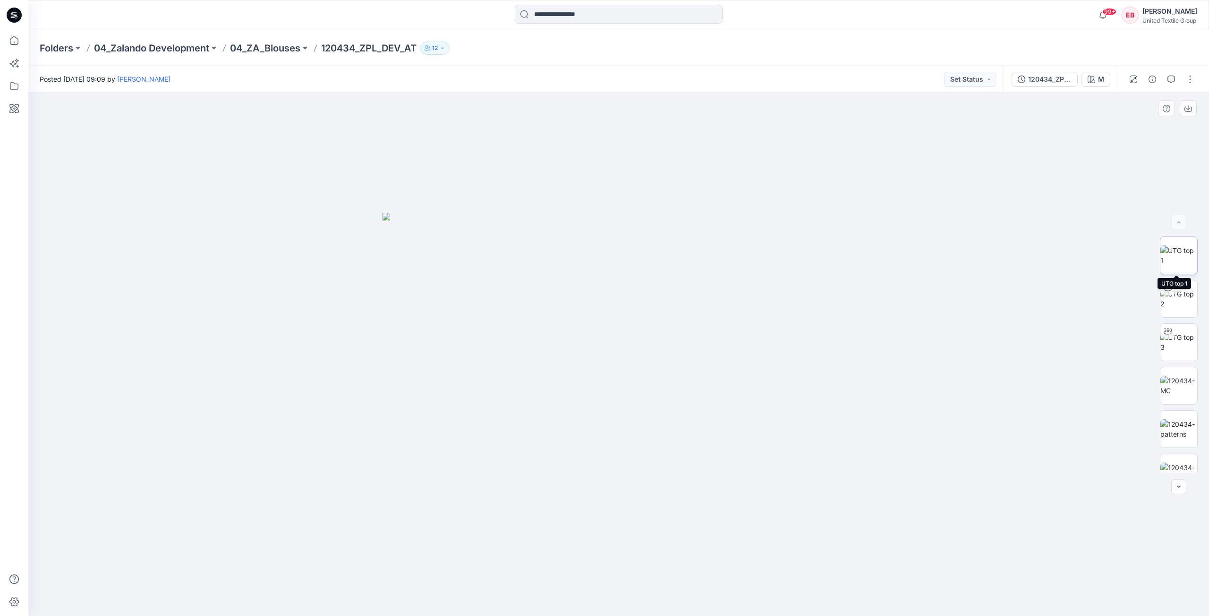
click at [1184, 258] on img at bounding box center [1178, 256] width 37 height 20
click at [1188, 110] on icon "button" at bounding box center [1188, 107] width 4 height 5
drag, startPoint x: 1171, startPoint y: 384, endPoint x: 1175, endPoint y: 348, distance: 37.0
click at [1171, 384] on img at bounding box center [1178, 386] width 37 height 20
drag, startPoint x: 1190, startPoint y: 112, endPoint x: 1189, endPoint y: 119, distance: 7.6
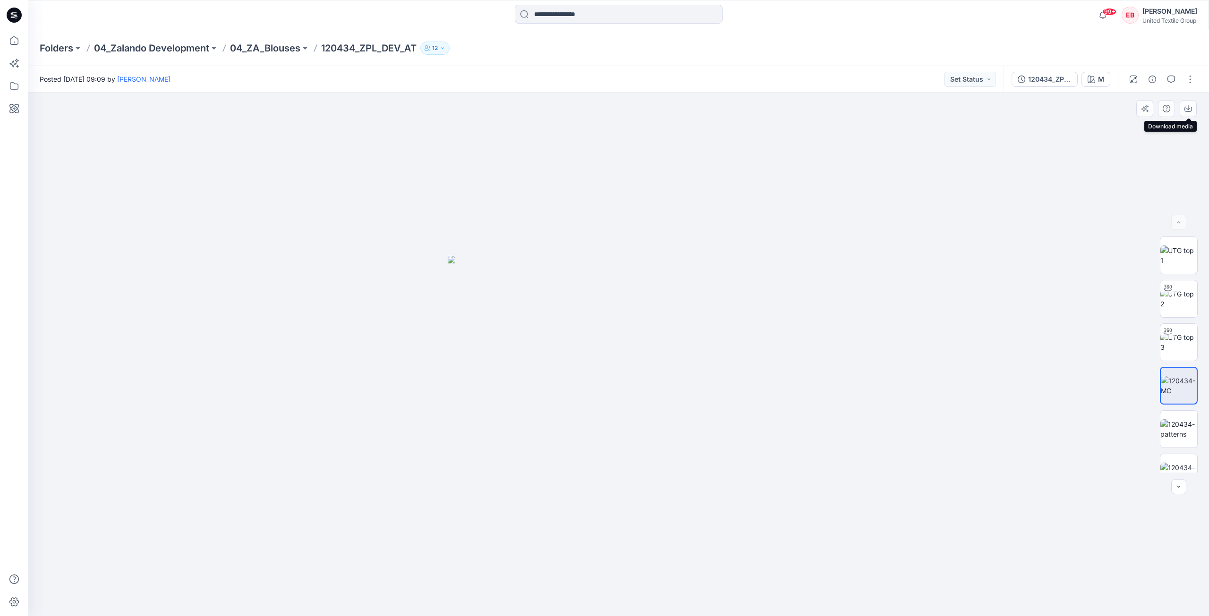
click at [1190, 112] on icon "button" at bounding box center [1188, 109] width 8 height 8
drag, startPoint x: 1179, startPoint y: 428, endPoint x: 1178, endPoint y: 411, distance: 17.5
click at [1179, 428] on img at bounding box center [1178, 429] width 37 height 20
click at [1189, 106] on icon "button" at bounding box center [1188, 109] width 8 height 8
drag, startPoint x: 1170, startPoint y: 466, endPoint x: 1172, endPoint y: 452, distance: 14.0
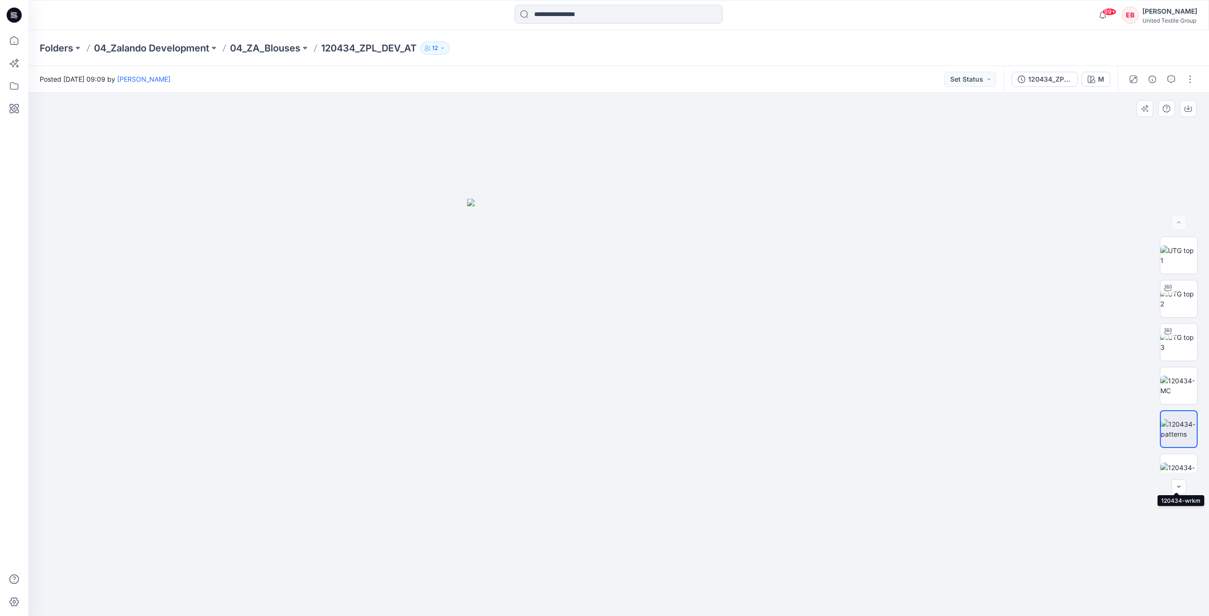
click at [1170, 466] on img at bounding box center [1178, 473] width 37 height 20
click at [1188, 108] on icon "button" at bounding box center [1188, 109] width 8 height 8
click at [11, 47] on icon at bounding box center [14, 40] width 21 height 21
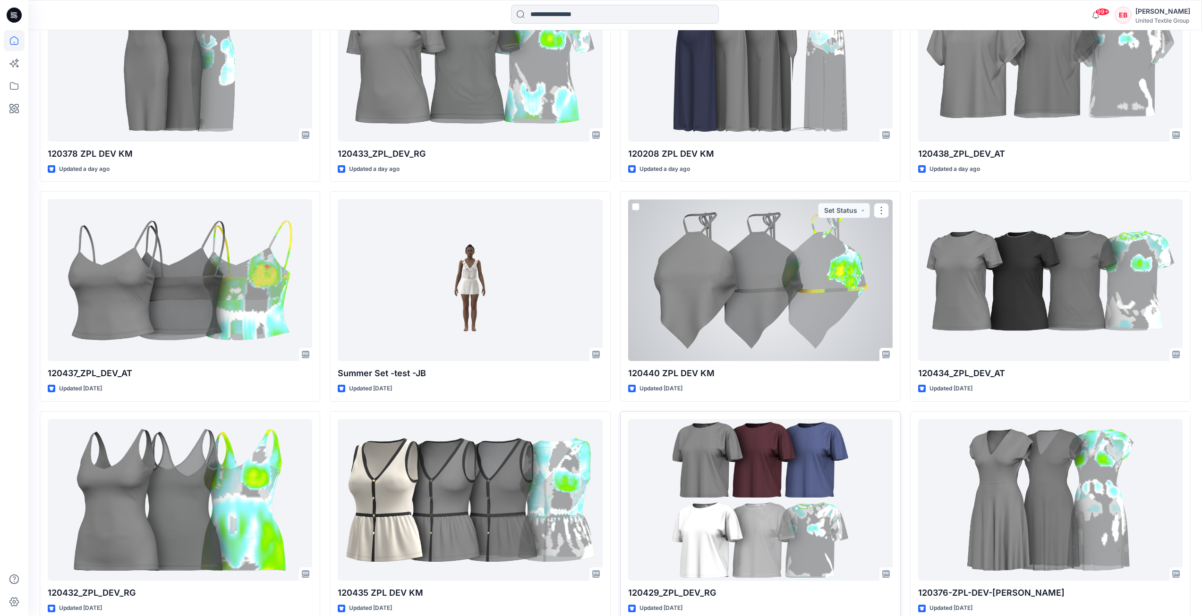
scroll to position [1103, 0]
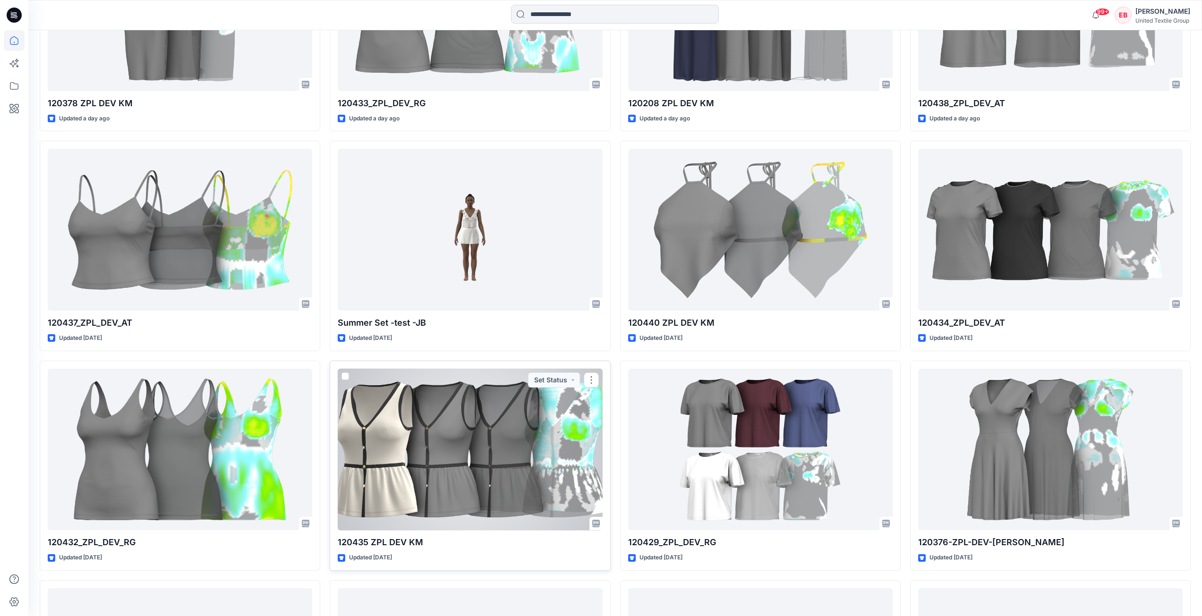
click at [498, 439] on div at bounding box center [470, 450] width 264 height 162
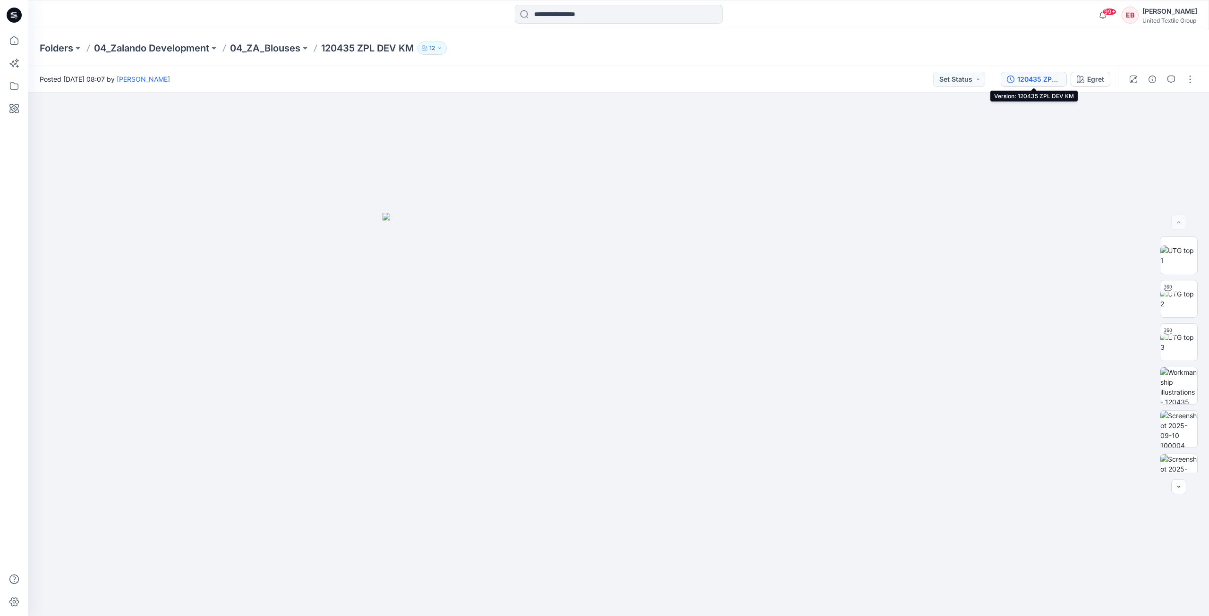
click at [1056, 85] on button "120435 ZPL DEV KM" at bounding box center [1034, 79] width 66 height 15
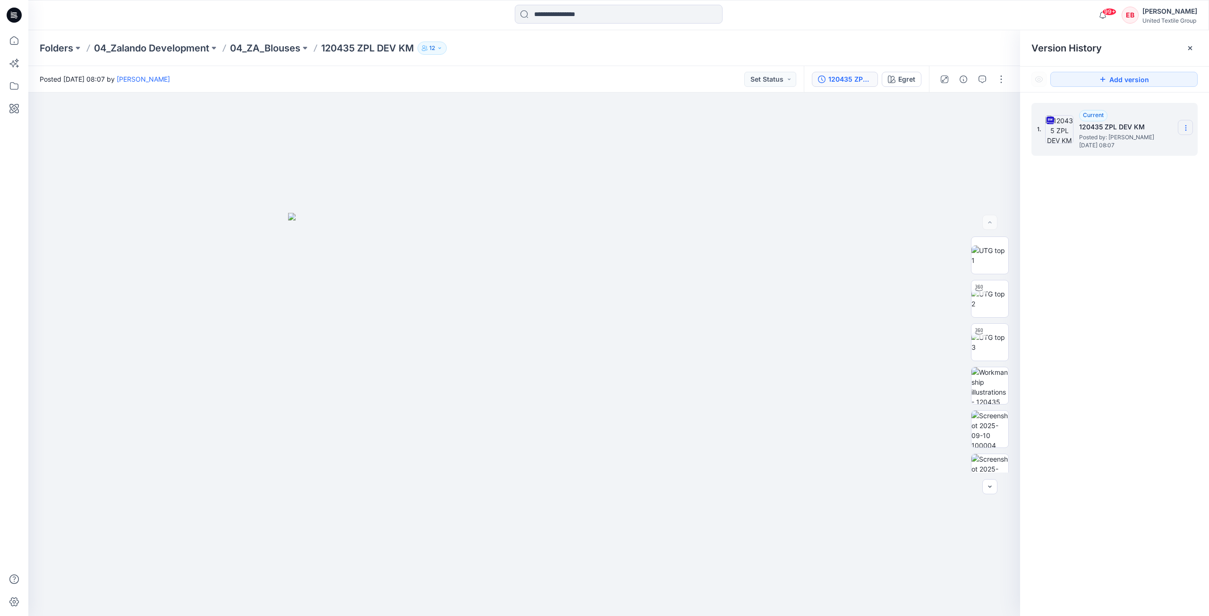
click at [1187, 127] on icon at bounding box center [1186, 128] width 8 height 8
click at [1165, 151] on span "Download Source BW File" at bounding box center [1137, 146] width 79 height 11
drag, startPoint x: 1188, startPoint y: 46, endPoint x: 1185, endPoint y: 52, distance: 6.8
click at [1188, 46] on icon at bounding box center [1190, 48] width 4 height 4
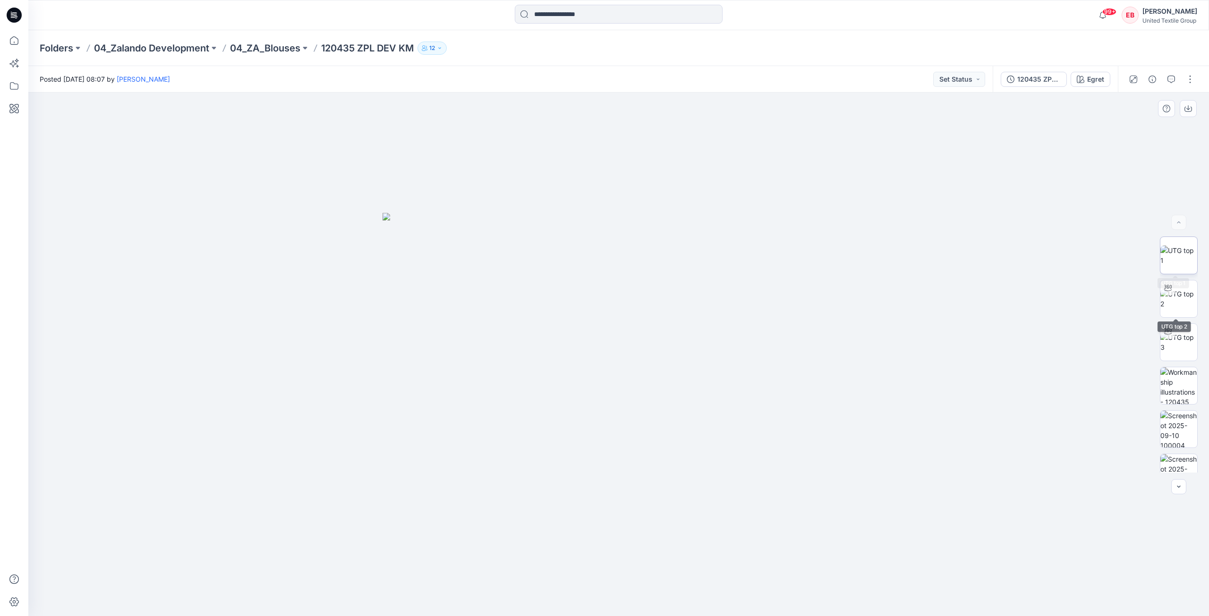
click at [1180, 265] on img at bounding box center [1178, 256] width 37 height 20
click at [1186, 108] on icon "button" at bounding box center [1188, 109] width 8 height 8
click at [1186, 384] on img at bounding box center [1178, 385] width 37 height 37
click at [1189, 107] on icon "button" at bounding box center [1188, 109] width 8 height 8
drag, startPoint x: 1175, startPoint y: 428, endPoint x: 1176, endPoint y: 412, distance: 16.6
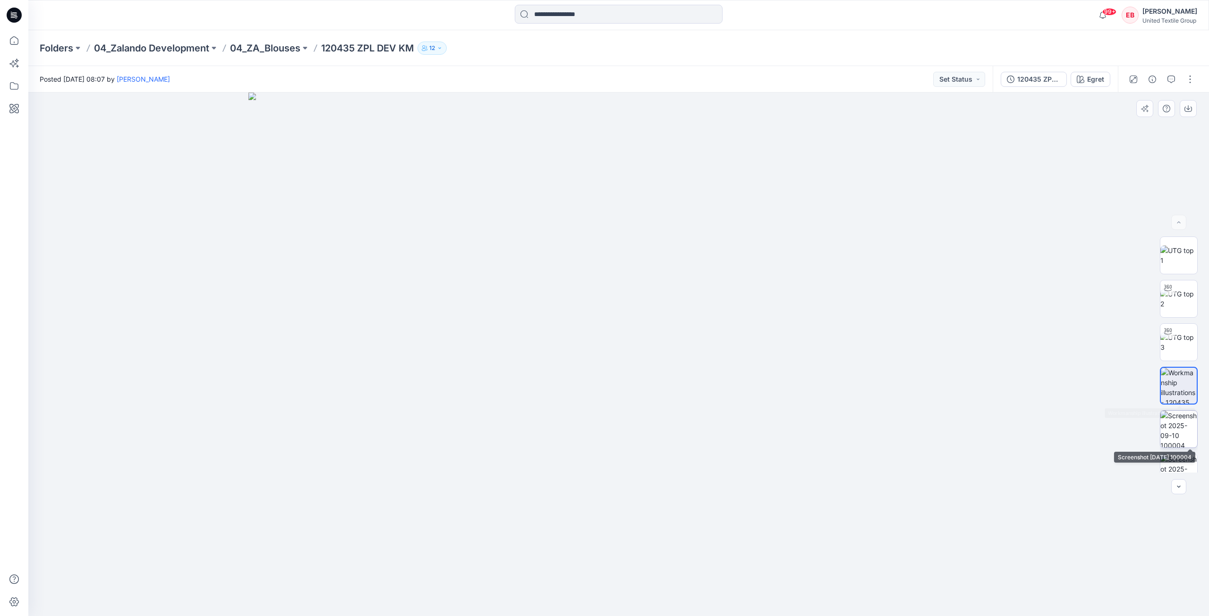
click at [1175, 429] on img at bounding box center [1178, 429] width 37 height 37
click at [1188, 110] on icon "button" at bounding box center [1188, 109] width 8 height 8
drag, startPoint x: 1176, startPoint y: 415, endPoint x: 1197, endPoint y: 324, distance: 92.4
click at [1176, 414] on img at bounding box center [1178, 410] width 37 height 37
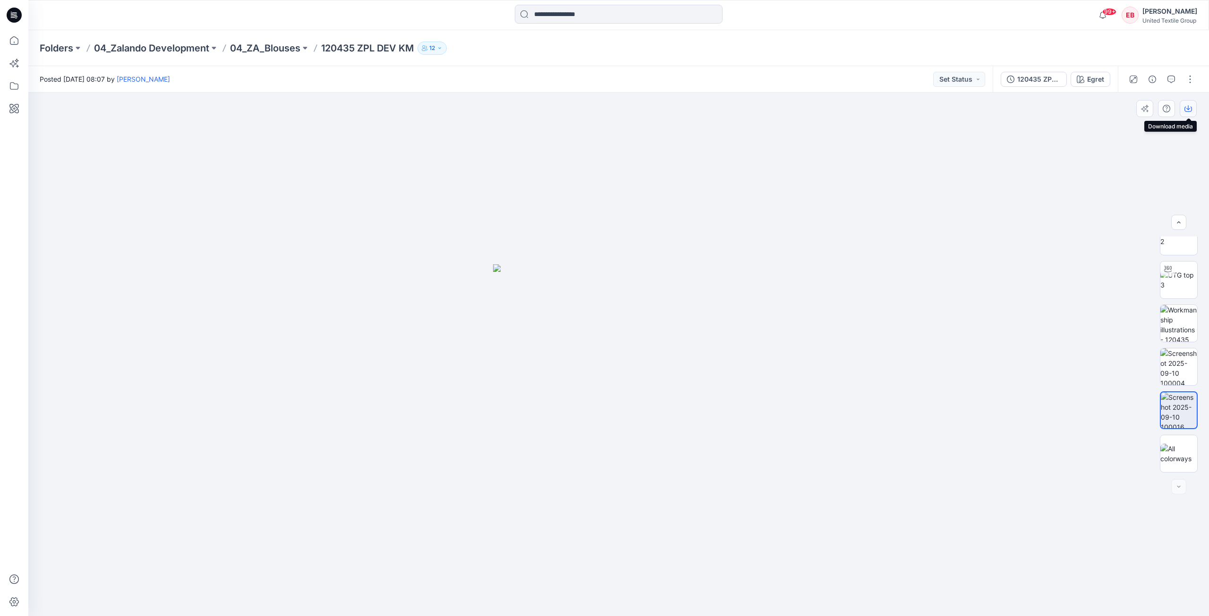
click at [1188, 110] on icon "button" at bounding box center [1188, 107] width 4 height 5
click at [12, 48] on icon at bounding box center [14, 40] width 21 height 21
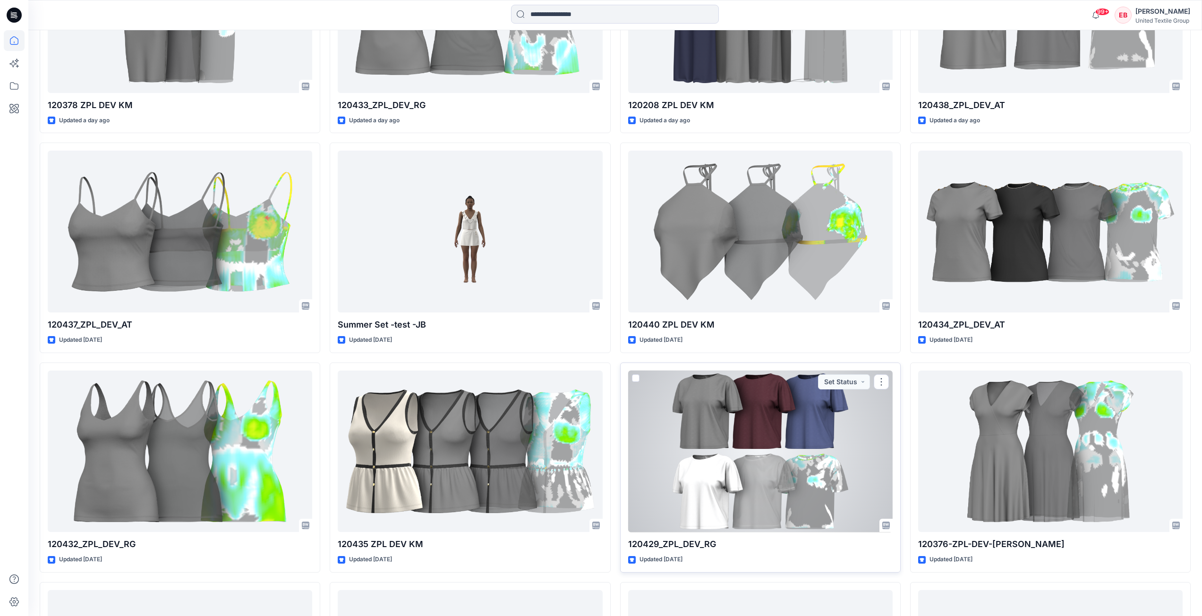
scroll to position [1053, 0]
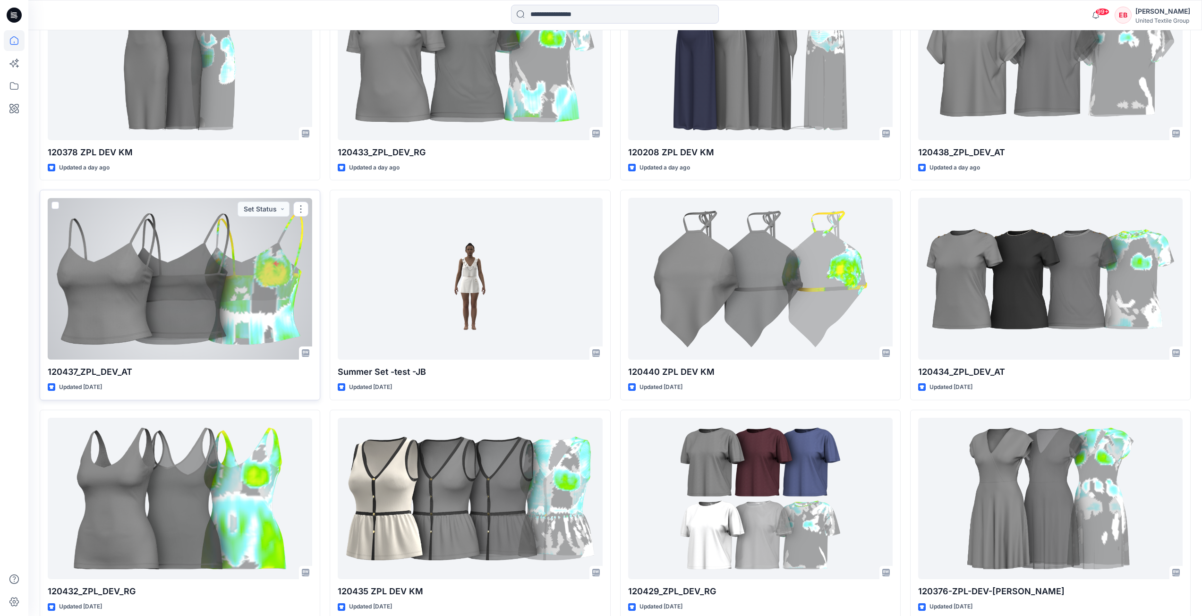
click at [272, 310] on div at bounding box center [180, 279] width 264 height 162
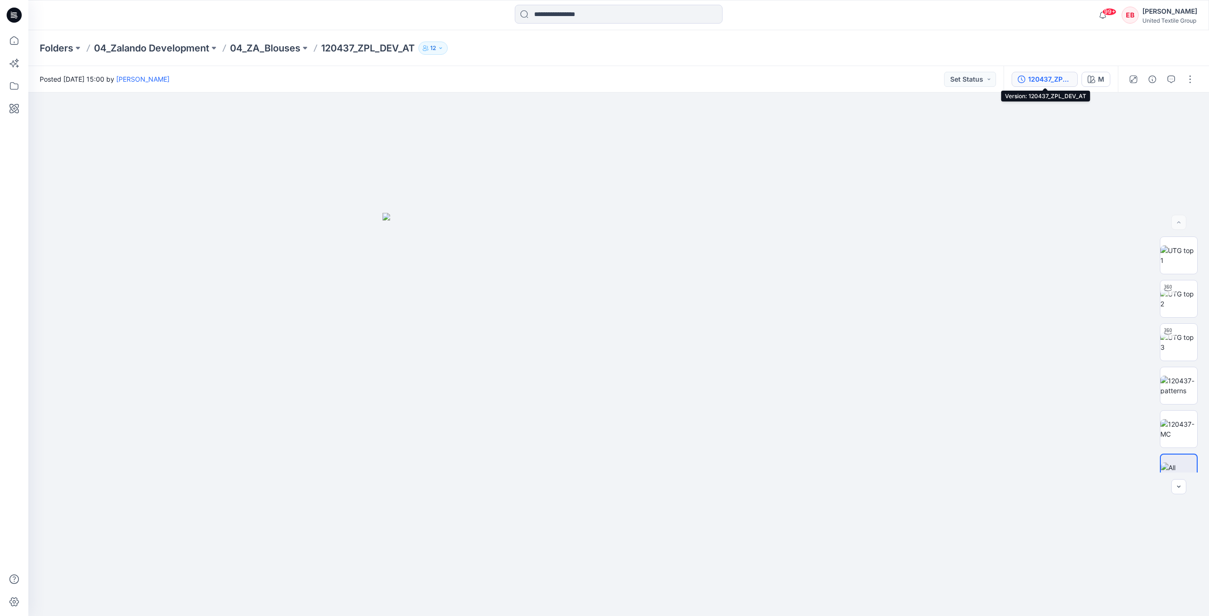
click at [1049, 84] on div "120437_ZPL_DEV_AT" at bounding box center [1049, 79] width 43 height 10
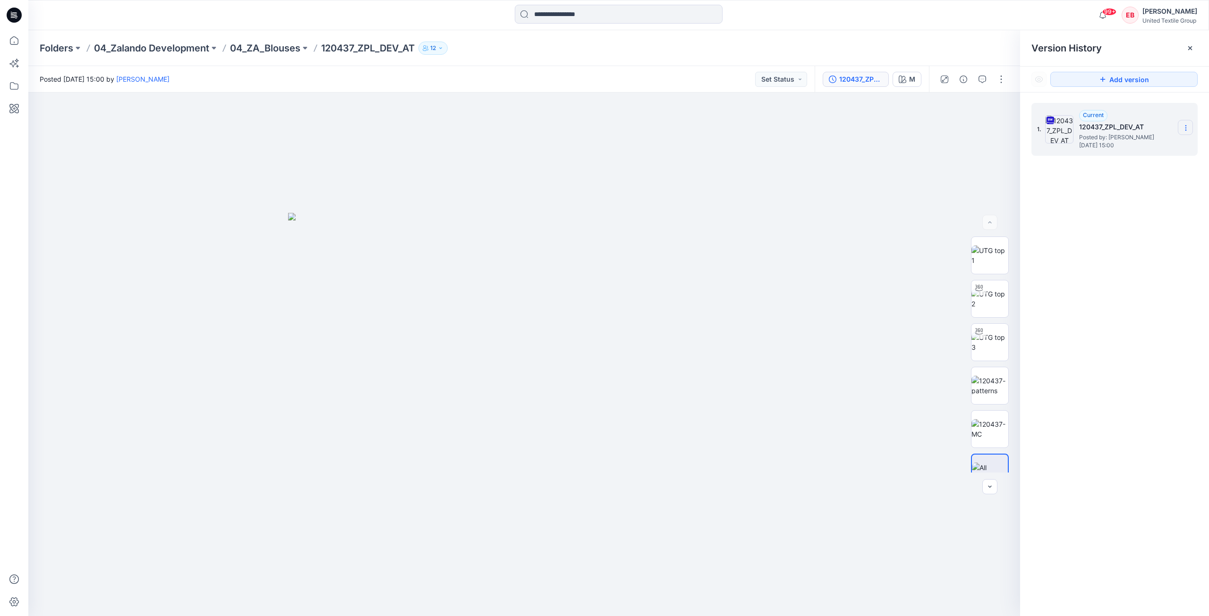
click at [1185, 124] on icon at bounding box center [1186, 128] width 8 height 8
click at [982, 403] on img at bounding box center [989, 410] width 37 height 20
click at [985, 364] on img at bounding box center [989, 367] width 37 height 20
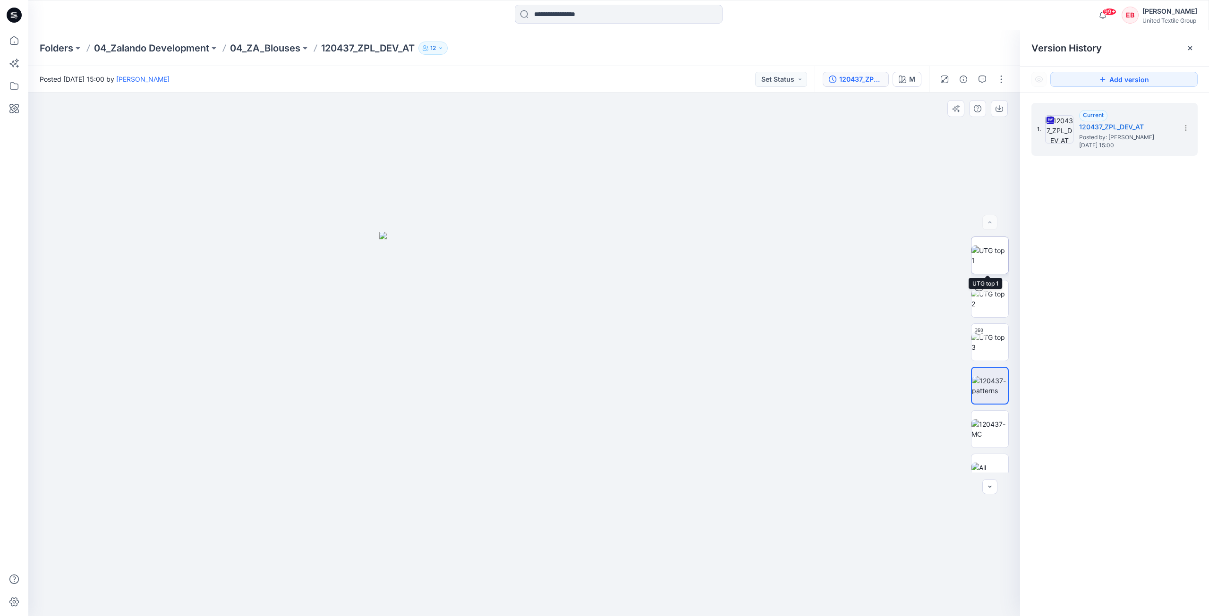
click at [988, 262] on img at bounding box center [989, 256] width 37 height 20
click at [999, 111] on icon "button" at bounding box center [999, 109] width 8 height 8
click at [995, 377] on img at bounding box center [989, 367] width 37 height 20
click at [999, 112] on icon "button" at bounding box center [999, 109] width 8 height 5
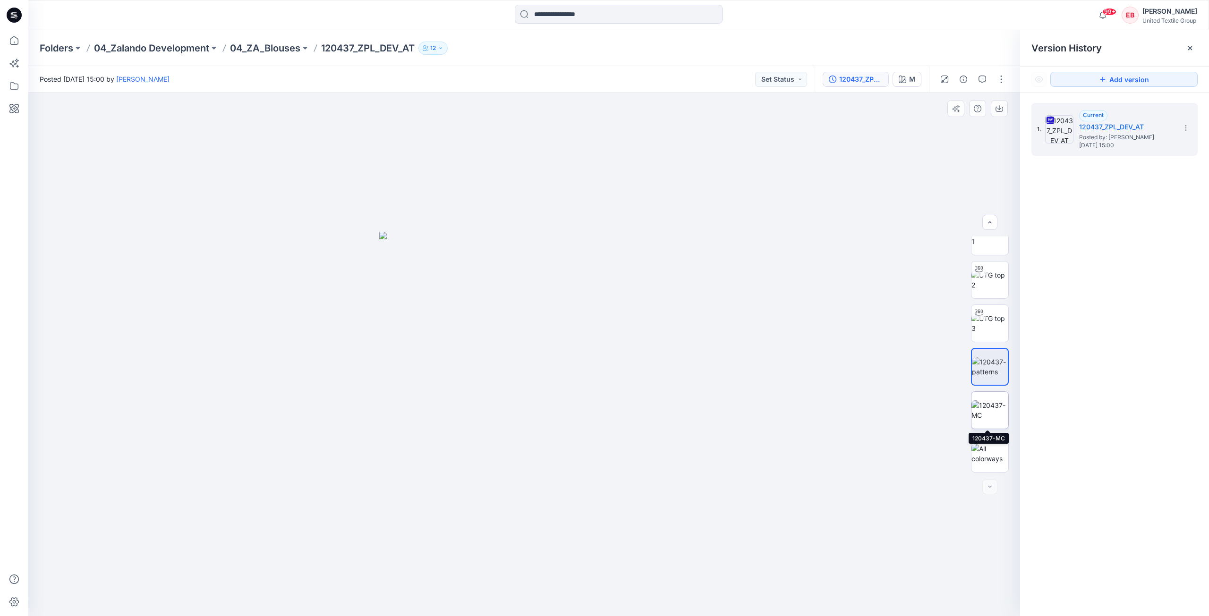
click at [989, 407] on img at bounding box center [989, 410] width 37 height 20
click at [1001, 113] on button "button" at bounding box center [999, 108] width 17 height 17
click at [1183, 129] on icon at bounding box center [1186, 128] width 8 height 8
click at [1169, 146] on span "Download Source BW File" at bounding box center [1137, 146] width 79 height 11
click at [1187, 48] on icon at bounding box center [1190, 48] width 8 height 8
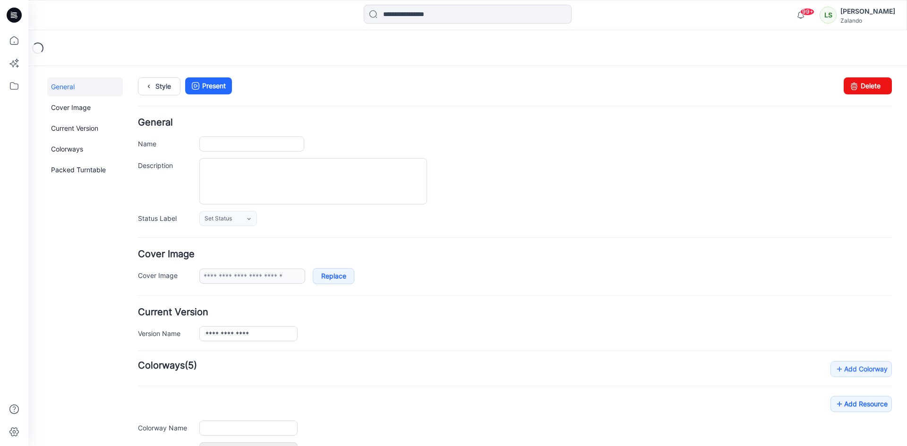
type input "**********"
type input "*******"
type input "**********"
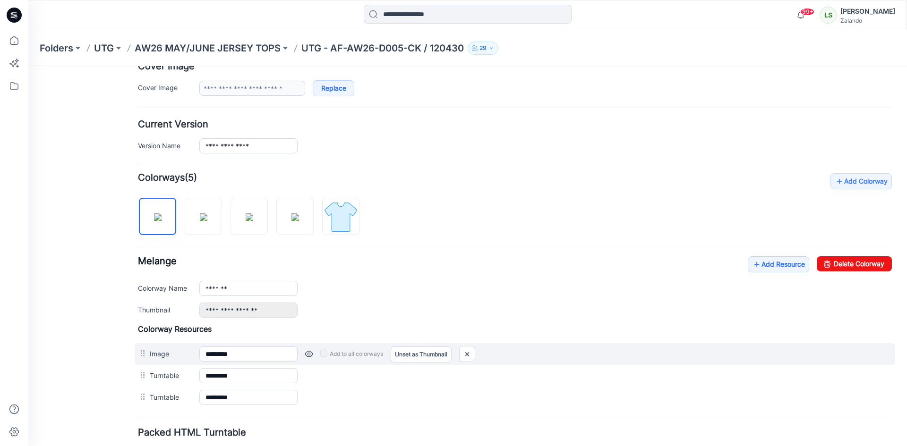
scroll to position [189, 0]
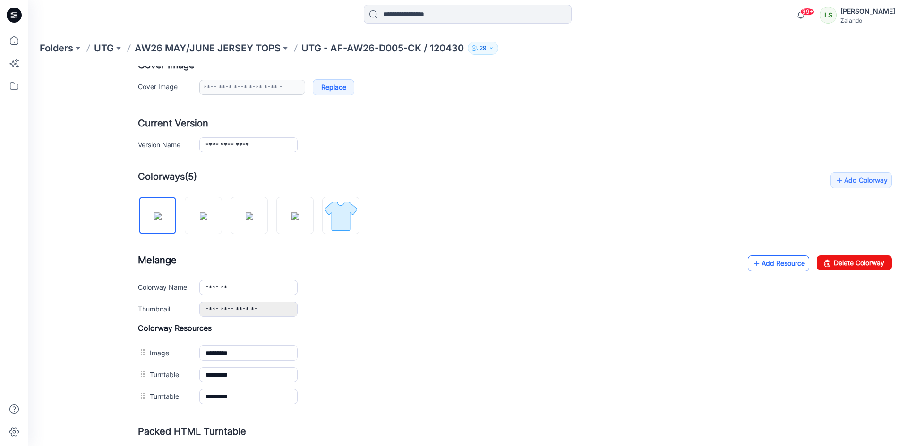
click at [757, 263] on link "Add Resource" at bounding box center [777, 263] width 61 height 16
click at [756, 264] on link "Add Resource" at bounding box center [777, 263] width 61 height 16
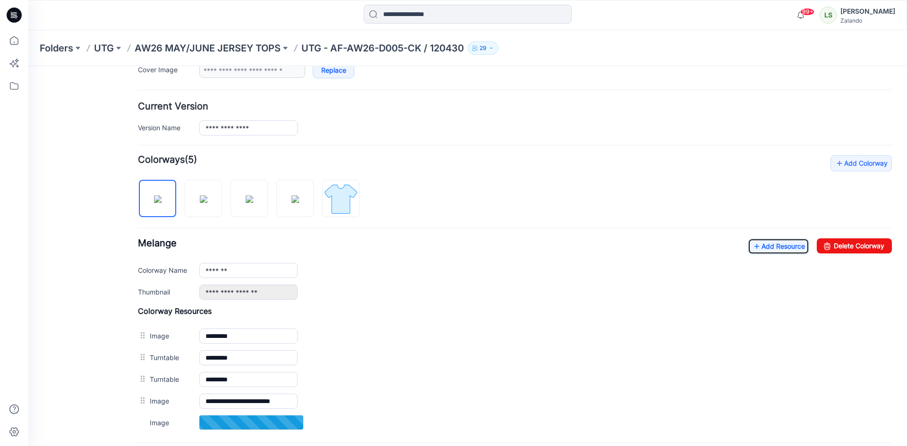
scroll to position [236, 0]
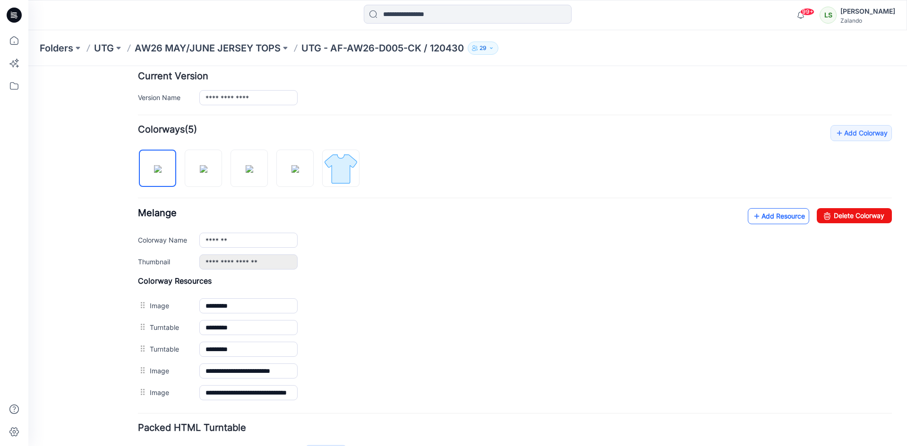
click at [760, 221] on link "Add Resource" at bounding box center [777, 216] width 61 height 16
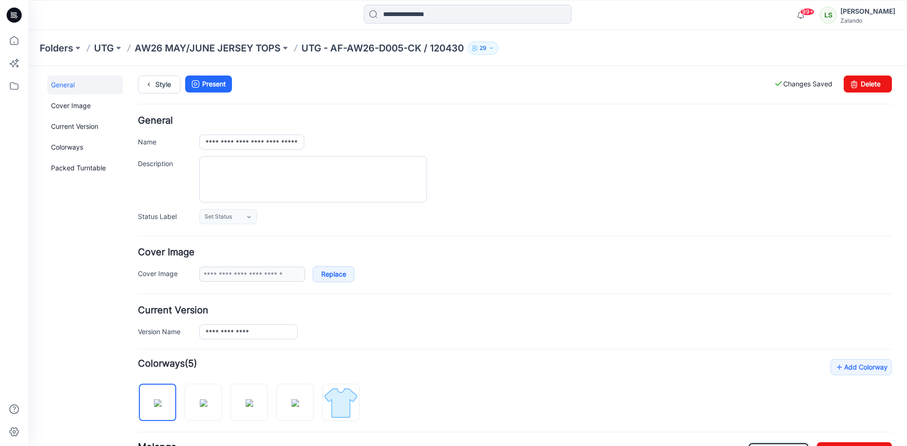
scroll to position [0, 0]
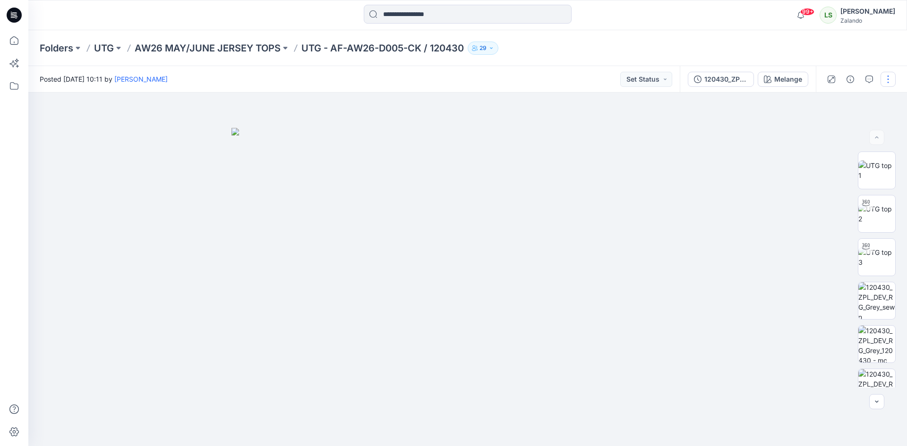
click at [888, 81] on button "button" at bounding box center [887, 79] width 15 height 15
click at [840, 129] on button "Edit" at bounding box center [848, 127] width 87 height 17
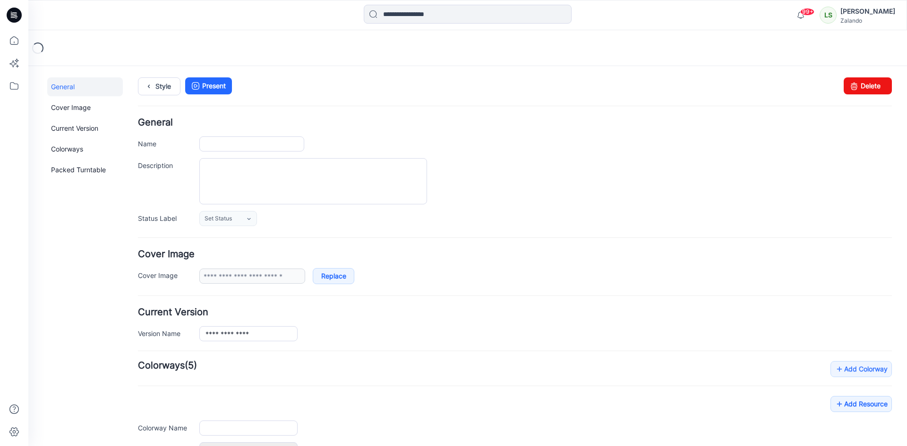
type input "**********"
type input "*******"
type input "**********"
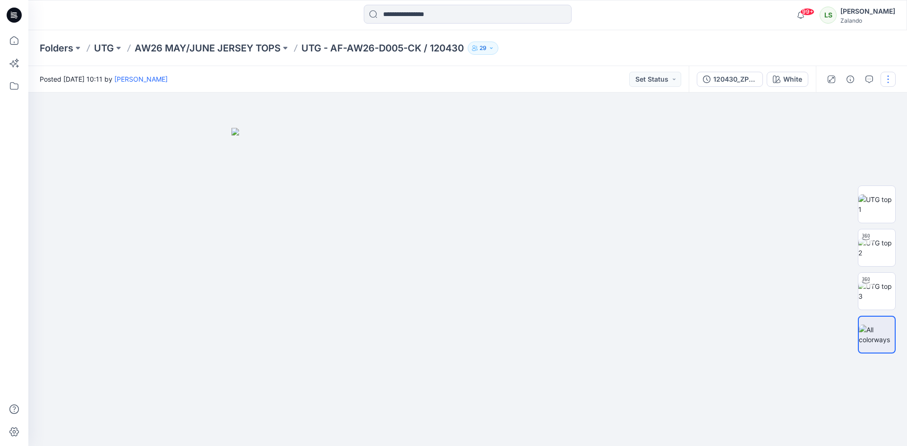
click at [883, 80] on button "button" at bounding box center [887, 79] width 15 height 15
click at [835, 124] on button "Edit" at bounding box center [848, 127] width 87 height 17
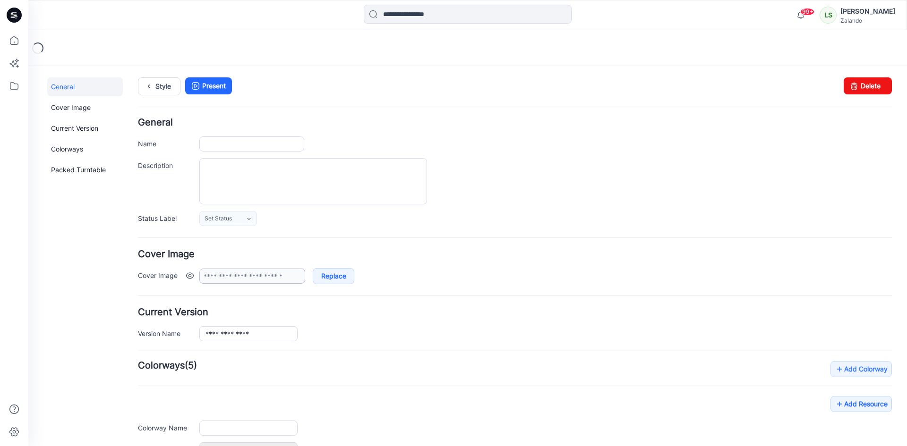
type input "**********"
type input "*****"
type input "**********"
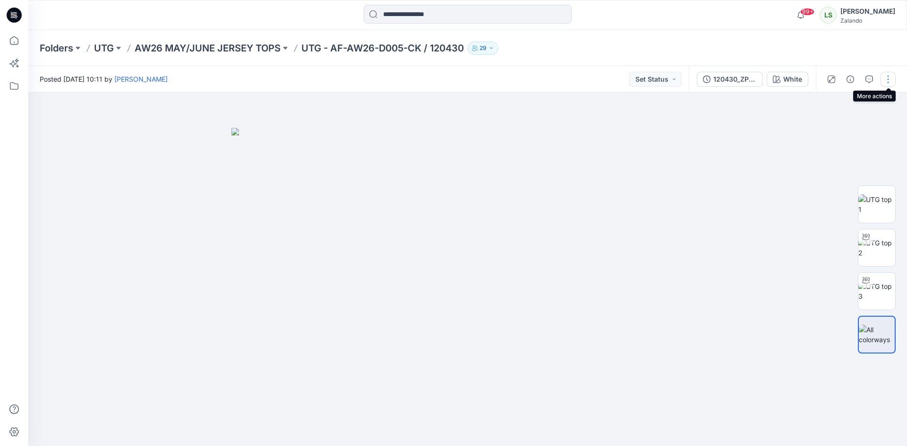
click at [891, 77] on button "button" at bounding box center [887, 79] width 15 height 15
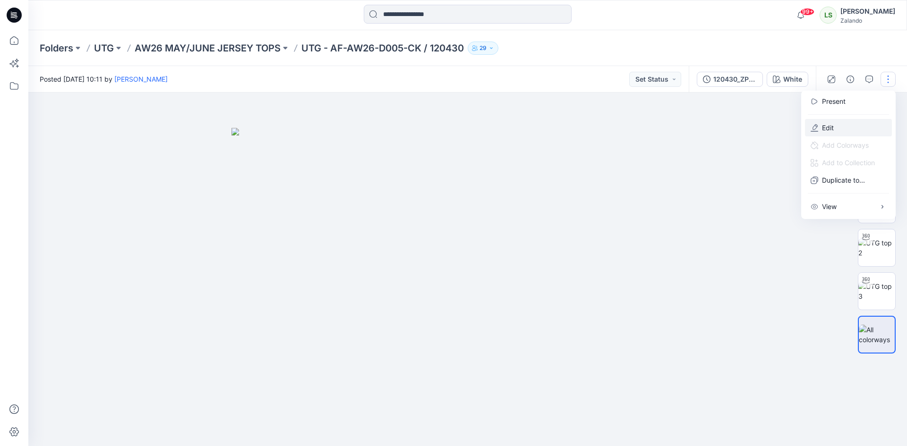
click at [841, 132] on button "Edit" at bounding box center [848, 127] width 87 height 17
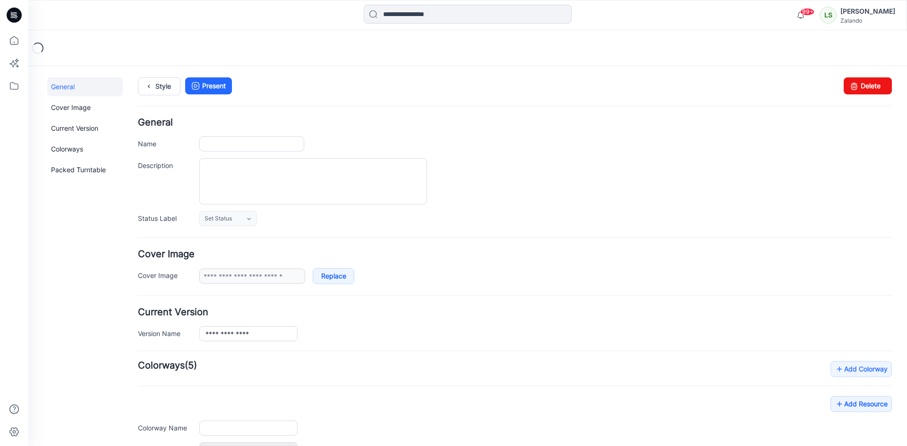
type input "**********"
type input "*****"
type input "**********"
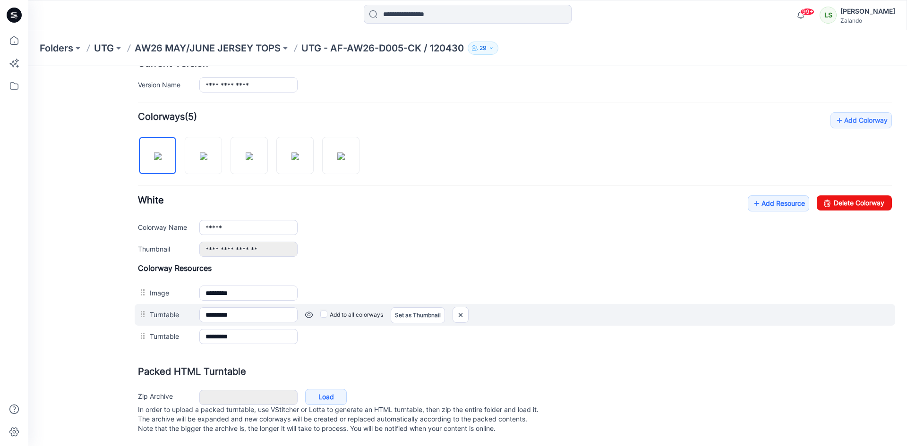
scroll to position [258, 0]
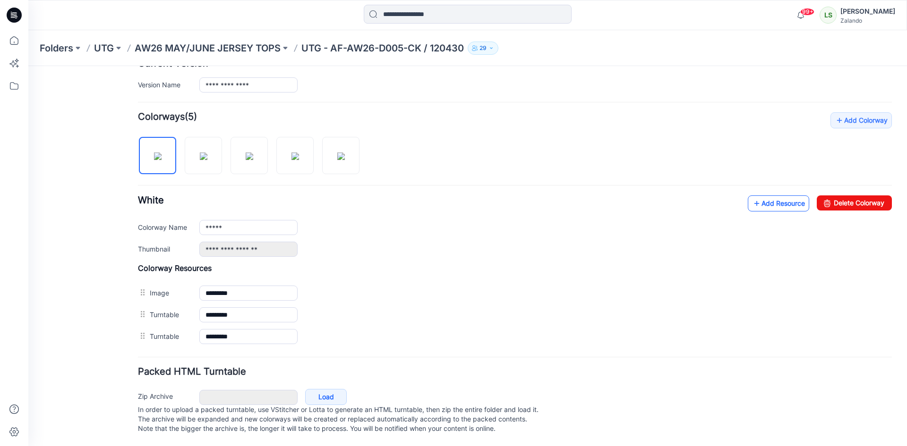
click at [763, 195] on link "Add Resource" at bounding box center [777, 203] width 61 height 16
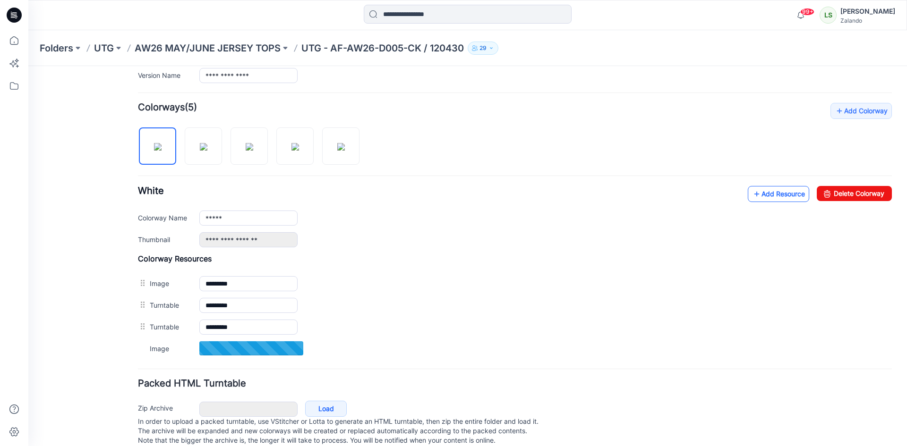
click at [762, 194] on link "Add Resource" at bounding box center [777, 194] width 61 height 16
click at [774, 194] on link "Add Resource" at bounding box center [777, 194] width 61 height 16
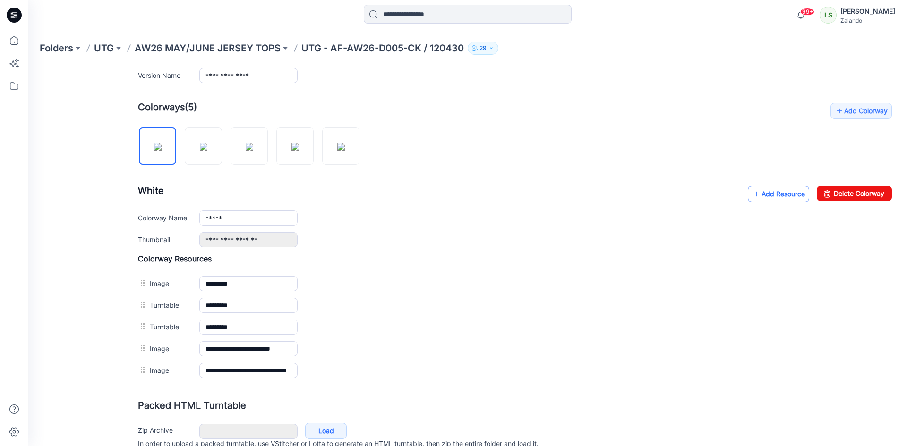
click at [771, 195] on link "Add Resource" at bounding box center [777, 194] width 61 height 16
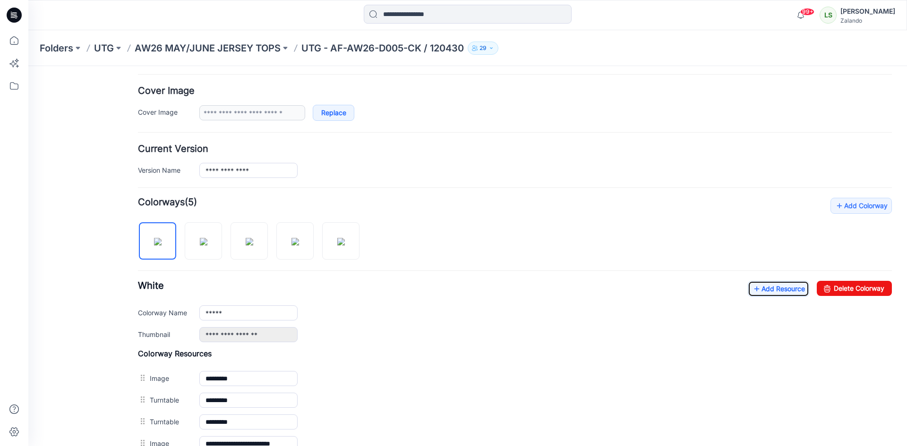
scroll to position [69, 0]
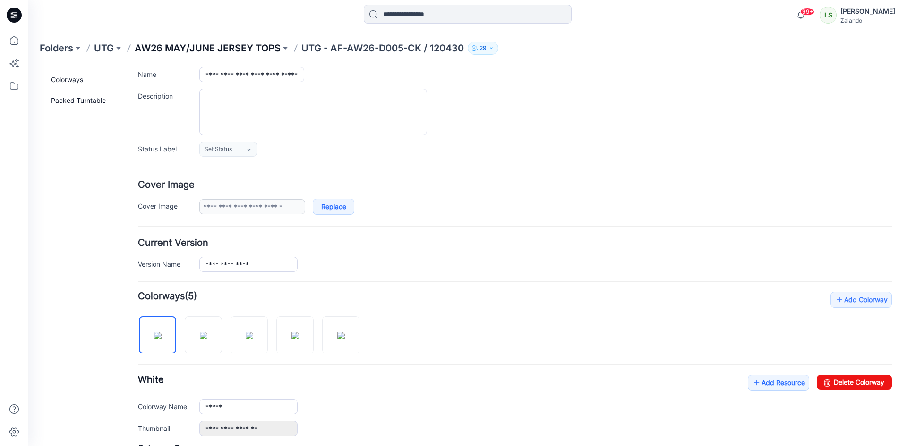
click at [248, 49] on p "AW26 MAY/JUNE JERSEY TOPS" at bounding box center [208, 48] width 146 height 13
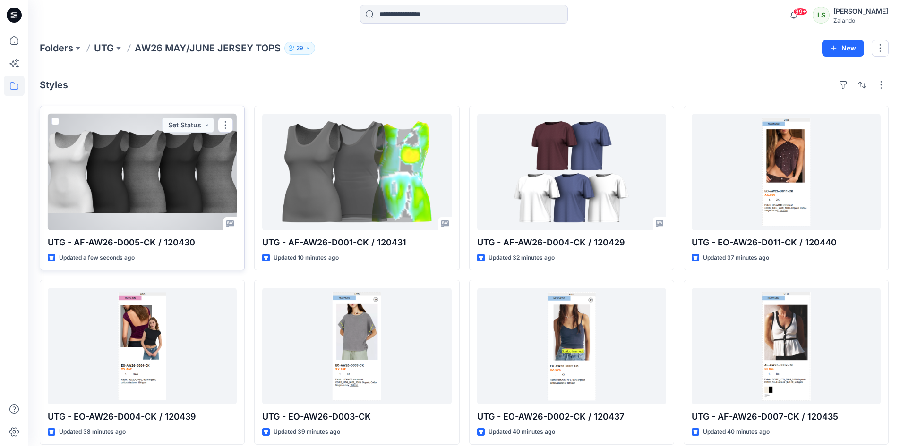
click at [153, 187] on div at bounding box center [142, 172] width 189 height 117
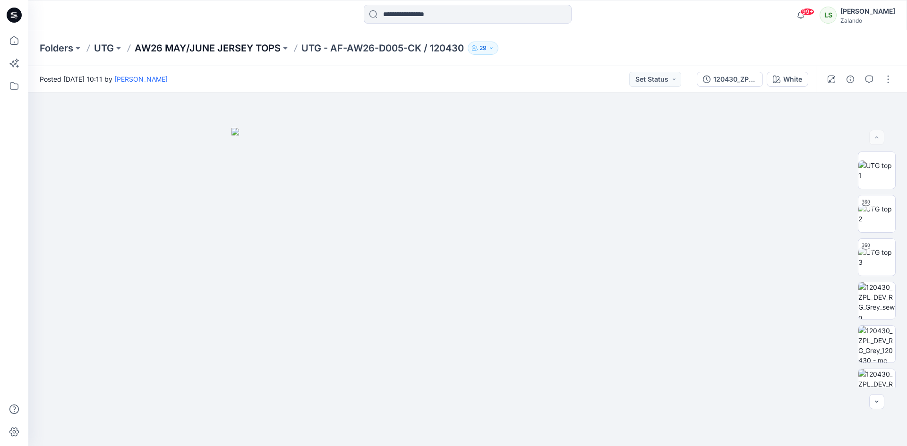
click at [241, 49] on p "AW26 MAY/JUNE JERSEY TOPS" at bounding box center [208, 48] width 146 height 13
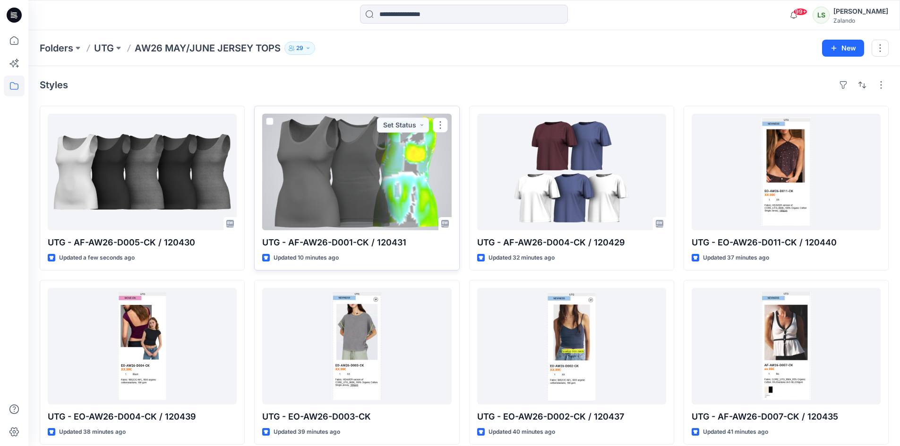
click at [426, 187] on div at bounding box center [356, 172] width 189 height 117
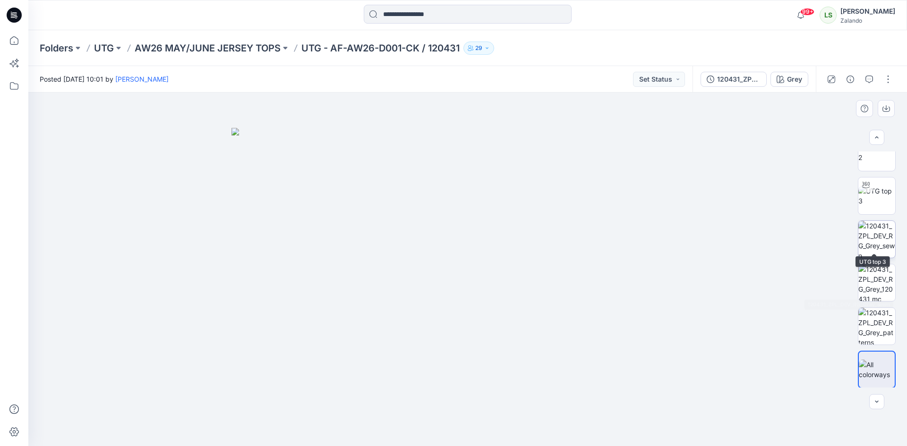
scroll to position [62, 0]
click at [247, 45] on p "AW26 MAY/JUNE JERSEY TOPS" at bounding box center [208, 48] width 146 height 13
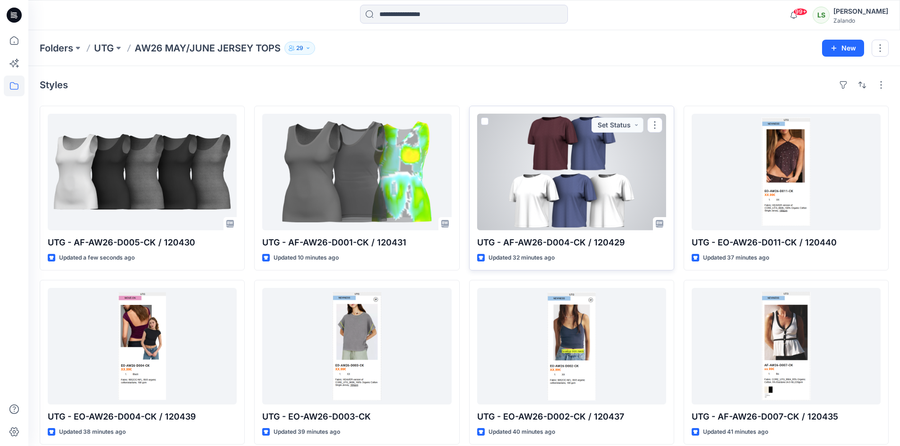
click at [542, 187] on div at bounding box center [571, 172] width 189 height 117
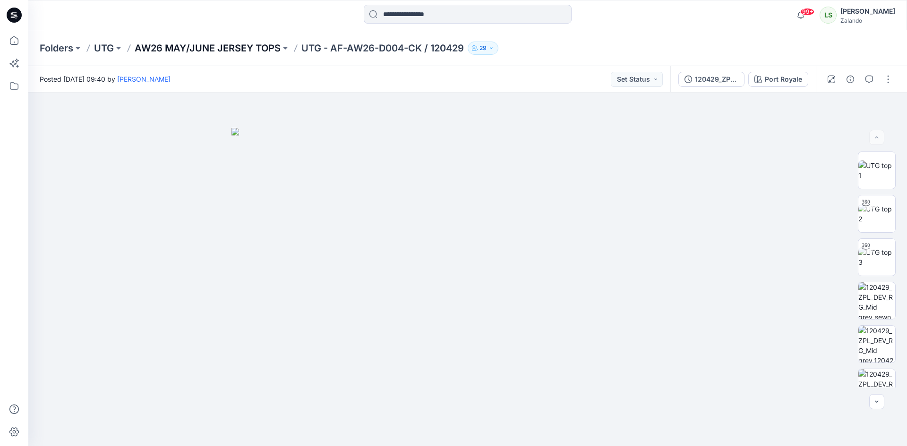
click at [187, 47] on p "AW26 MAY/JUNE JERSEY TOPS" at bounding box center [208, 48] width 146 height 13
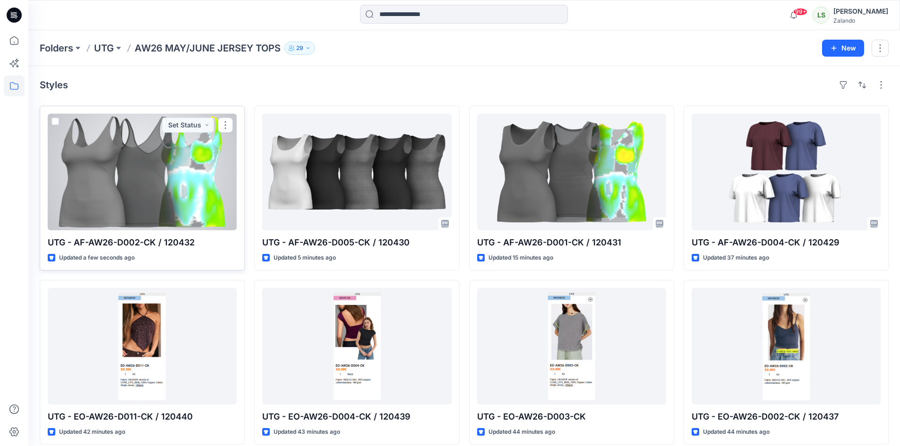
click at [187, 192] on div at bounding box center [142, 172] width 189 height 117
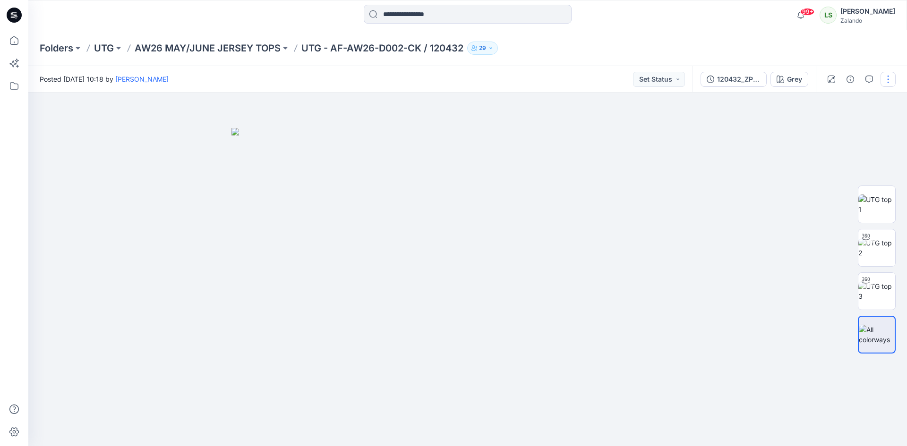
click at [884, 76] on button "button" at bounding box center [887, 79] width 15 height 15
click at [856, 129] on button "Edit" at bounding box center [848, 127] width 87 height 17
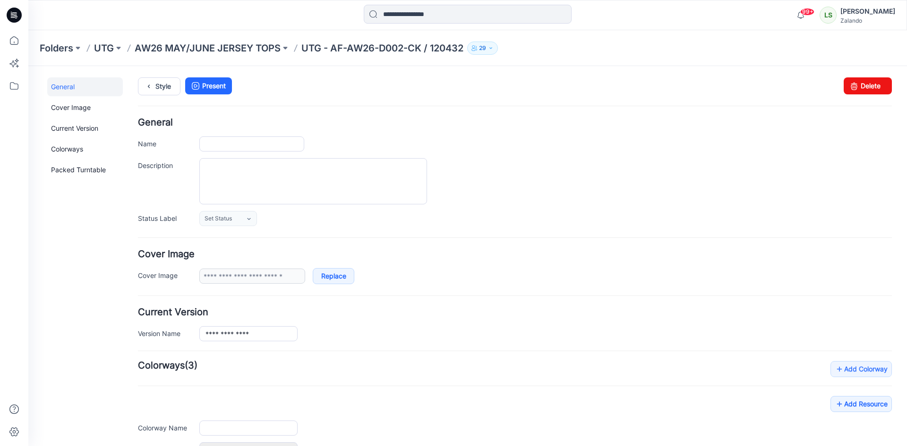
type input "**********"
type input "****"
type input "**********"
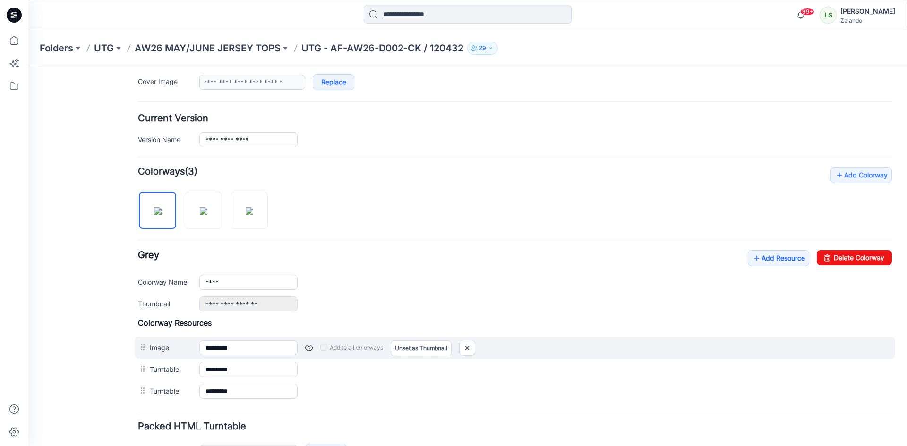
scroll to position [258, 0]
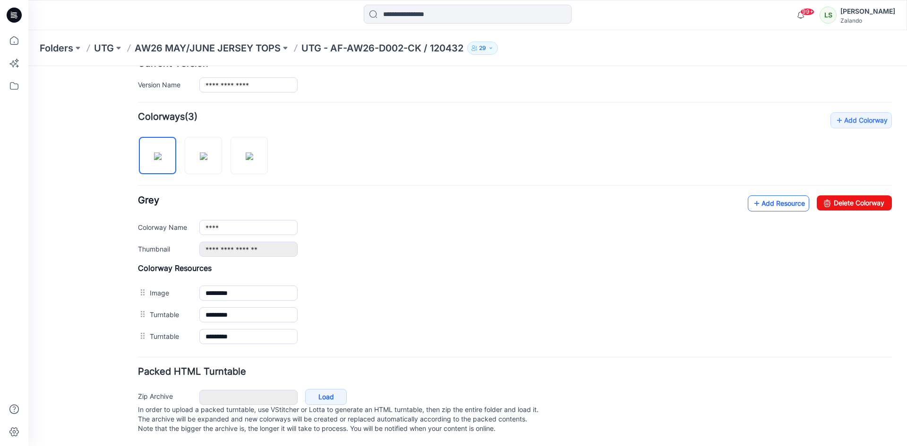
click at [765, 196] on link "Add Resource" at bounding box center [777, 203] width 61 height 16
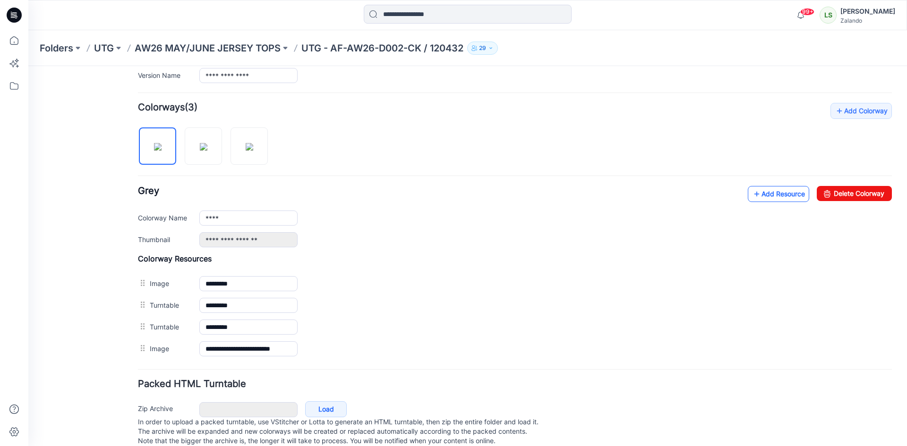
click at [771, 197] on link "Add Resource" at bounding box center [777, 194] width 61 height 16
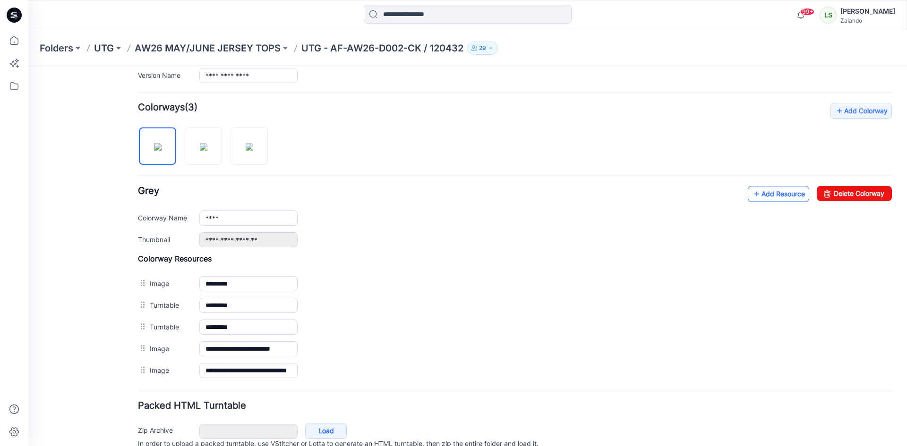
click at [768, 195] on link "Add Resource" at bounding box center [777, 194] width 61 height 16
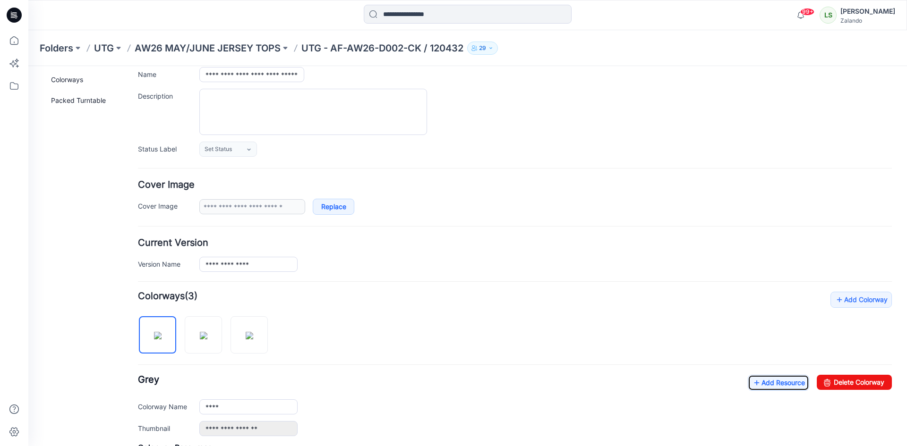
scroll to position [0, 0]
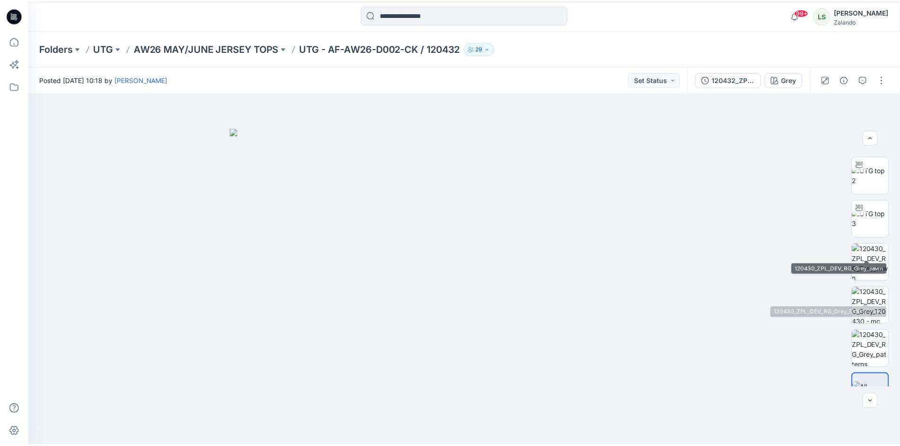
scroll to position [62, 0]
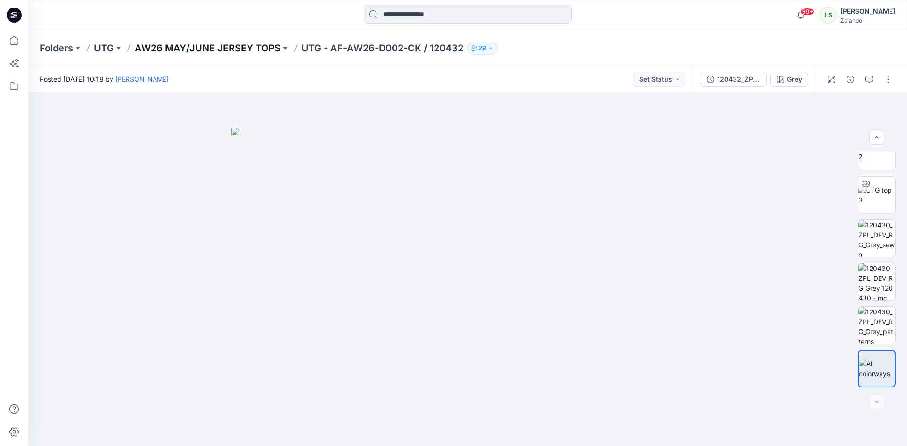
click at [184, 48] on p "AW26 MAY/JUNE JERSEY TOPS" at bounding box center [208, 48] width 146 height 13
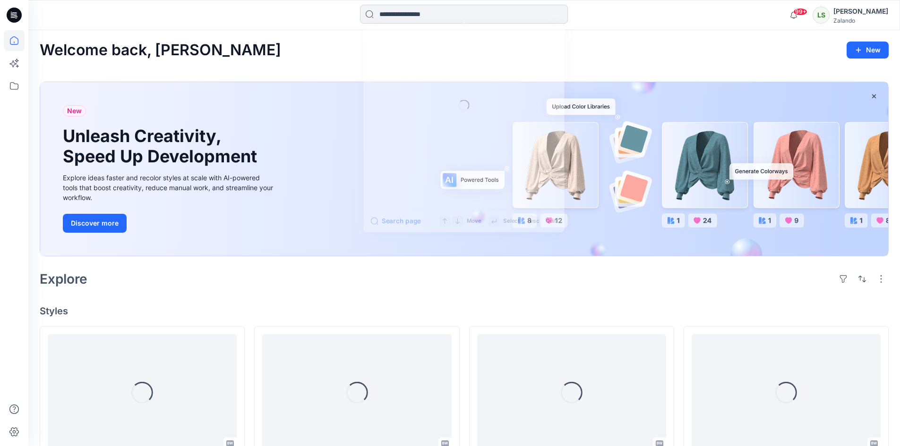
click at [417, 17] on input at bounding box center [464, 14] width 208 height 19
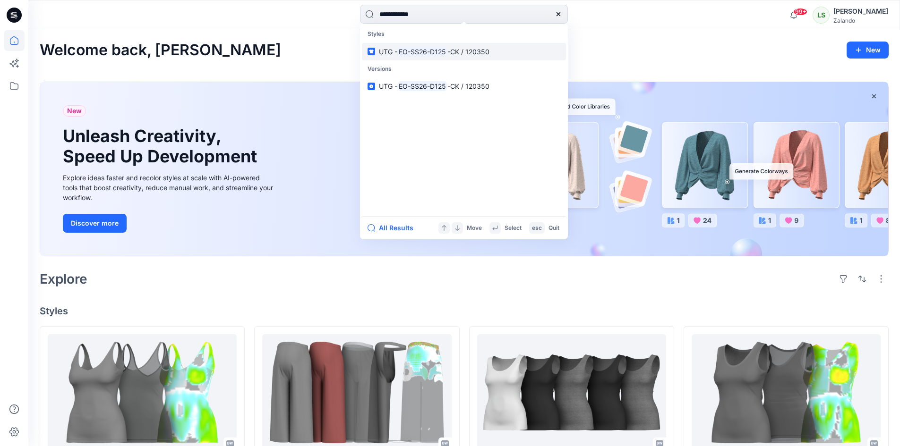
type input "**********"
click at [469, 46] on link "UTG - EO-SS26-D125 -CK / 120350" at bounding box center [464, 51] width 204 height 17
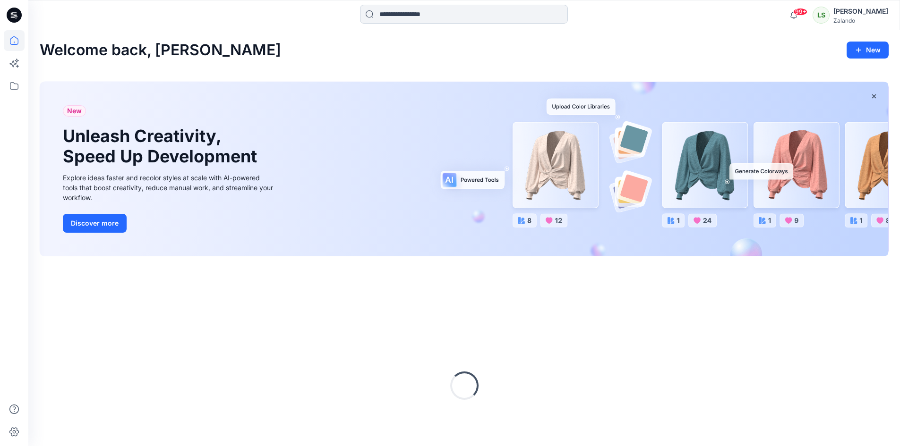
click at [415, 11] on input at bounding box center [464, 14] width 208 height 19
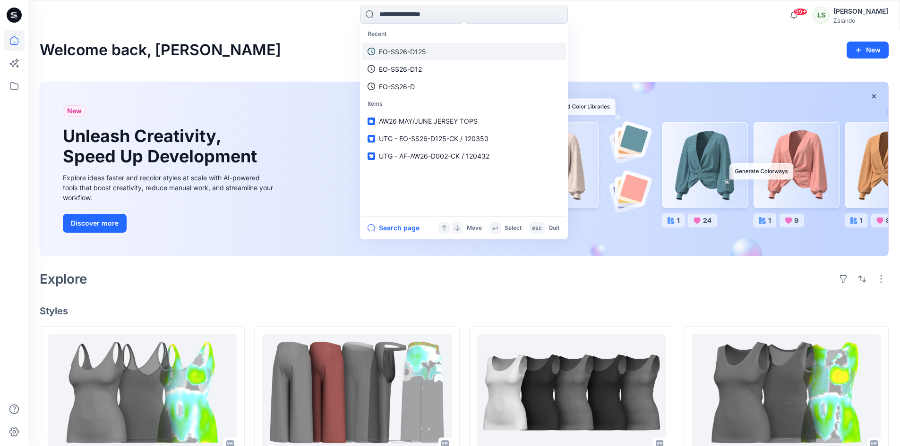
click at [433, 53] on link "EO-SS26-D125" at bounding box center [464, 51] width 204 height 17
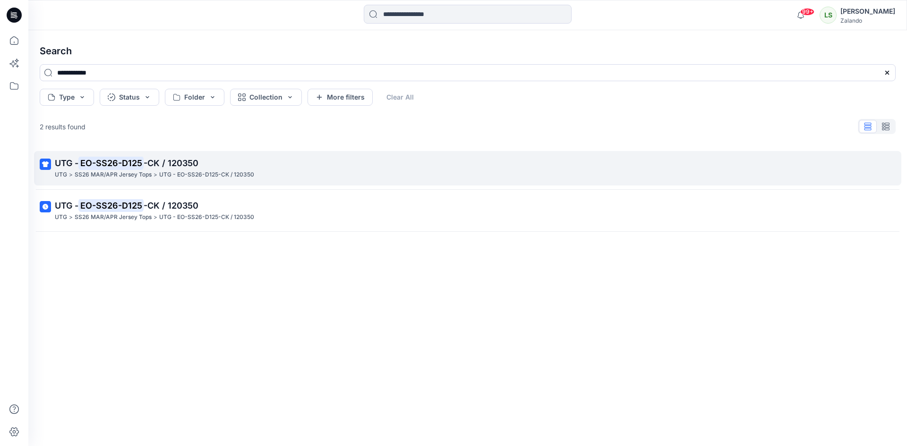
click at [335, 160] on p "UTG - EO-SS26-D125 -CK / 120350" at bounding box center [466, 163] width 823 height 13
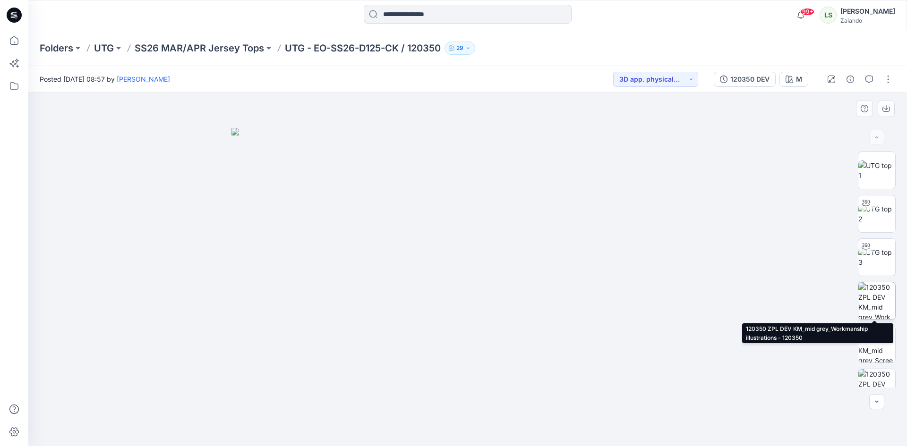
click at [867, 308] on img at bounding box center [876, 300] width 37 height 37
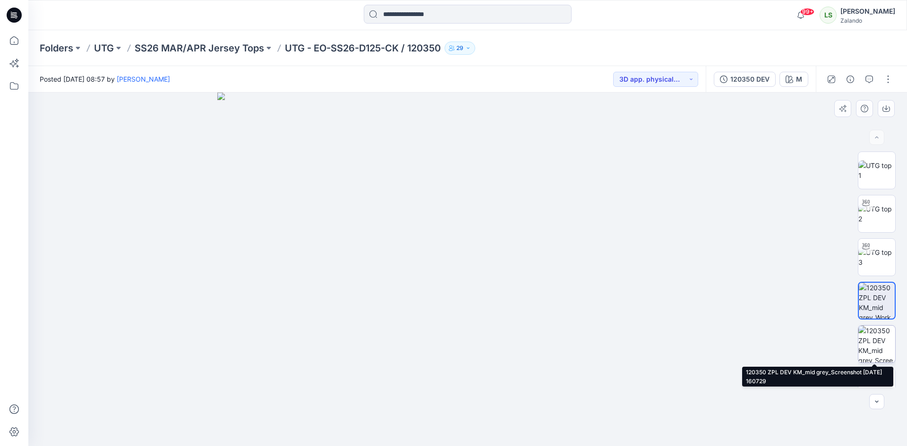
click at [876, 344] on img at bounding box center [876, 344] width 37 height 37
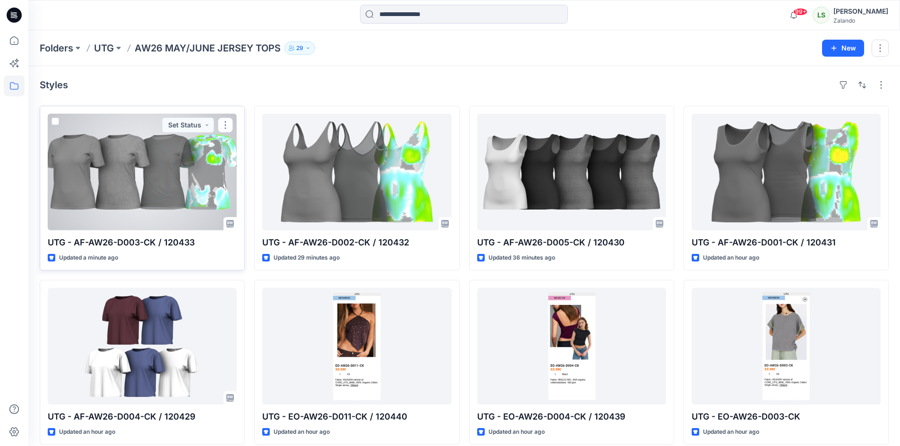
click at [173, 179] on div at bounding box center [142, 172] width 189 height 117
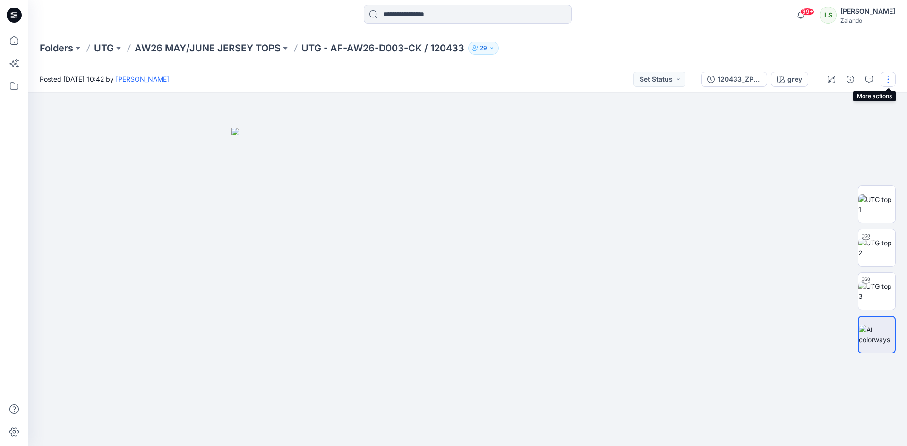
click at [891, 82] on button "button" at bounding box center [887, 79] width 15 height 15
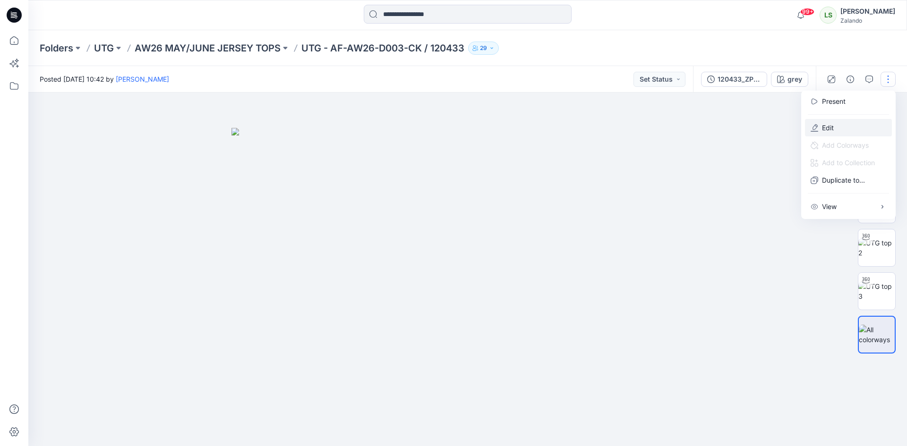
click at [862, 128] on button "Edit" at bounding box center [848, 127] width 87 height 17
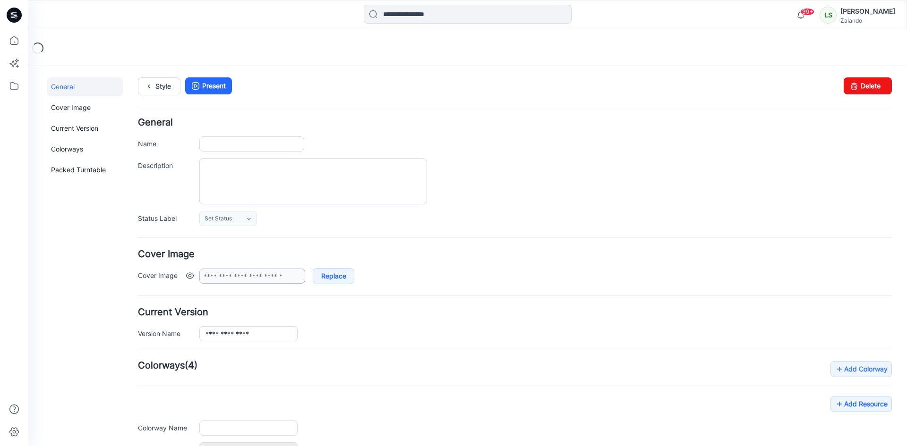
type input "**********"
type input "****"
type input "**********"
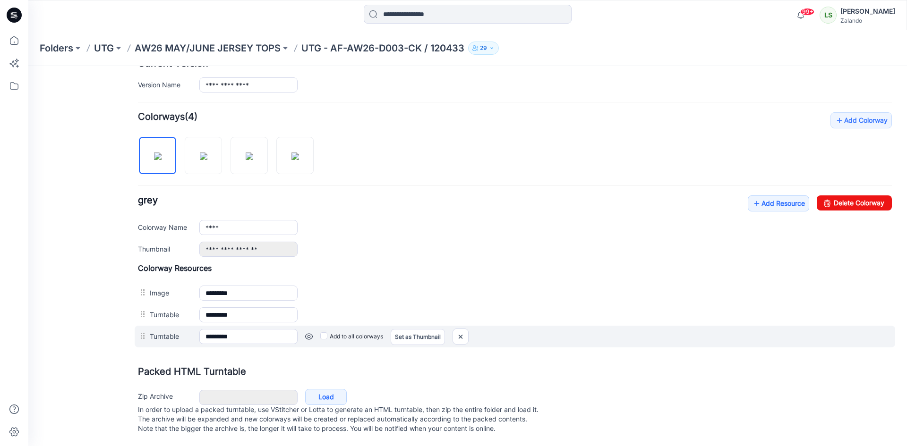
scroll to position [258, 0]
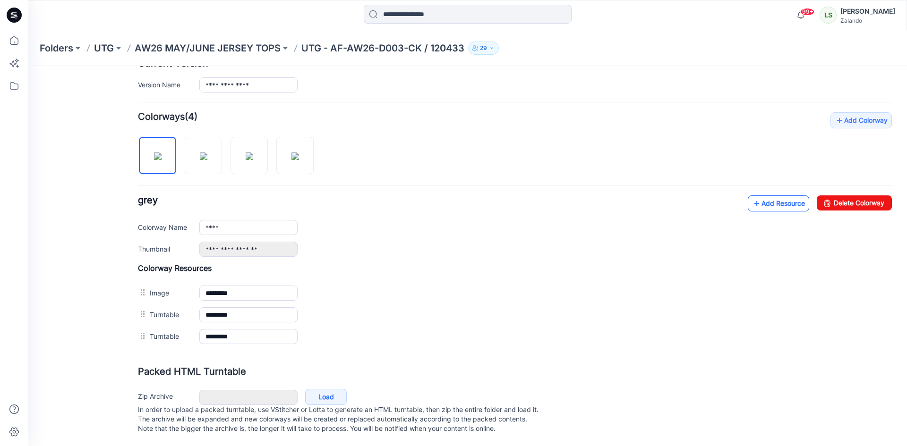
click at [774, 195] on link "Add Resource" at bounding box center [777, 203] width 61 height 16
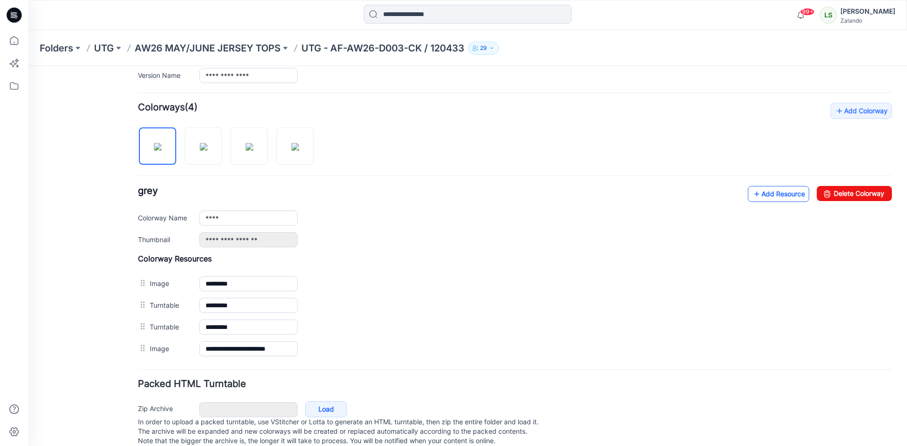
click at [772, 196] on link "Add Resource" at bounding box center [777, 194] width 61 height 16
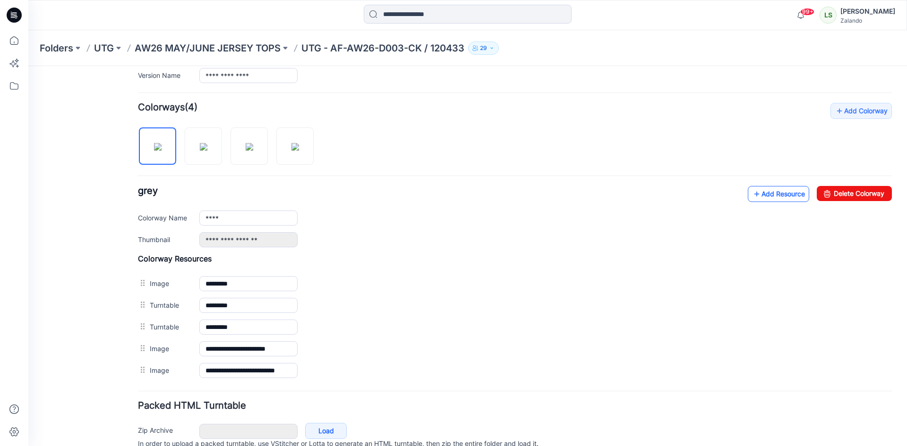
click at [782, 194] on link "Add Resource" at bounding box center [777, 194] width 61 height 16
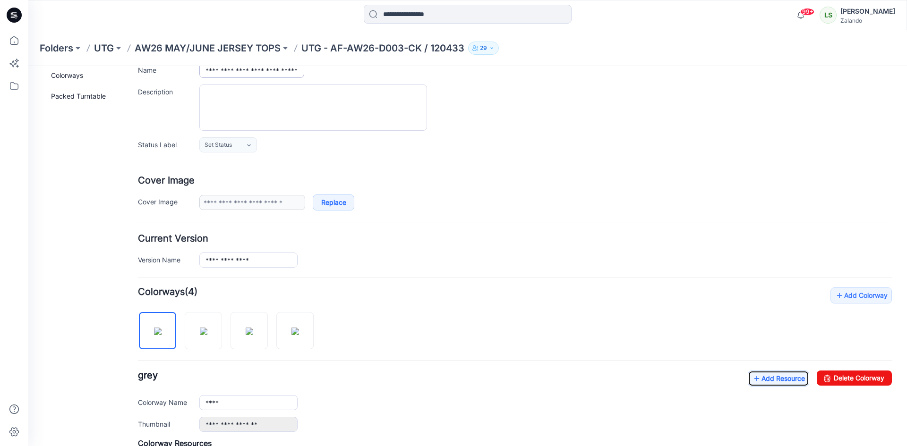
scroll to position [0, 0]
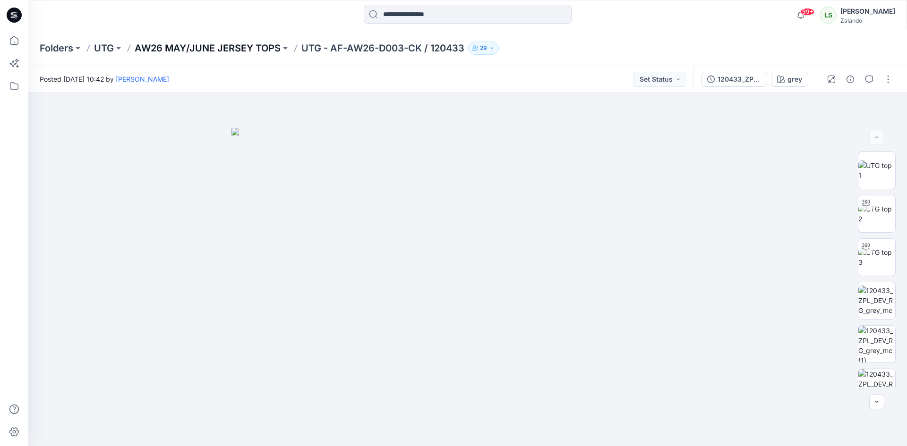
click at [194, 44] on p "AW26 MAY/JUNE JERSEY TOPS" at bounding box center [208, 48] width 146 height 13
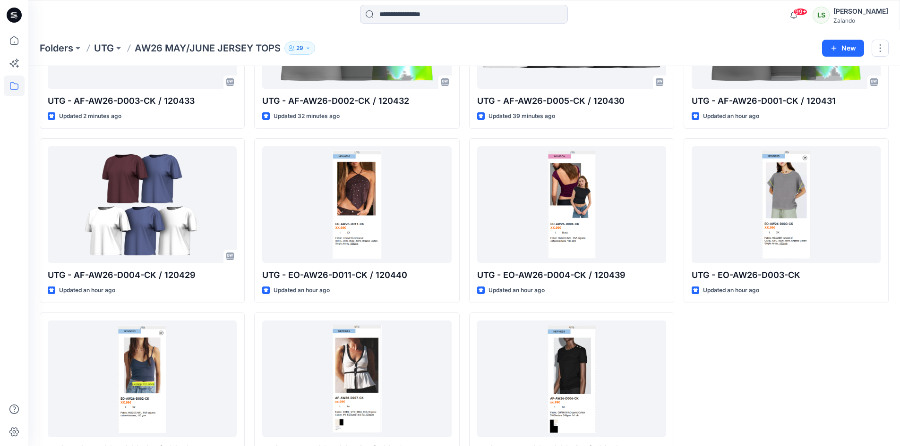
scroll to position [185, 0]
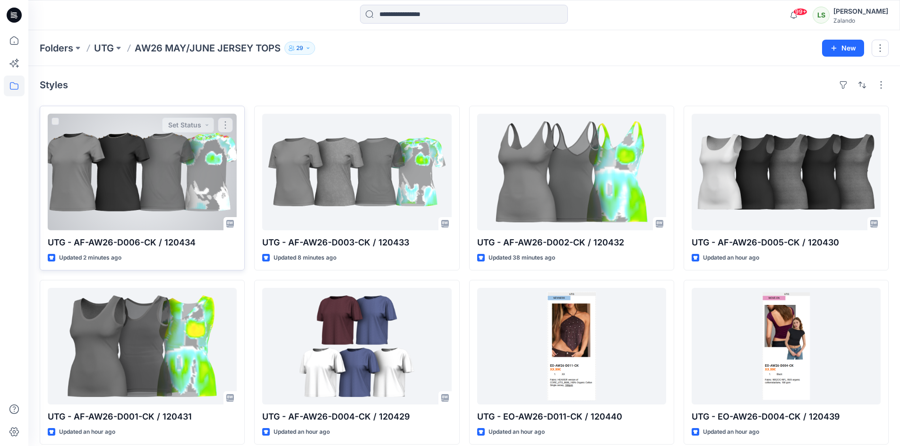
click at [161, 168] on div at bounding box center [142, 172] width 189 height 117
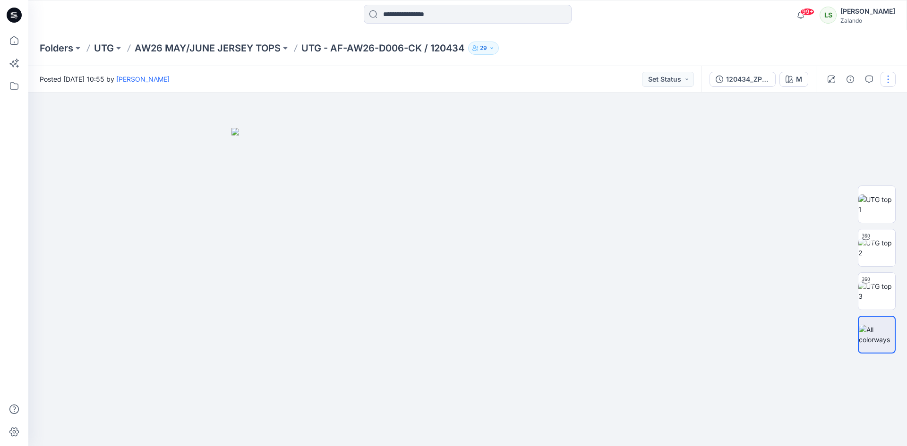
click at [883, 78] on button "button" at bounding box center [887, 79] width 15 height 15
click at [855, 126] on button "Edit" at bounding box center [848, 127] width 87 height 17
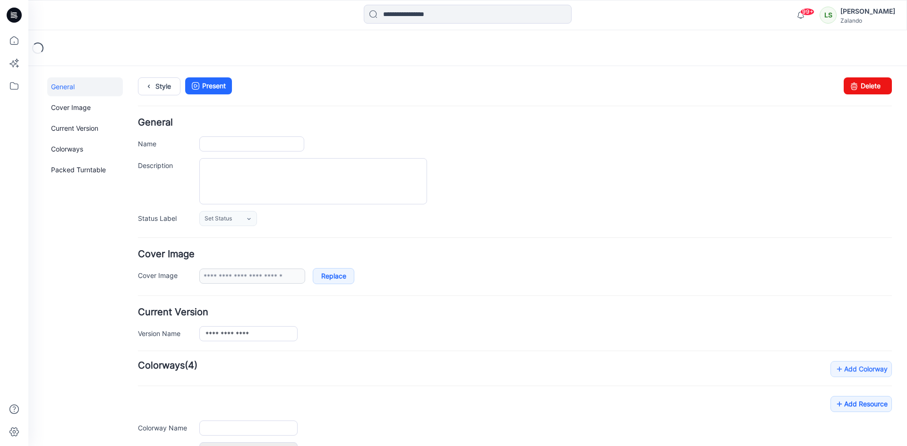
type input "**********"
type input "*"
type input "**********"
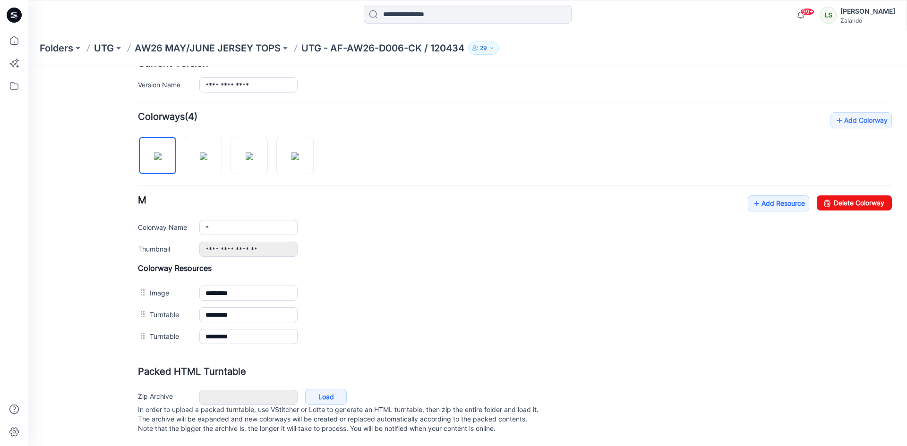
scroll to position [258, 0]
click at [784, 200] on link "Add Resource" at bounding box center [777, 203] width 61 height 16
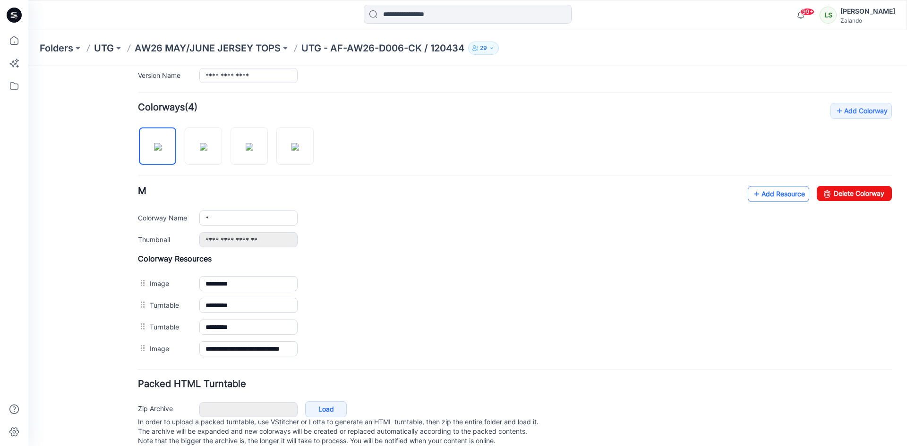
click at [755, 194] on link "Add Resource" at bounding box center [777, 194] width 61 height 16
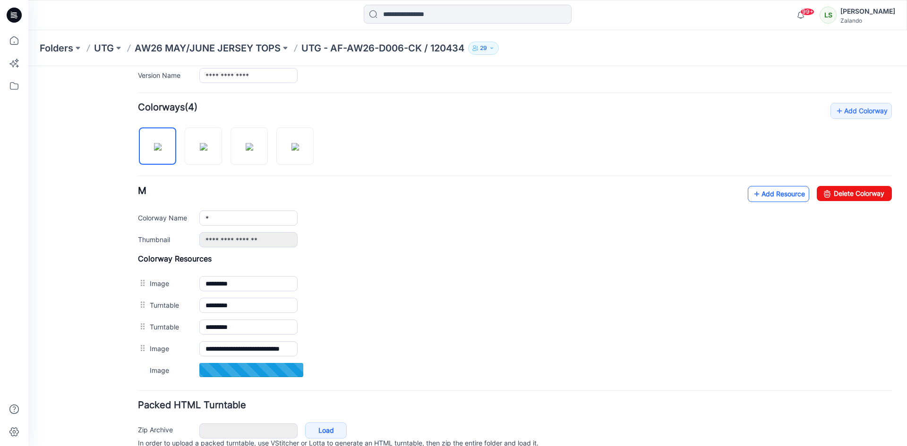
click at [764, 201] on link "Add Resource" at bounding box center [777, 194] width 61 height 16
click at [770, 198] on link "Add Resource" at bounding box center [777, 194] width 61 height 16
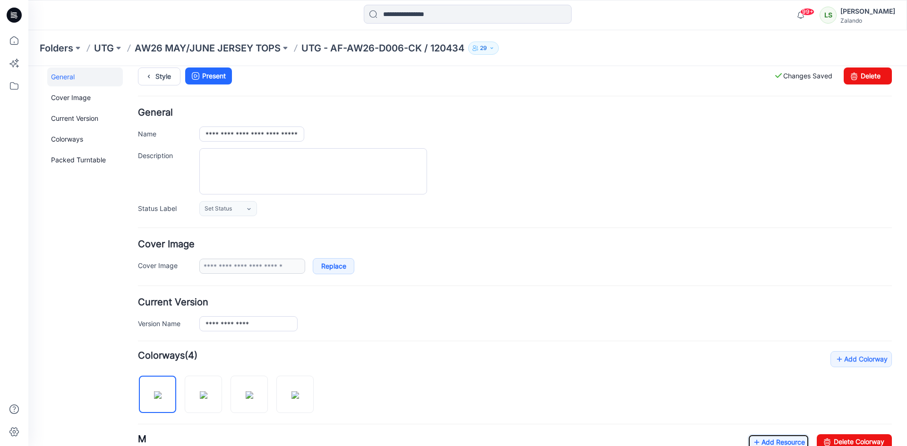
scroll to position [0, 0]
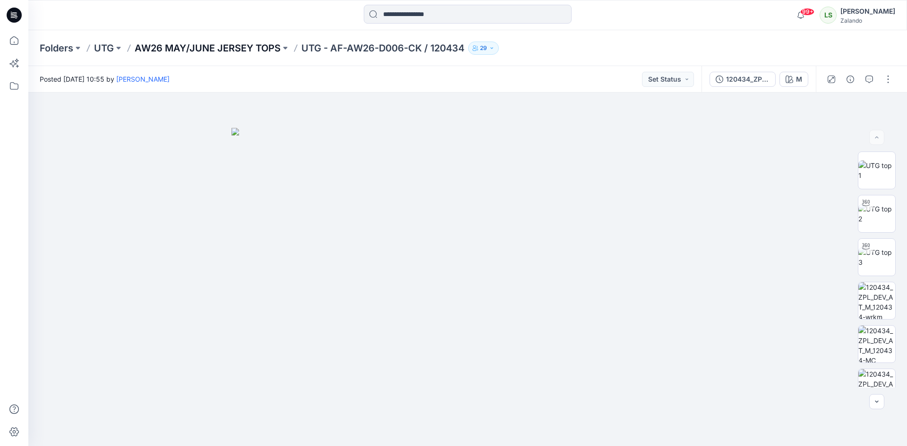
click at [259, 53] on p "AW26 MAY/JUNE JERSEY TOPS" at bounding box center [208, 48] width 146 height 13
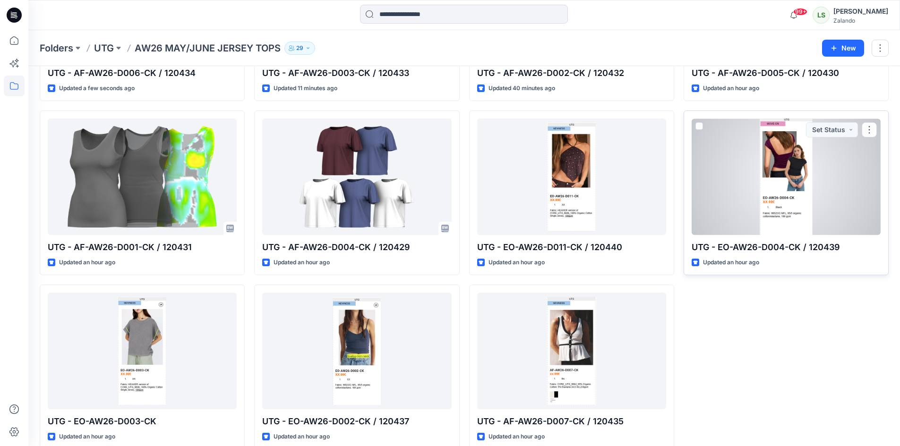
scroll to position [185, 0]
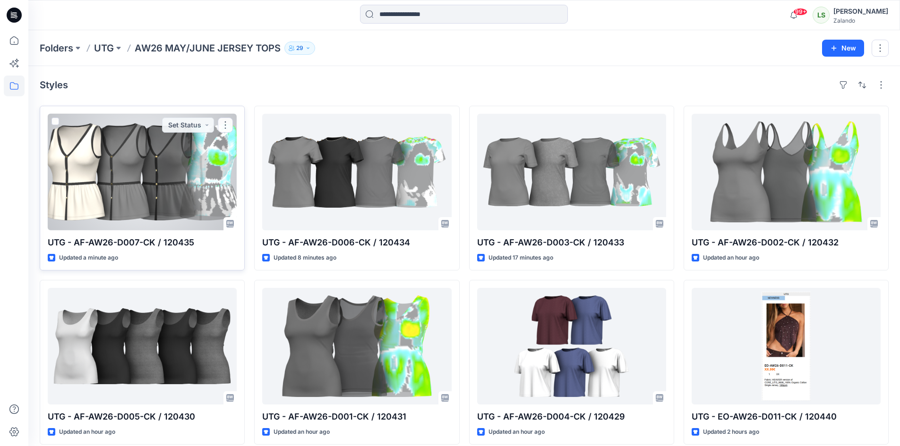
click at [187, 187] on div at bounding box center [142, 172] width 189 height 117
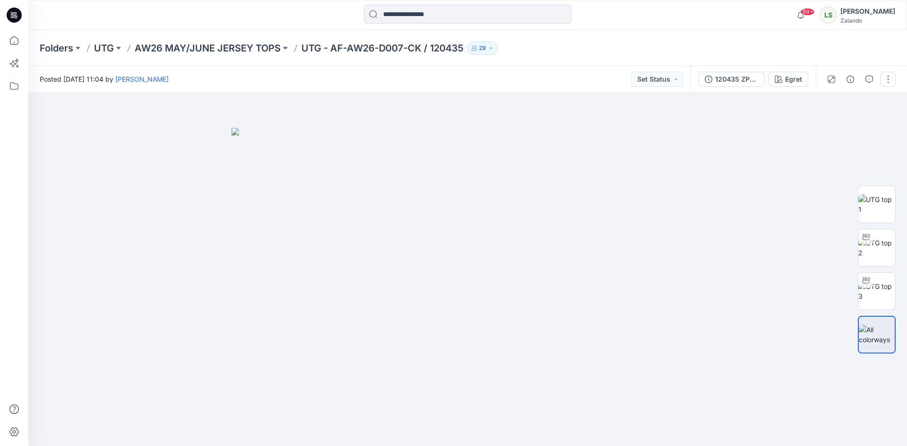
click at [883, 79] on button "button" at bounding box center [887, 79] width 15 height 15
click at [847, 127] on button "Edit" at bounding box center [848, 127] width 87 height 17
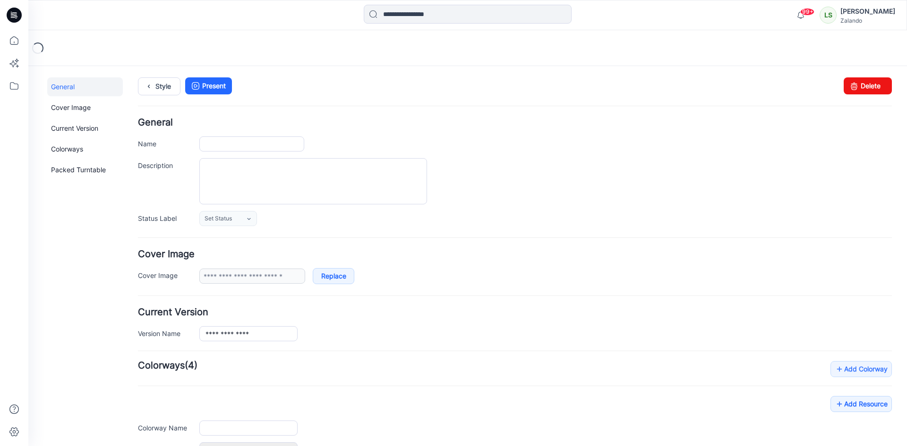
type input "**********"
type input "*****"
type input "**********"
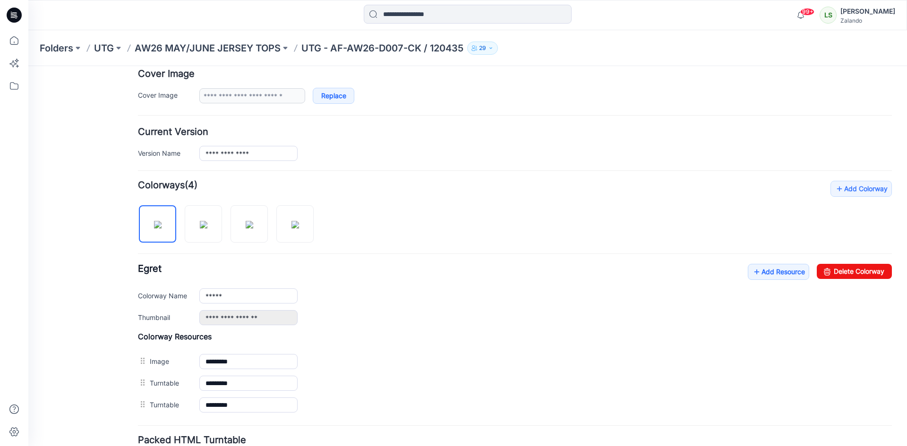
scroll to position [258, 0]
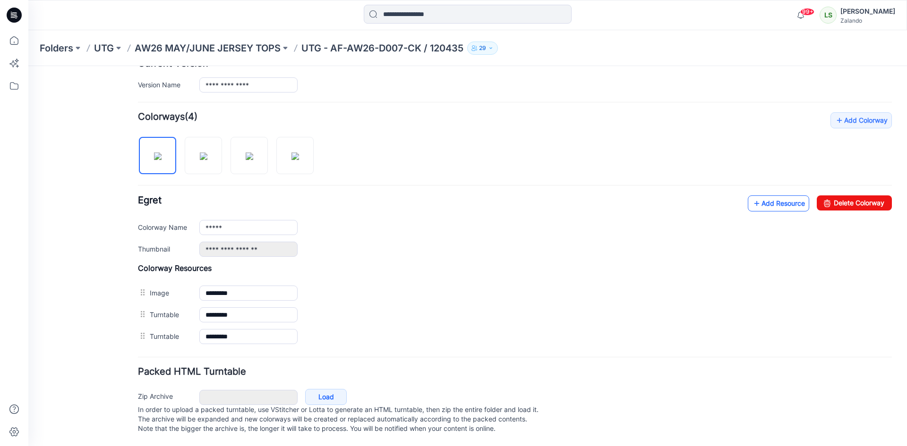
click at [767, 195] on link "Add Resource" at bounding box center [777, 203] width 61 height 16
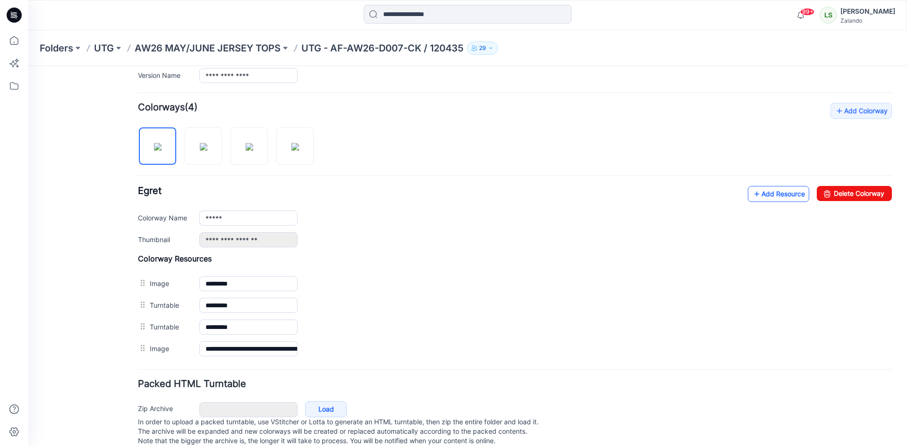
click at [768, 200] on link "Add Resource" at bounding box center [777, 194] width 61 height 16
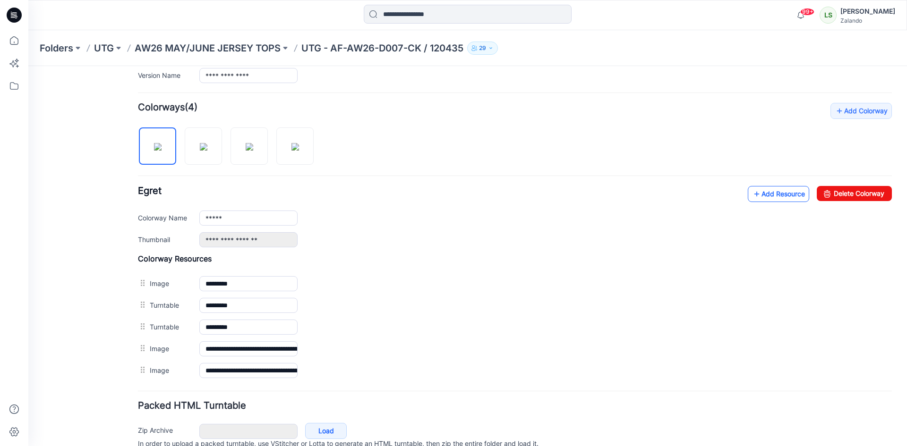
click at [764, 197] on link "Add Resource" at bounding box center [777, 194] width 61 height 16
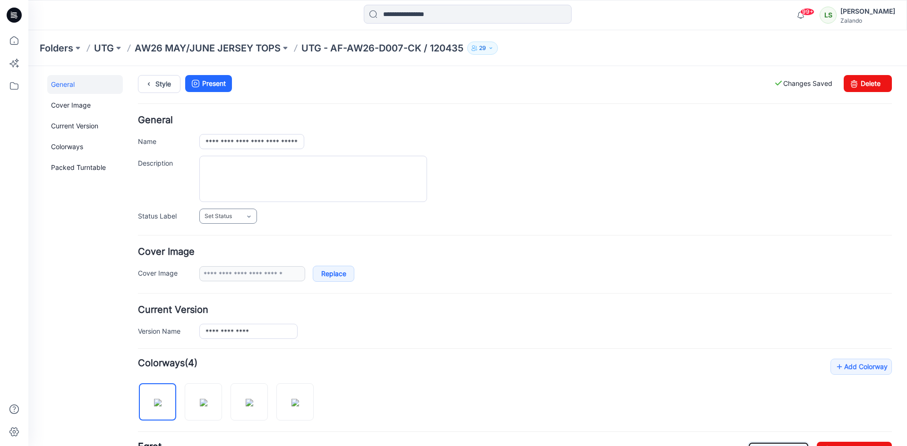
scroll to position [0, 0]
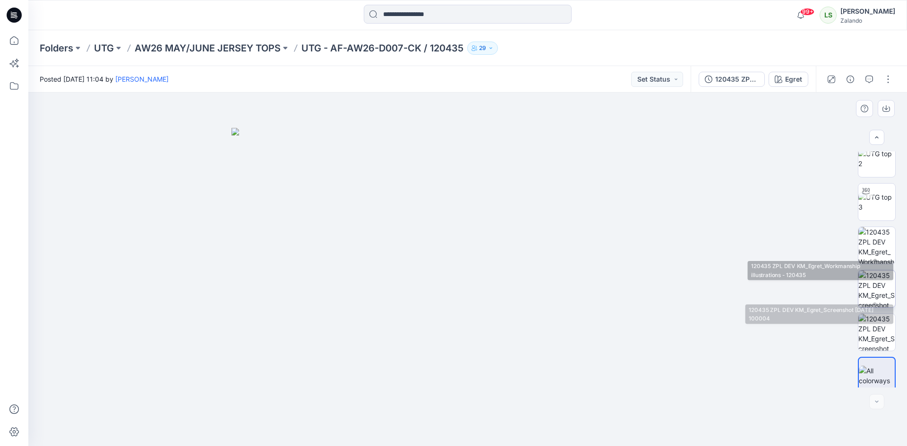
scroll to position [62, 0]
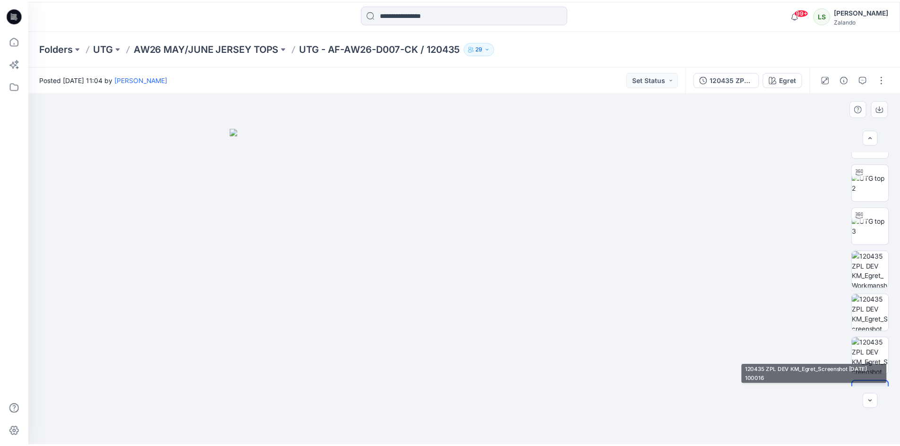
scroll to position [47, 0]
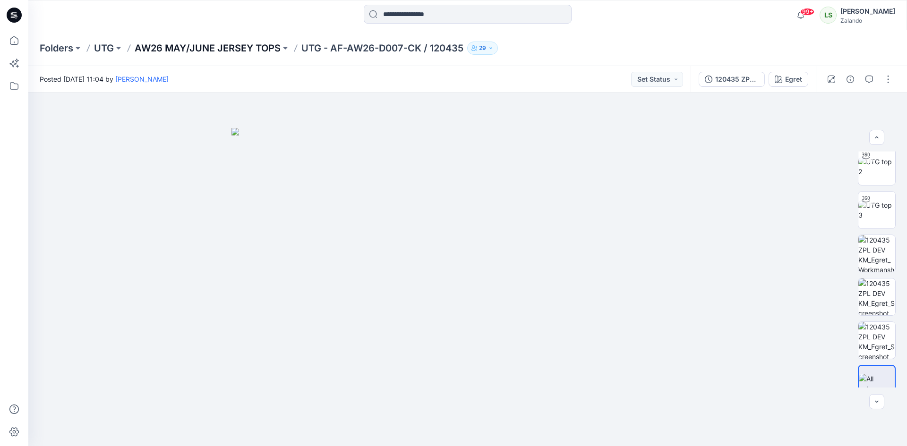
click at [242, 50] on p "AW26 MAY/JUNE JERSEY TOPS" at bounding box center [208, 48] width 146 height 13
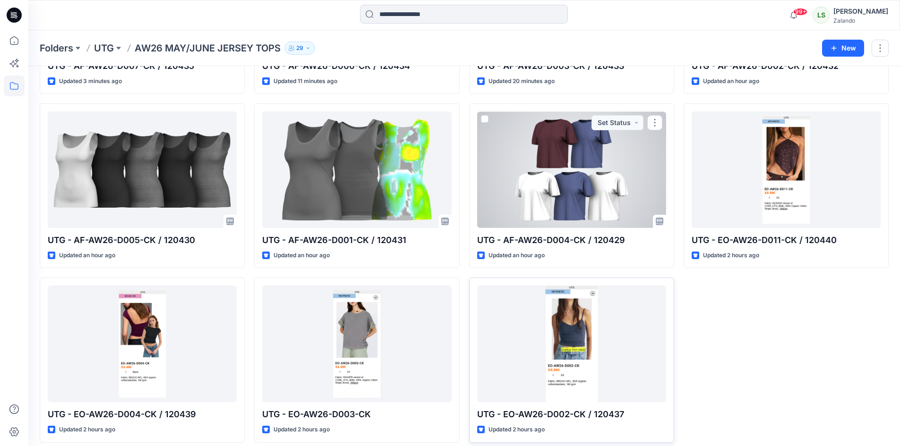
scroll to position [185, 0]
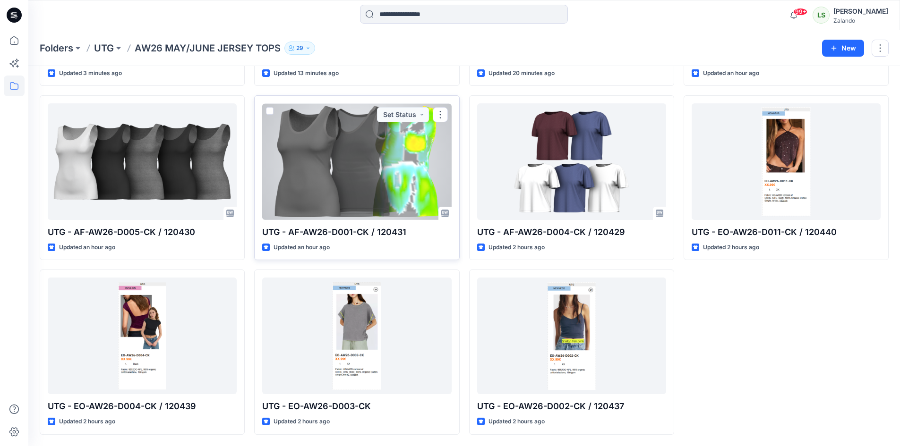
click at [407, 178] on div at bounding box center [356, 161] width 189 height 117
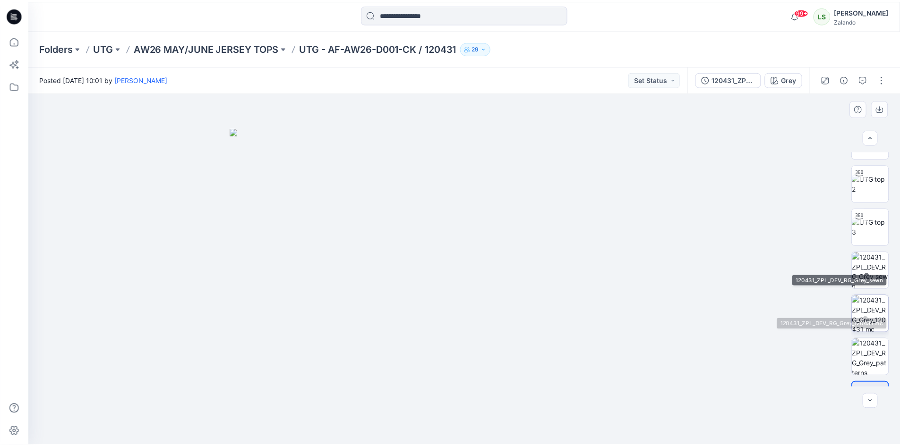
scroll to position [62, 0]
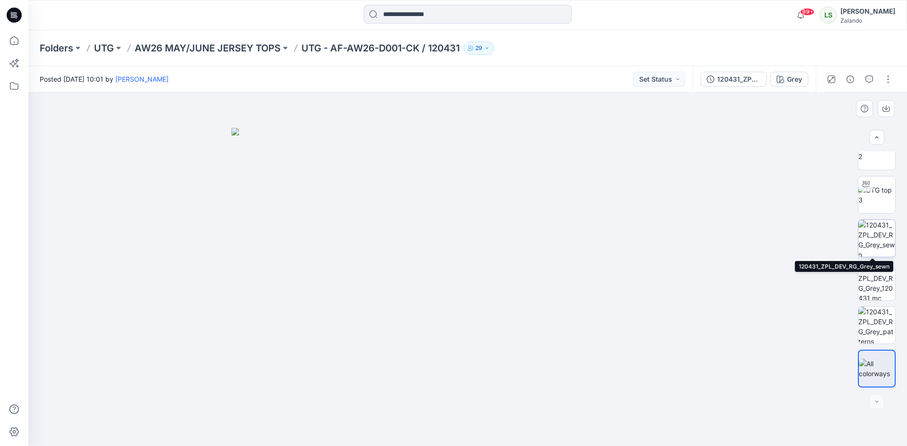
click at [867, 242] on img at bounding box center [876, 238] width 37 height 37
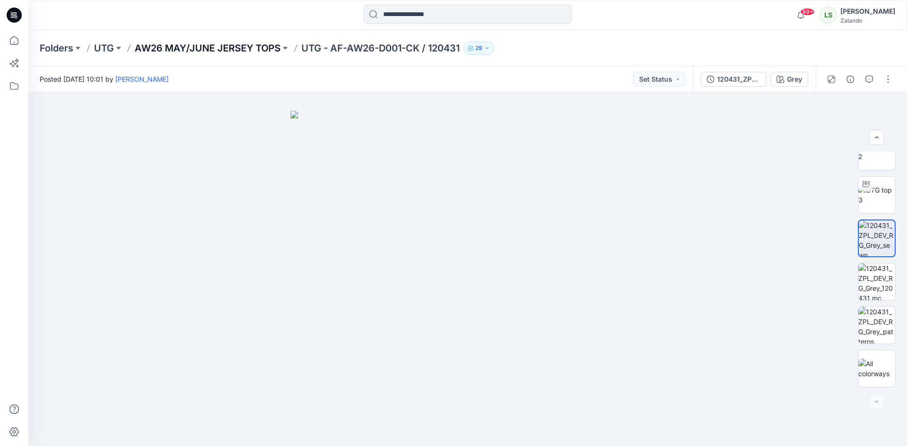
click at [240, 46] on p "AW26 MAY/JUNE JERSEY TOPS" at bounding box center [208, 48] width 146 height 13
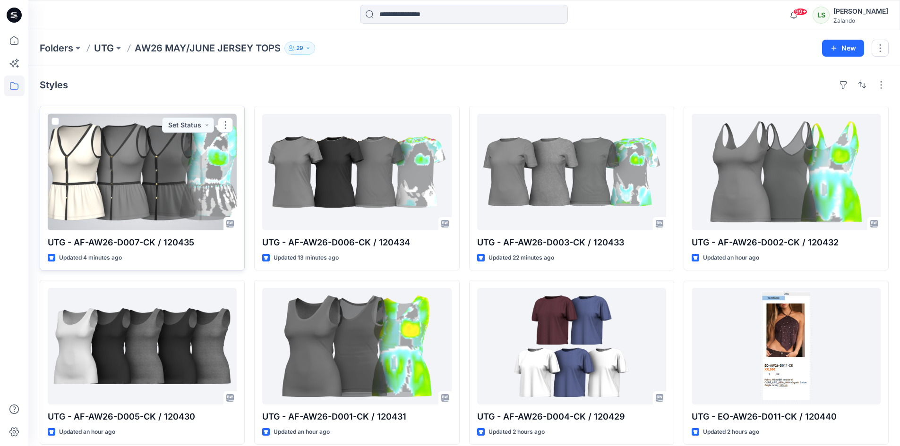
click at [187, 181] on div at bounding box center [142, 172] width 189 height 117
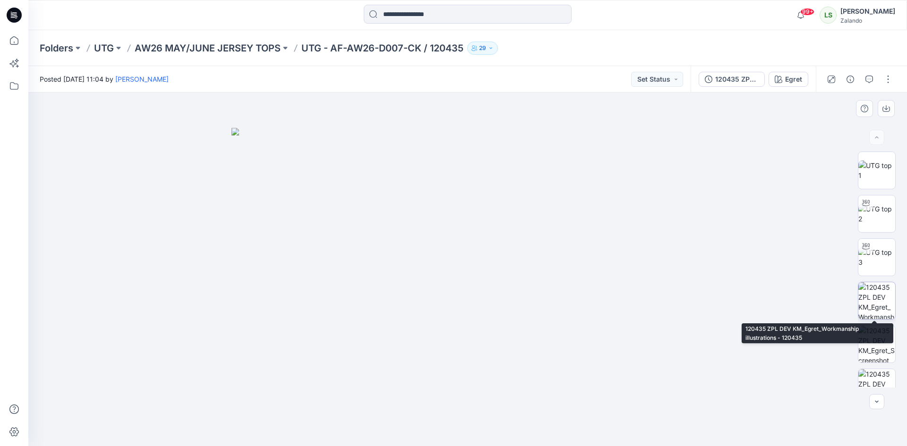
click at [885, 304] on img at bounding box center [876, 300] width 37 height 37
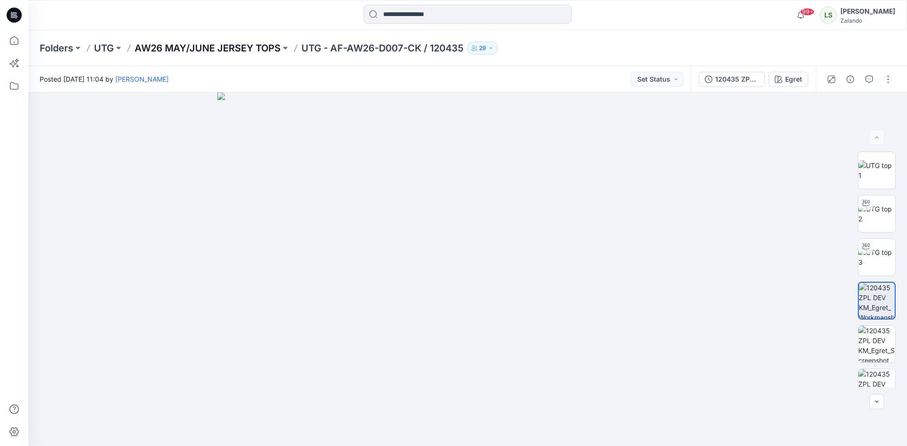
click at [272, 50] on p "AW26 MAY/JUNE JERSEY TOPS" at bounding box center [208, 48] width 146 height 13
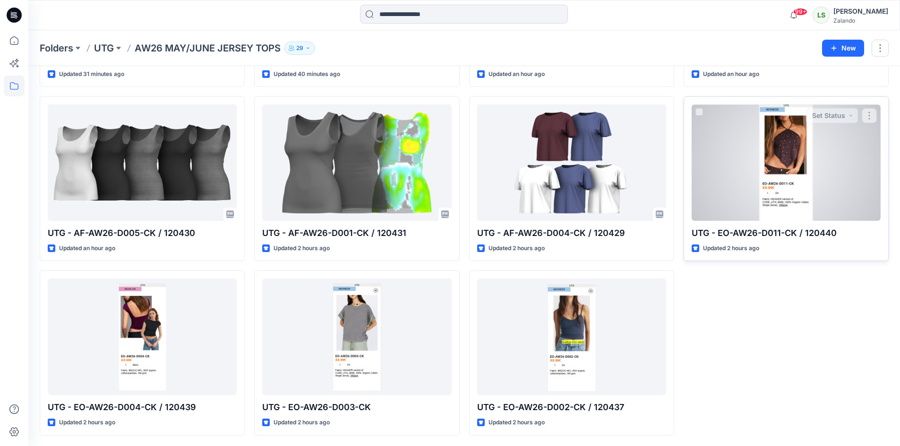
scroll to position [185, 0]
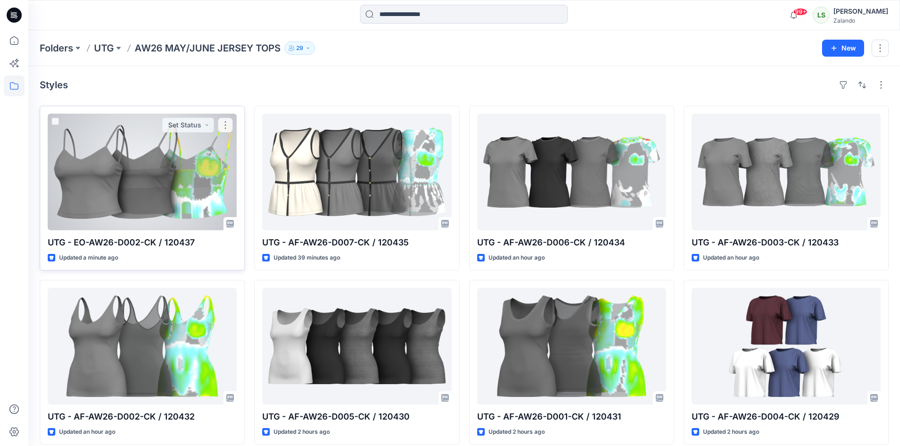
click at [173, 188] on div at bounding box center [142, 172] width 189 height 117
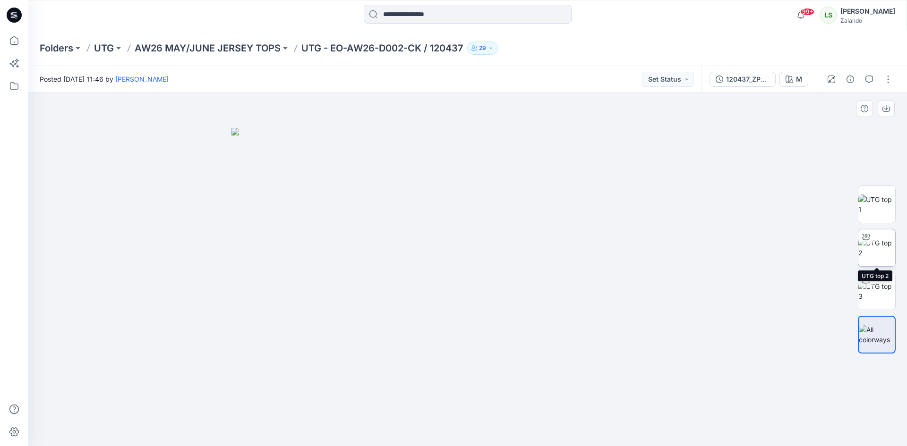
click at [886, 249] on img at bounding box center [876, 248] width 37 height 20
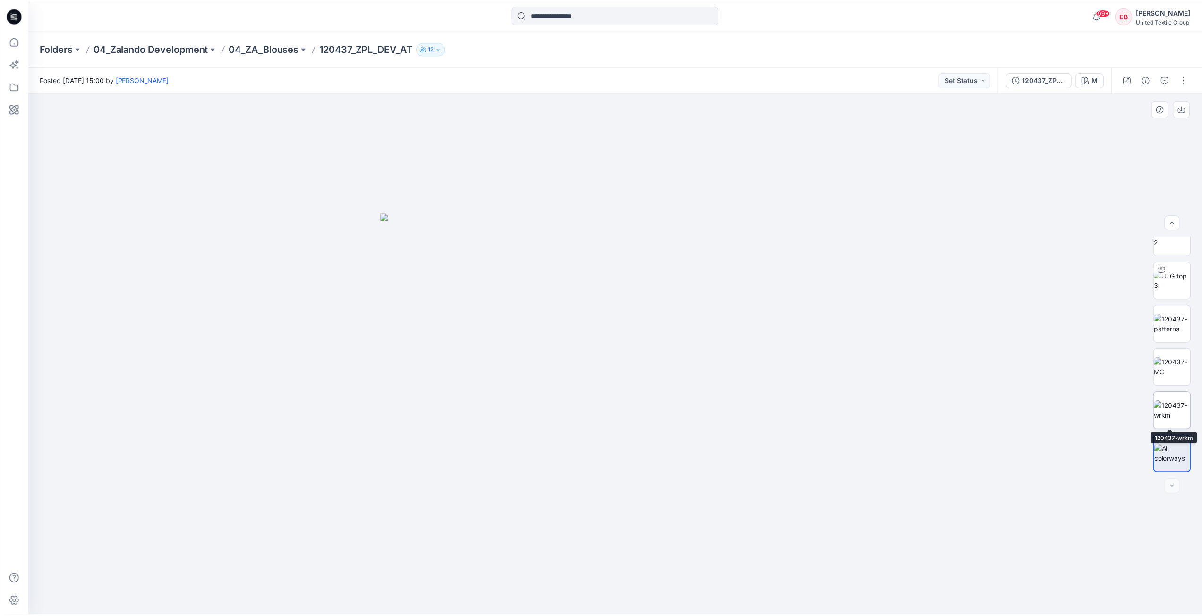
scroll to position [62, 0]
click at [1180, 414] on img at bounding box center [1178, 410] width 37 height 20
click at [1187, 109] on icon "button" at bounding box center [1188, 107] width 4 height 5
click at [17, 34] on icon at bounding box center [14, 40] width 21 height 21
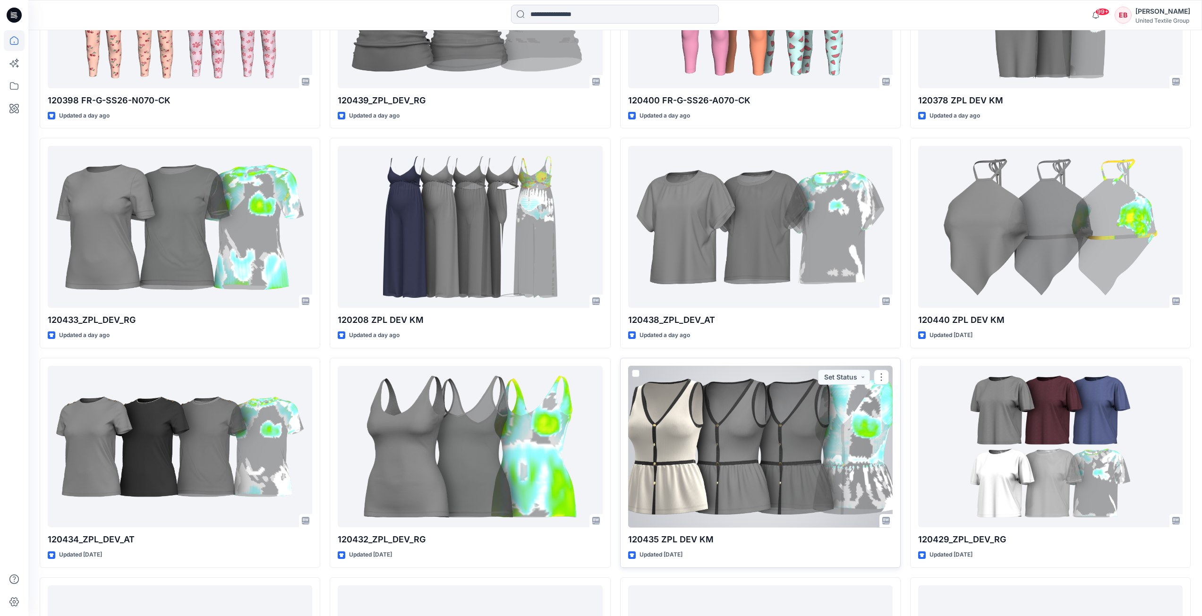
scroll to position [1150, 0]
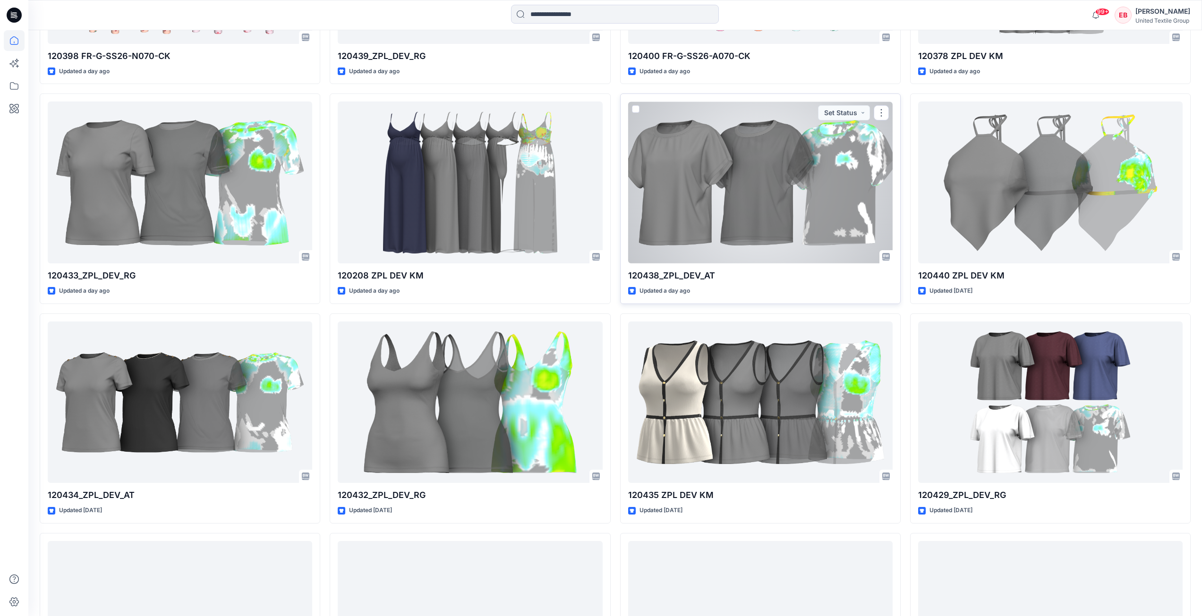
click at [796, 179] on div at bounding box center [760, 183] width 264 height 162
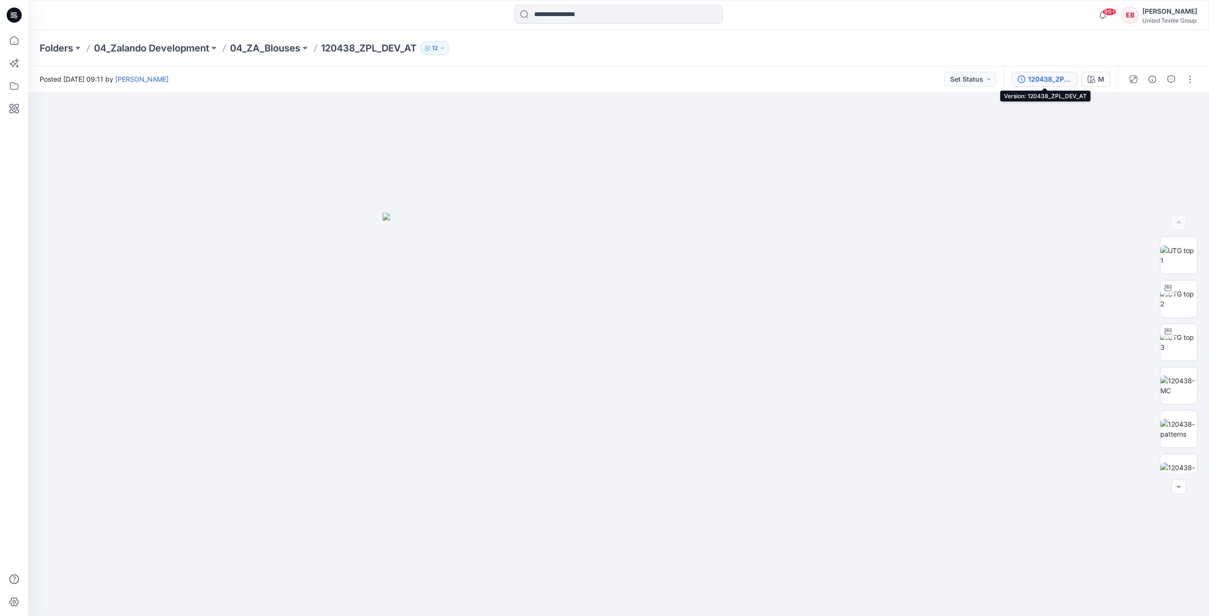
click at [1061, 76] on div "120438_ZPL_DEV_AT" at bounding box center [1049, 79] width 43 height 10
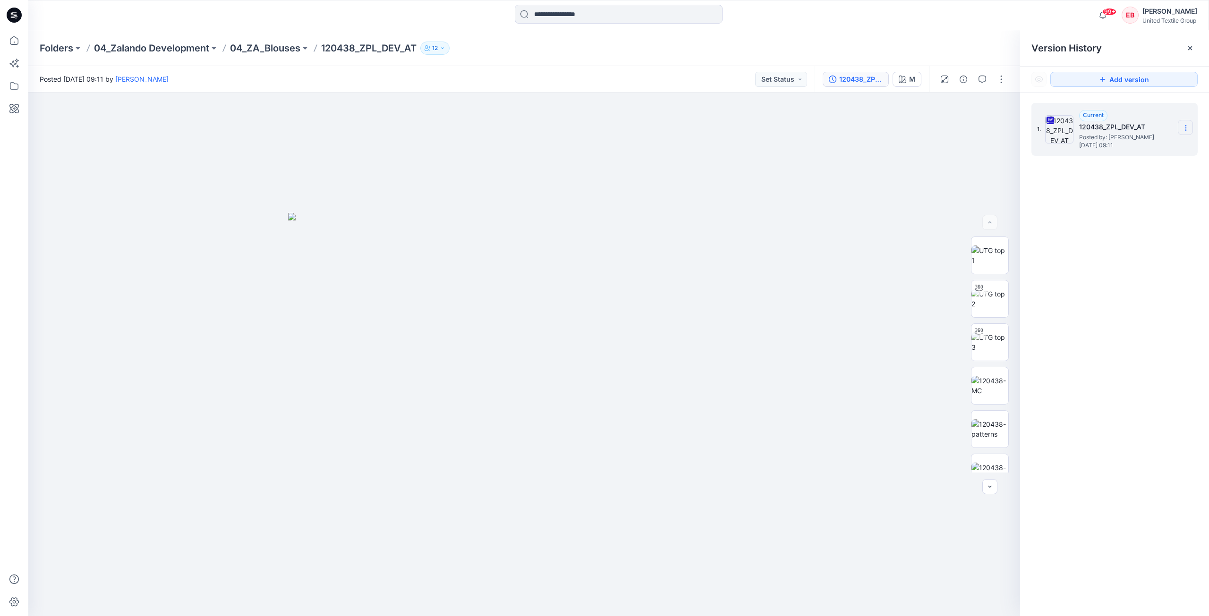
click at [1185, 122] on section at bounding box center [1185, 127] width 15 height 15
click at [1159, 143] on span "Download Source BW File" at bounding box center [1137, 146] width 79 height 11
click at [1194, 47] on div at bounding box center [1189, 48] width 15 height 15
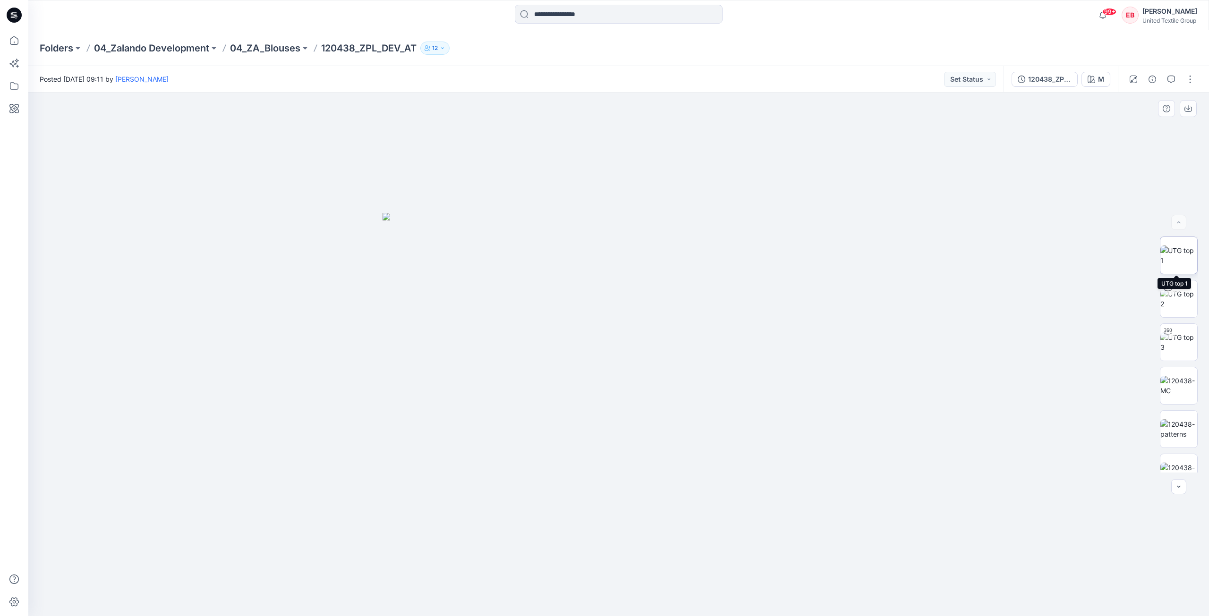
click at [1179, 252] on img at bounding box center [1178, 256] width 37 height 20
click at [1190, 113] on button "button" at bounding box center [1188, 108] width 17 height 17
drag, startPoint x: 1176, startPoint y: 388, endPoint x: 1181, endPoint y: 363, distance: 25.1
click at [1176, 388] on img at bounding box center [1178, 386] width 37 height 20
click at [1184, 109] on button "button" at bounding box center [1188, 108] width 17 height 17
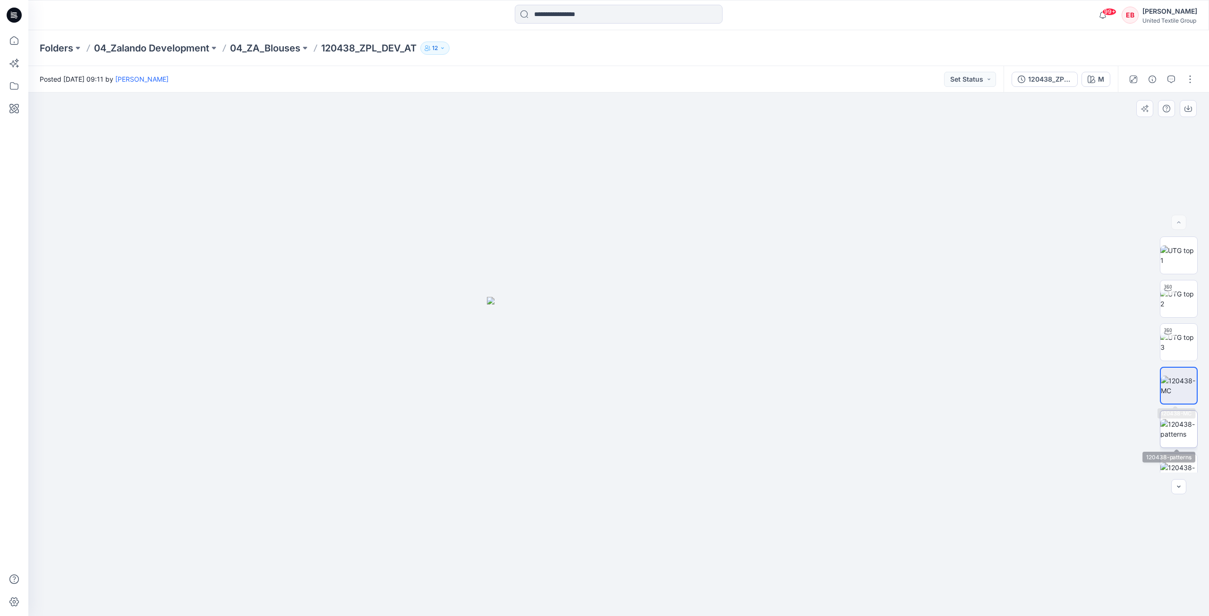
drag, startPoint x: 1187, startPoint y: 434, endPoint x: 1187, endPoint y: 423, distance: 10.9
click at [1187, 433] on img at bounding box center [1178, 429] width 37 height 20
drag, startPoint x: 1191, startPoint y: 113, endPoint x: 1169, endPoint y: 261, distance: 149.5
click at [1191, 113] on button "button" at bounding box center [1188, 108] width 17 height 17
click at [1192, 463] on img at bounding box center [1178, 473] width 37 height 20
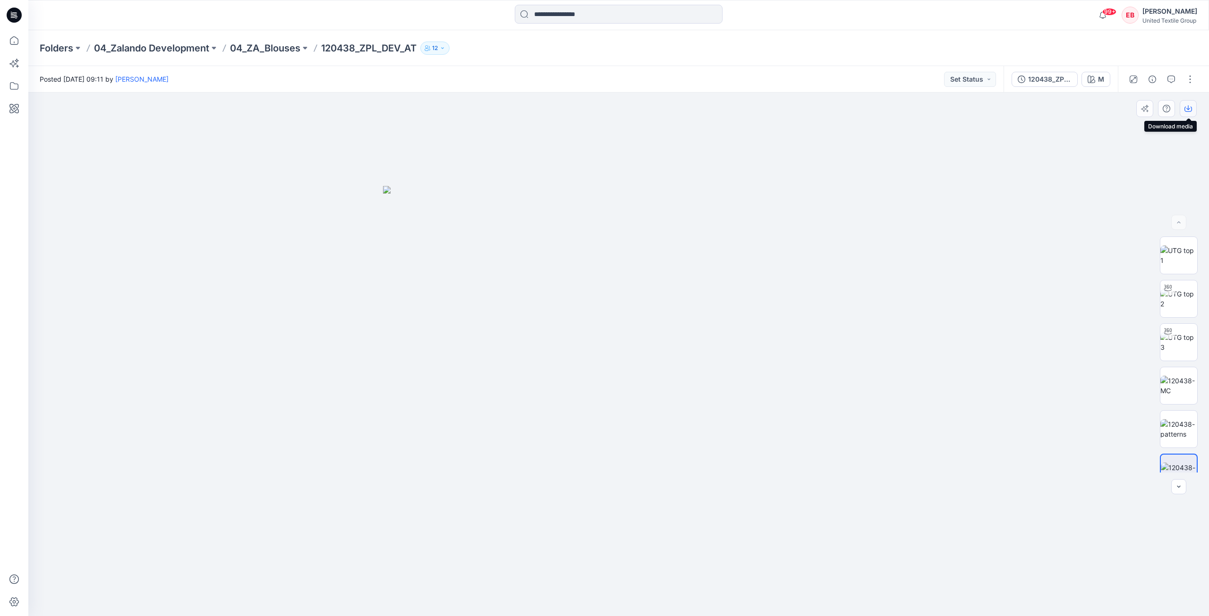
click at [1188, 111] on icon "button" at bounding box center [1188, 109] width 8 height 5
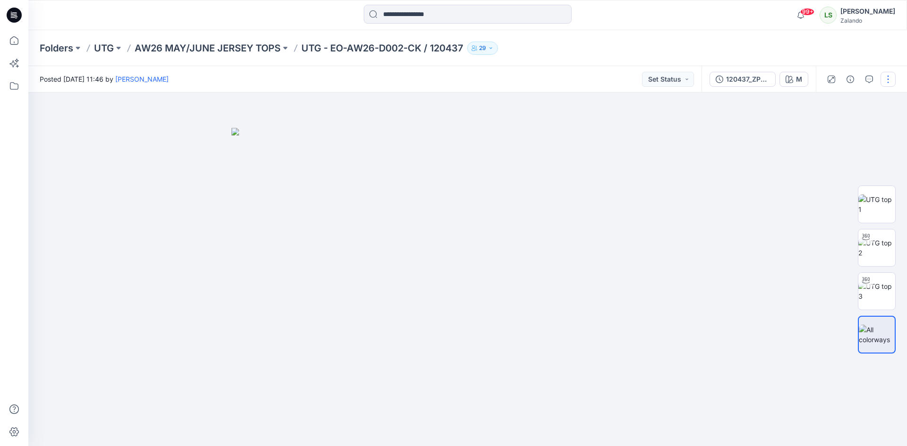
click at [887, 81] on button "button" at bounding box center [887, 79] width 15 height 15
click at [832, 127] on p "Edit" at bounding box center [828, 128] width 12 height 10
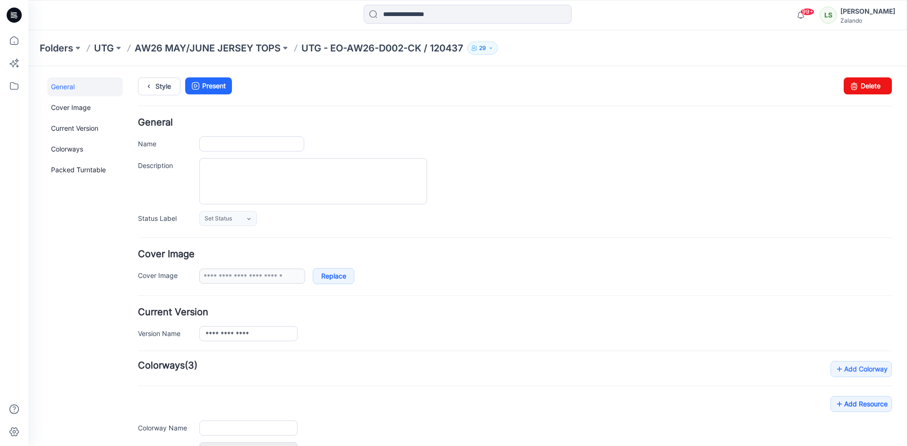
type input "**********"
type input "*"
type input "**********"
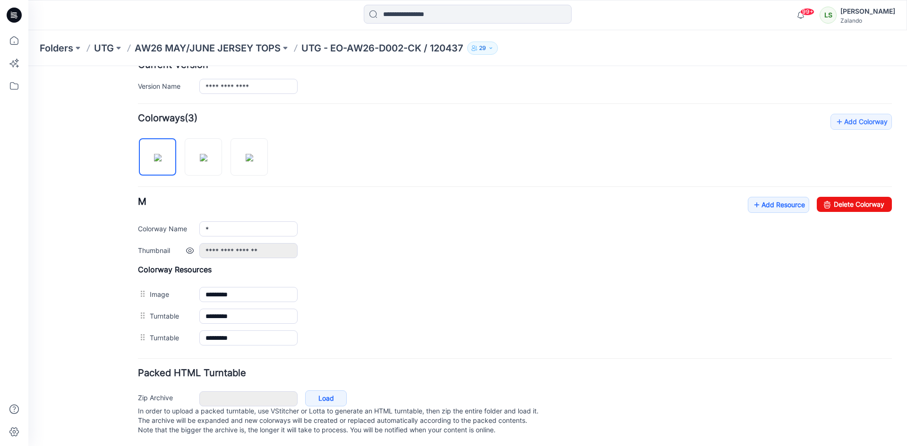
scroll to position [258, 0]
click at [752, 196] on icon at bounding box center [756, 203] width 9 height 15
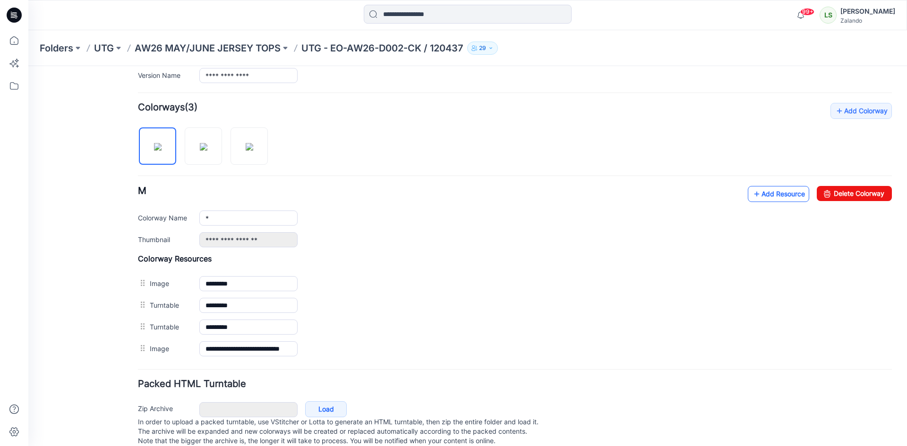
click at [778, 195] on link "Add Resource" at bounding box center [777, 194] width 61 height 16
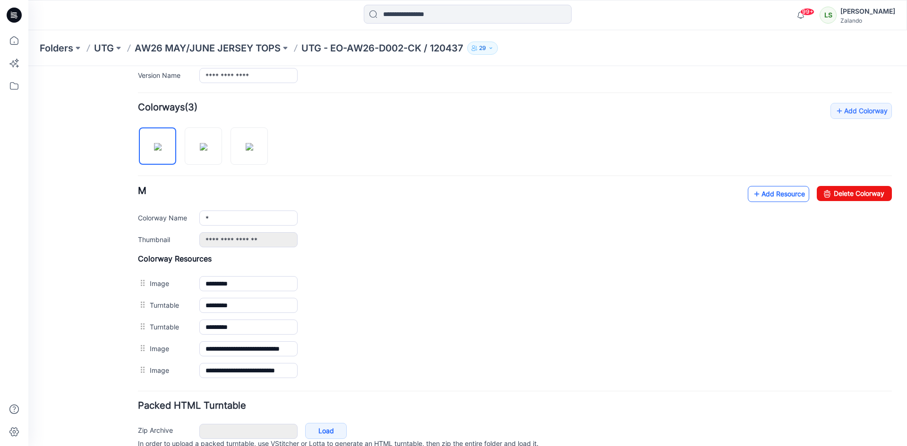
click at [765, 201] on link "Add Resource" at bounding box center [777, 194] width 61 height 16
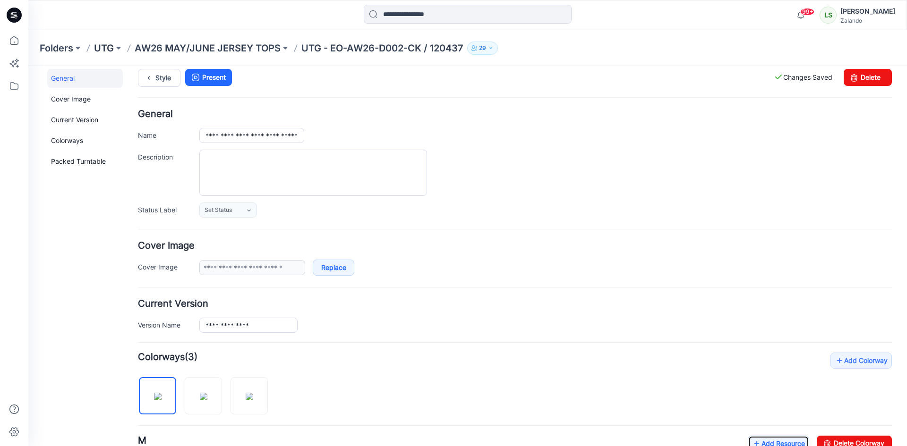
scroll to position [0, 0]
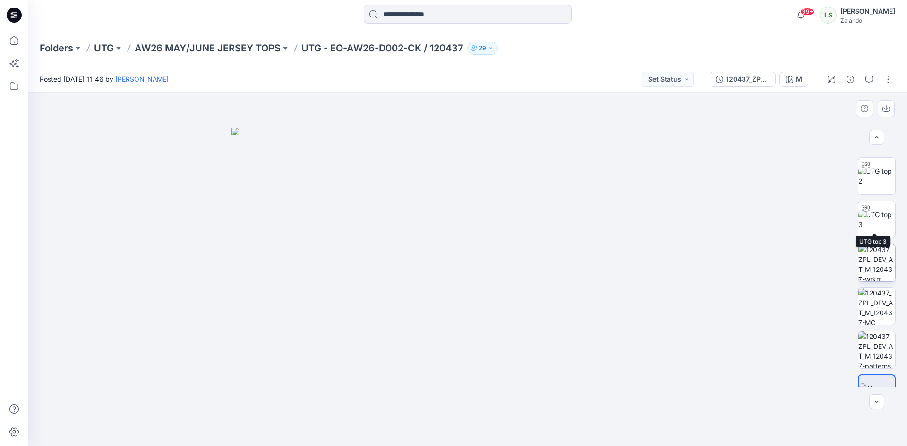
scroll to position [62, 0]
click at [254, 52] on p "AW26 MAY/JUNE JERSEY TOPS" at bounding box center [208, 48] width 146 height 13
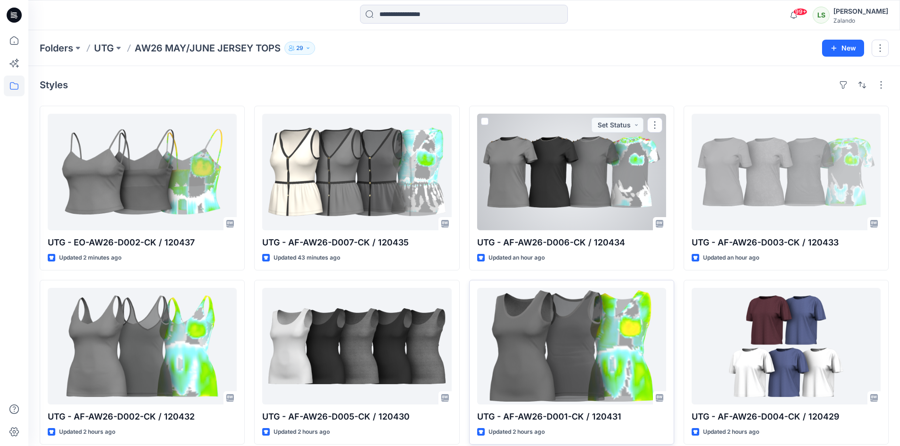
scroll to position [185, 0]
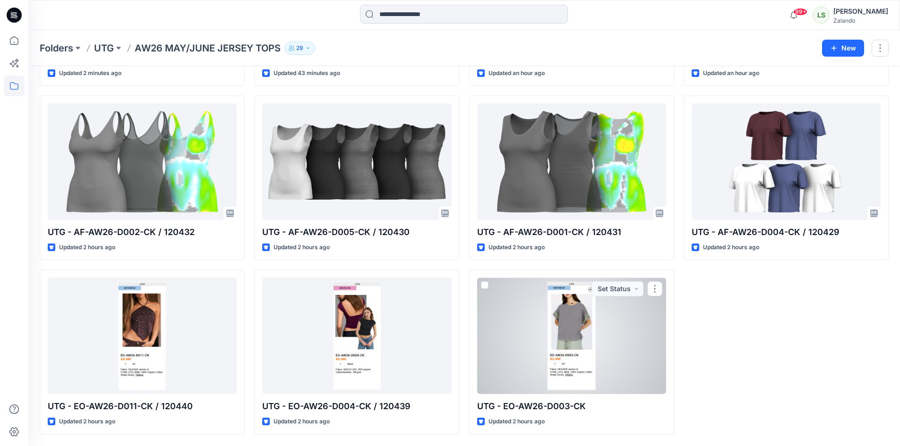
click at [586, 350] on div at bounding box center [571, 336] width 189 height 117
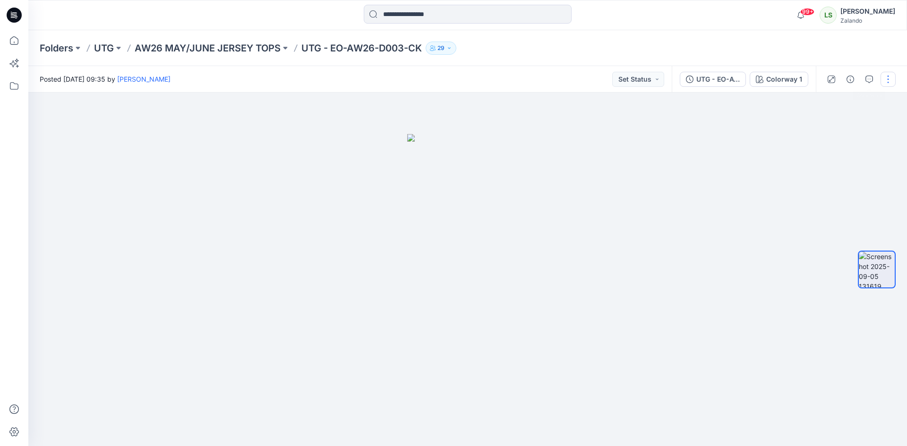
click at [882, 77] on button "button" at bounding box center [887, 79] width 15 height 15
click at [843, 125] on button "Edit" at bounding box center [848, 127] width 87 height 17
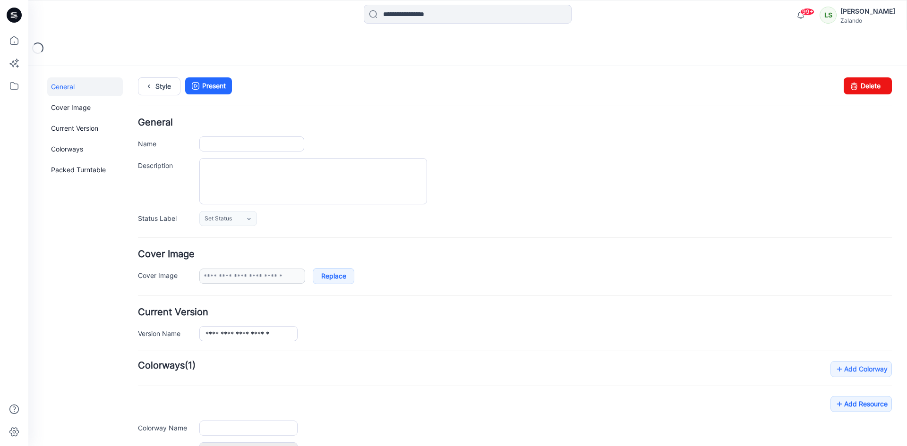
type input "**********"
click at [289, 144] on input "**********" at bounding box center [251, 143] width 105 height 15
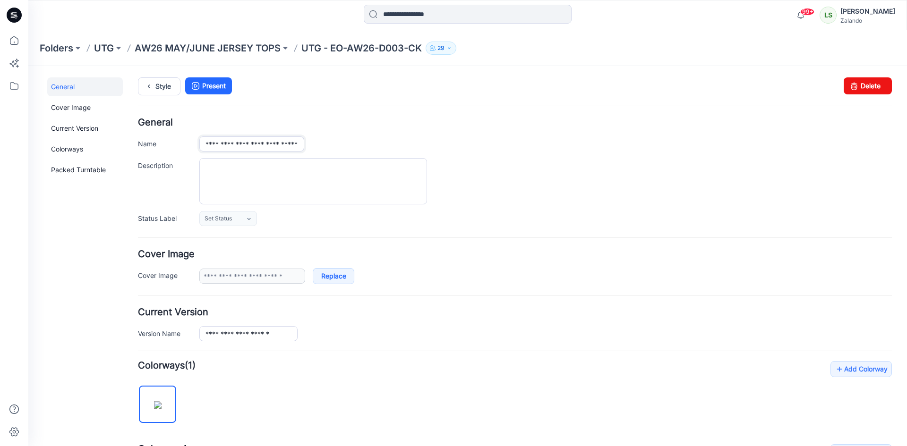
scroll to position [0, 15]
type input "**********"
click at [573, 143] on div "**********" at bounding box center [545, 143] width 692 height 15
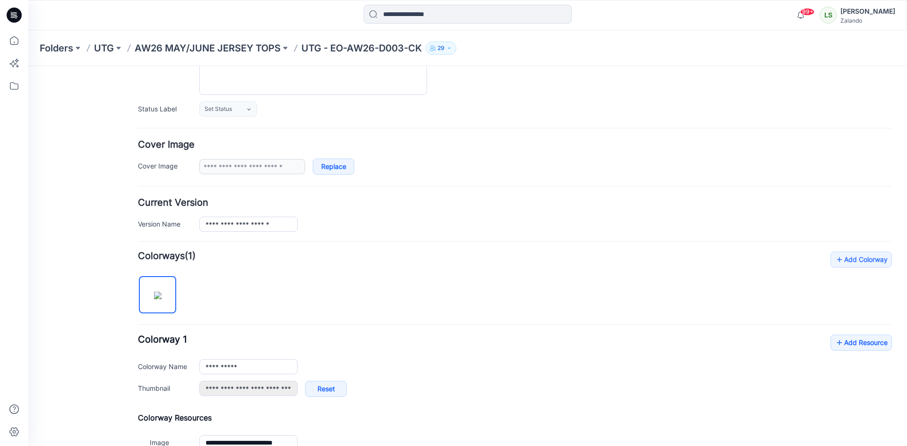
scroll to position [0, 0]
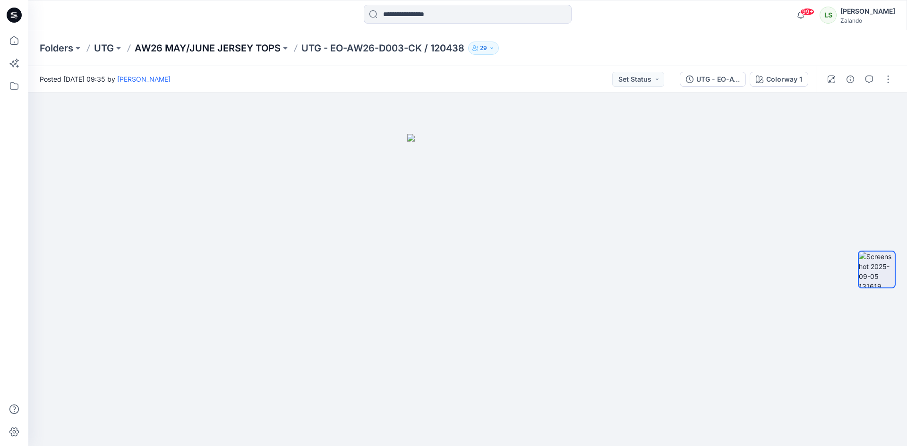
click at [257, 51] on p "AW26 MAY/JUNE JERSEY TOPS" at bounding box center [208, 48] width 146 height 13
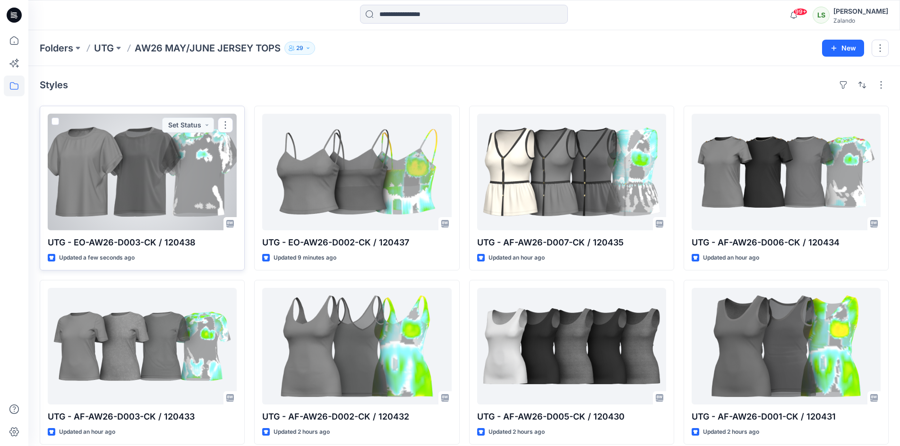
click at [155, 212] on div at bounding box center [142, 172] width 189 height 117
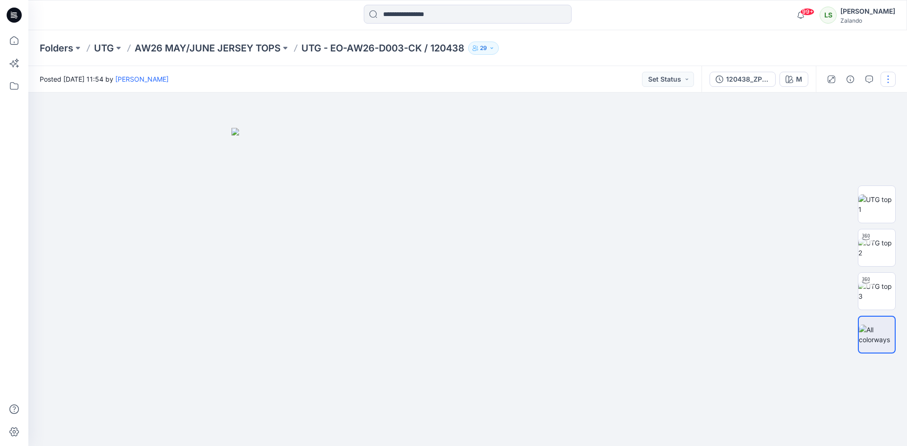
click at [887, 78] on button "button" at bounding box center [887, 79] width 15 height 15
click at [849, 123] on button "Edit" at bounding box center [848, 127] width 87 height 17
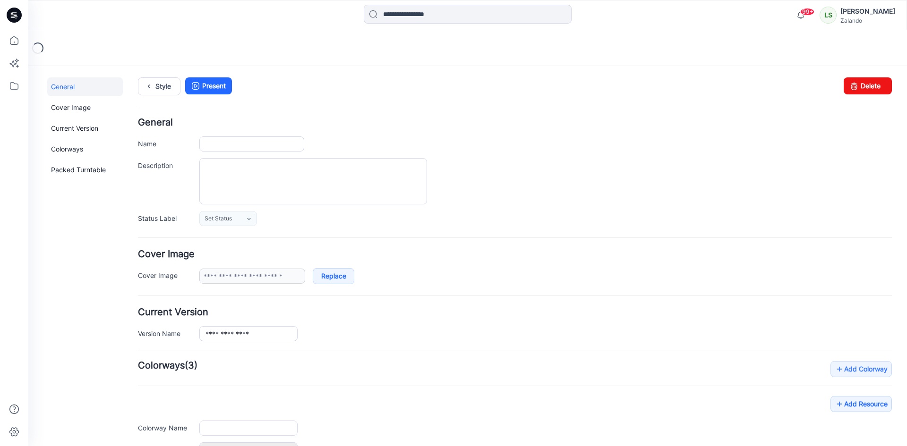
type input "**********"
type input "*"
type input "**********"
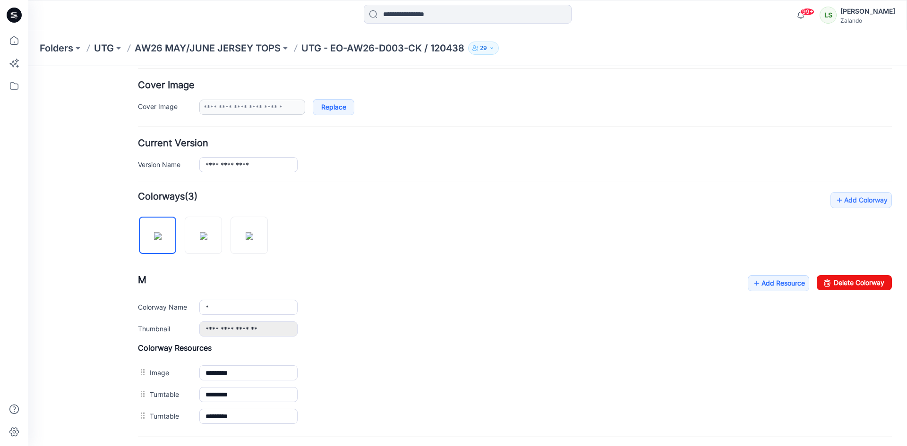
scroll to position [189, 0]
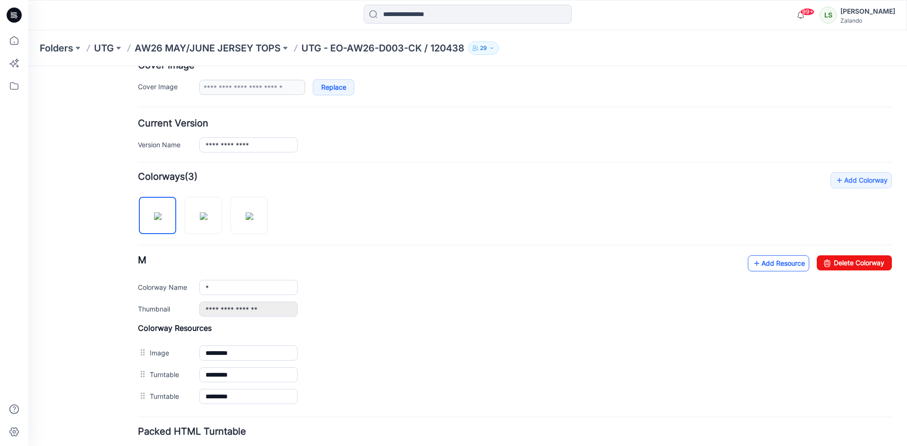
click at [768, 270] on link "Add Resource" at bounding box center [777, 263] width 61 height 16
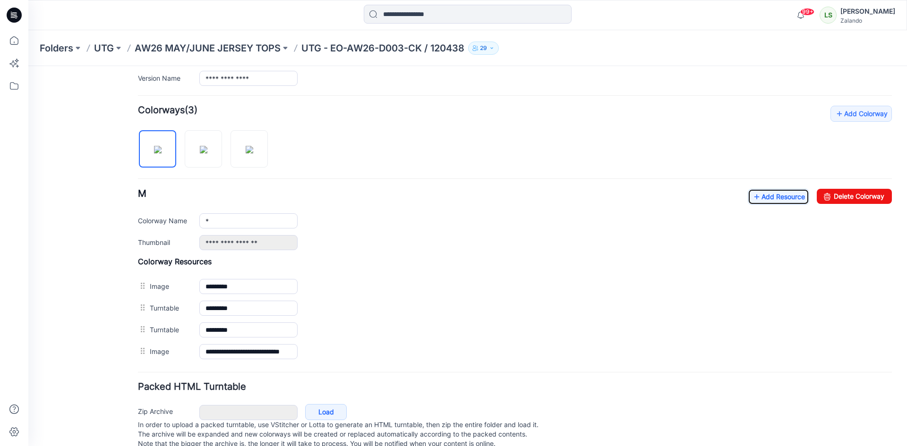
scroll to position [232, 0]
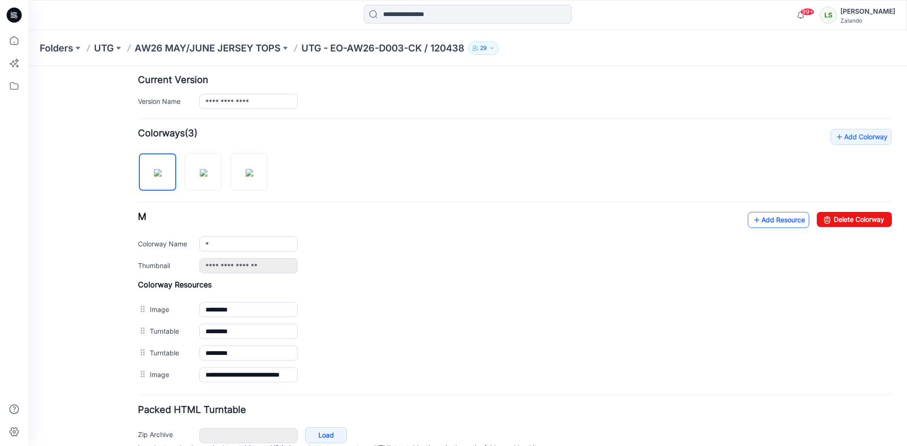
click at [769, 227] on link "Add Resource" at bounding box center [777, 220] width 61 height 16
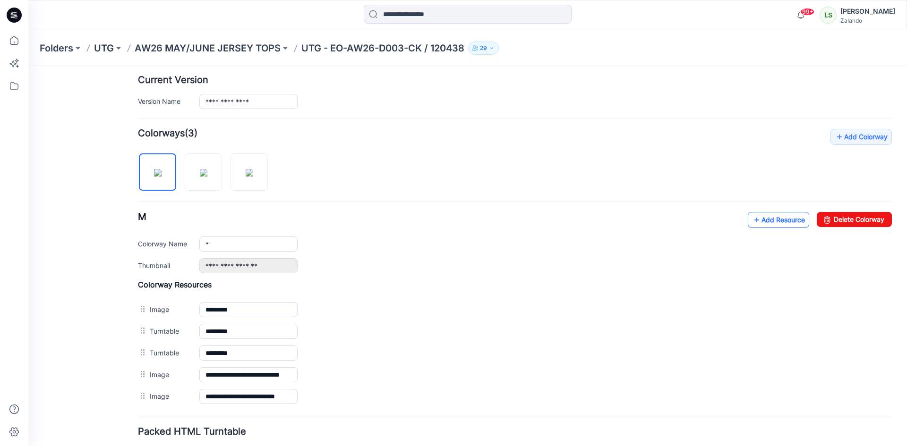
click at [772, 227] on link "Add Resource" at bounding box center [777, 220] width 61 height 16
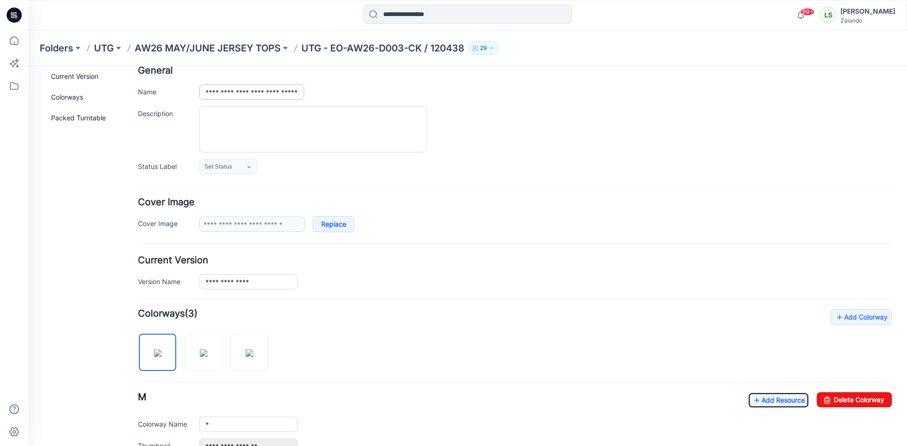
scroll to position [0, 0]
